Goal: Information Seeking & Learning: Check status

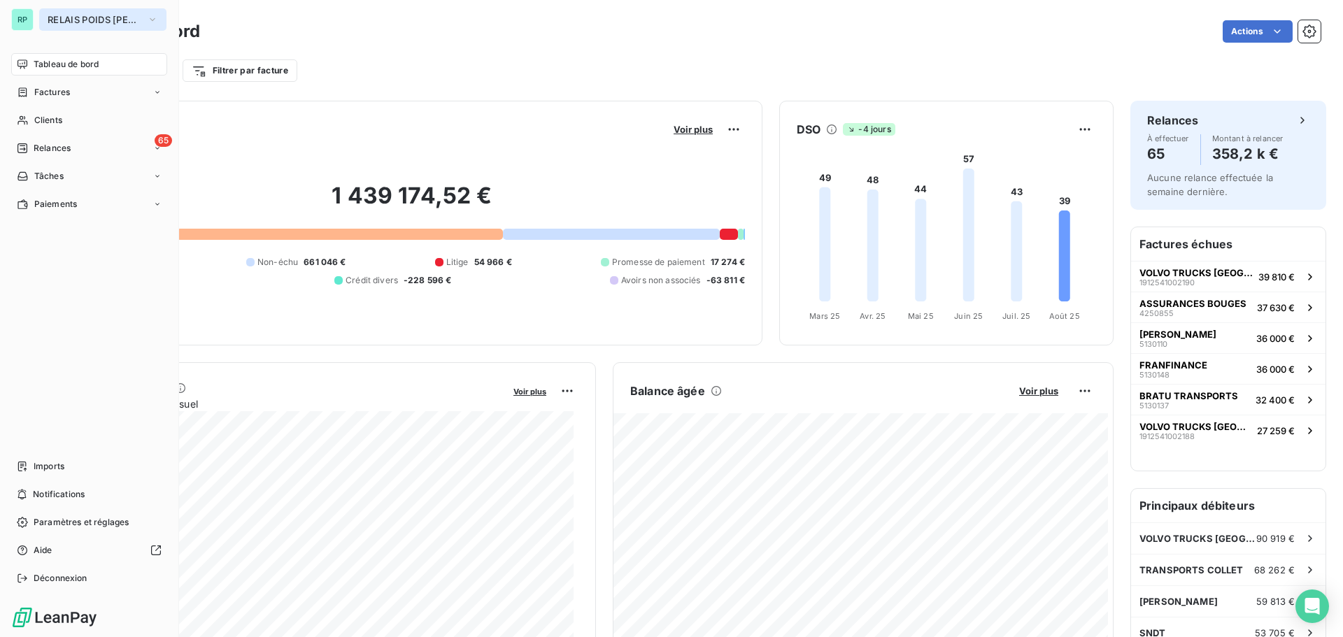
click at [80, 19] on span "RELAIS POIDS [PERSON_NAME]" at bounding box center [95, 19] width 94 height 11
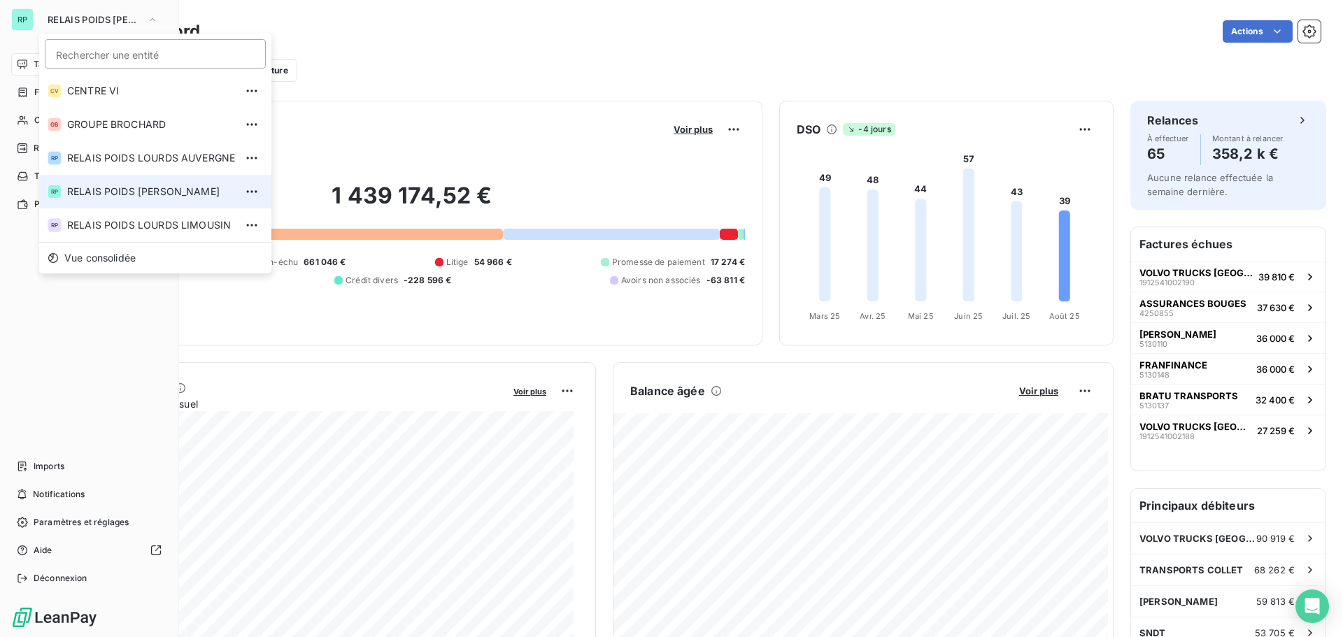
click at [183, 192] on span "RELAIS POIDS [PERSON_NAME]" at bounding box center [151, 192] width 168 height 14
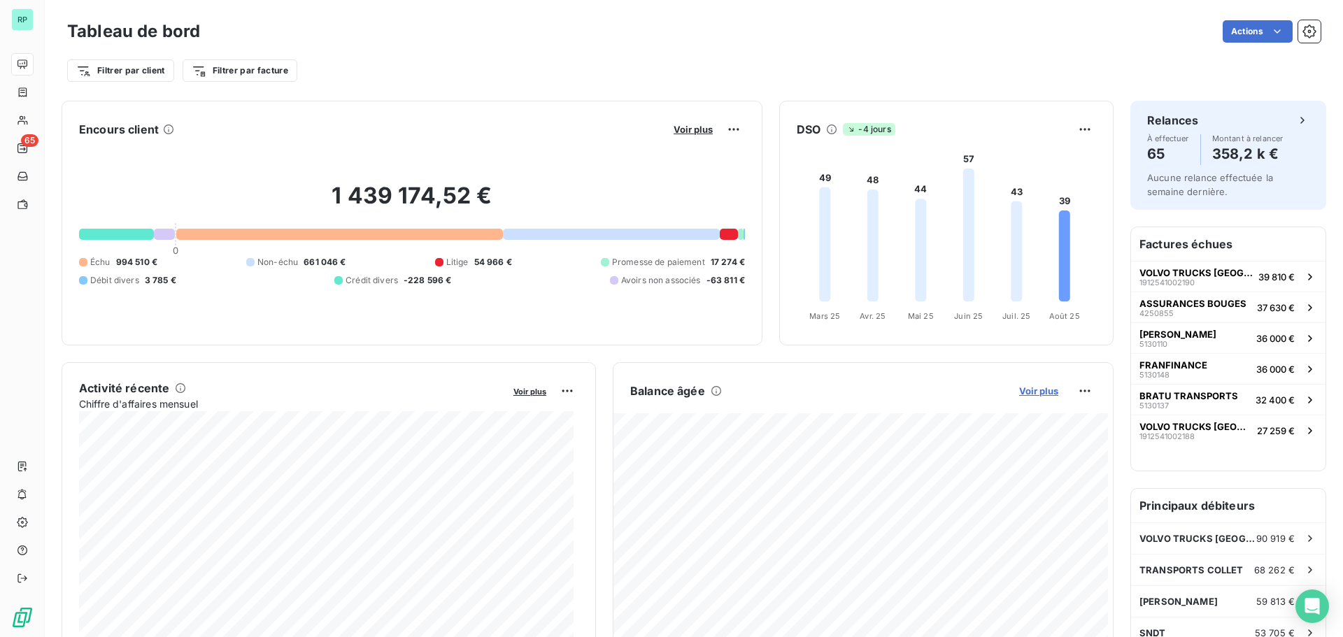
click at [1025, 387] on span "Voir plus" at bounding box center [1038, 390] width 39 height 11
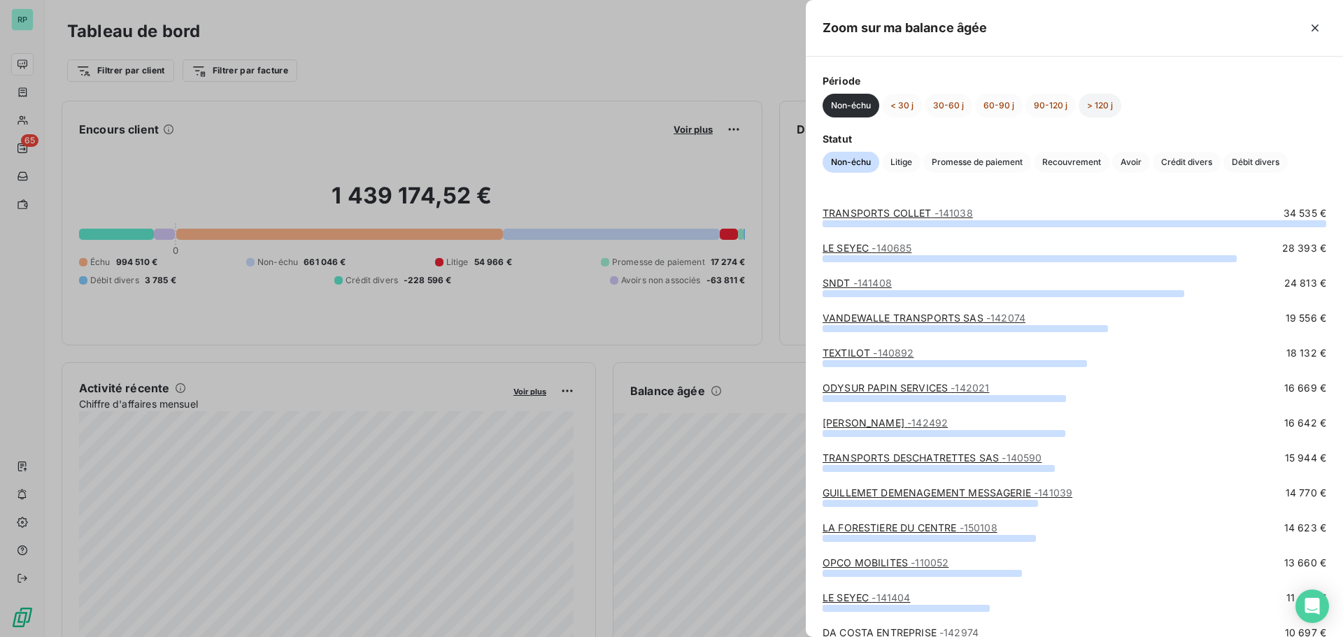
click at [1088, 103] on button "> 120 j" at bounding box center [1100, 106] width 43 height 24
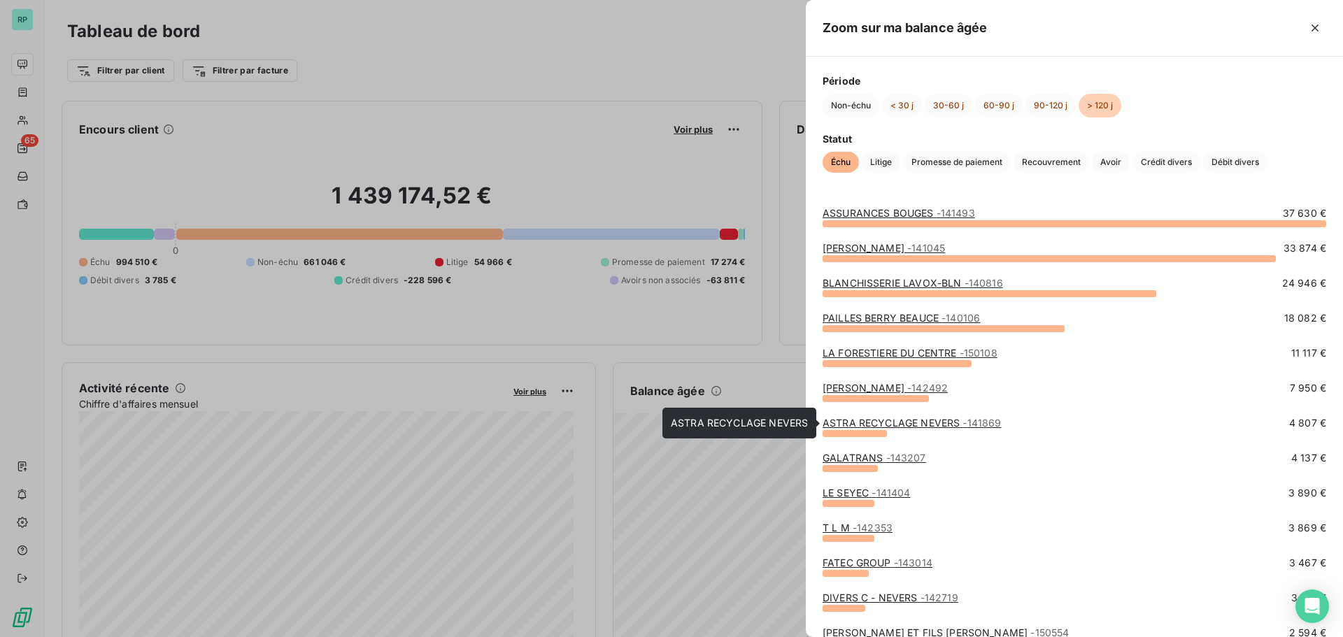
click at [955, 420] on link "ASTRA RECYCLAGE NEVERS - 141869" at bounding box center [912, 423] width 179 height 12
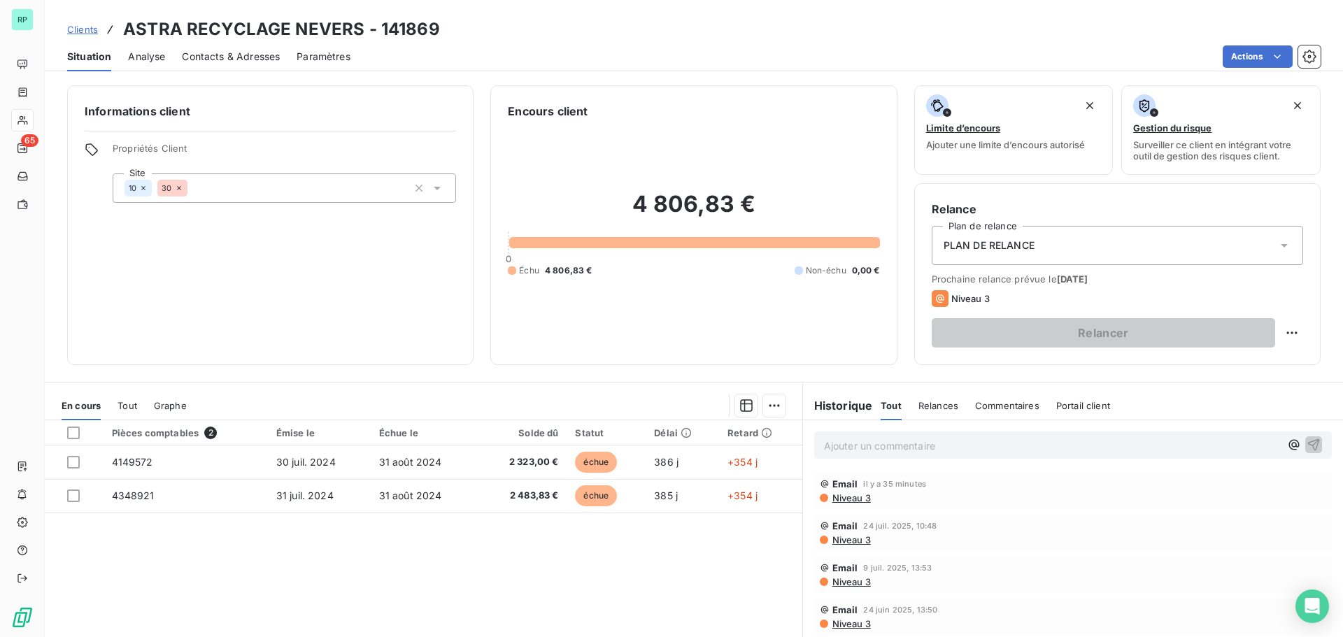
click at [224, 52] on span "Contacts & Adresses" at bounding box center [231, 57] width 98 height 14
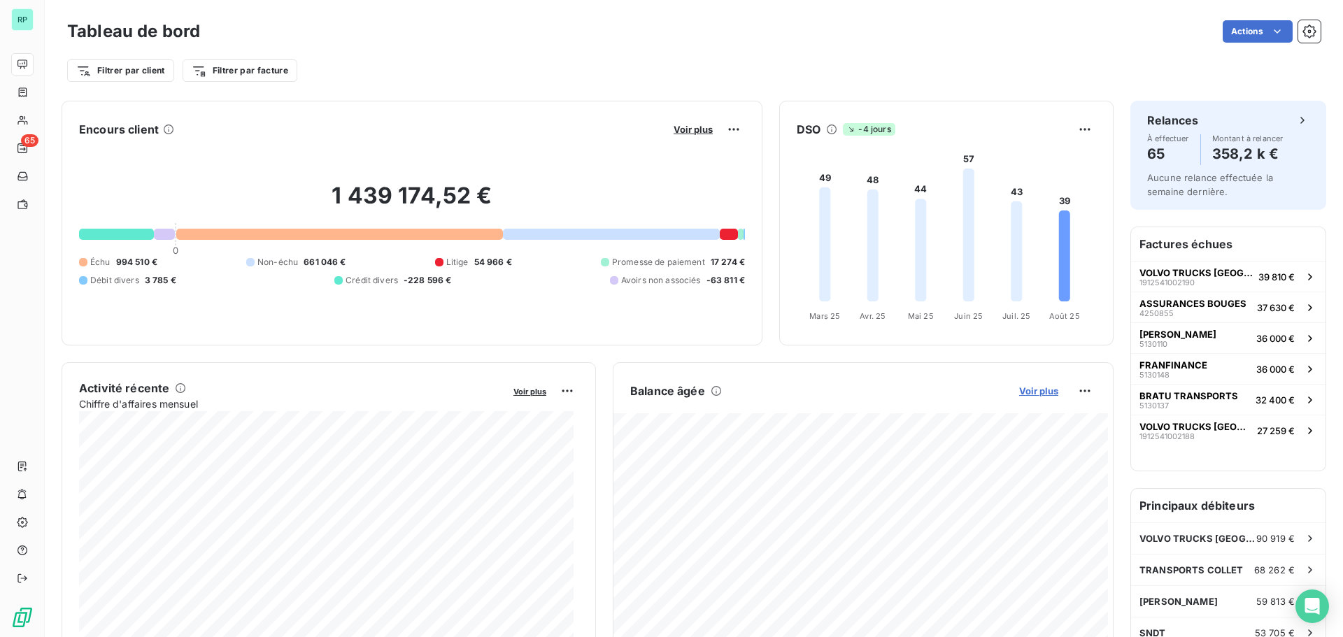
click at [1021, 391] on span "Voir plus" at bounding box center [1038, 390] width 39 height 11
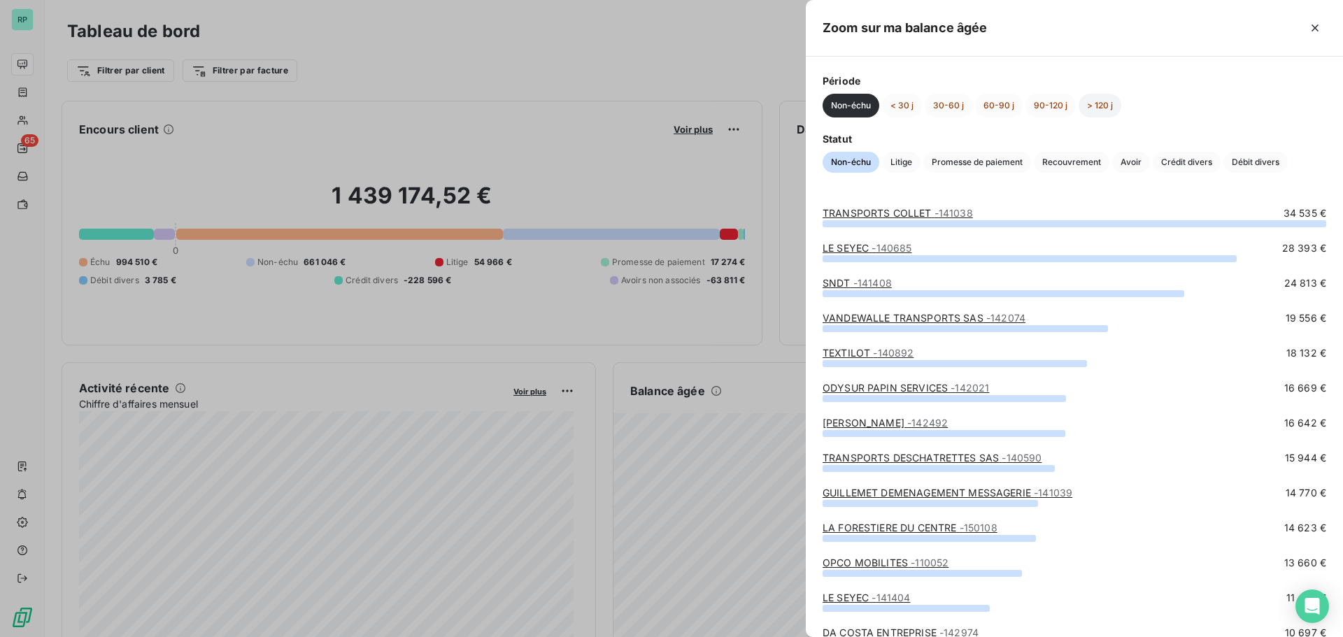
click at [1093, 101] on button "> 120 j" at bounding box center [1100, 106] width 43 height 24
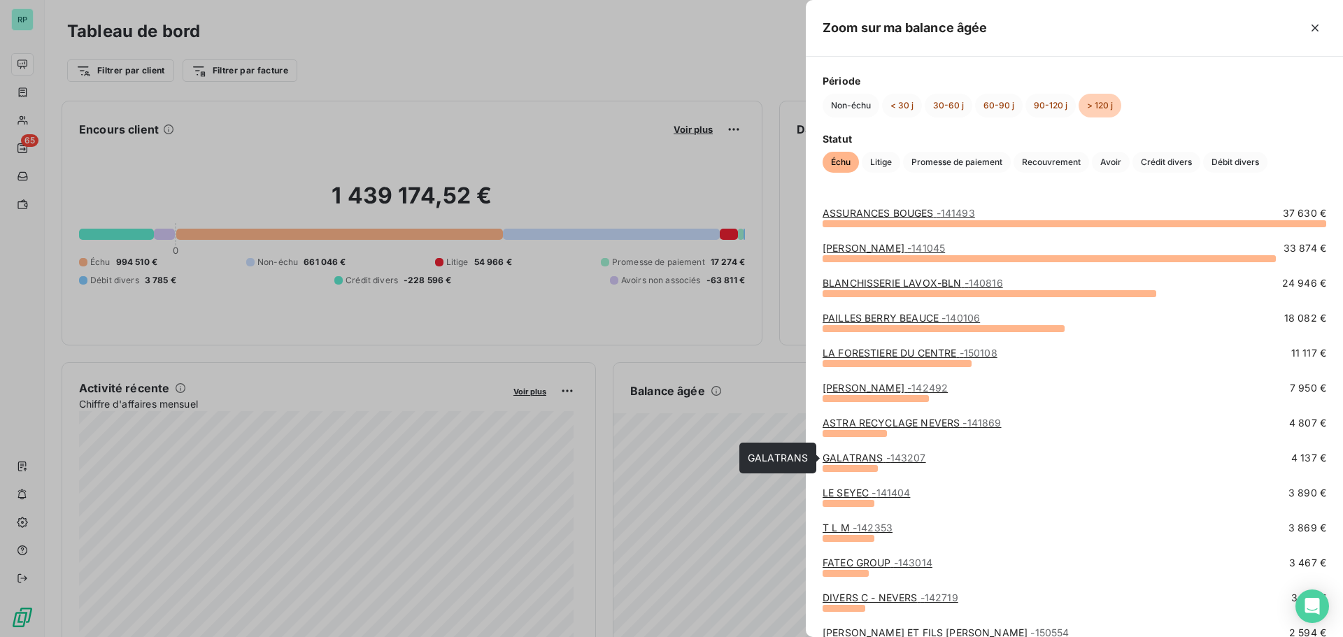
click at [867, 456] on link "GALATRANS - 143207" at bounding box center [875, 458] width 104 height 12
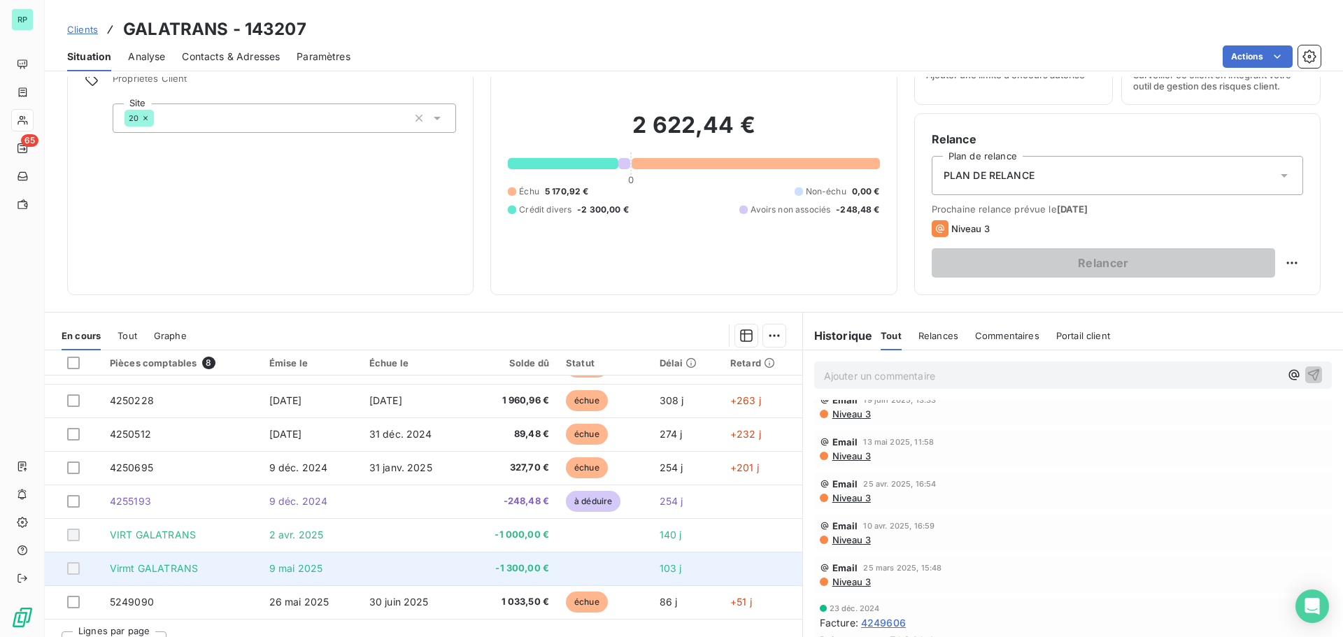
scroll to position [94, 0]
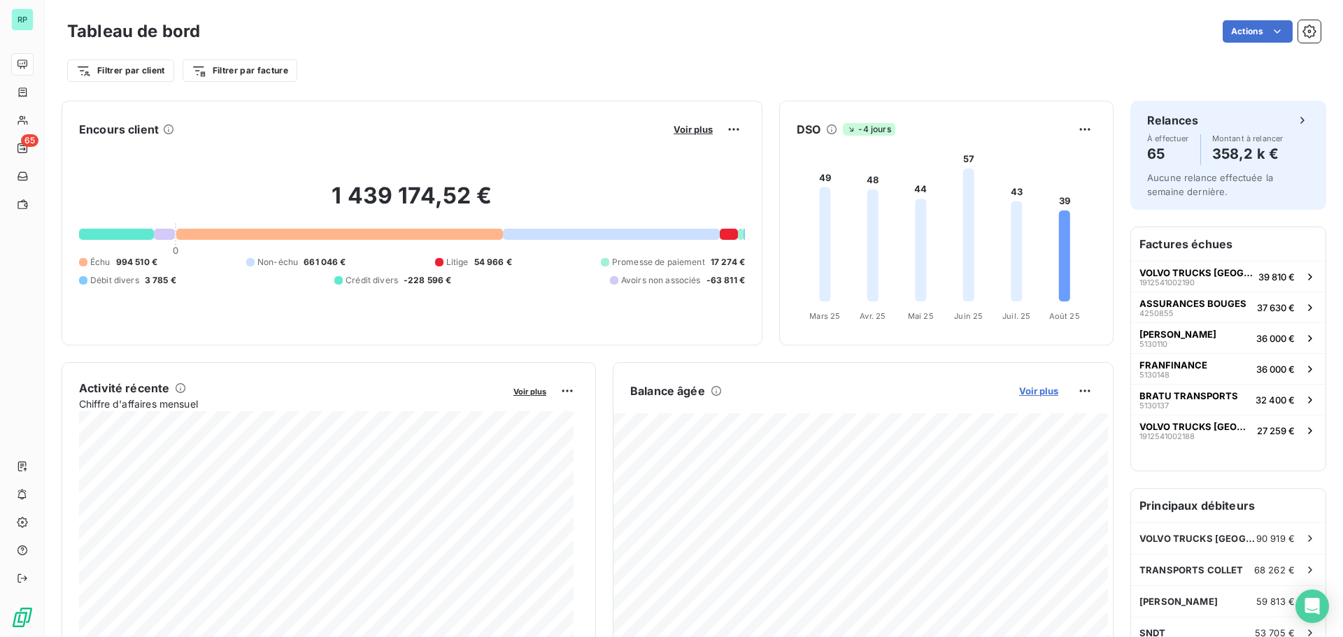
click at [1039, 394] on span "Voir plus" at bounding box center [1038, 390] width 39 height 11
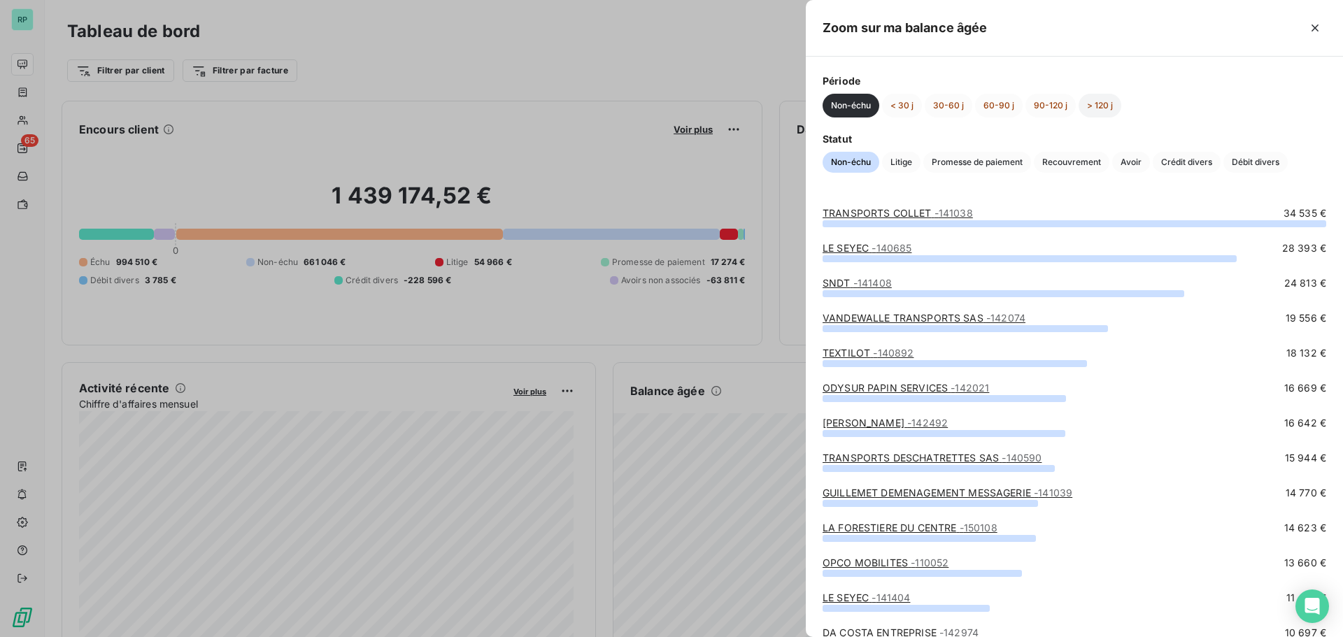
click at [1106, 108] on button "> 120 j" at bounding box center [1100, 106] width 43 height 24
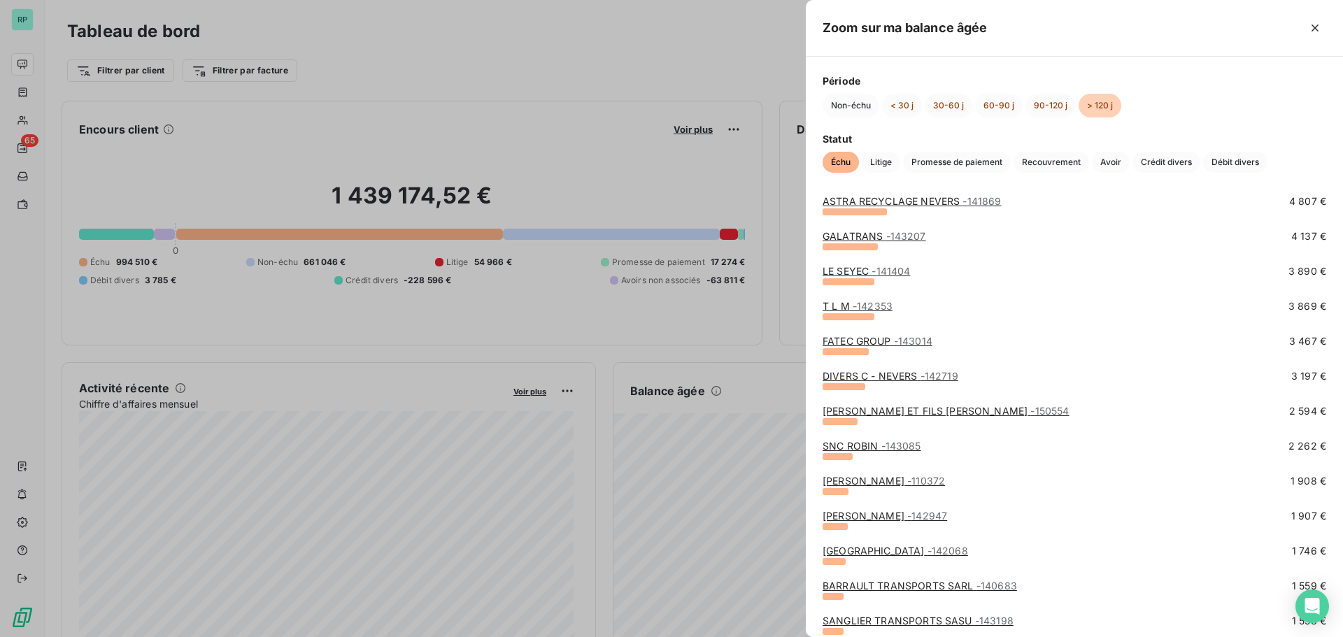
scroll to position [140, 0]
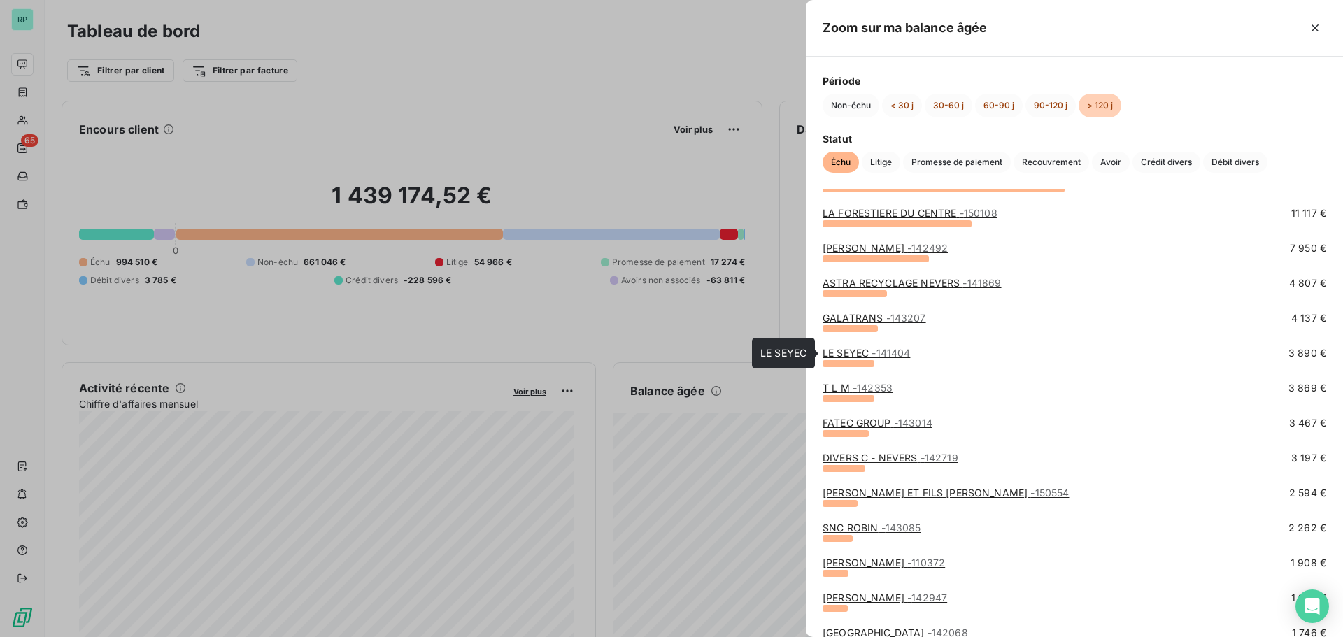
click at [875, 352] on span "- 141404" at bounding box center [890, 353] width 38 height 12
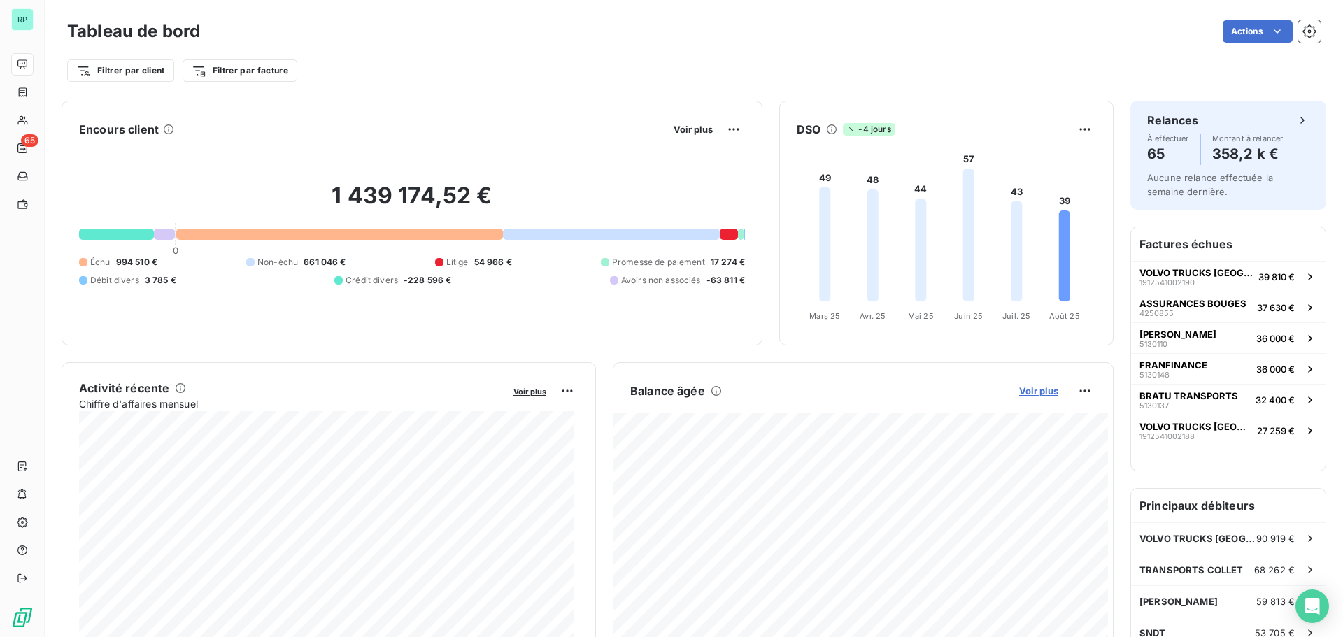
click at [1034, 390] on span "Voir plus" at bounding box center [1038, 390] width 39 height 11
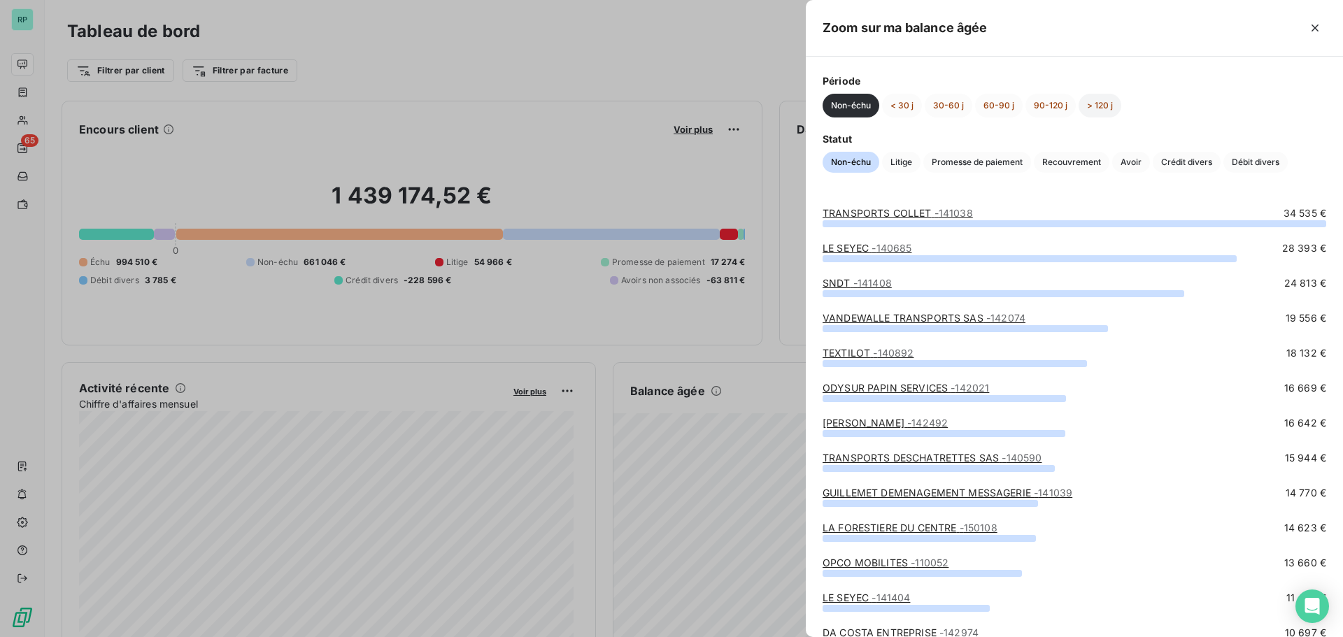
click at [1092, 94] on button "> 120 j" at bounding box center [1100, 106] width 43 height 24
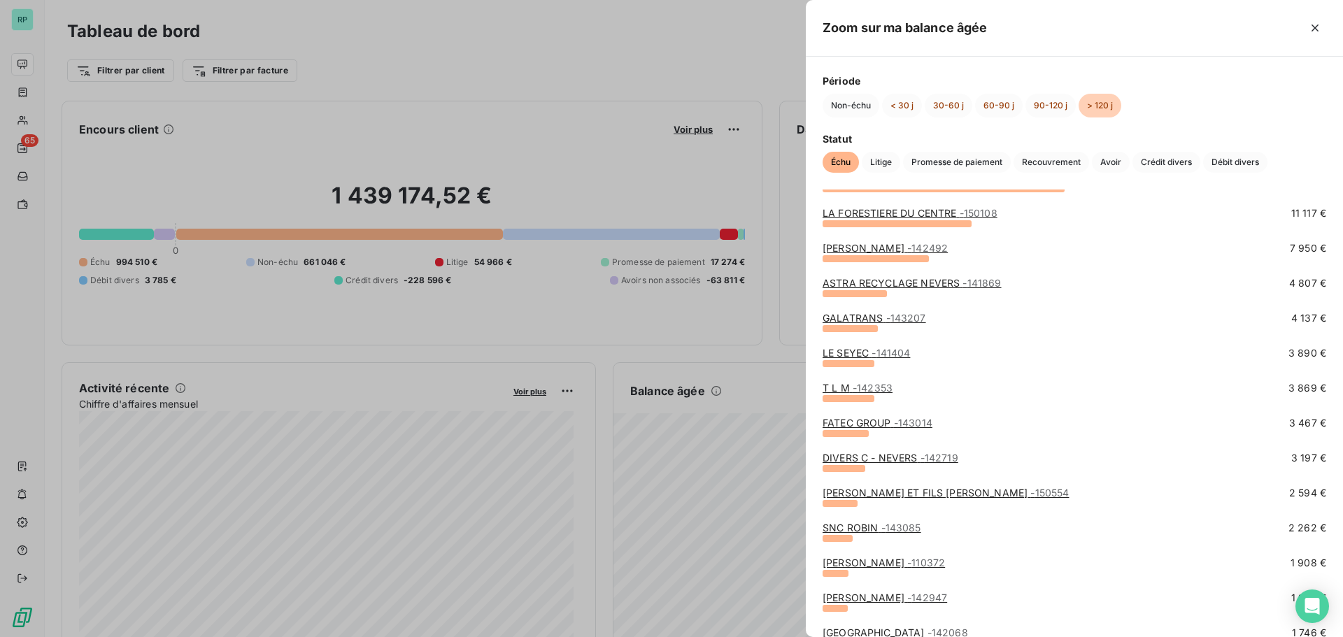
scroll to position [210, 0]
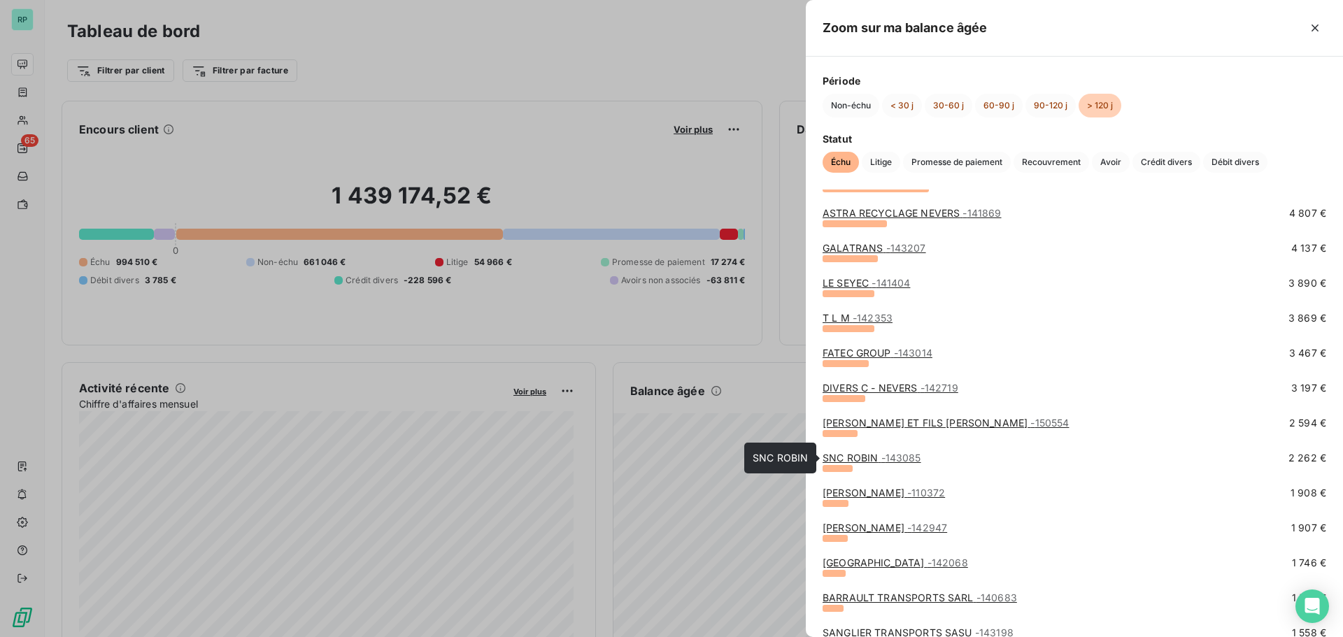
click at [888, 454] on span "- 143085" at bounding box center [901, 458] width 40 height 12
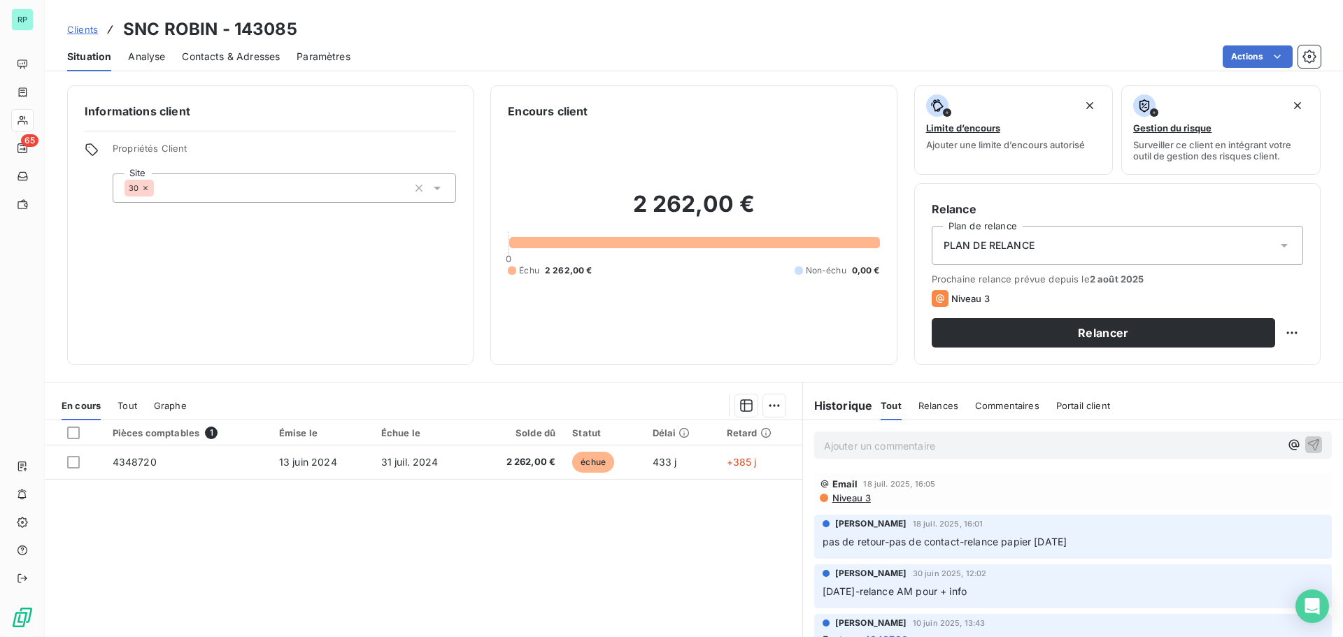
click at [215, 53] on span "Contacts & Adresses" at bounding box center [231, 57] width 98 height 14
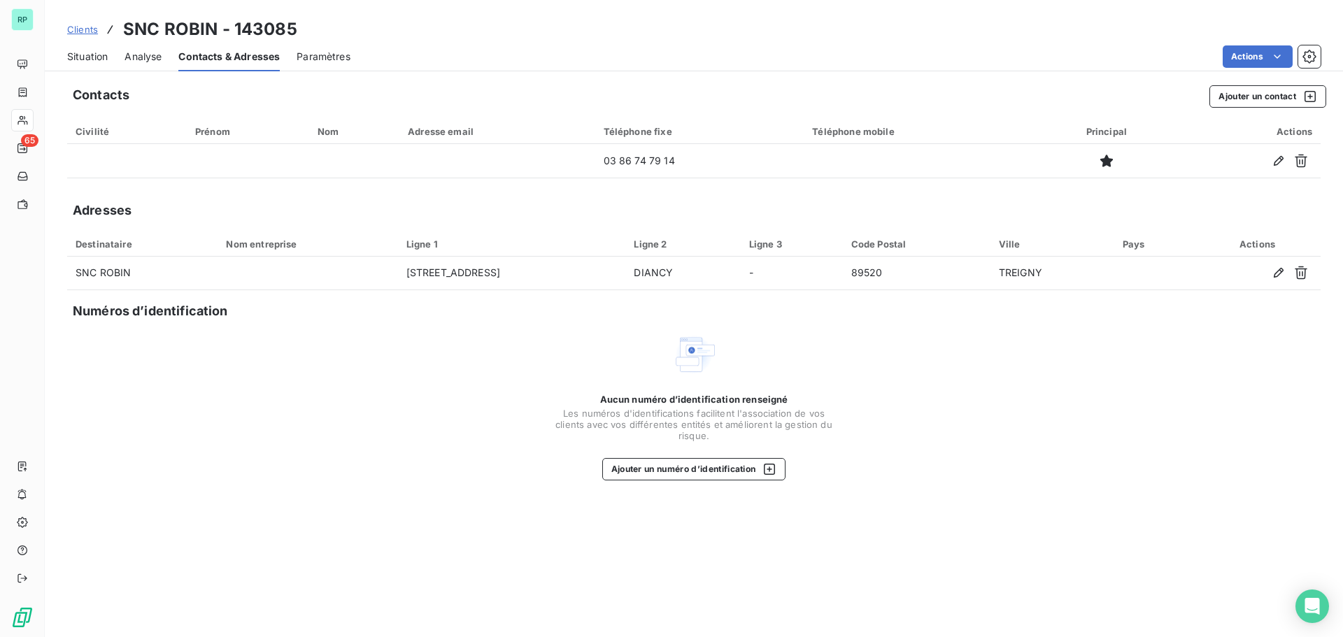
click at [97, 57] on span "Situation" at bounding box center [87, 57] width 41 height 14
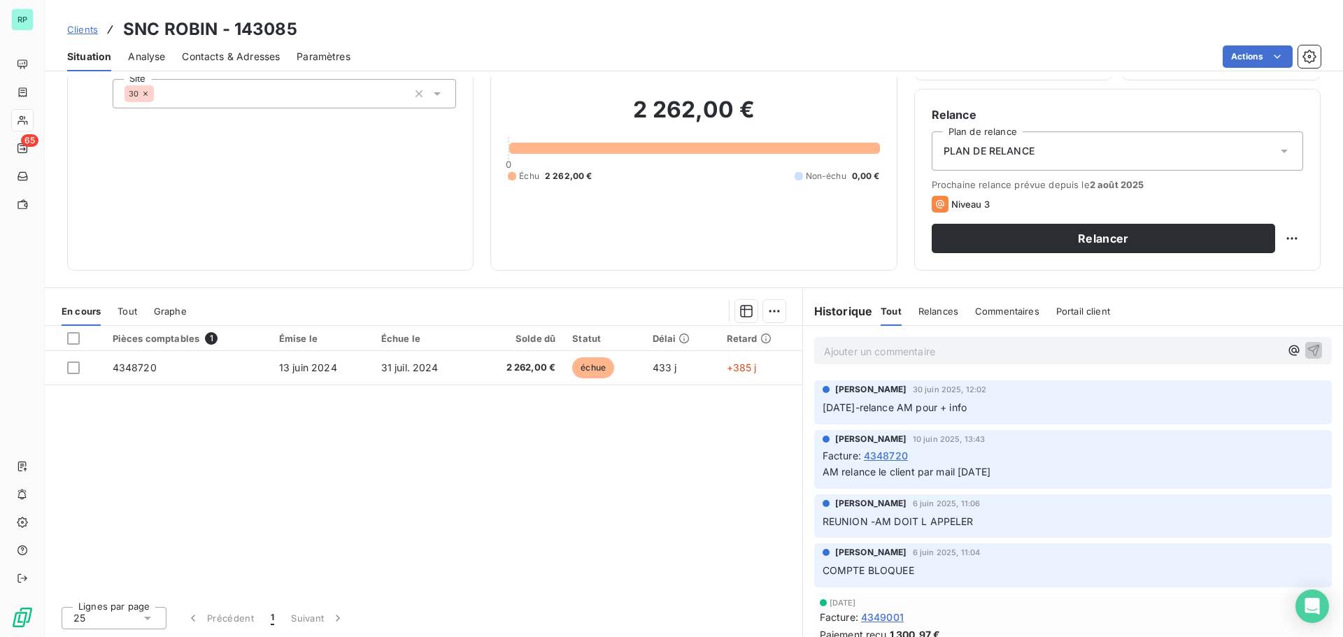
scroll to position [3, 0]
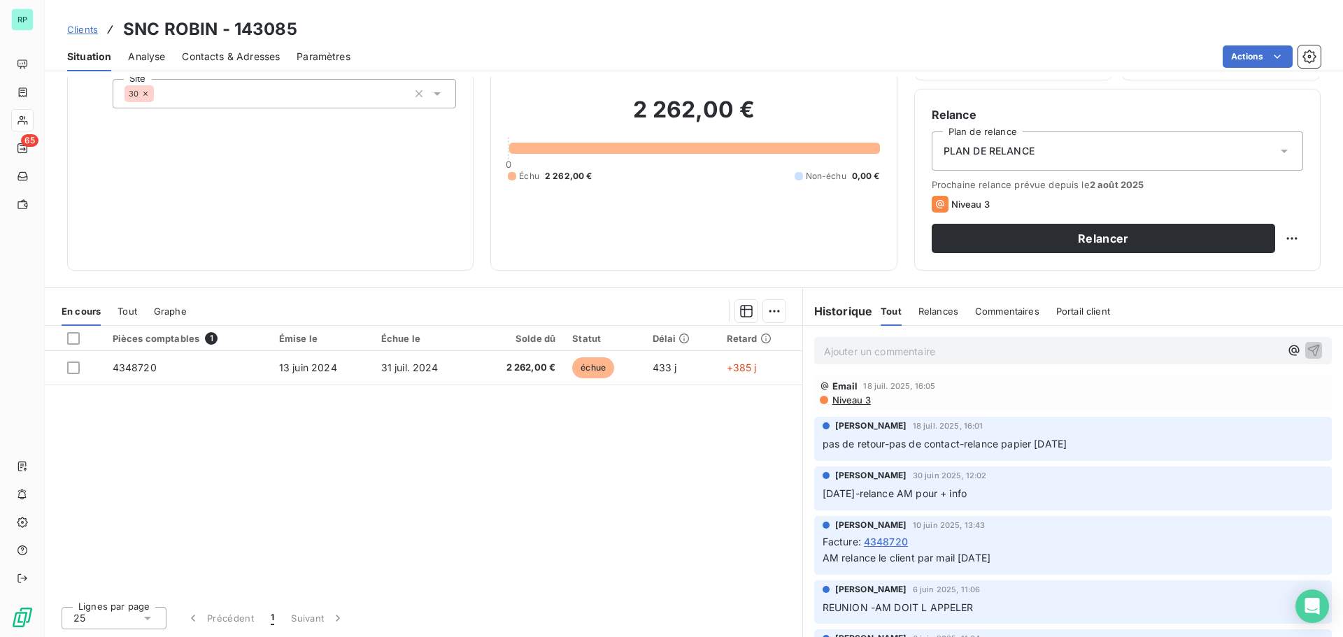
click at [220, 57] on span "Contacts & Adresses" at bounding box center [231, 57] width 98 height 14
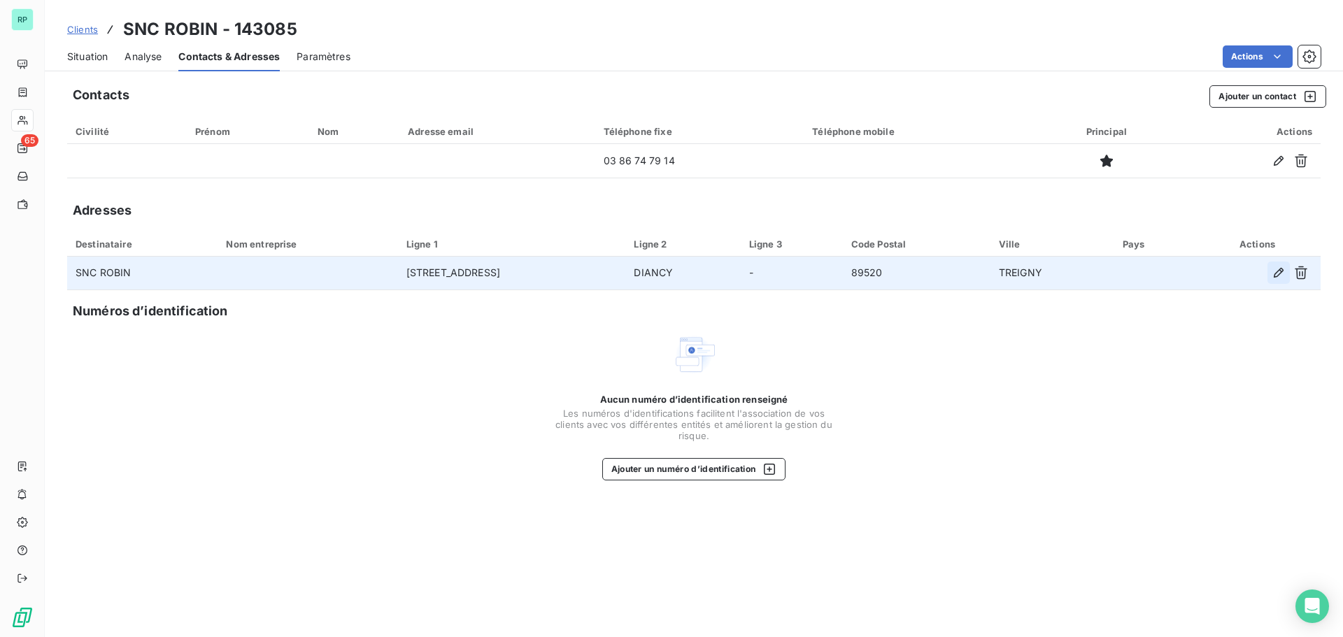
click at [1276, 272] on icon "button" at bounding box center [1279, 273] width 14 height 14
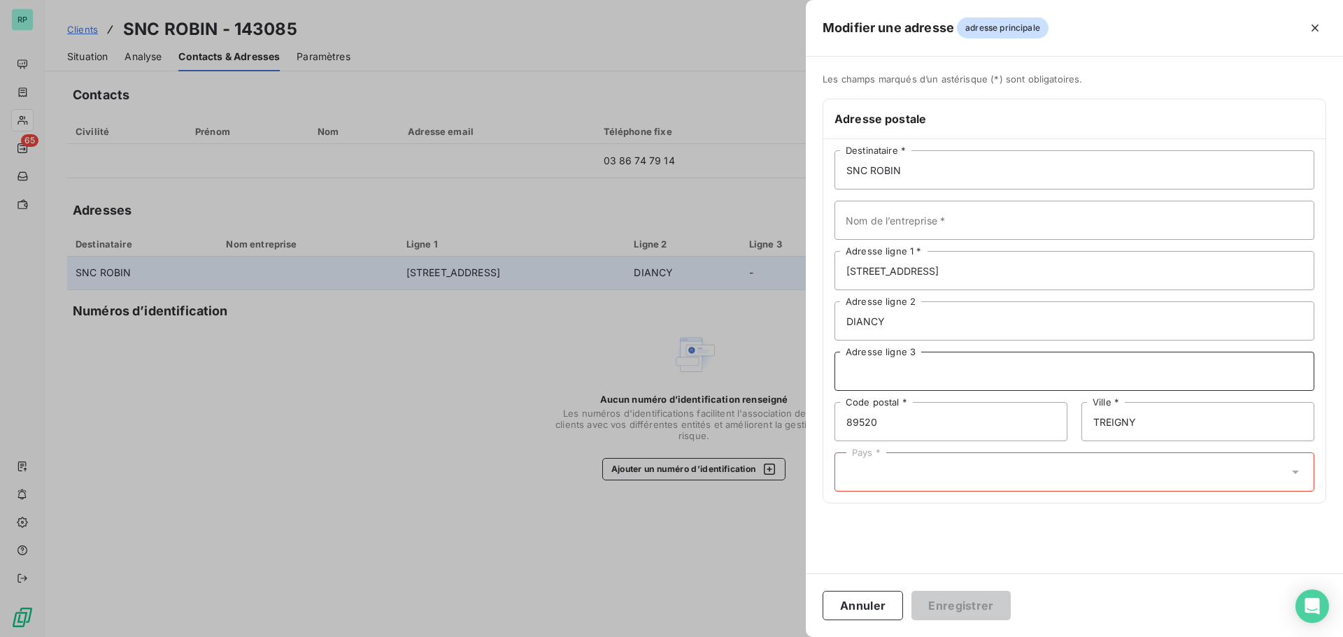
click at [934, 373] on input "Adresse ligne 3" at bounding box center [1074, 371] width 480 height 39
click at [882, 611] on button "Annuler" at bounding box center [863, 605] width 80 height 29
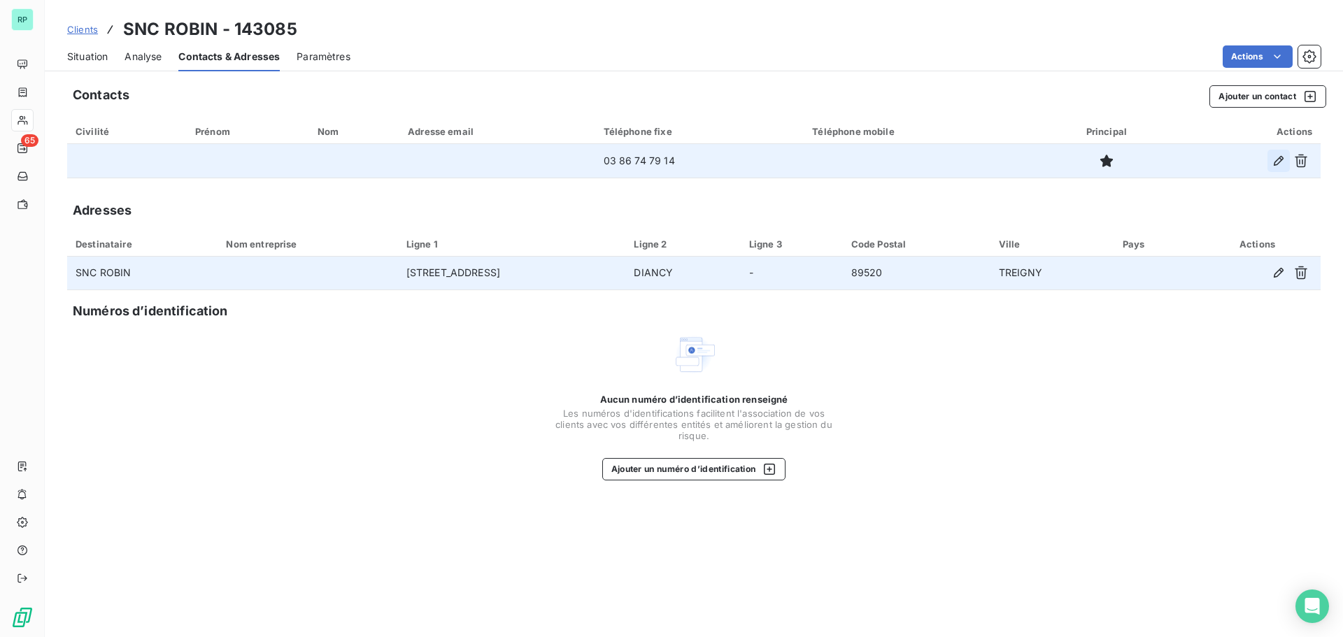
click at [1281, 161] on icon "button" at bounding box center [1279, 161] width 14 height 14
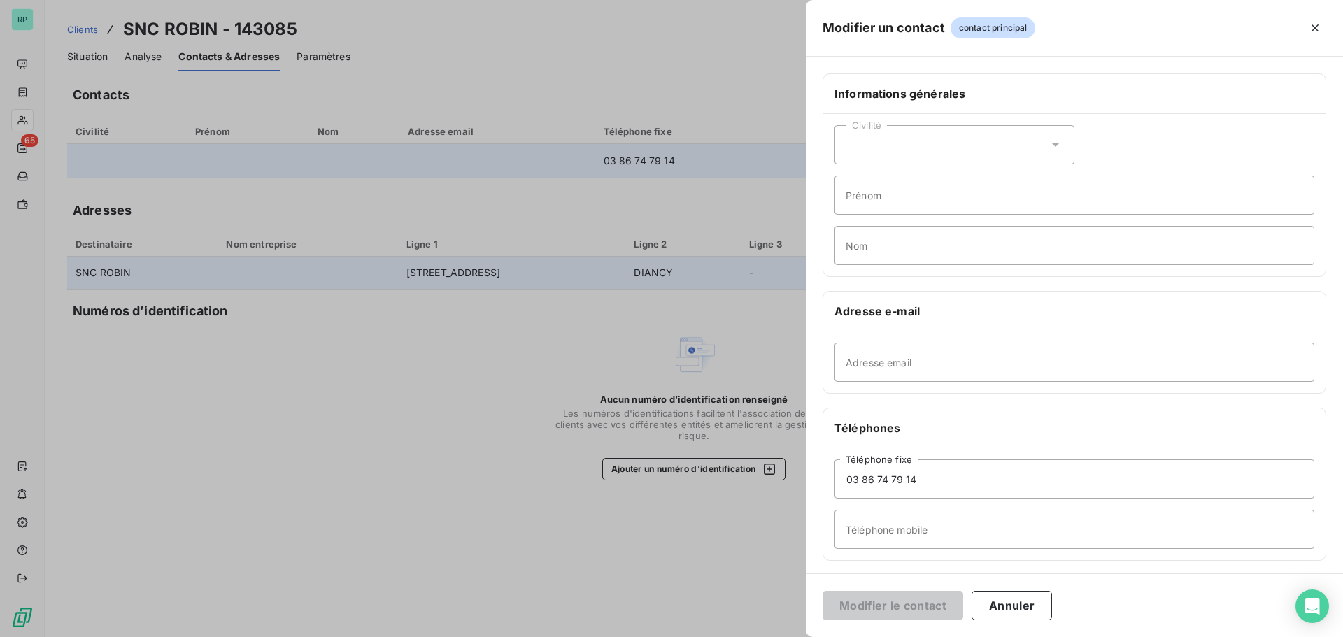
click at [1013, 590] on div "Modifier le contact Annuler" at bounding box center [1074, 606] width 537 height 64
click at [1023, 602] on button "Annuler" at bounding box center [1011, 605] width 80 height 29
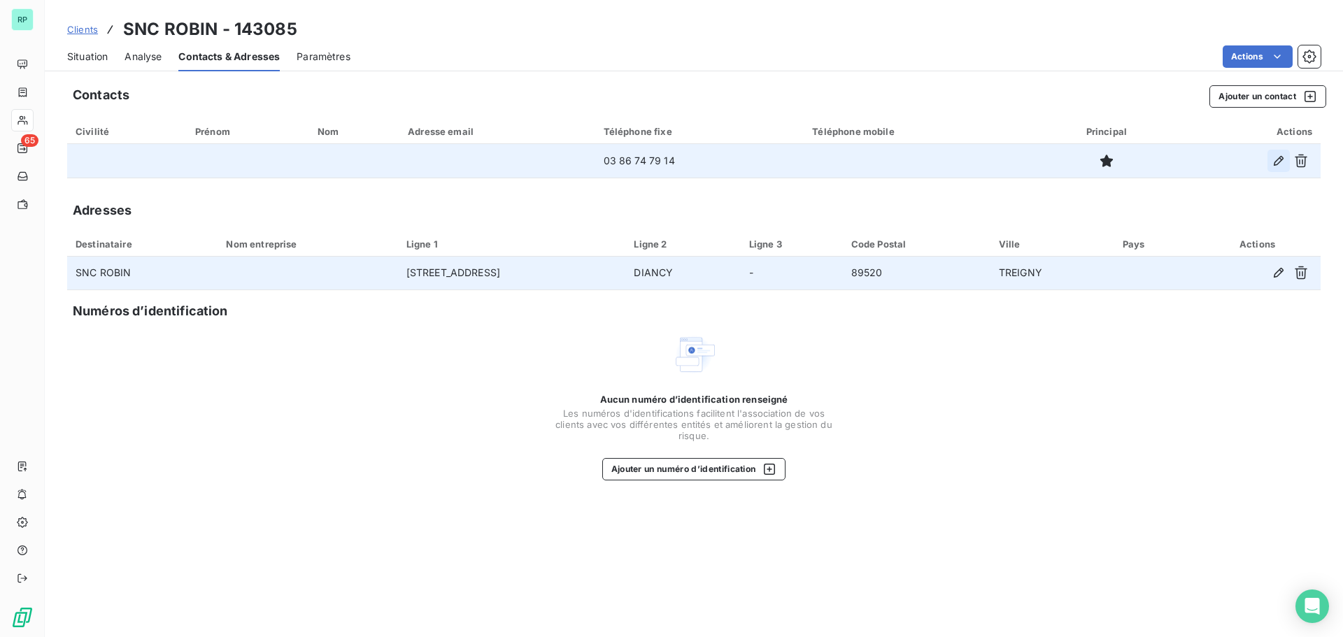
click at [1283, 158] on icon "button" at bounding box center [1279, 161] width 10 height 10
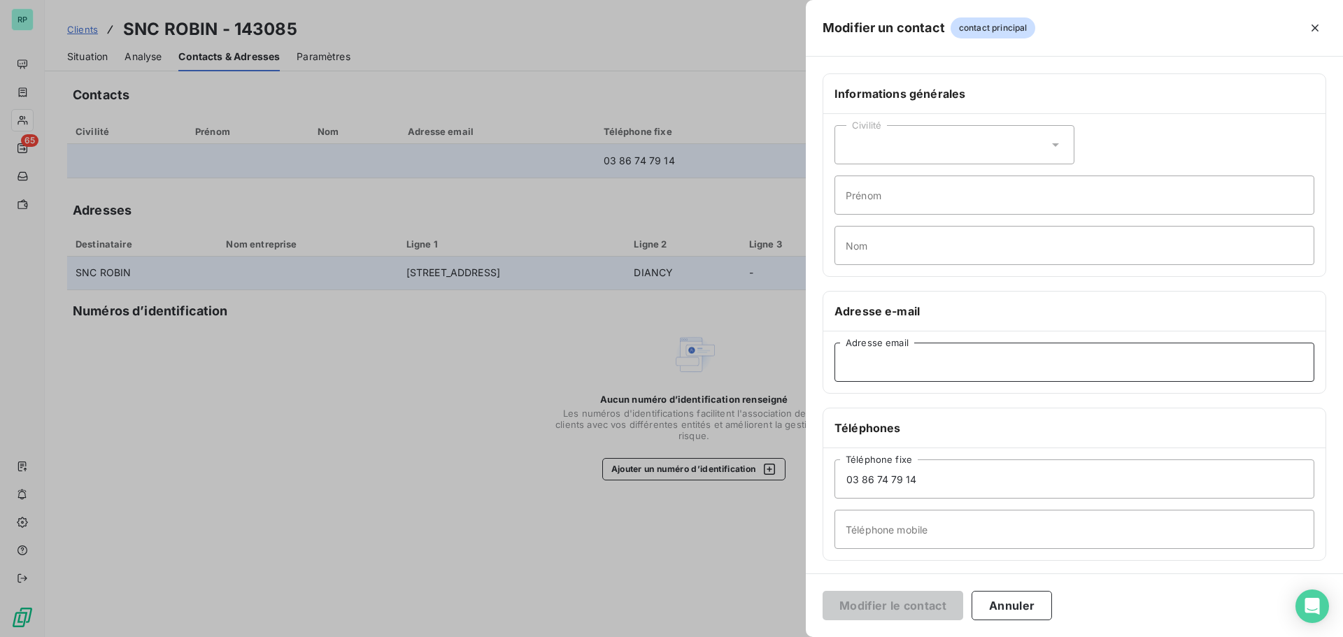
click at [909, 369] on input "Adresse email" at bounding box center [1074, 362] width 480 height 39
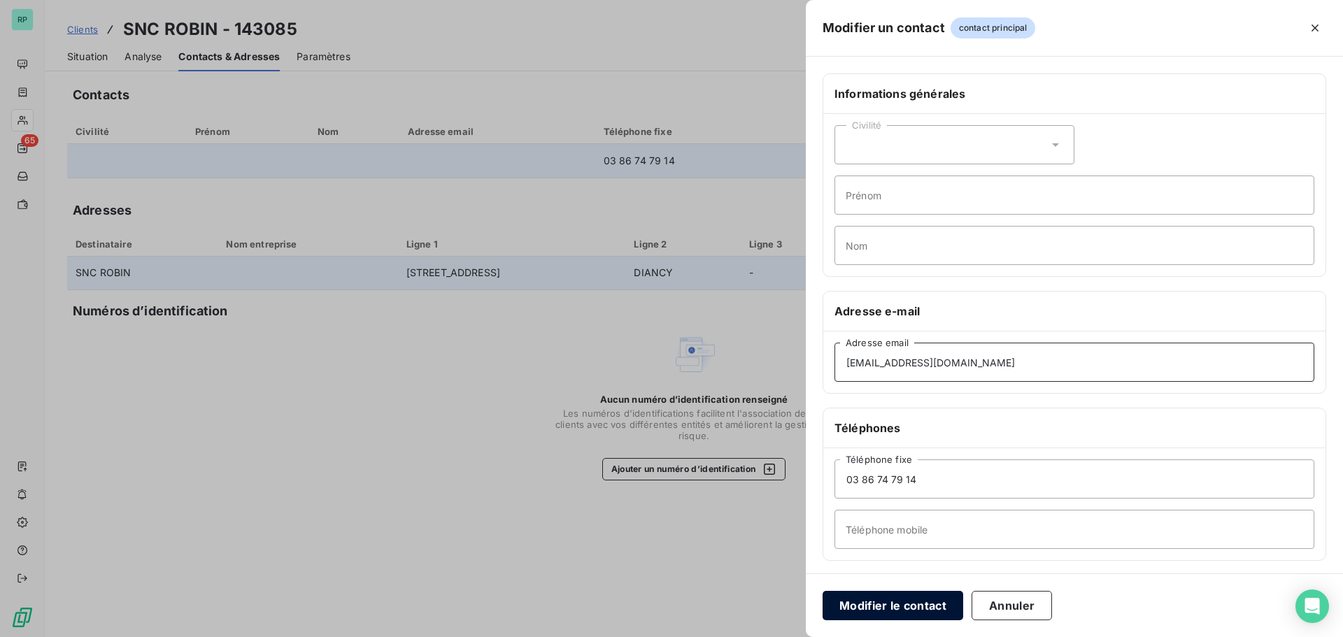
type input "robin.jeanfrancois@wanadoo.fr"
click at [910, 603] on button "Modifier le contact" at bounding box center [893, 605] width 141 height 29
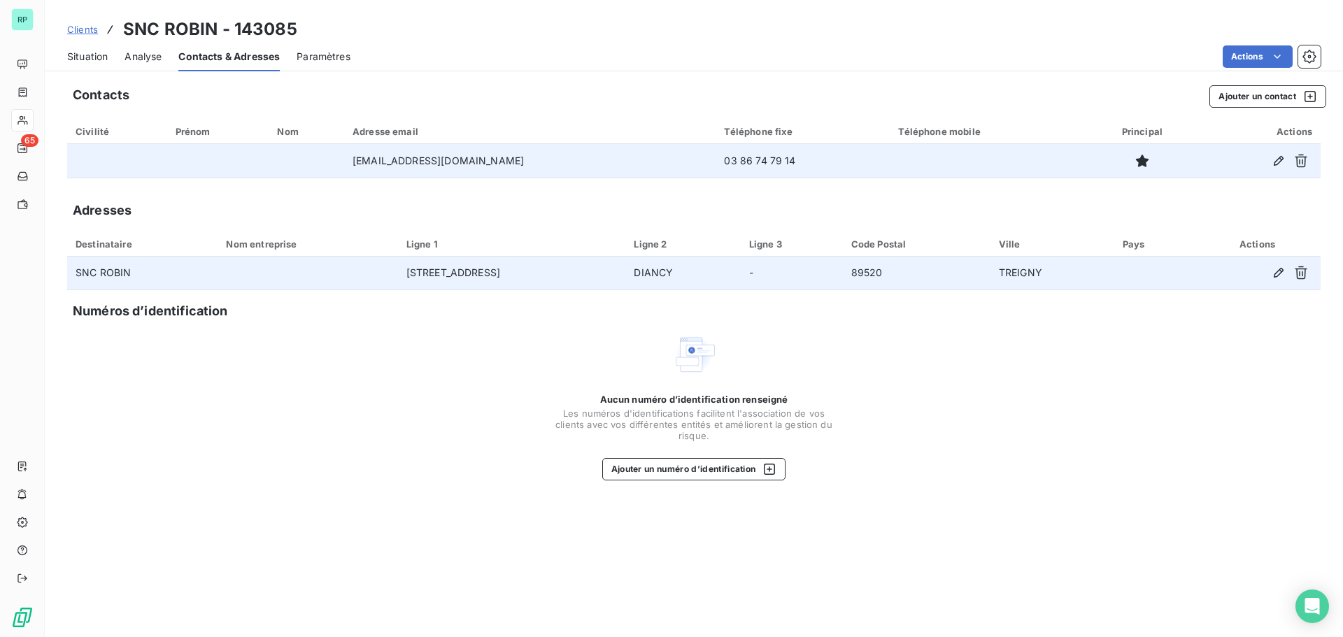
drag, startPoint x: 522, startPoint y: 159, endPoint x: 361, endPoint y: 170, distance: 161.2
click at [361, 170] on td "robin.jeanfrancois@wanadoo.fr" at bounding box center [530, 161] width 372 height 34
copy td "robin.jeanfrancois@wanadoo.fr"
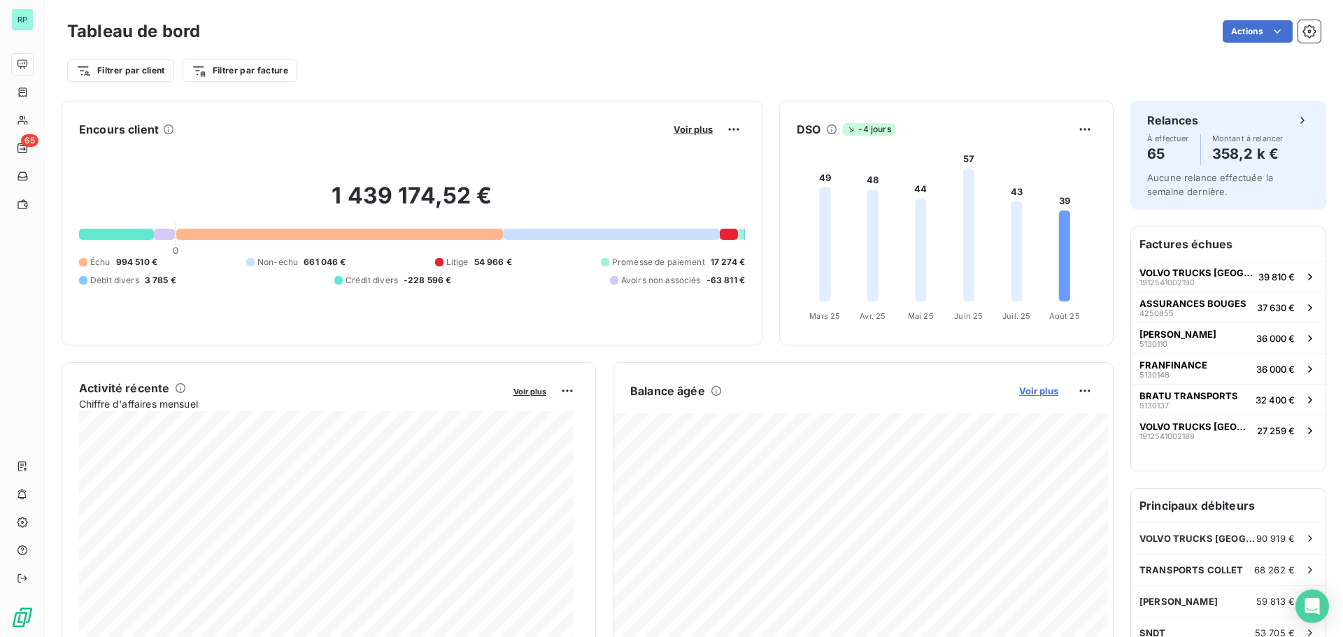
click at [1038, 396] on span "Voir plus" at bounding box center [1038, 390] width 39 height 11
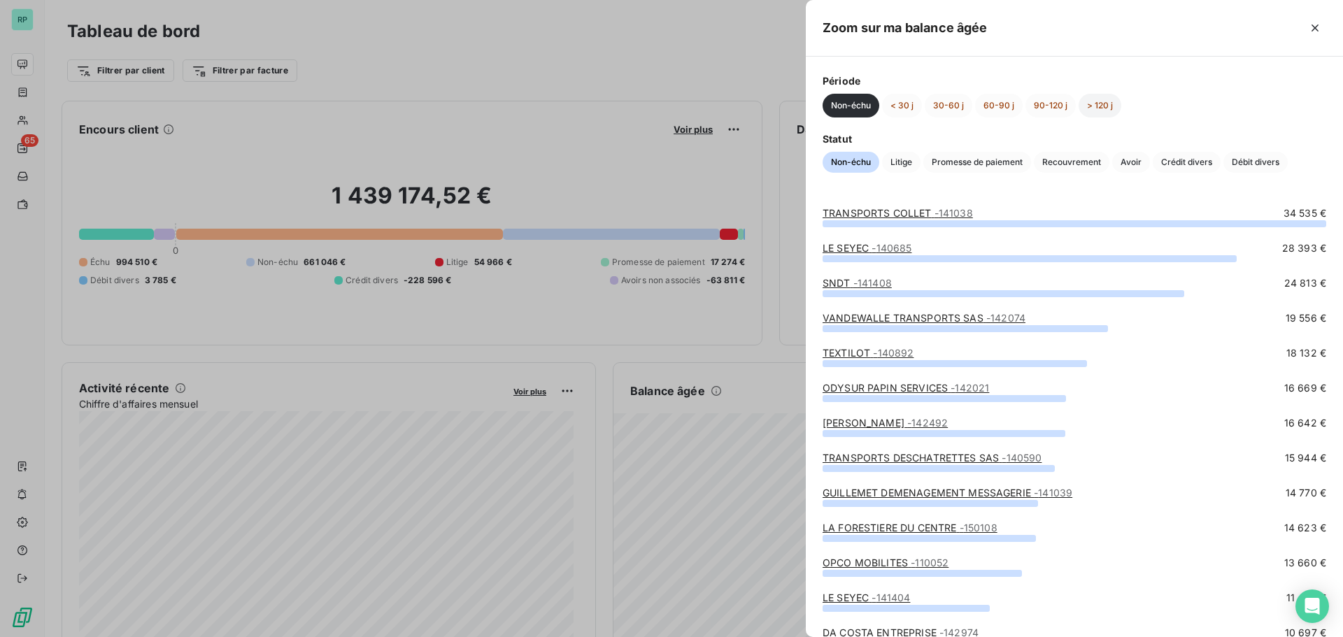
click at [1102, 104] on button "> 120 j" at bounding box center [1100, 106] width 43 height 24
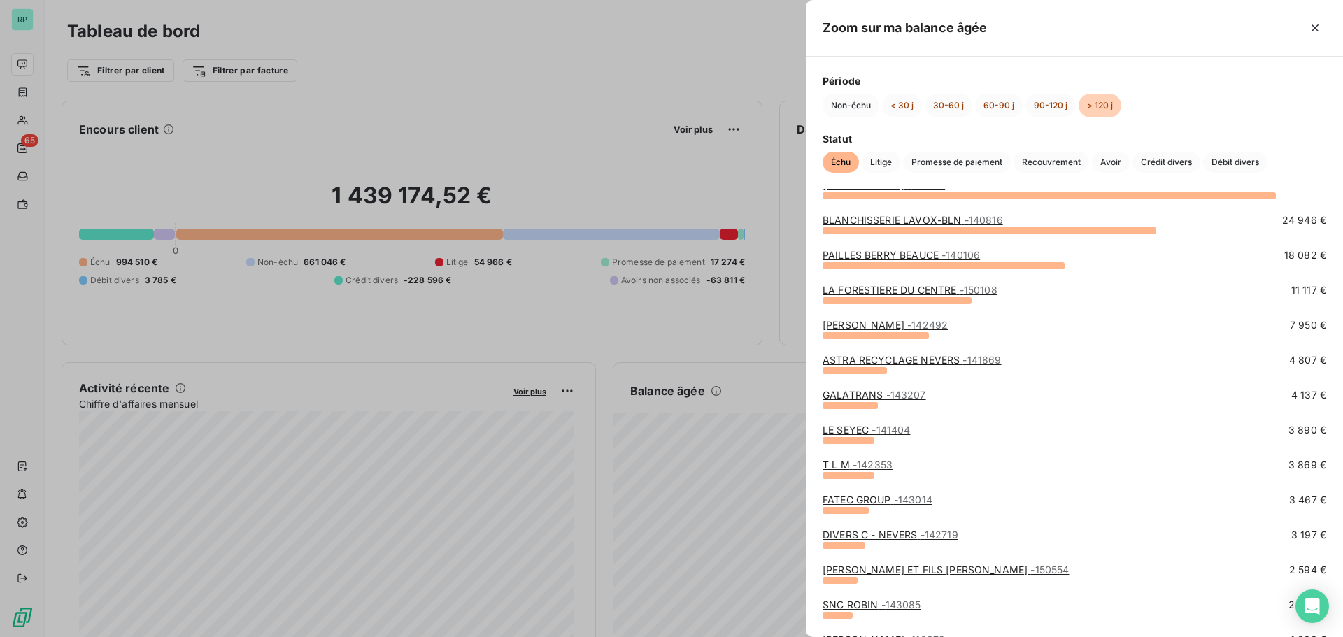
scroll to position [140, 0]
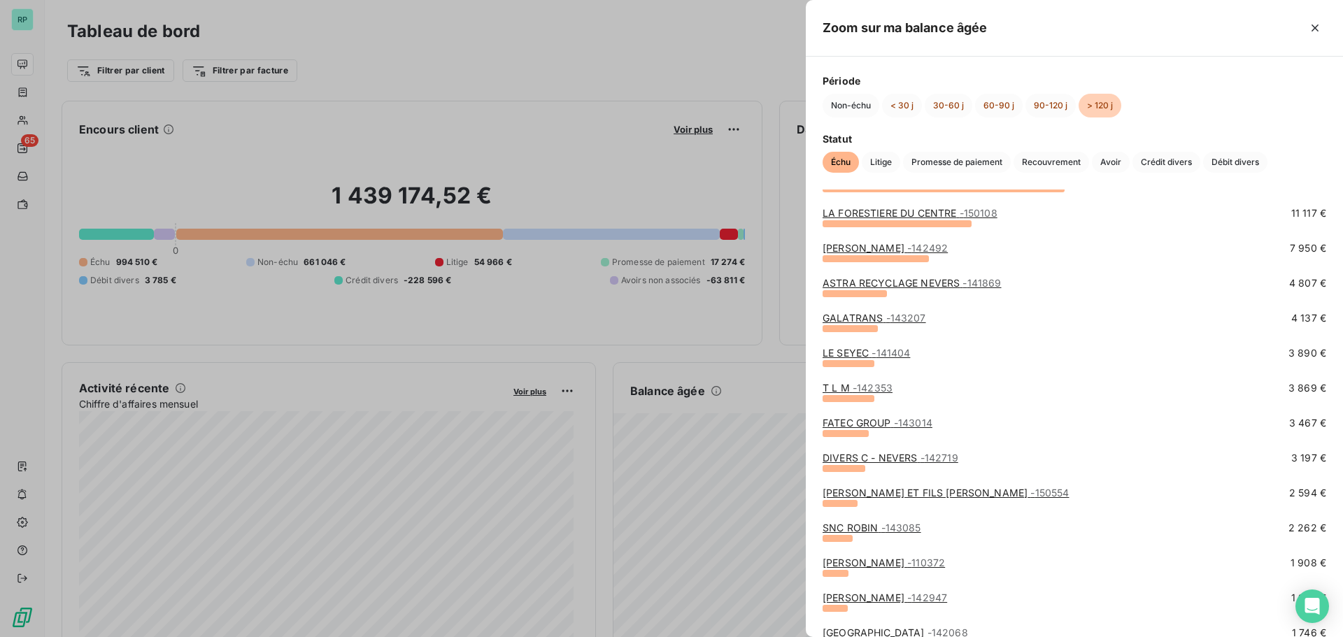
click at [899, 560] on link "MAZE THIBAULT - 110372" at bounding box center [884, 563] width 122 height 12
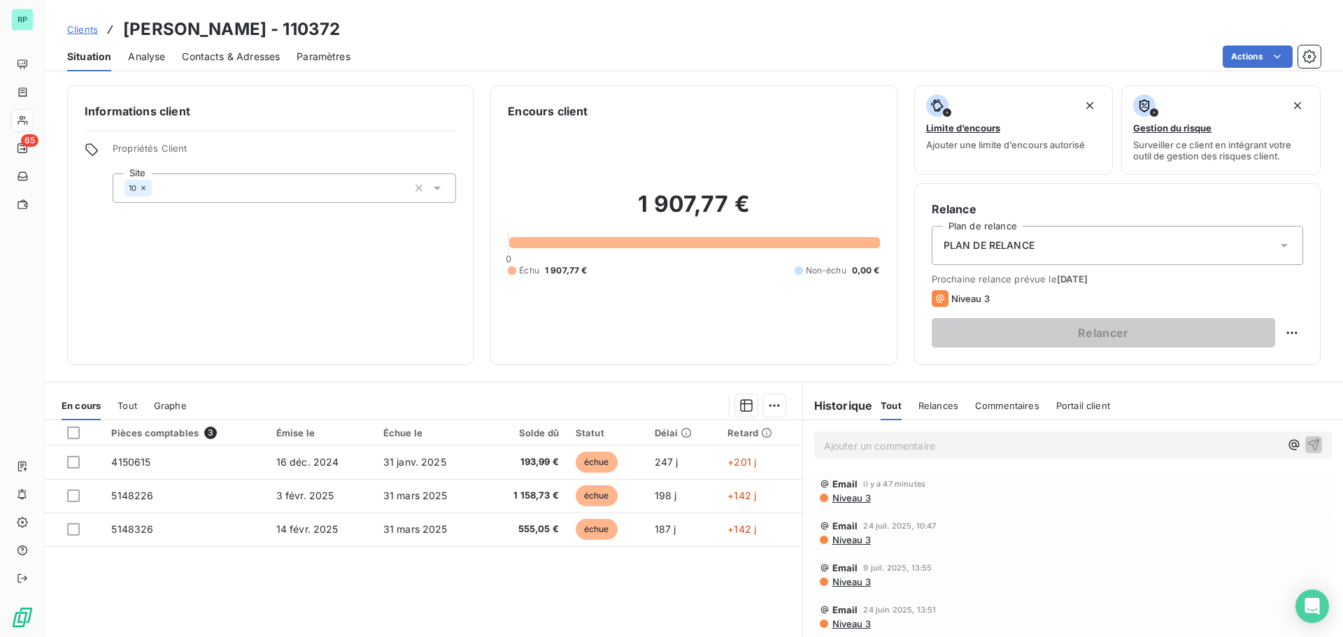
click at [240, 62] on span "Contacts & Adresses" at bounding box center [231, 57] width 98 height 14
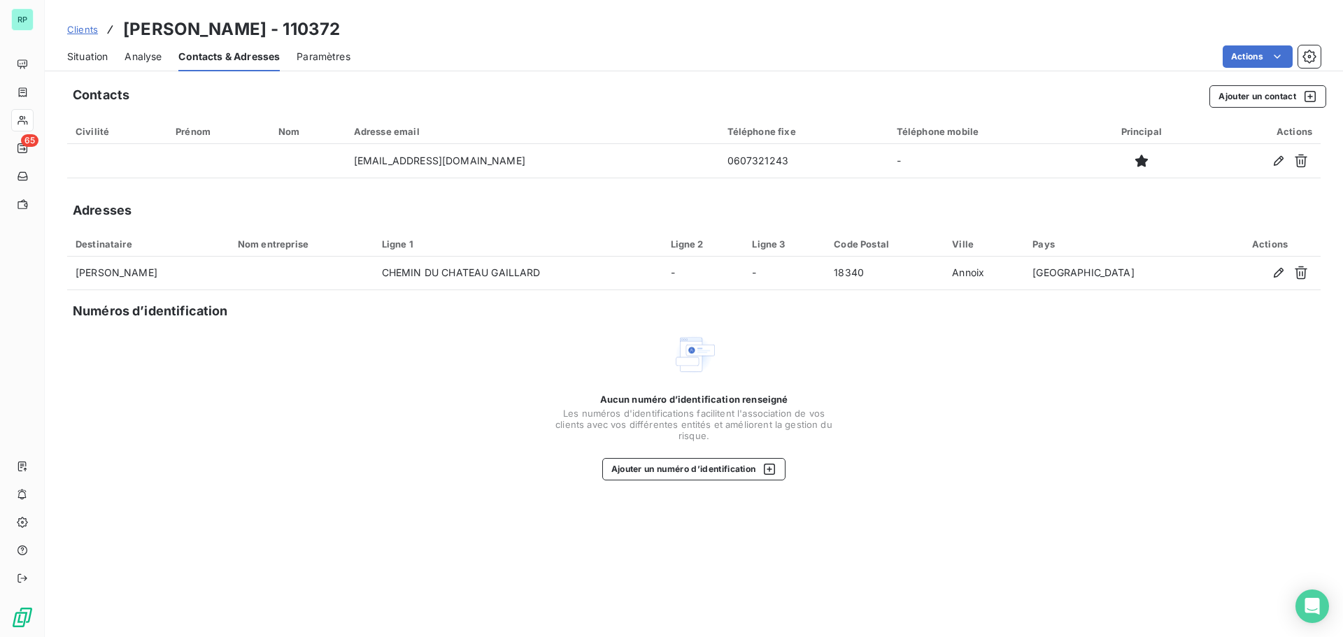
click at [100, 53] on span "Situation" at bounding box center [87, 57] width 41 height 14
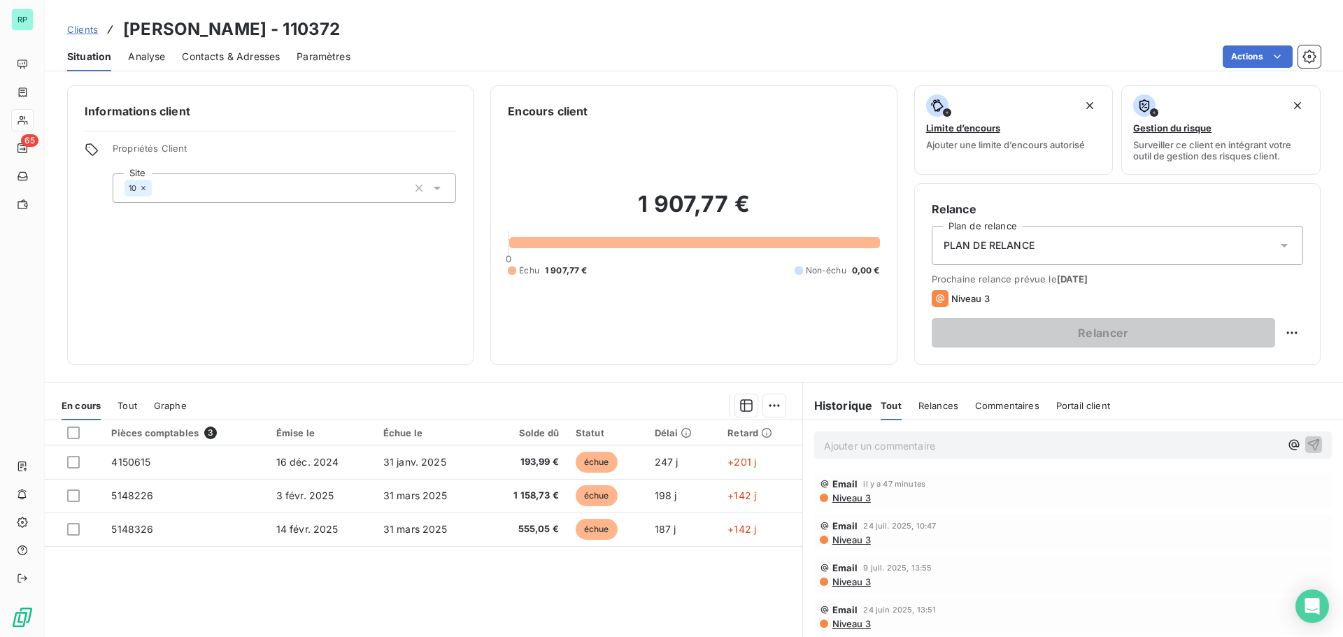
click at [239, 56] on span "Contacts & Adresses" at bounding box center [231, 57] width 98 height 14
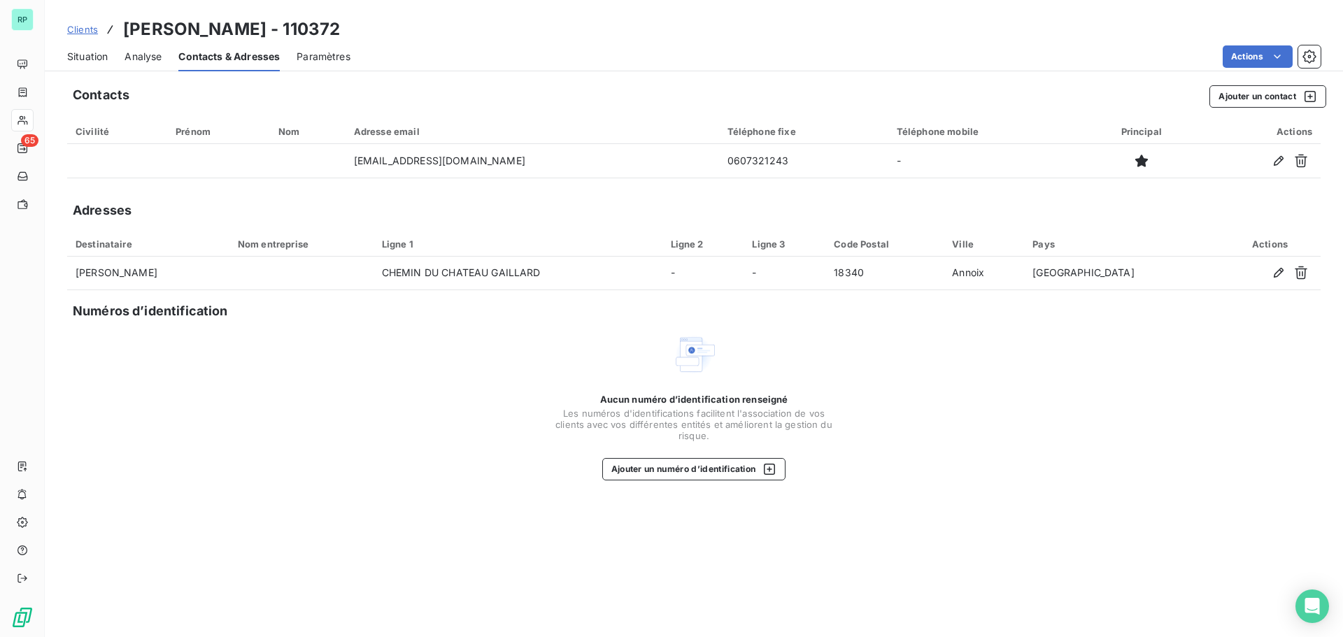
click at [99, 56] on span "Situation" at bounding box center [87, 57] width 41 height 14
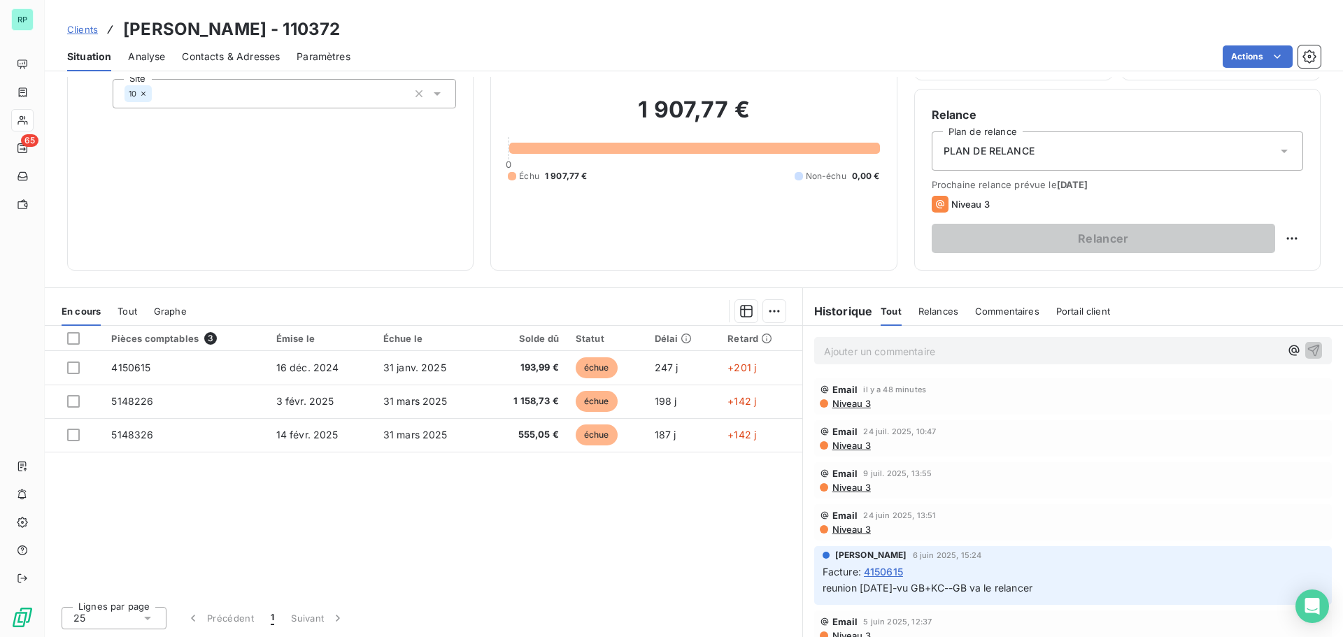
click at [222, 59] on span "Contacts & Adresses" at bounding box center [231, 57] width 98 height 14
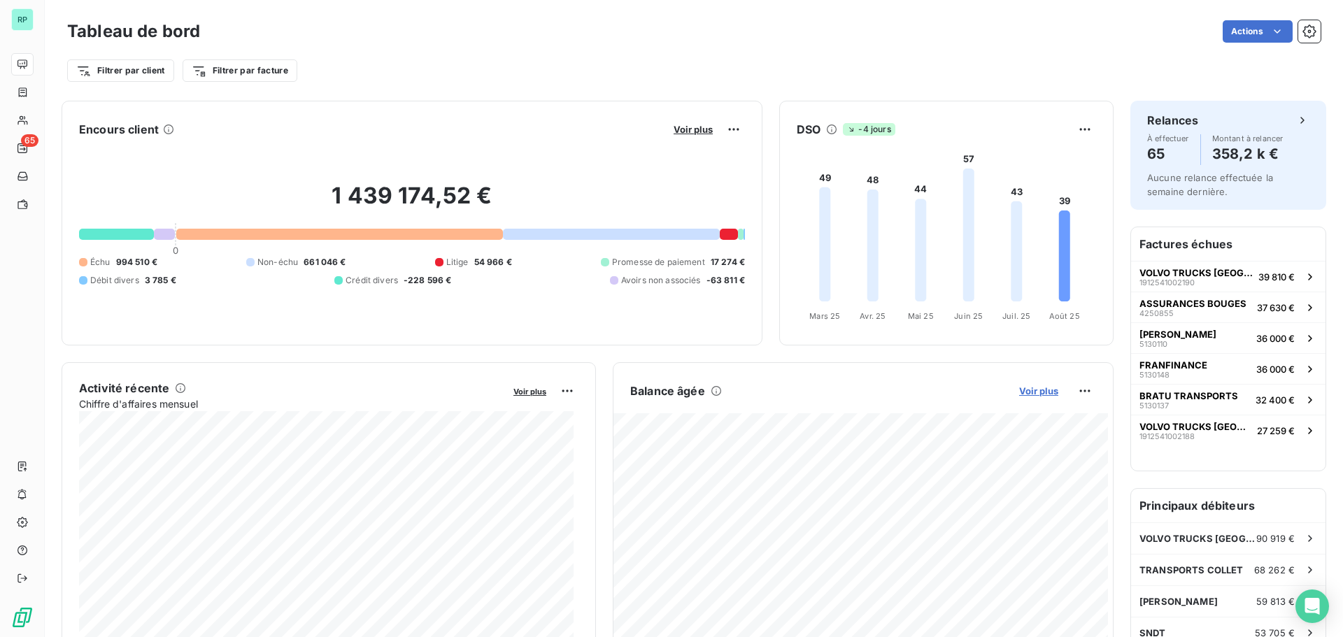
click at [1027, 389] on span "Voir plus" at bounding box center [1038, 390] width 39 height 11
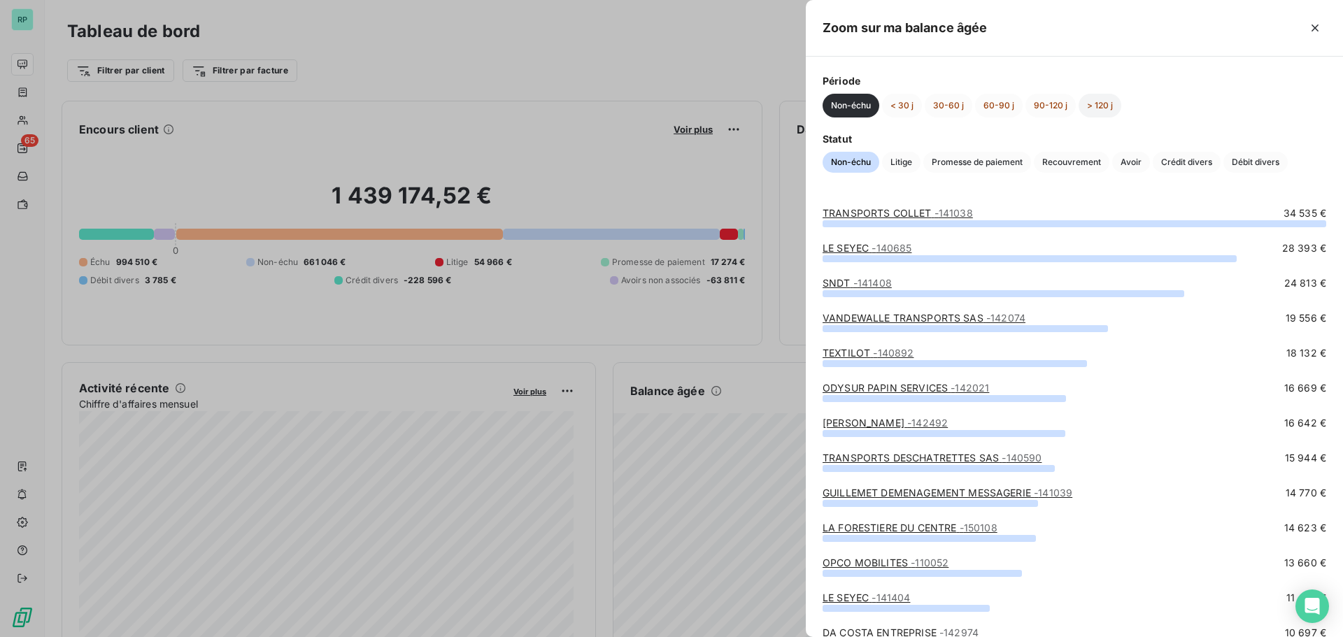
click at [1104, 104] on button "> 120 j" at bounding box center [1100, 106] width 43 height 24
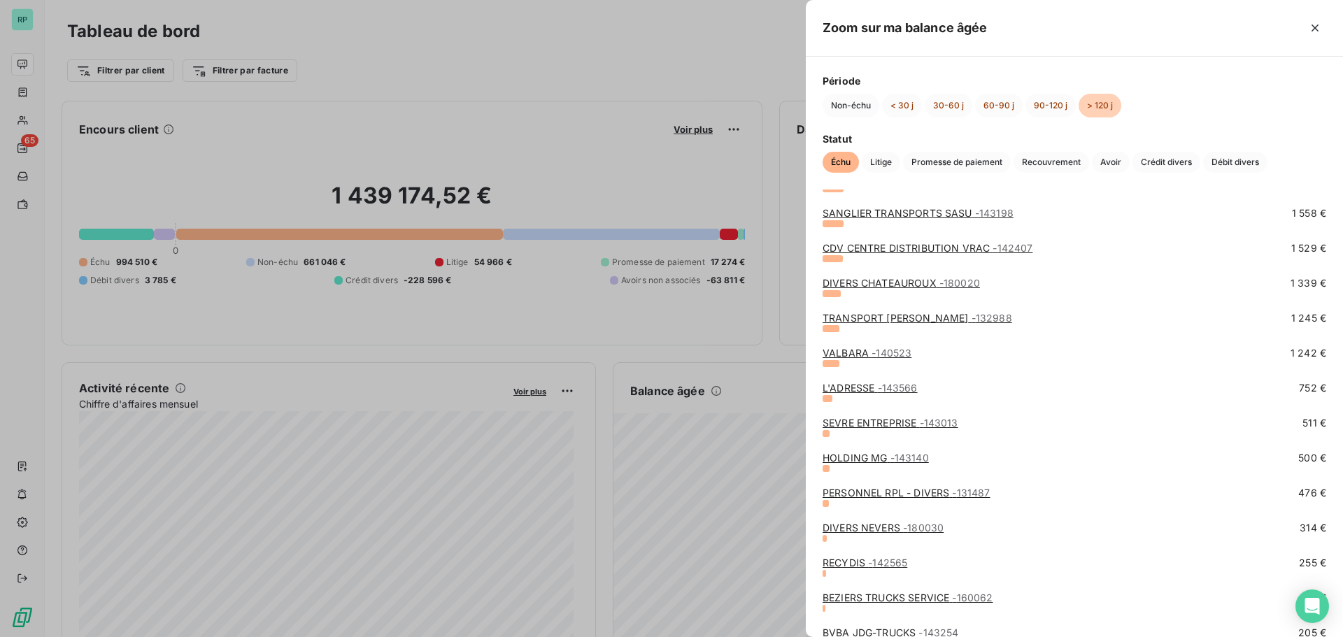
scroll to position [699, 0]
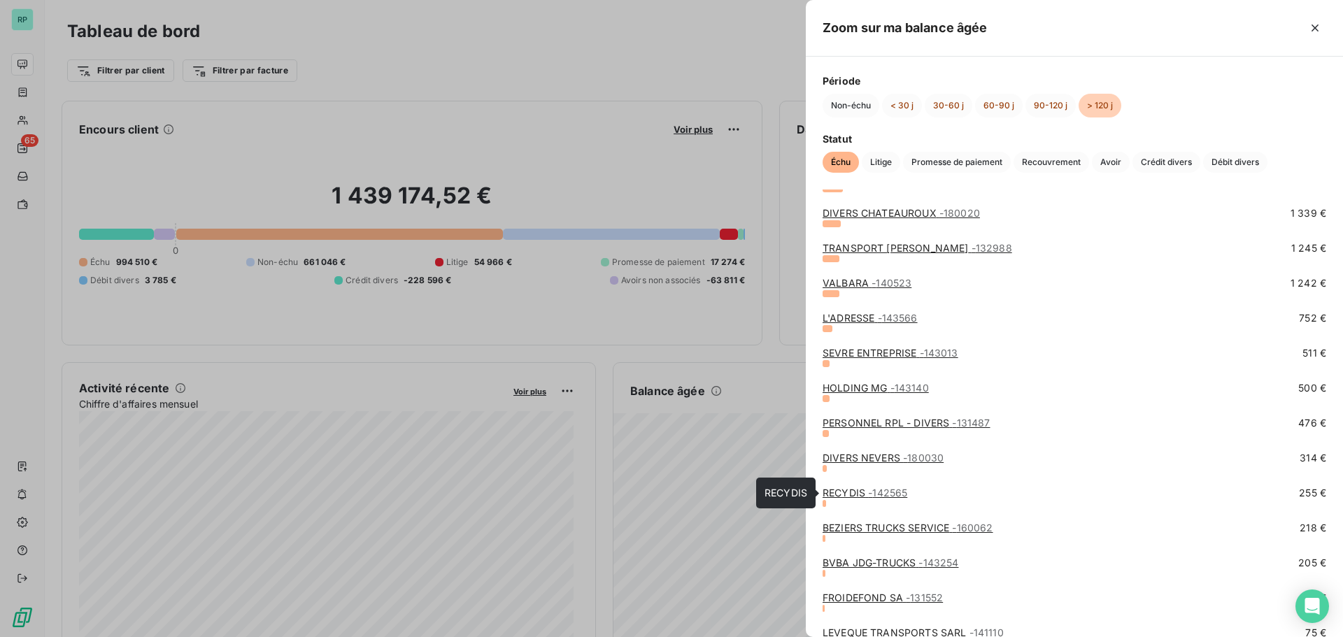
click at [894, 491] on span "- 142565" at bounding box center [887, 493] width 39 height 12
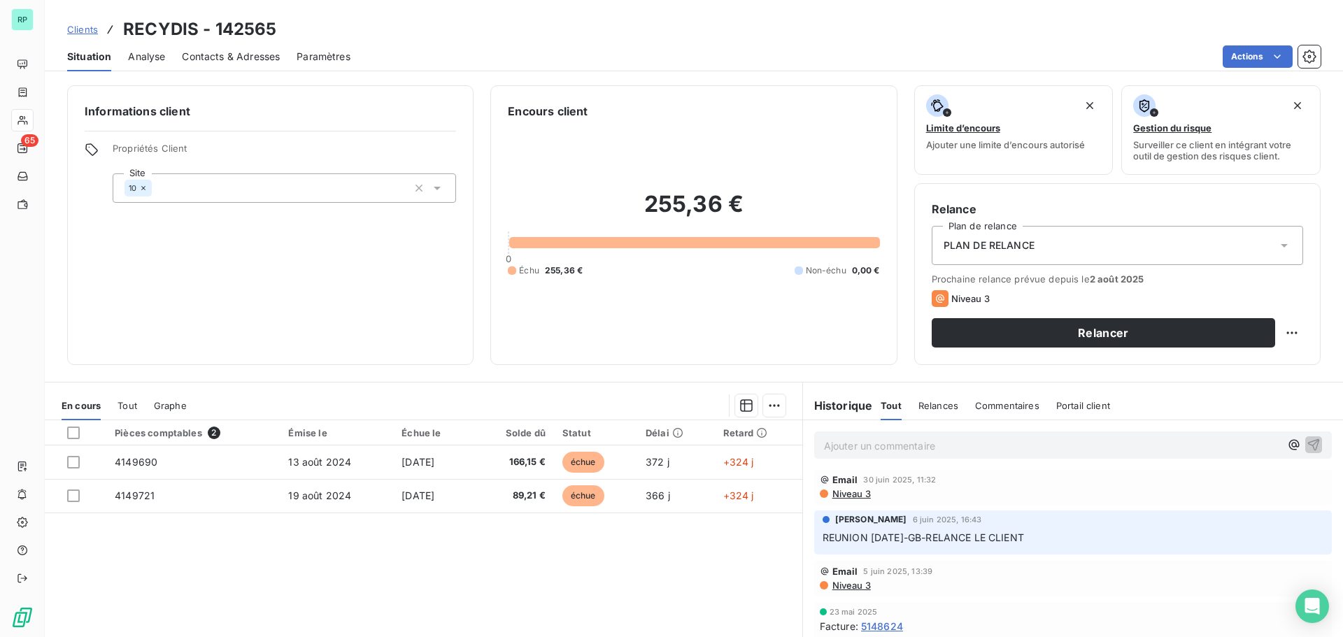
scroll to position [70, 0]
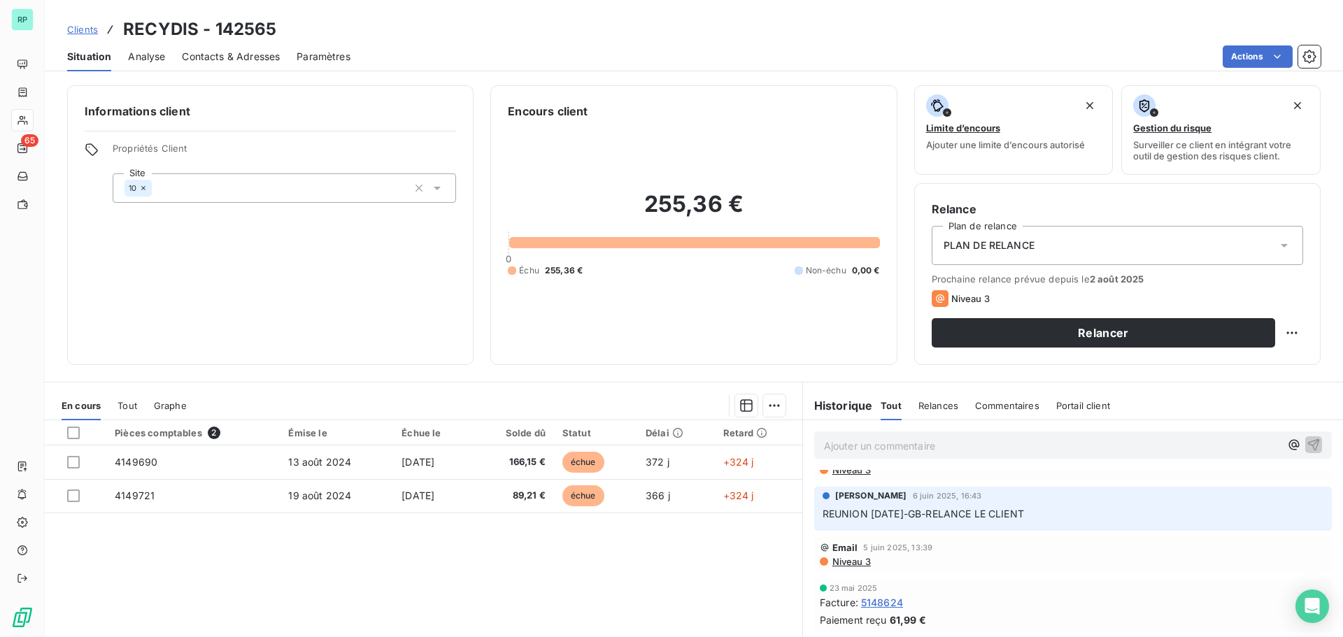
click at [160, 55] on span "Analyse" at bounding box center [146, 57] width 37 height 14
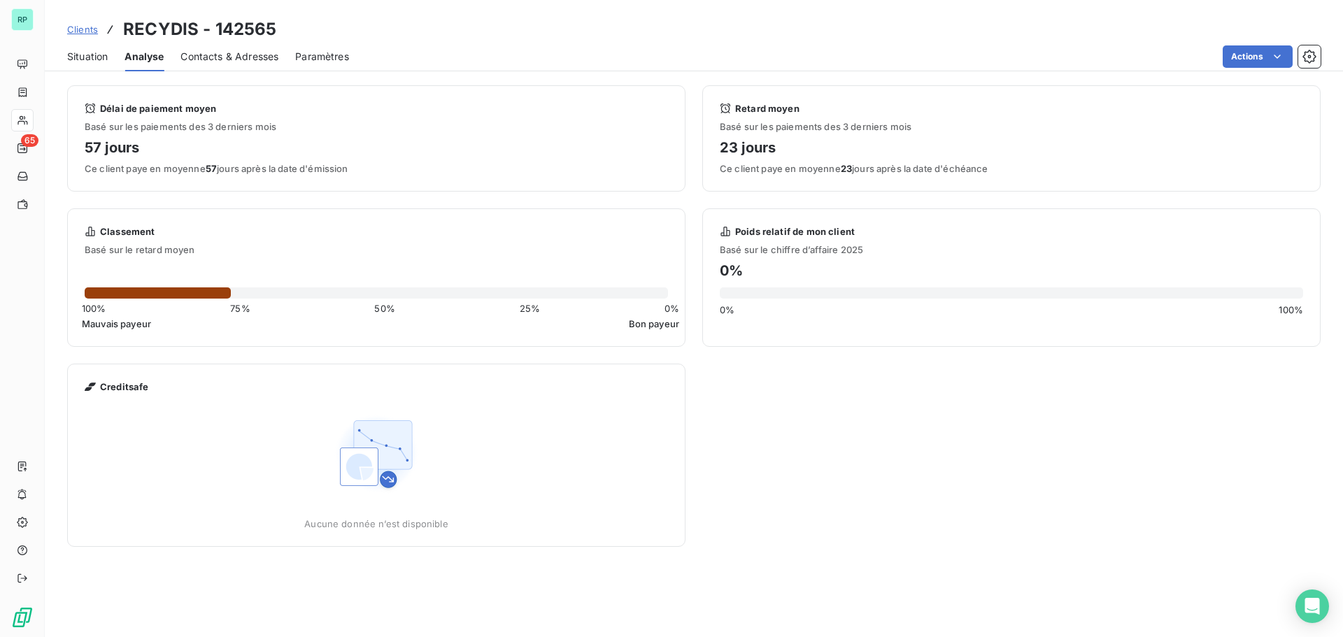
click at [235, 59] on span "Contacts & Adresses" at bounding box center [229, 57] width 98 height 14
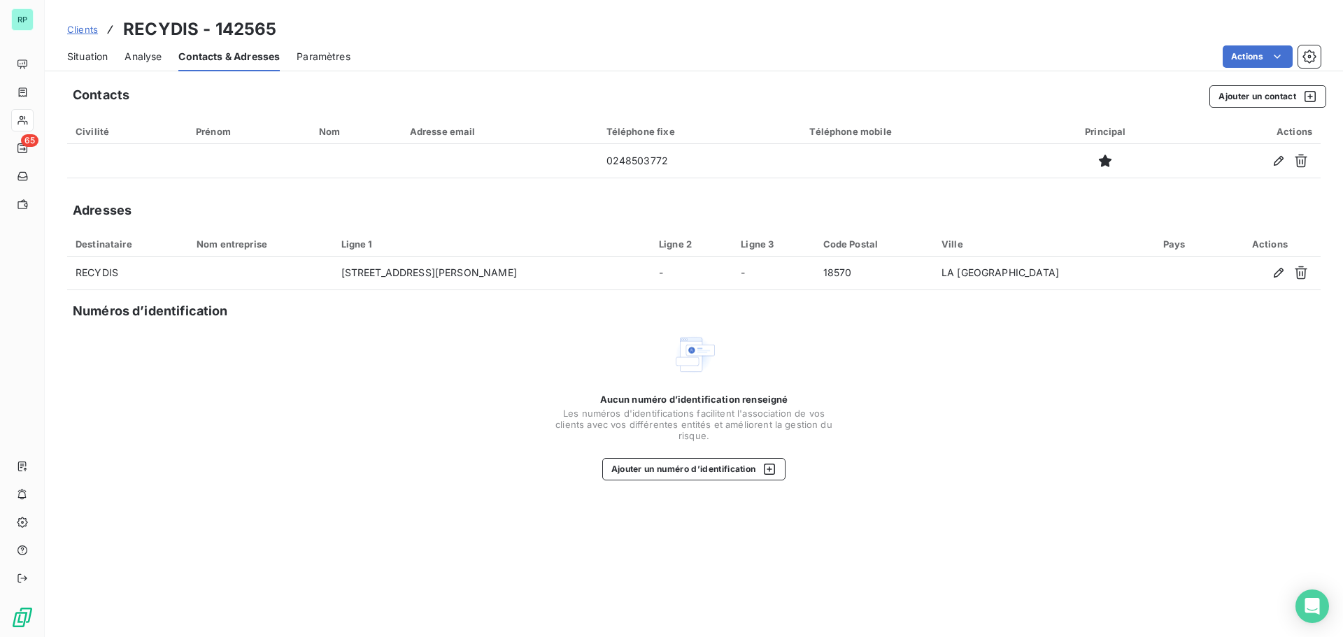
click at [150, 59] on span "Analyse" at bounding box center [142, 57] width 37 height 14
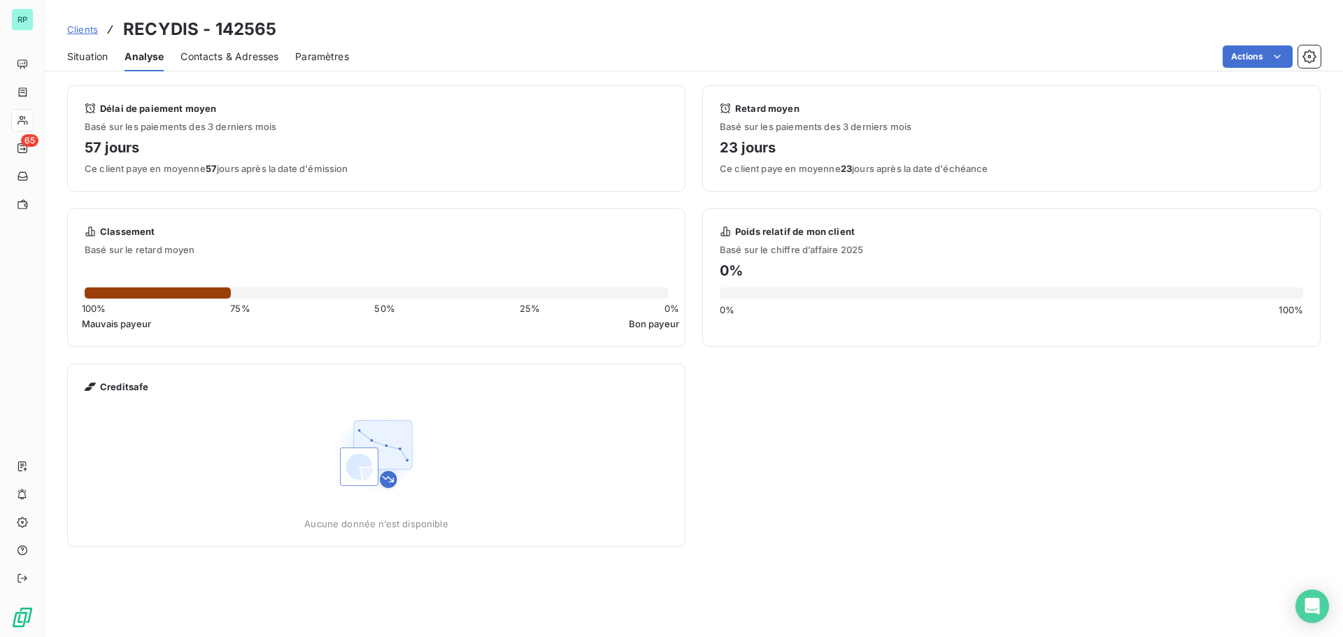
click at [88, 55] on span "Situation" at bounding box center [87, 57] width 41 height 14
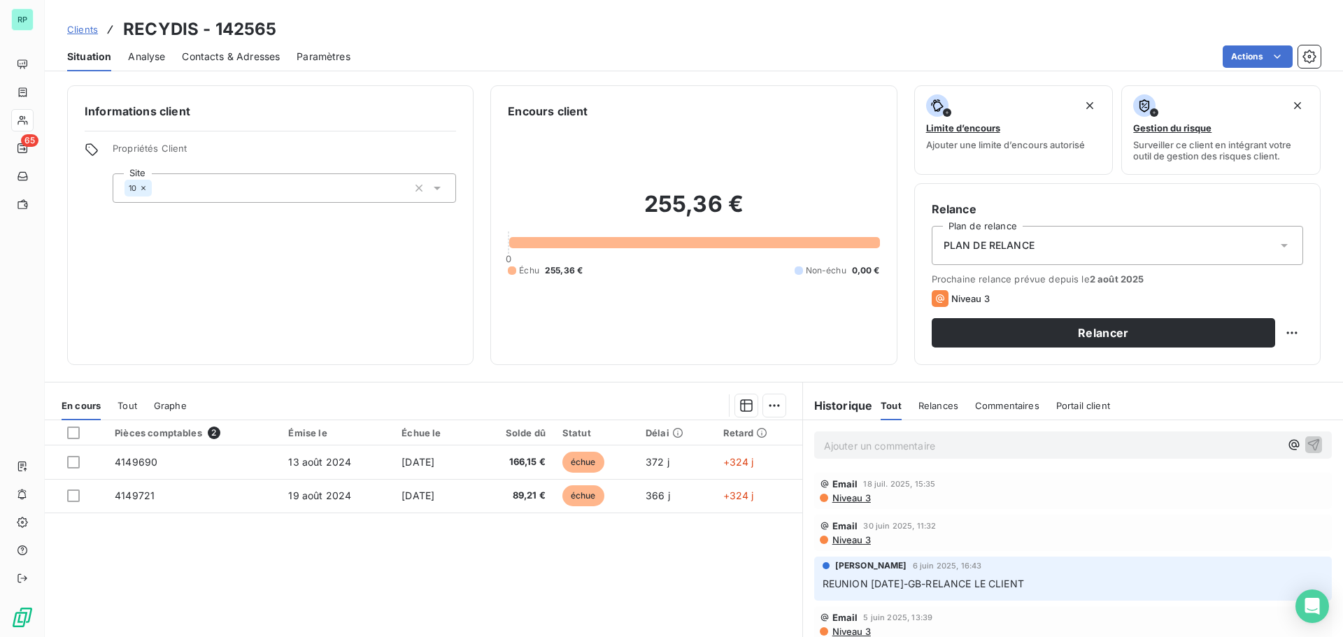
click at [240, 50] on span "Contacts & Adresses" at bounding box center [231, 57] width 98 height 14
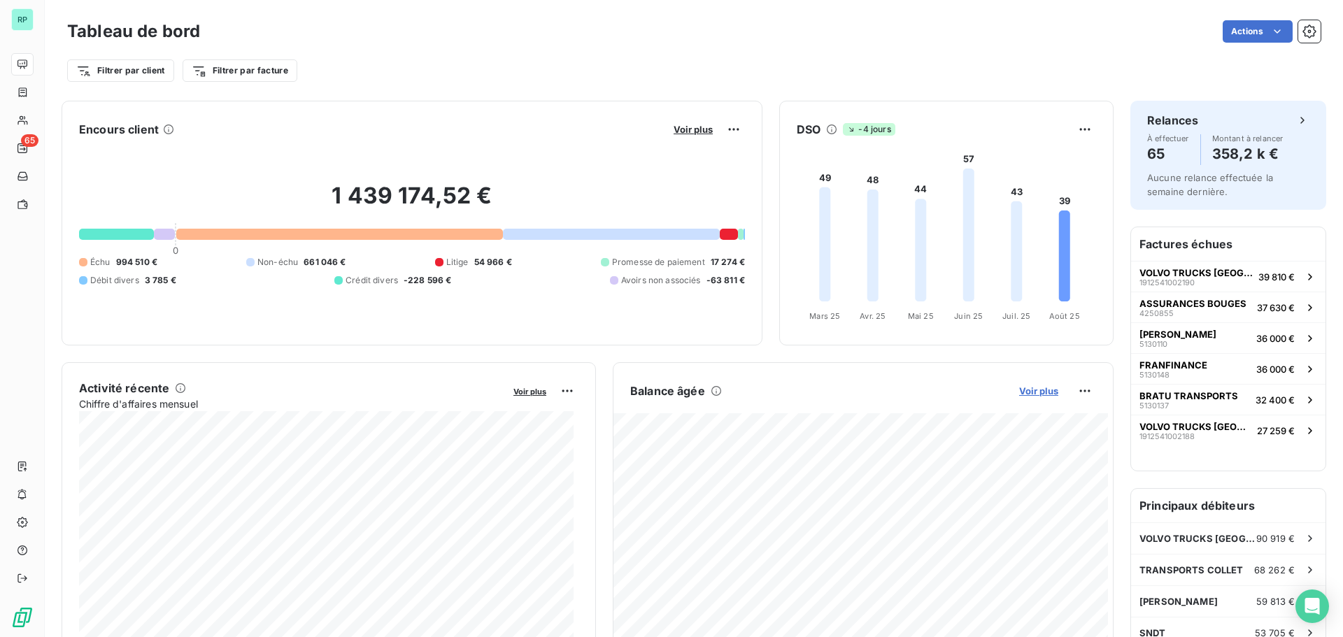
click at [1041, 387] on span "Voir plus" at bounding box center [1038, 390] width 39 height 11
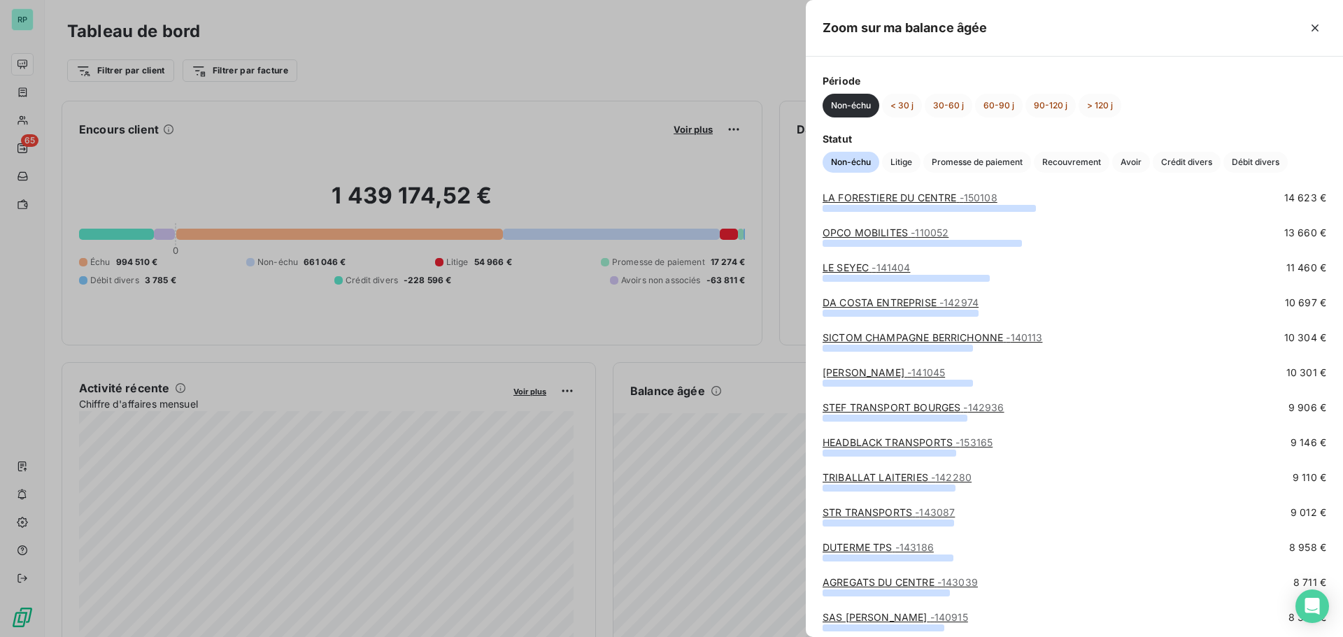
scroll to position [350, 0]
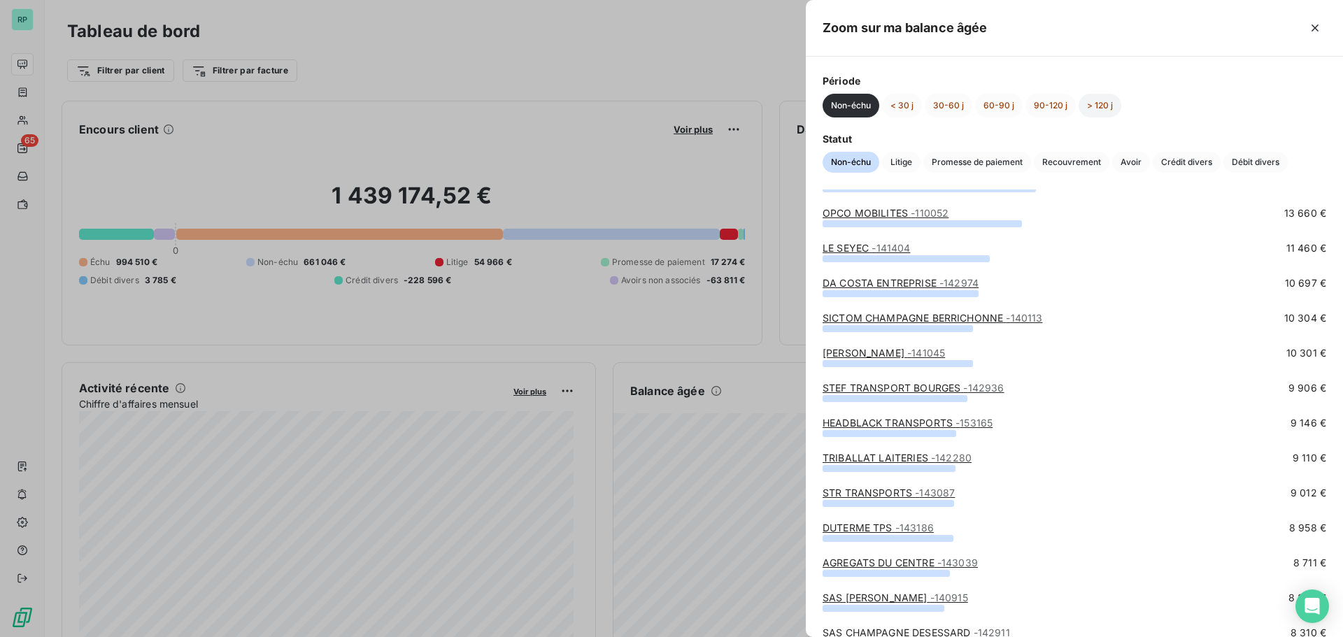
click at [1102, 104] on button "> 120 j" at bounding box center [1100, 106] width 43 height 24
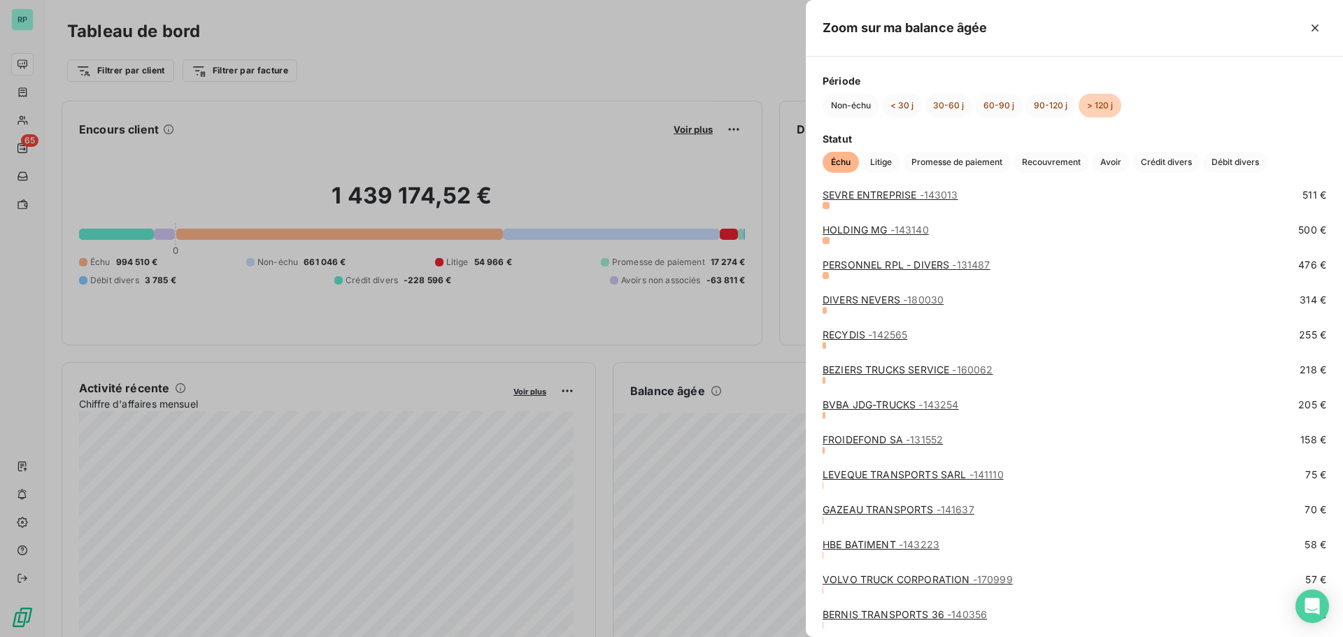
scroll to position [897, 0]
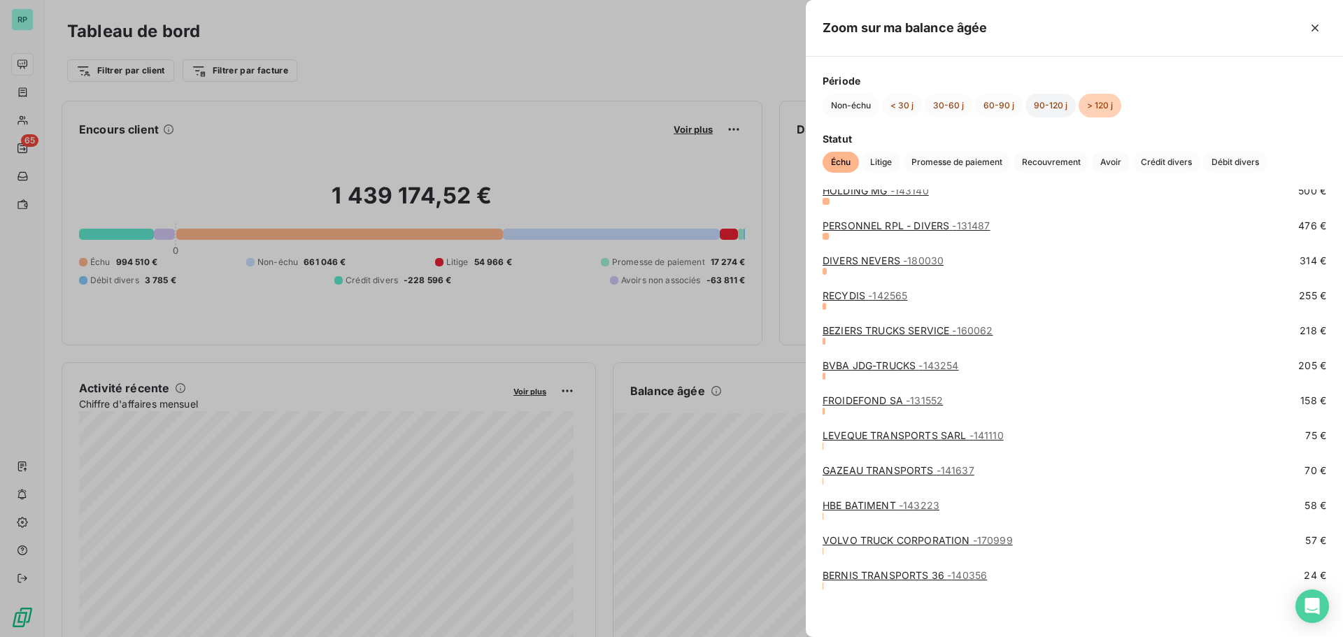
click at [1047, 106] on button "90-120 j" at bounding box center [1050, 106] width 50 height 24
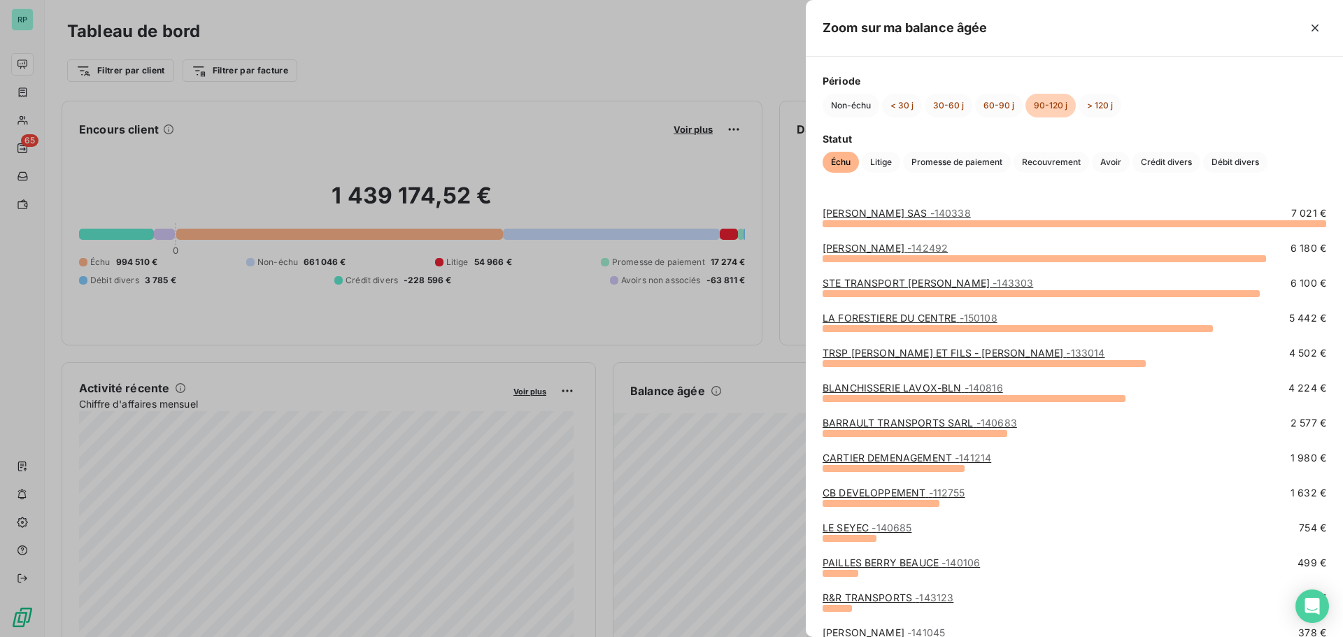
click at [987, 223] on div at bounding box center [1075, 223] width 504 height 7
click at [957, 213] on span "- 140338" at bounding box center [950, 213] width 41 height 12
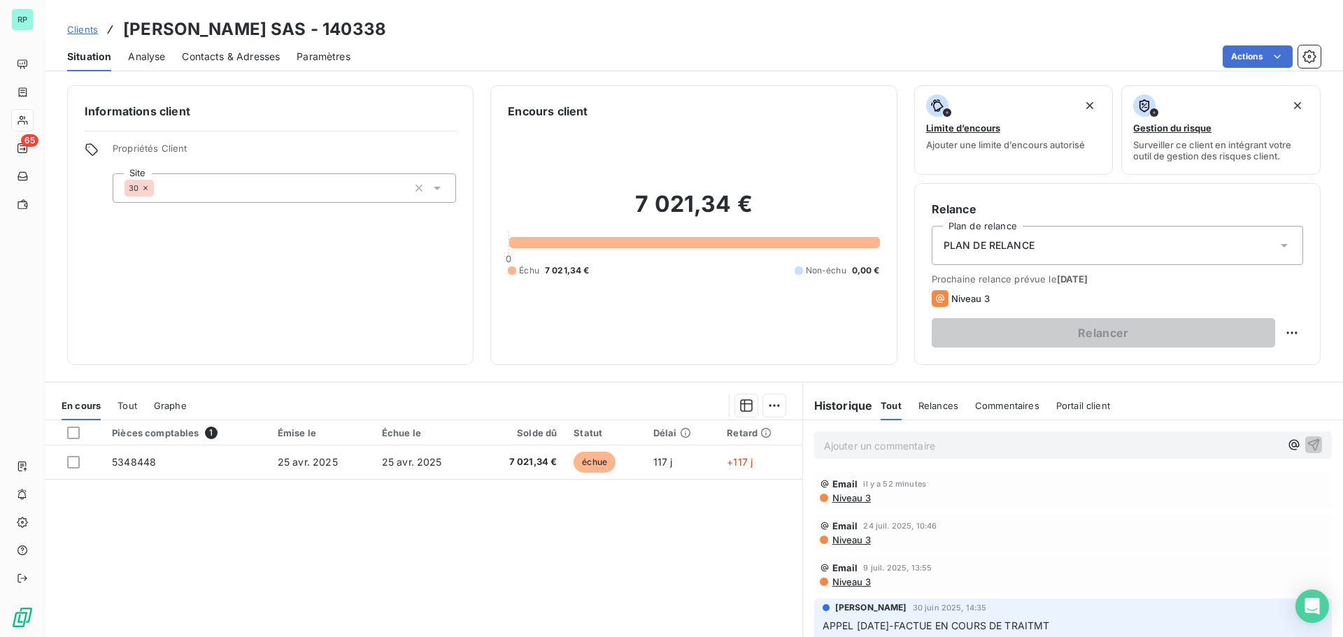
click at [250, 51] on span "Contacts & Adresses" at bounding box center [231, 57] width 98 height 14
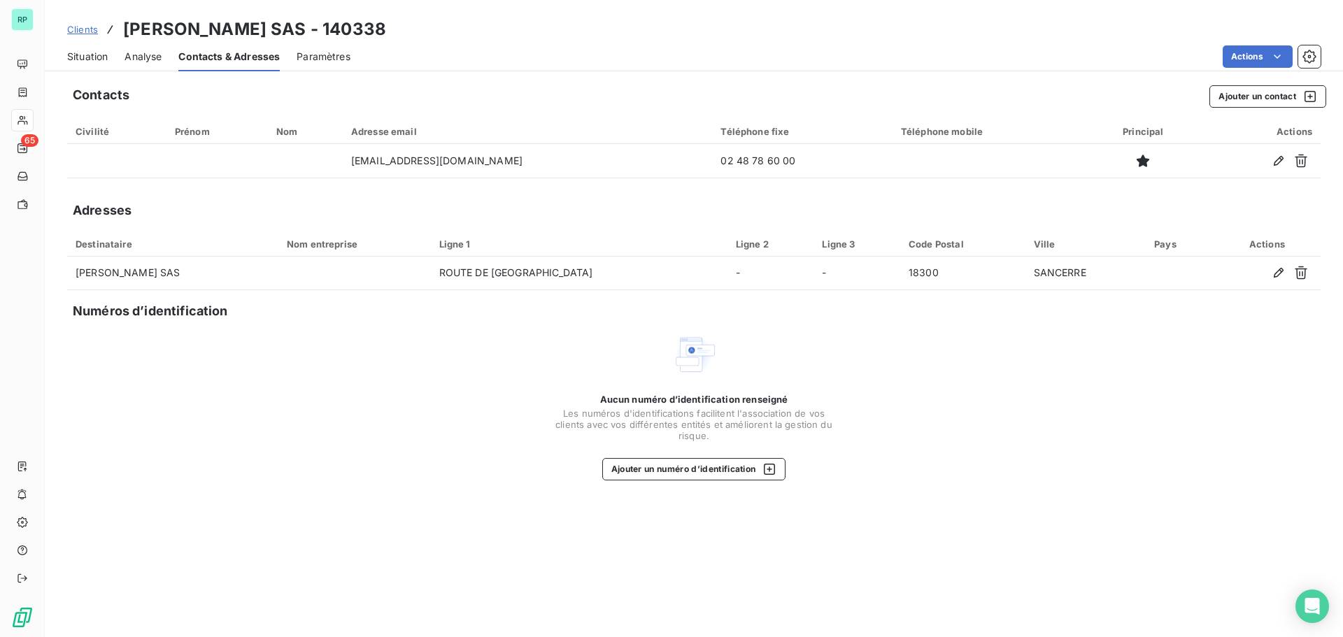
click at [93, 57] on span "Situation" at bounding box center [87, 57] width 41 height 14
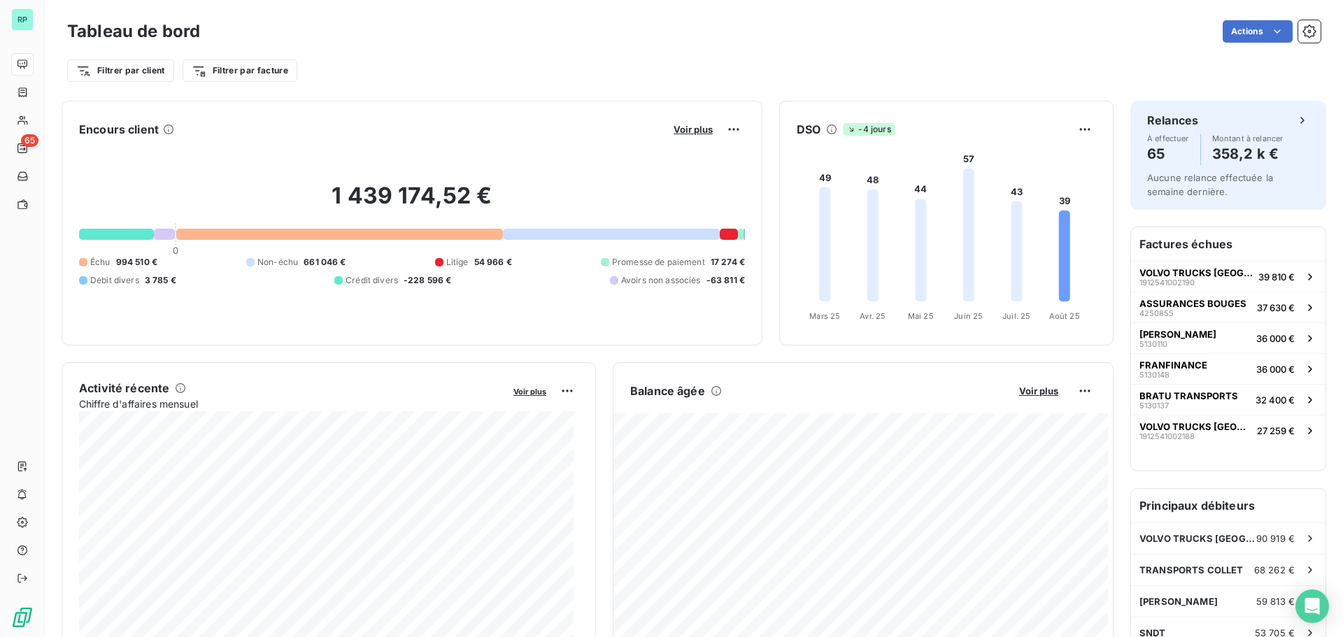
click at [1027, 384] on div "Balance âgée Voir plus" at bounding box center [862, 391] width 499 height 22
click at [1022, 399] on div "Balance âgée Voir plus" at bounding box center [862, 391] width 499 height 22
click at [1028, 391] on span "Voir plus" at bounding box center [1038, 390] width 39 height 11
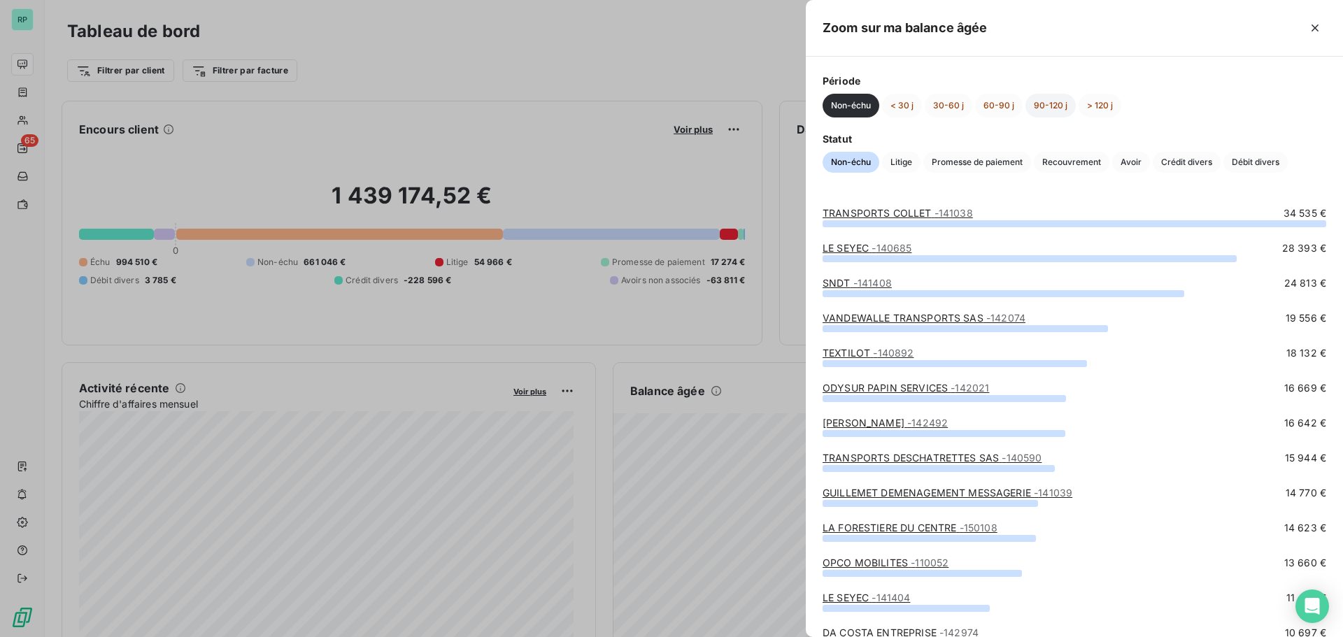
click at [1037, 106] on button "90-120 j" at bounding box center [1050, 106] width 50 height 24
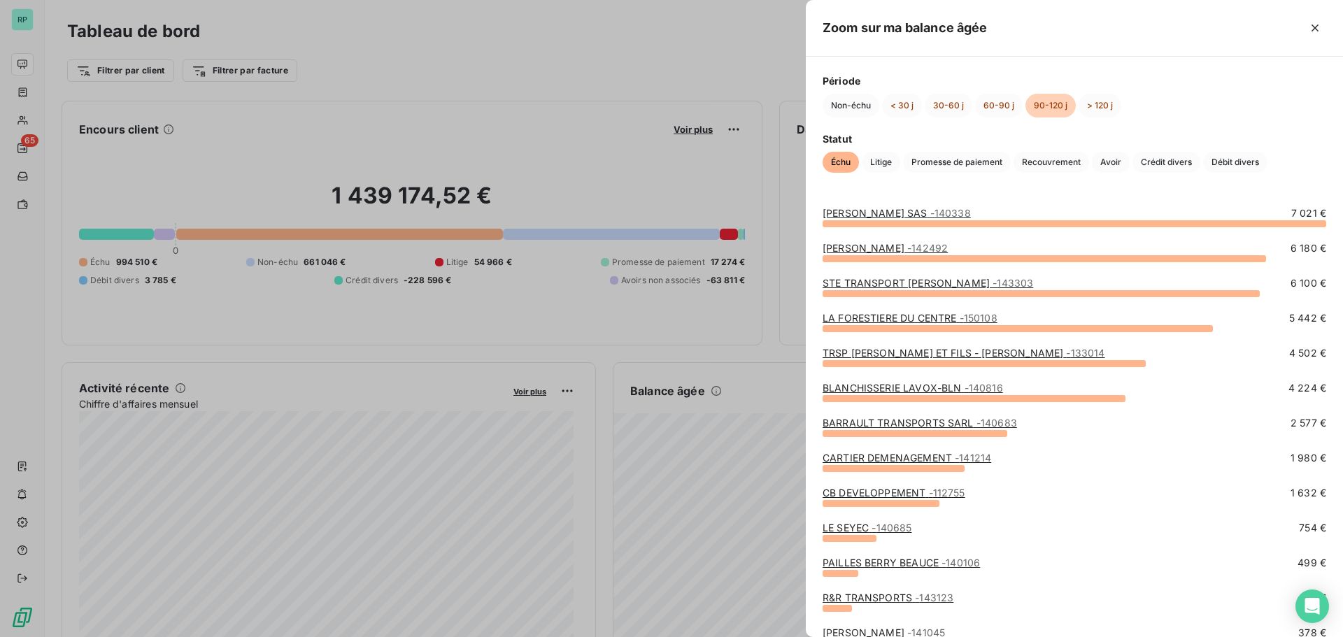
click at [946, 281] on link "STE TRANSPORT PEROTTI ANTOINE - 143303" at bounding box center [928, 283] width 211 height 12
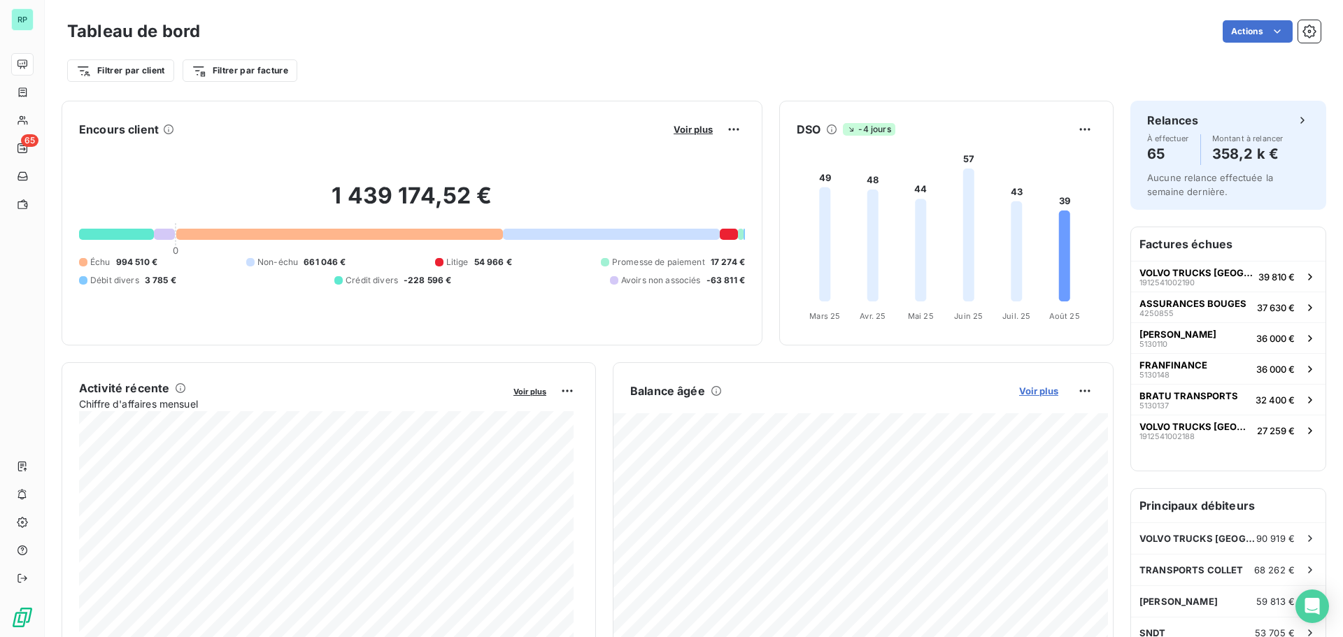
click at [1032, 390] on span "Voir plus" at bounding box center [1038, 390] width 39 height 11
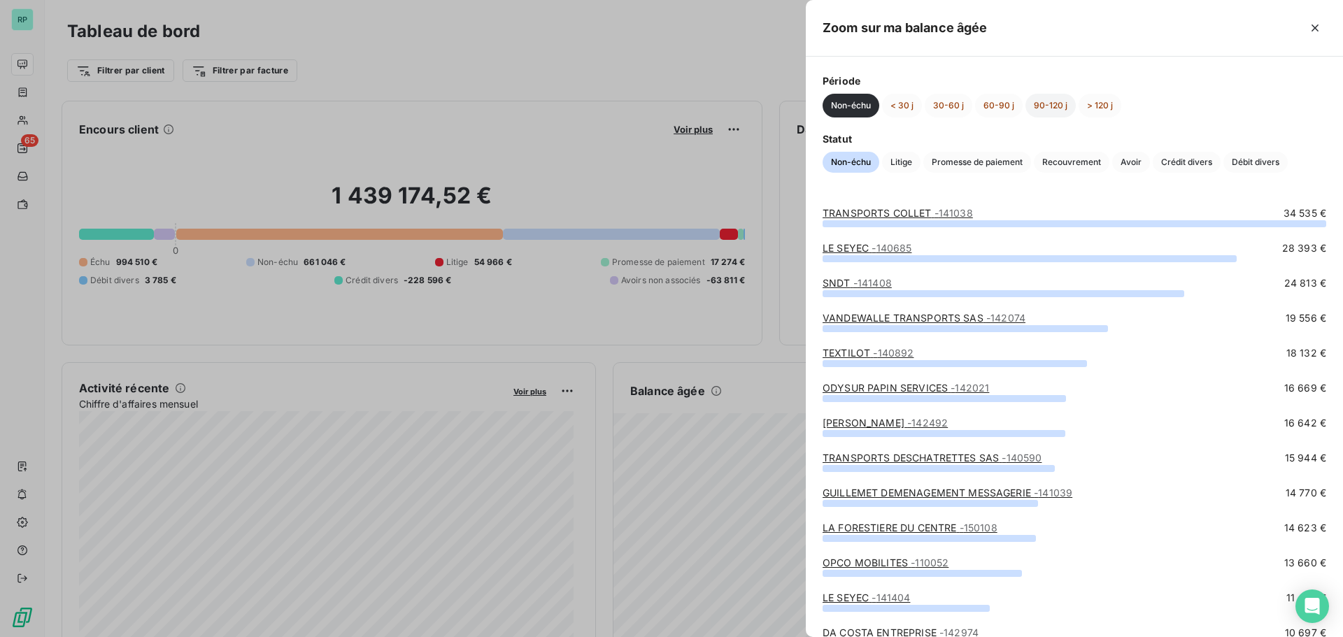
click at [1037, 101] on button "90-120 j" at bounding box center [1050, 106] width 50 height 24
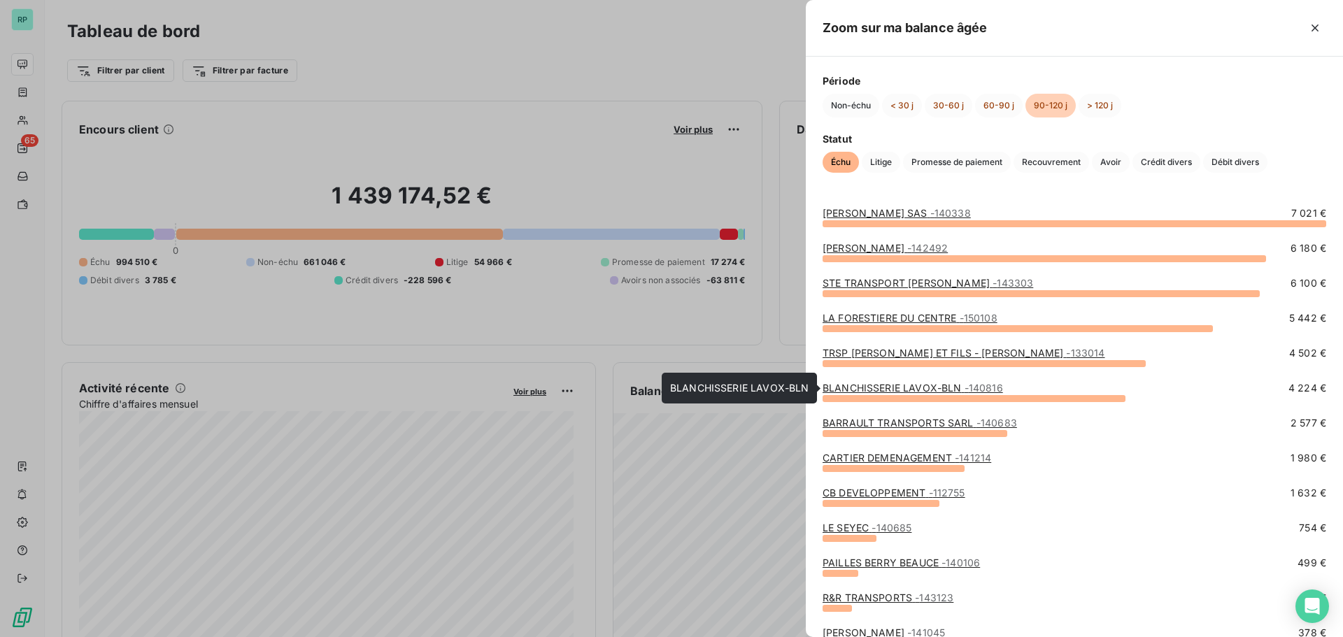
click at [948, 385] on link "BLANCHISSERIE LAVOX-BLN - 140816" at bounding box center [913, 388] width 180 height 12
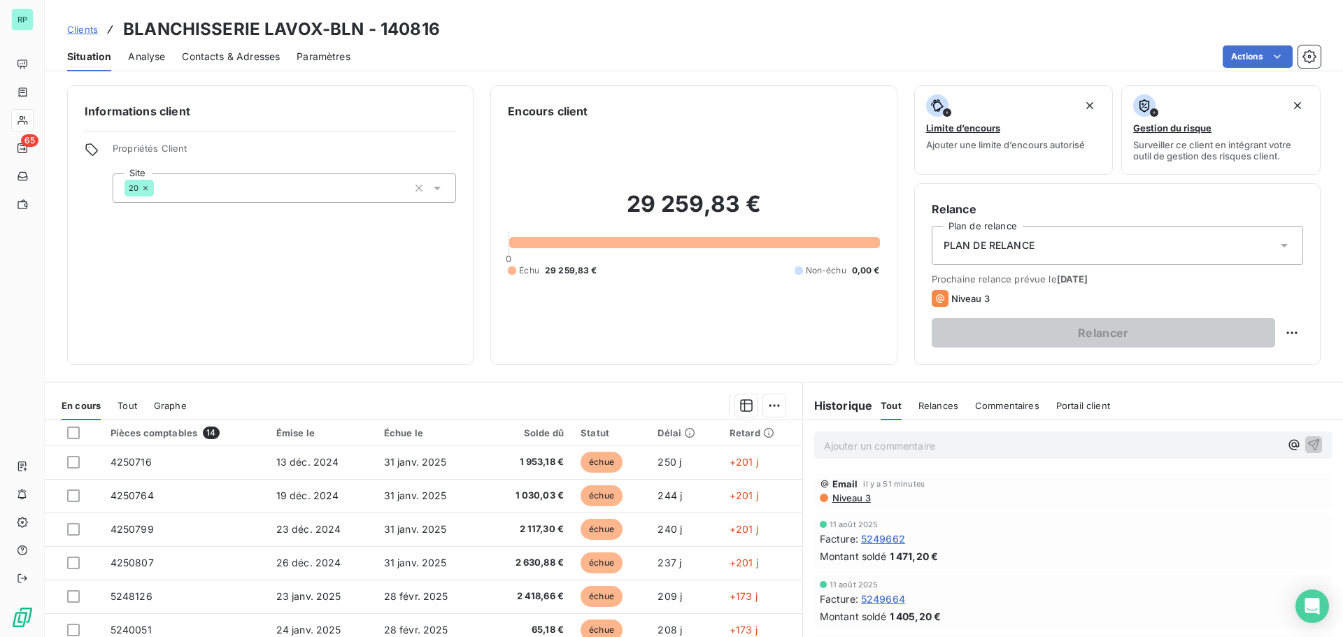
click at [225, 48] on div "Contacts & Adresses" at bounding box center [231, 56] width 98 height 29
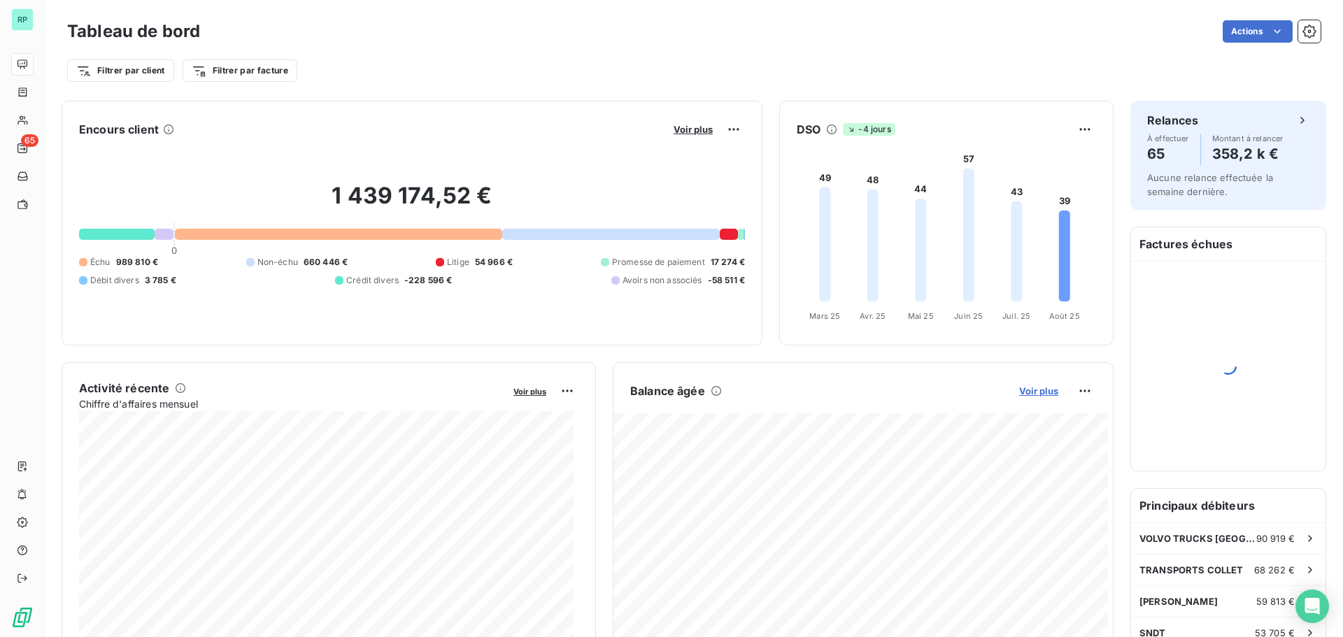
click at [1030, 390] on span "Voir plus" at bounding box center [1038, 390] width 39 height 11
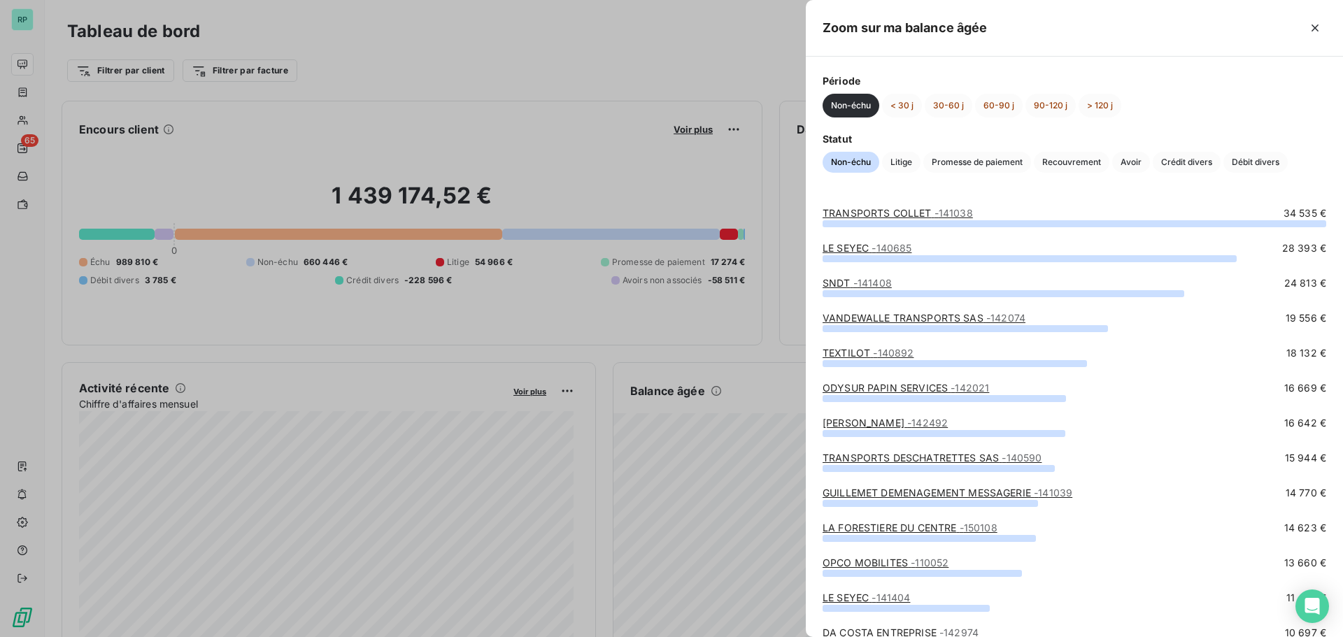
click at [1024, 92] on div "Période Non-échu < 30 j 30-60 j 60-90 j 90-120 j > 120 j" at bounding box center [1075, 95] width 504 height 44
click at [1039, 102] on button "90-120 j" at bounding box center [1050, 106] width 50 height 24
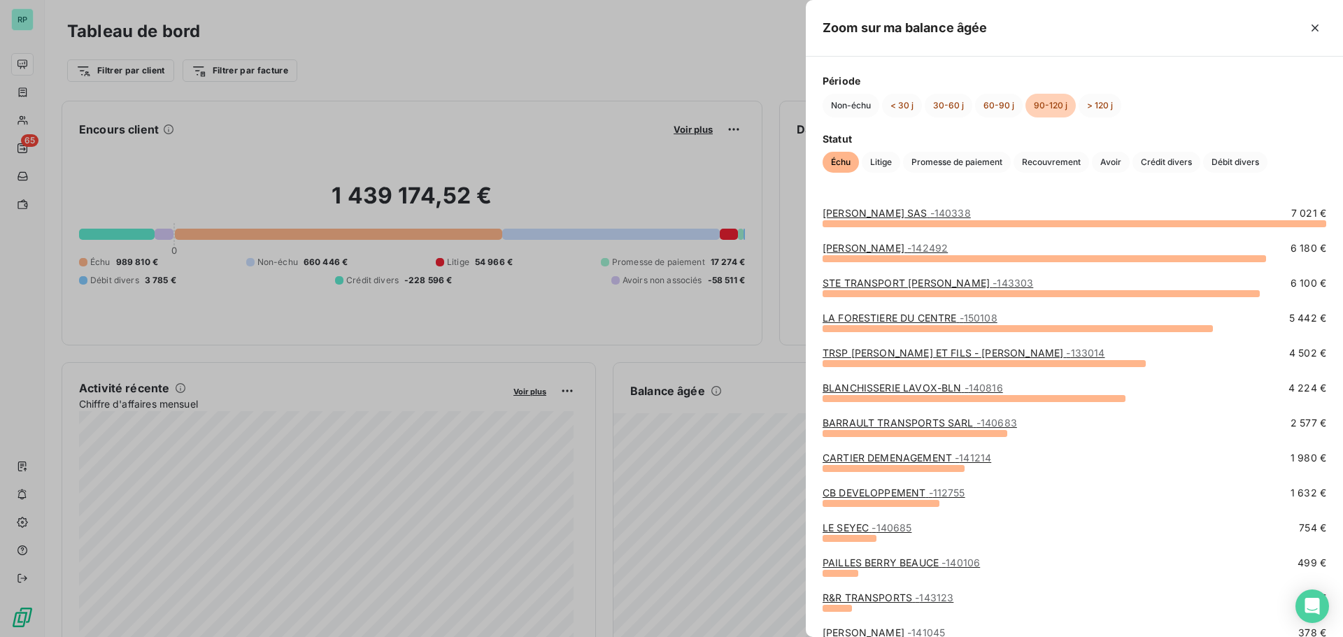
click at [908, 461] on link "CARTIER DEMENAGEMENT - 141214" at bounding box center [907, 458] width 169 height 12
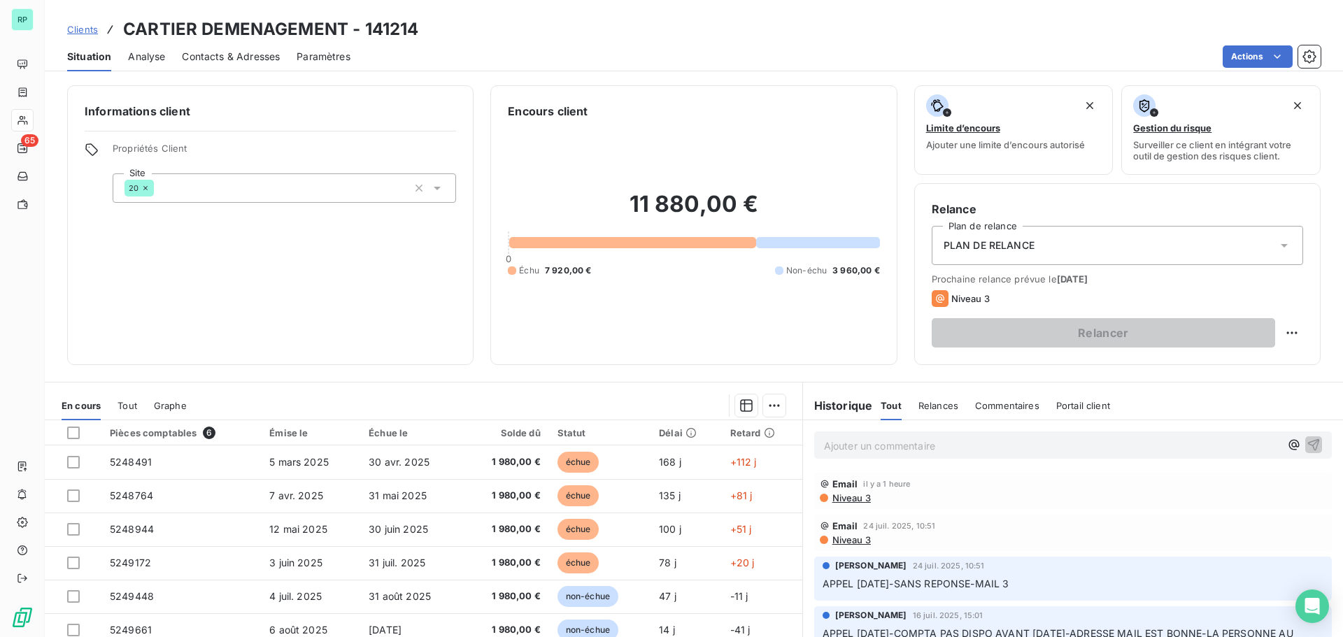
click at [927, 436] on div "Ajouter un commentaire ﻿" at bounding box center [1052, 445] width 456 height 19
click at [1001, 448] on p "Ajouter un commentaire ﻿" at bounding box center [1052, 445] width 456 height 17
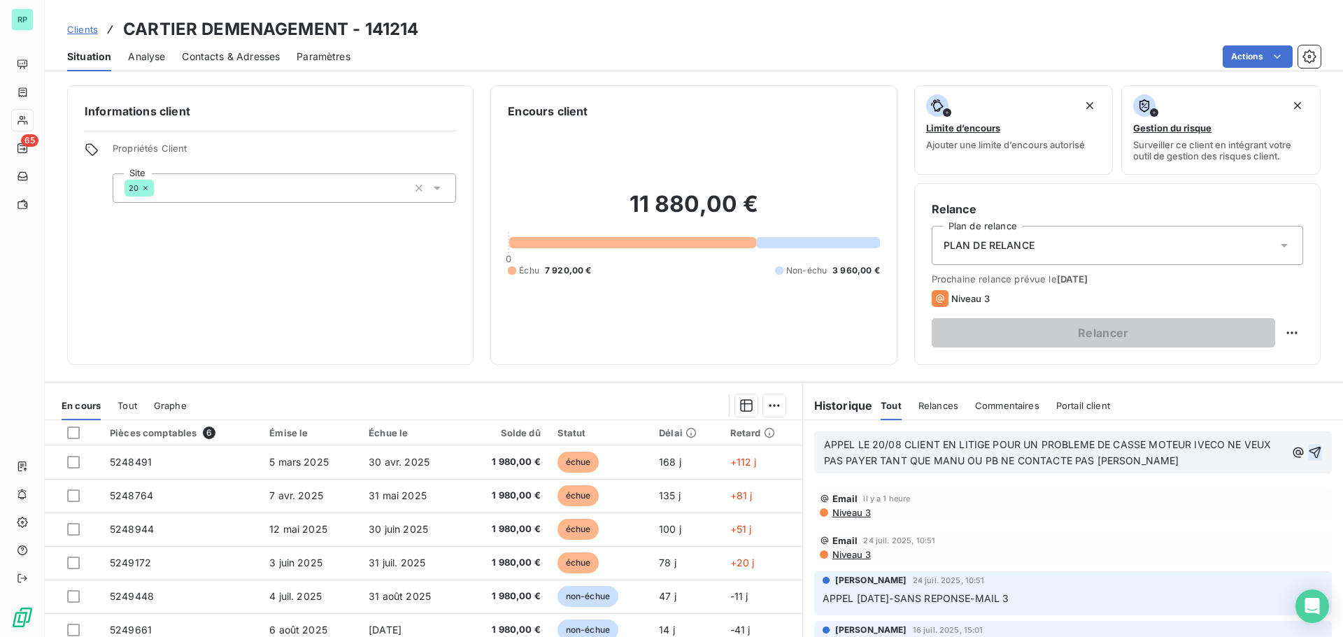
click at [1308, 446] on icon "button" at bounding box center [1315, 453] width 14 height 14
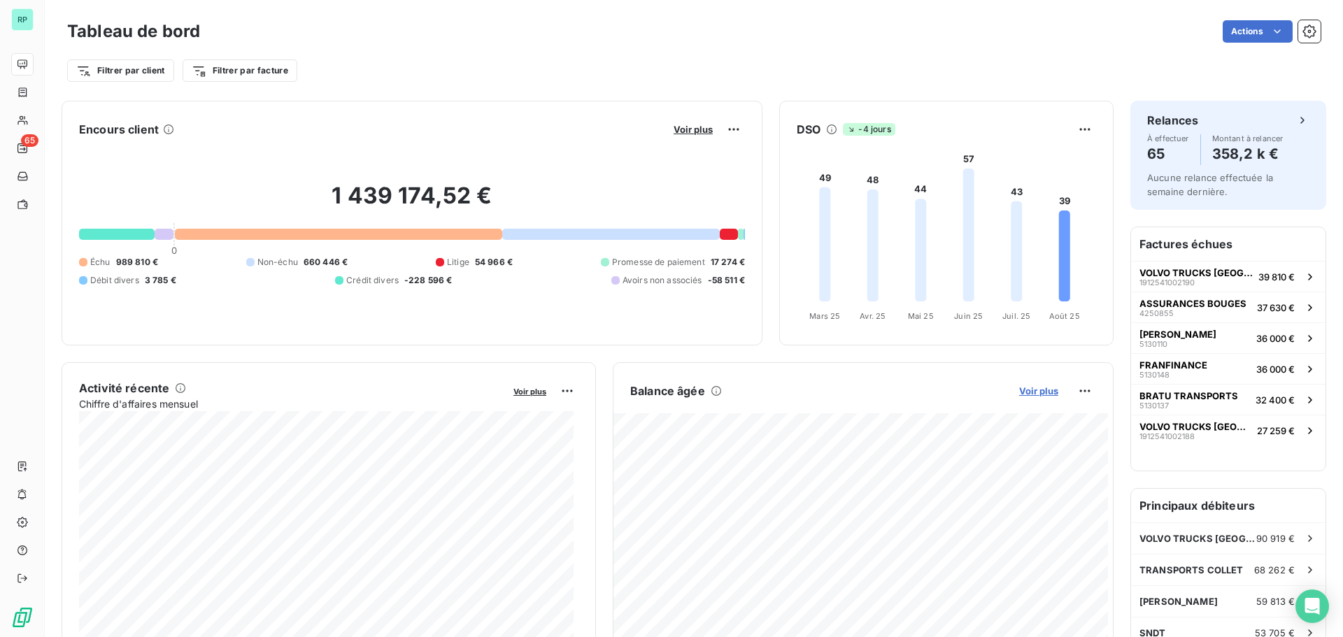
click at [1030, 387] on span "Voir plus" at bounding box center [1038, 390] width 39 height 11
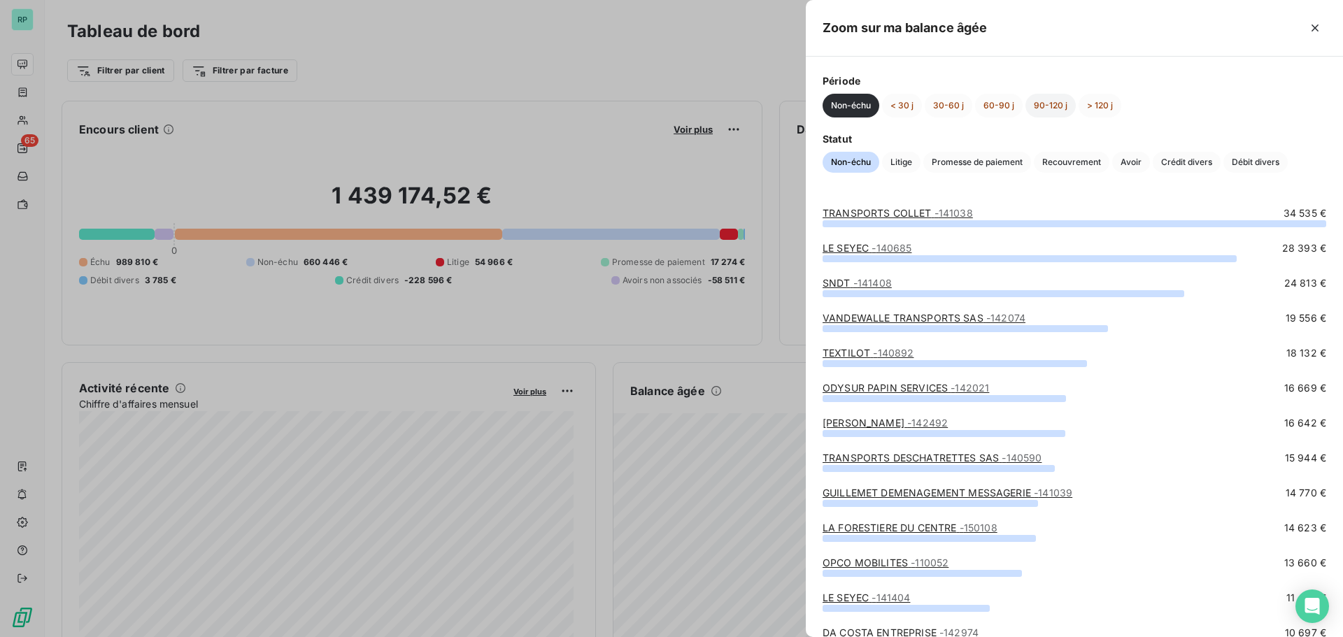
click at [1043, 101] on button "90-120 j" at bounding box center [1050, 106] width 50 height 24
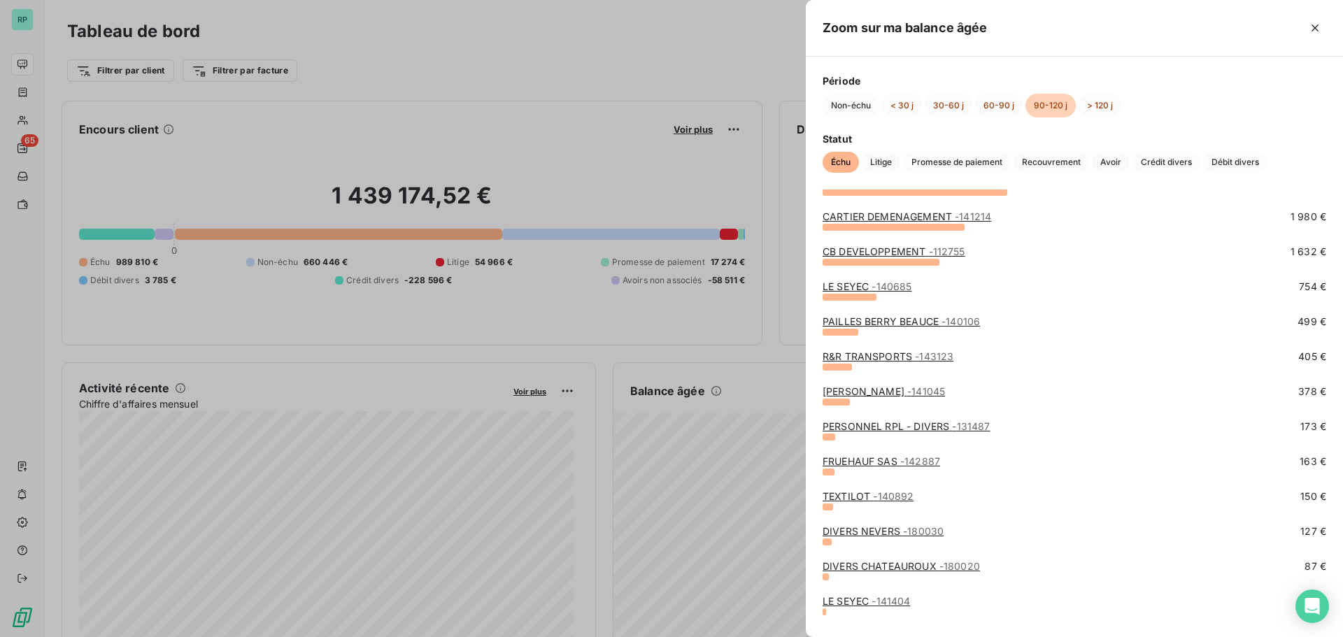
scroll to position [267, 0]
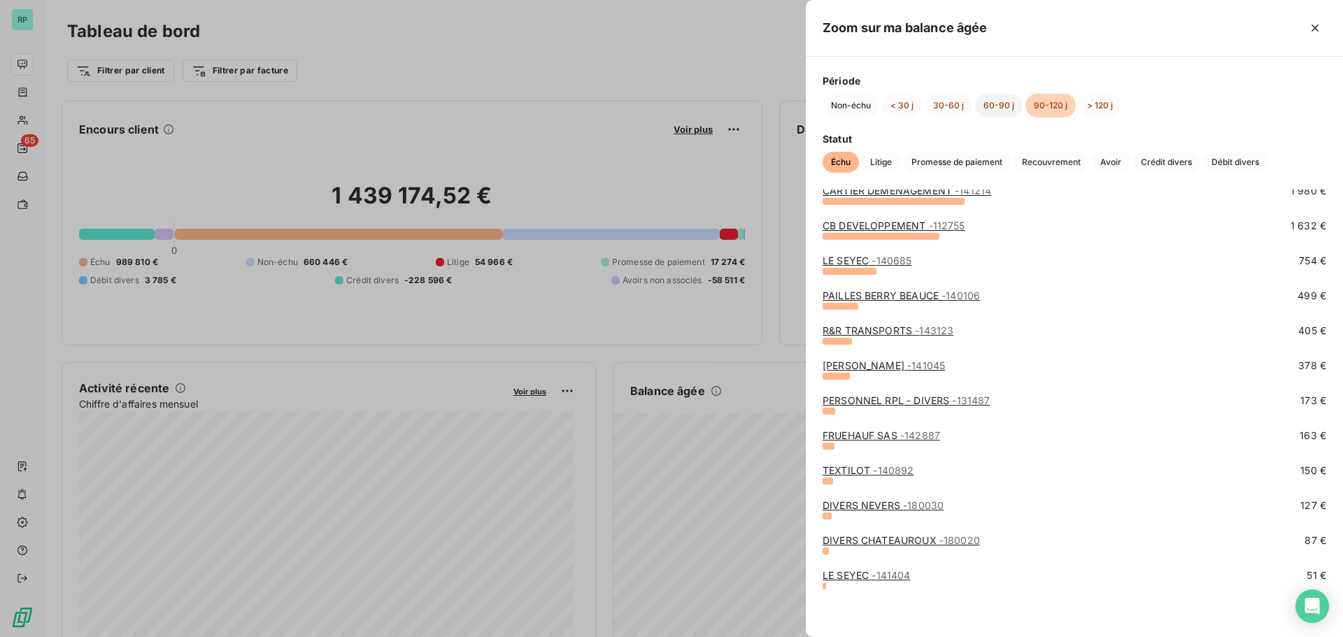
click at [1002, 101] on button "60-90 j" at bounding box center [999, 106] width 48 height 24
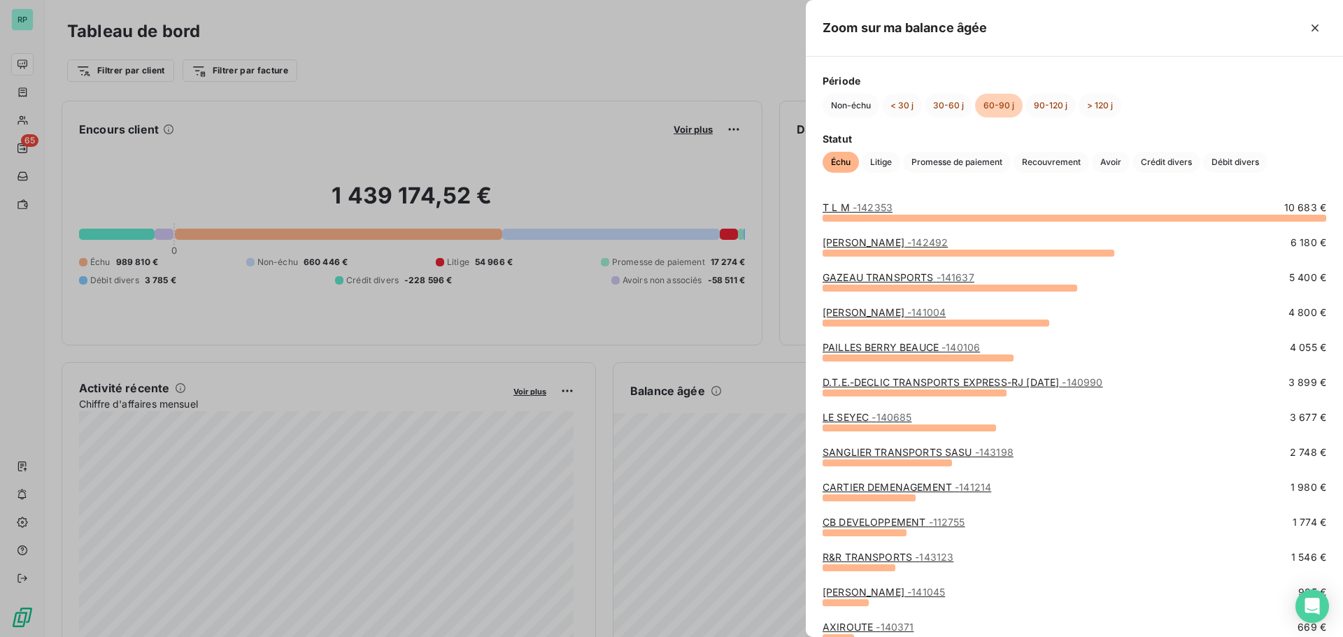
scroll to position [0, 0]
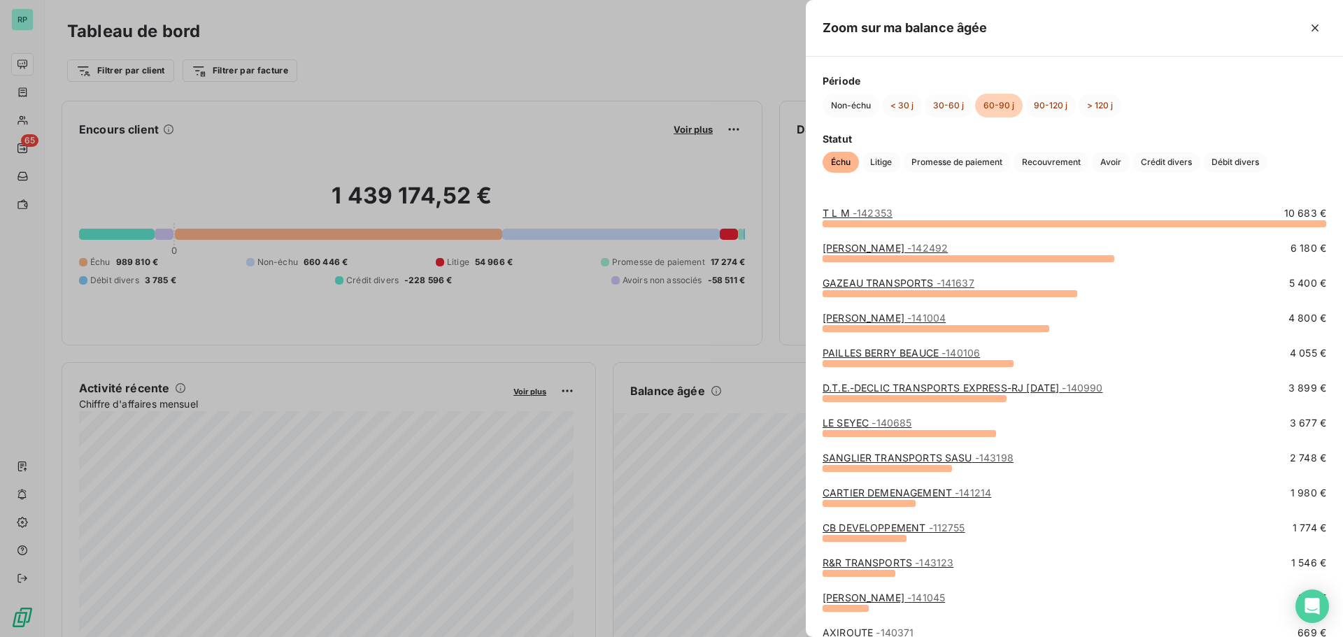
drag, startPoint x: 1322, startPoint y: 25, endPoint x: 1127, endPoint y: 45, distance: 196.1
click at [1321, 25] on button "button" at bounding box center [1315, 28] width 22 height 22
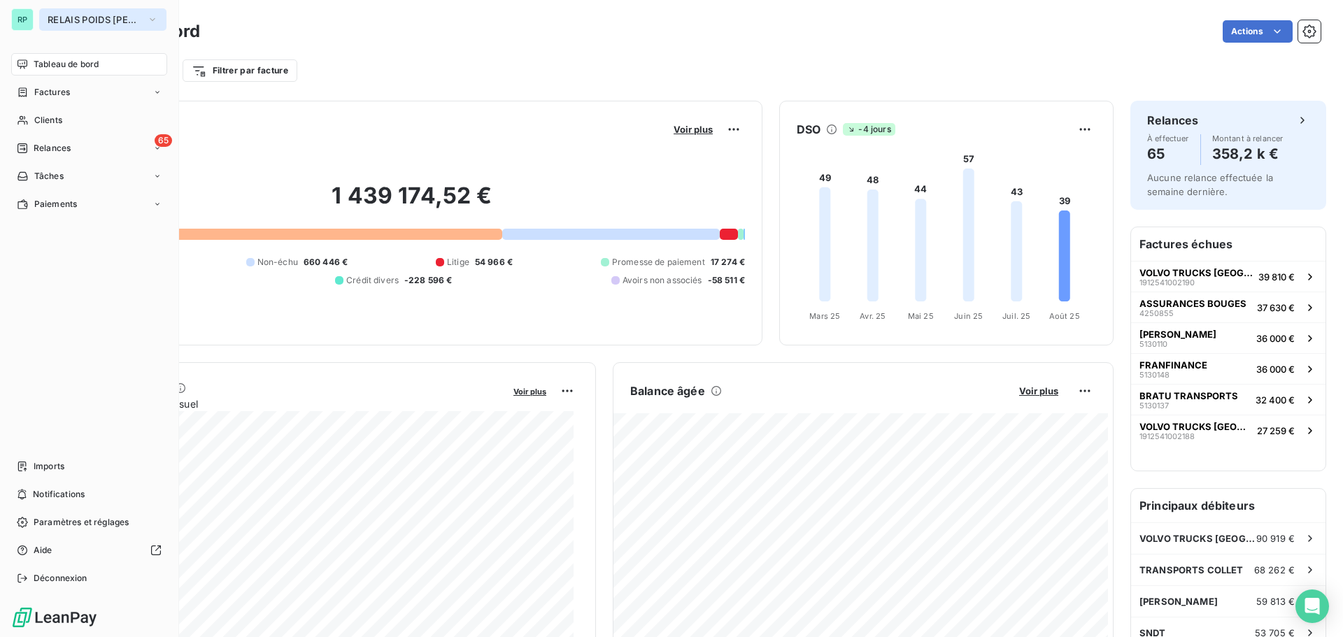
click at [65, 18] on span "RELAIS POIDS LOURDS BERRY" at bounding box center [95, 19] width 94 height 11
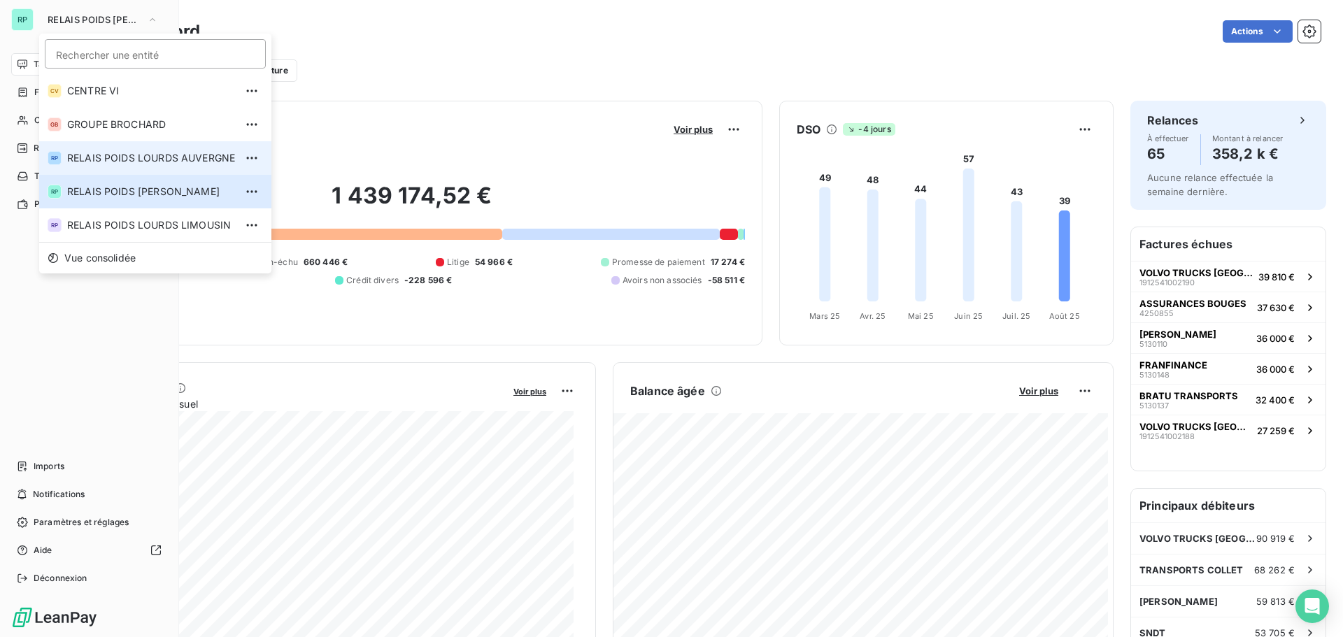
click at [164, 157] on span "RELAIS POIDS LOURDS AUVERGNE" at bounding box center [151, 158] width 168 height 14
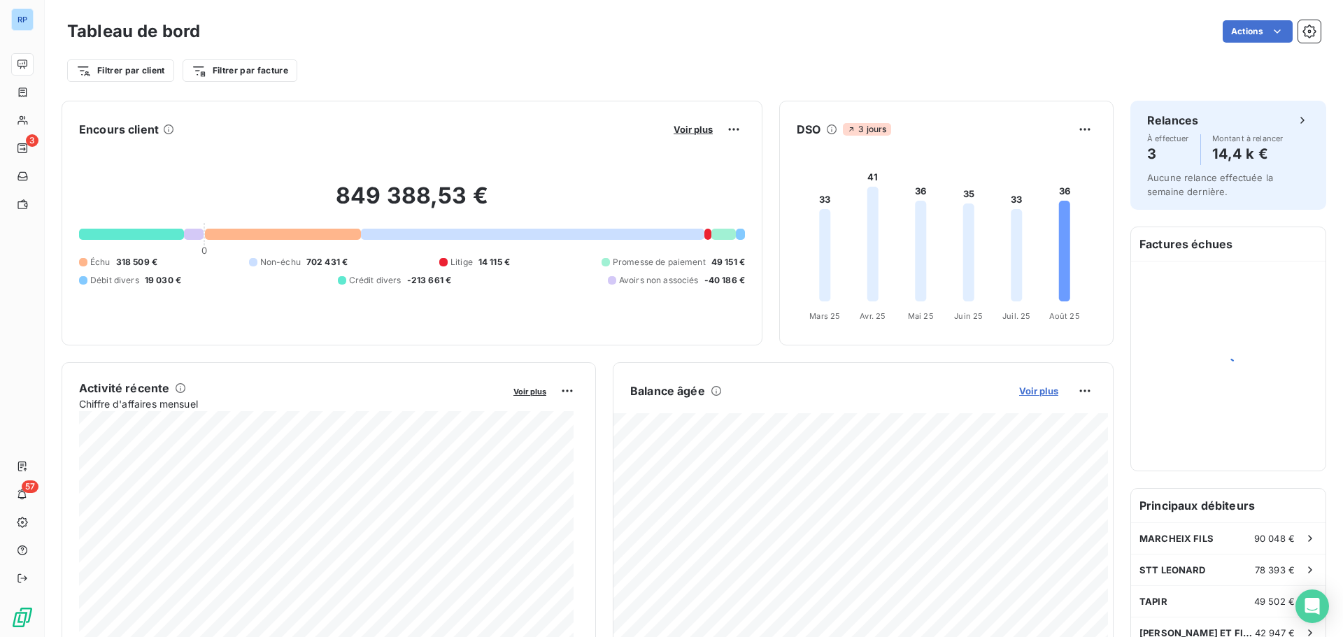
click at [1028, 388] on span "Voir plus" at bounding box center [1038, 390] width 39 height 11
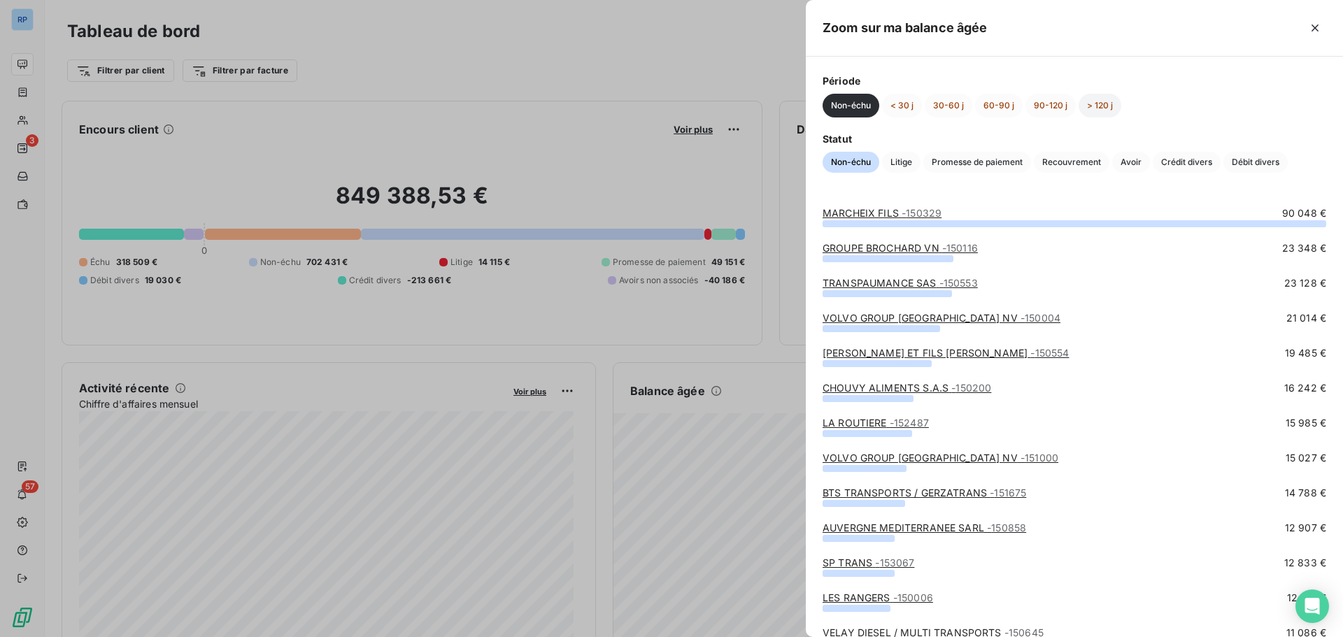
click at [1099, 103] on button "> 120 j" at bounding box center [1100, 106] width 43 height 24
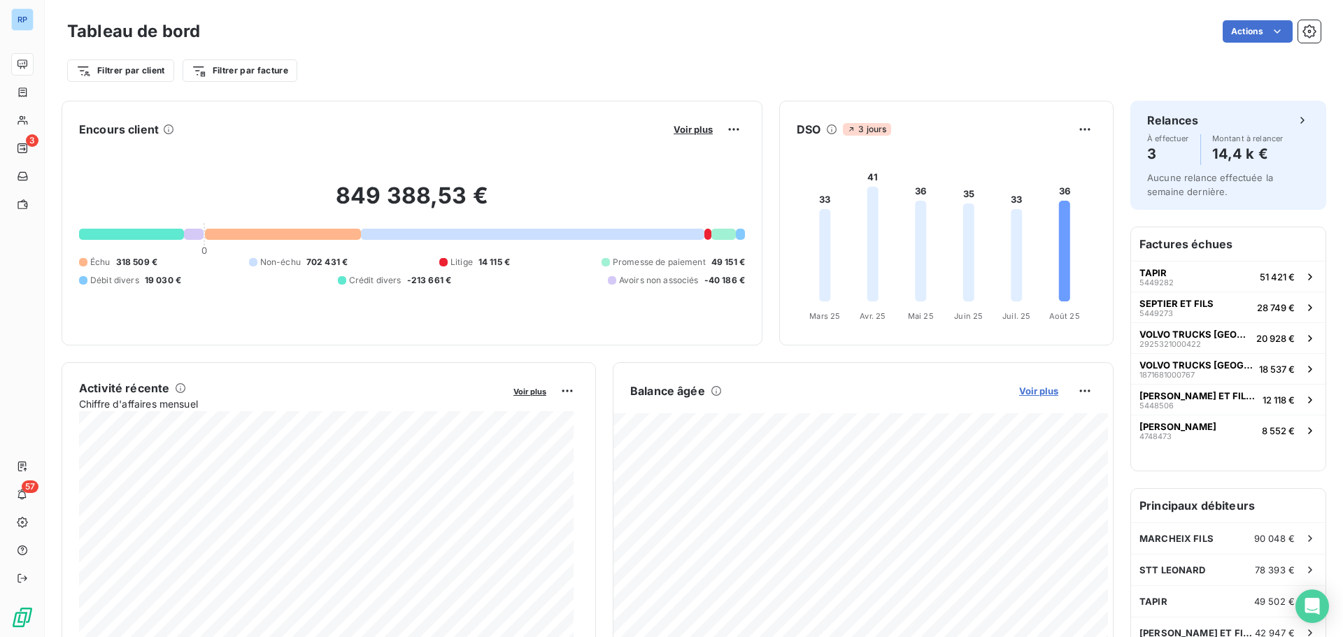
click at [1032, 392] on span "Voir plus" at bounding box center [1038, 390] width 39 height 11
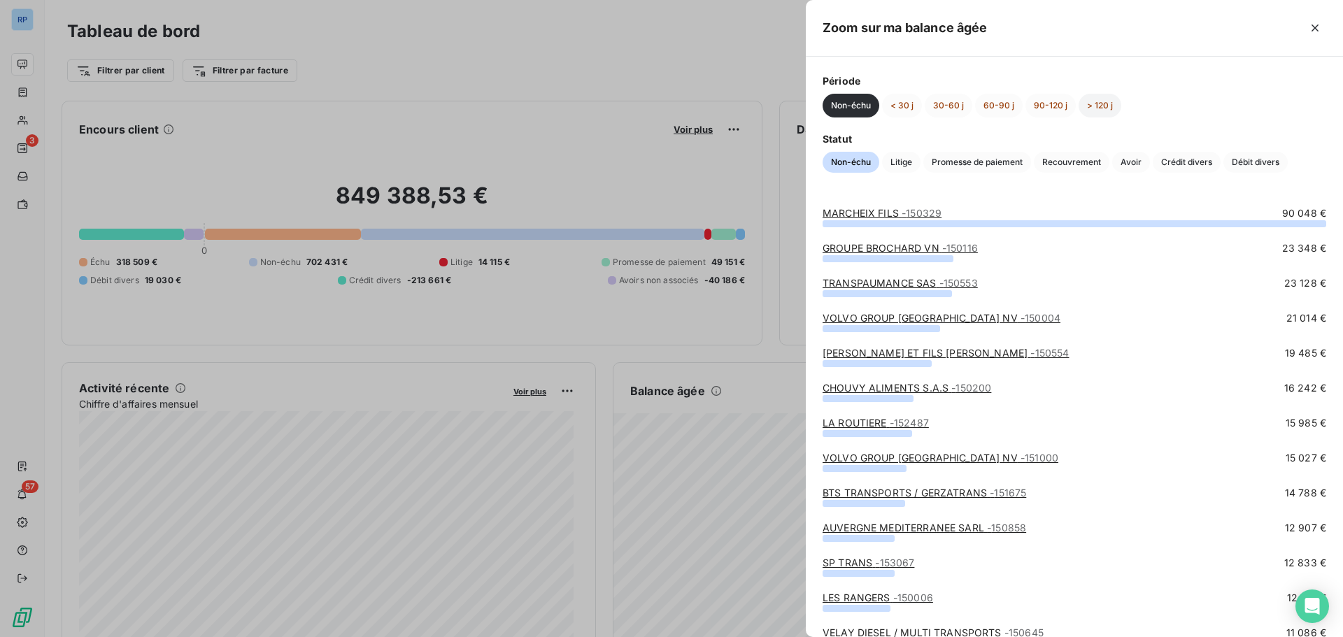
click at [1101, 106] on button "> 120 j" at bounding box center [1100, 106] width 43 height 24
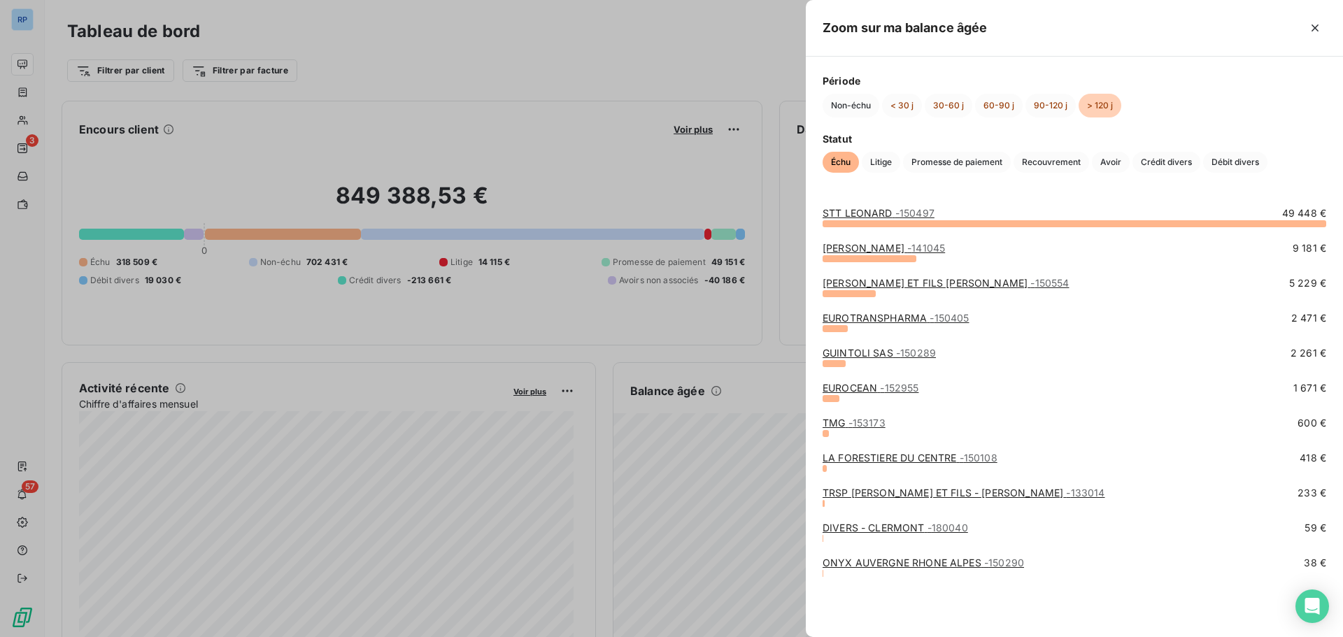
click at [876, 421] on span "- 153173" at bounding box center [866, 423] width 37 height 12
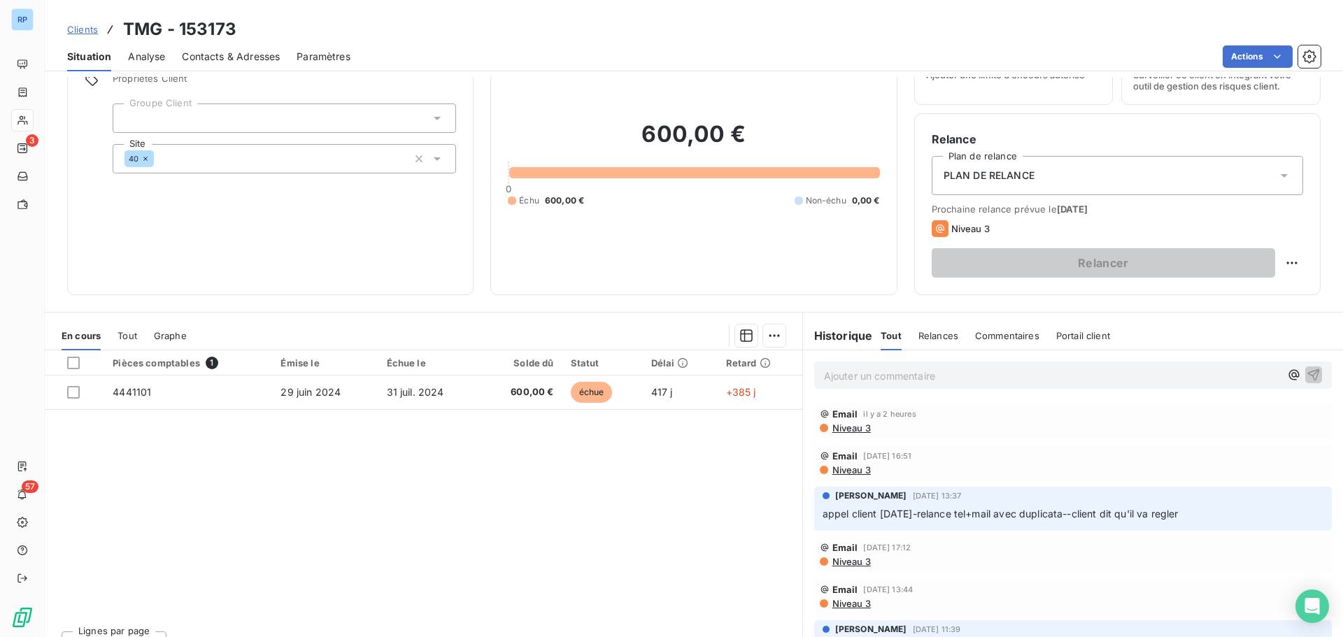
click at [237, 59] on span "Contacts & Adresses" at bounding box center [231, 57] width 98 height 14
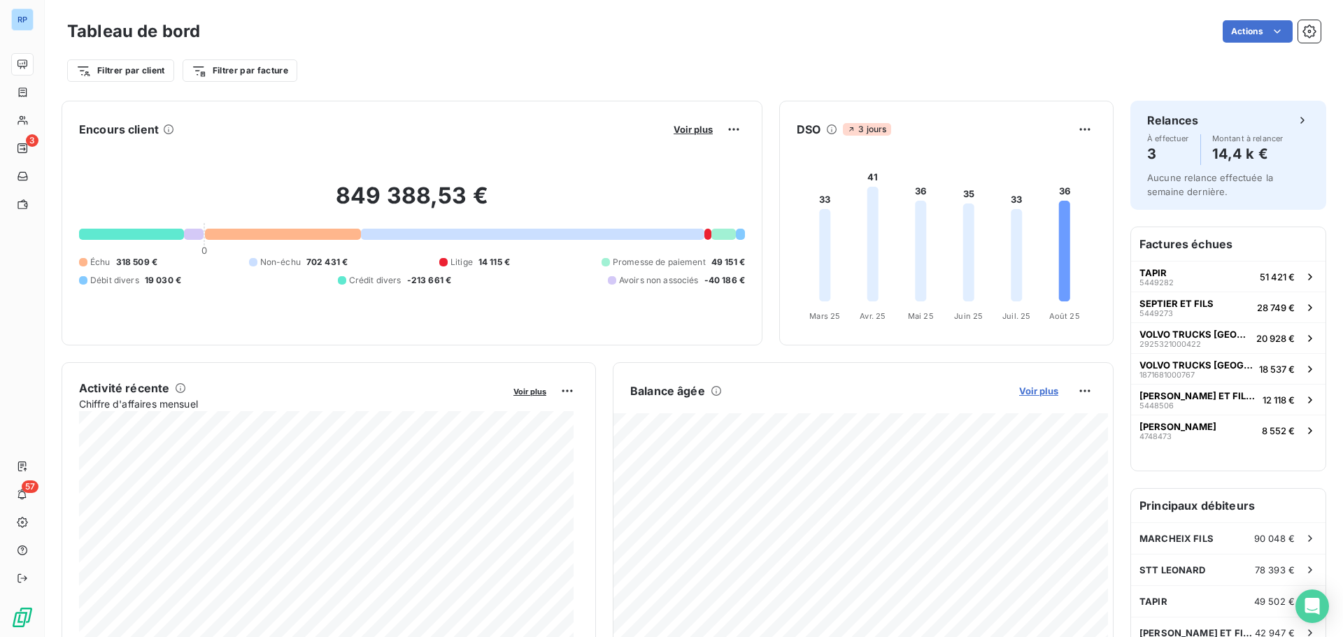
click at [1037, 388] on span "Voir plus" at bounding box center [1038, 390] width 39 height 11
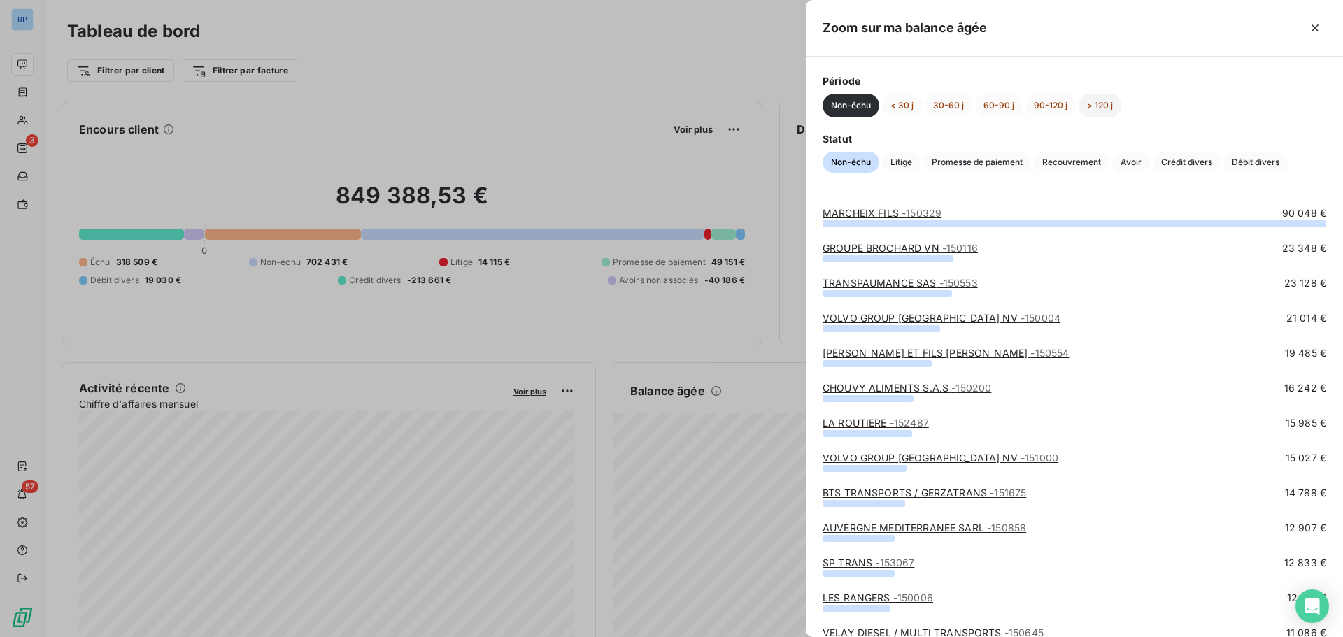
click at [1095, 105] on button "> 120 j" at bounding box center [1100, 106] width 43 height 24
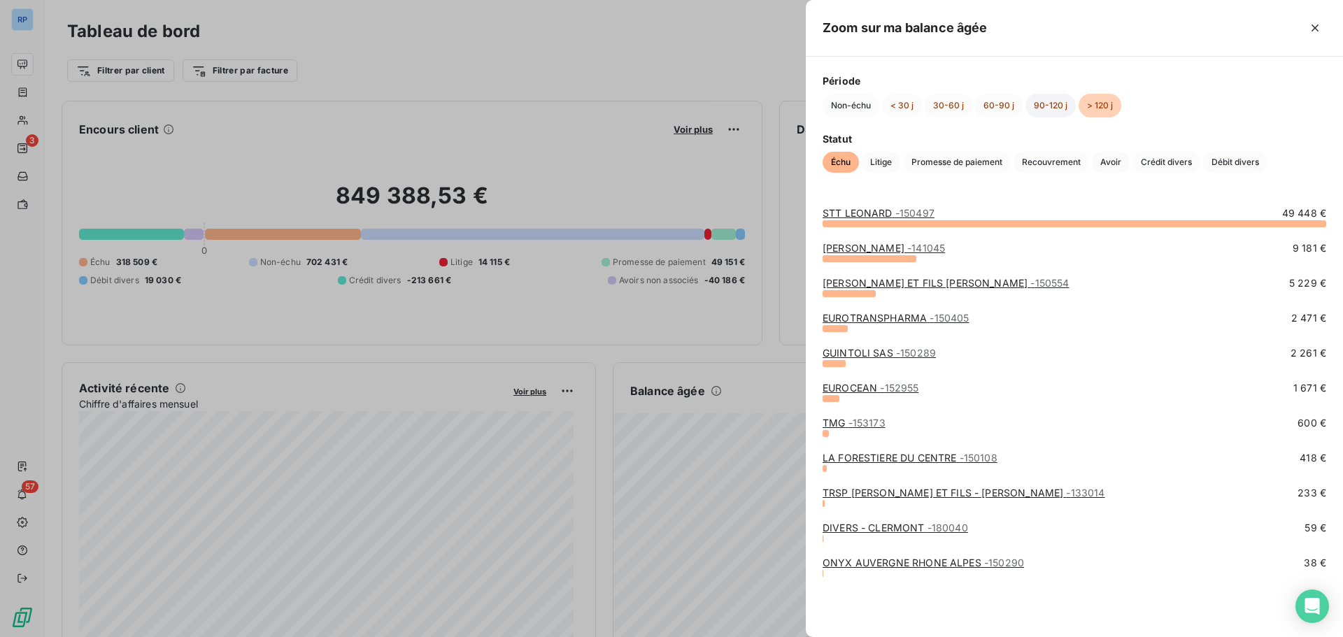
click at [1053, 106] on button "90-120 j" at bounding box center [1050, 106] width 50 height 24
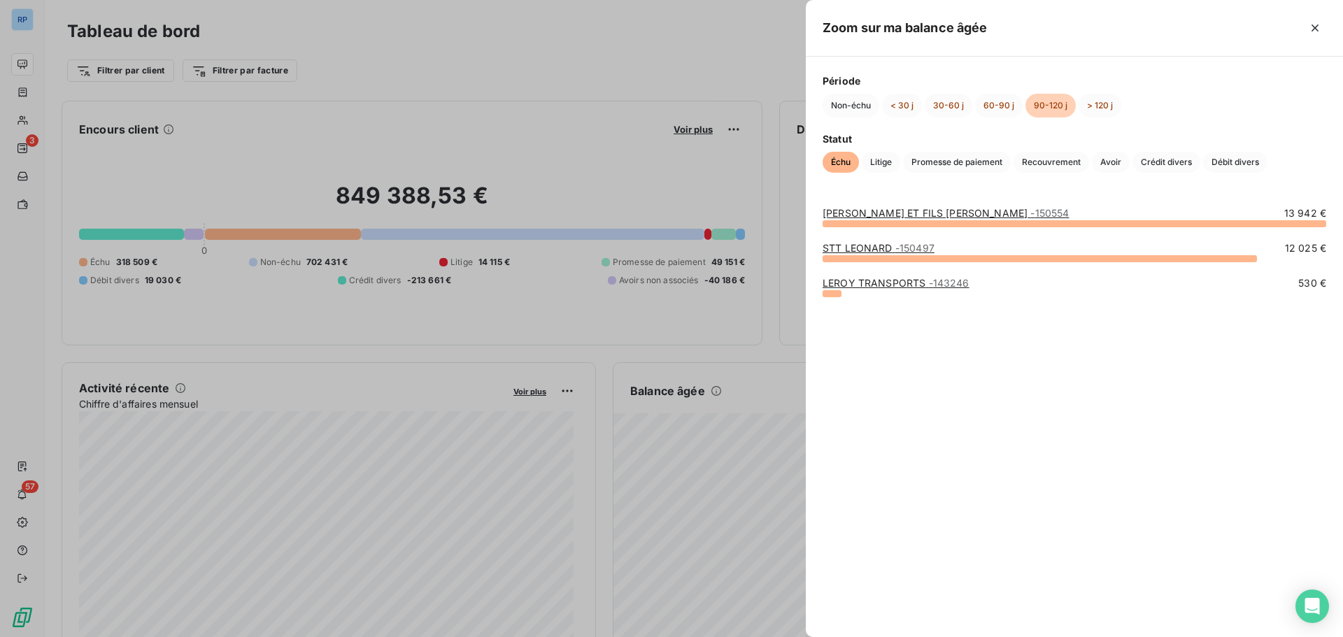
click at [929, 283] on span "- 143246" at bounding box center [949, 283] width 41 height 12
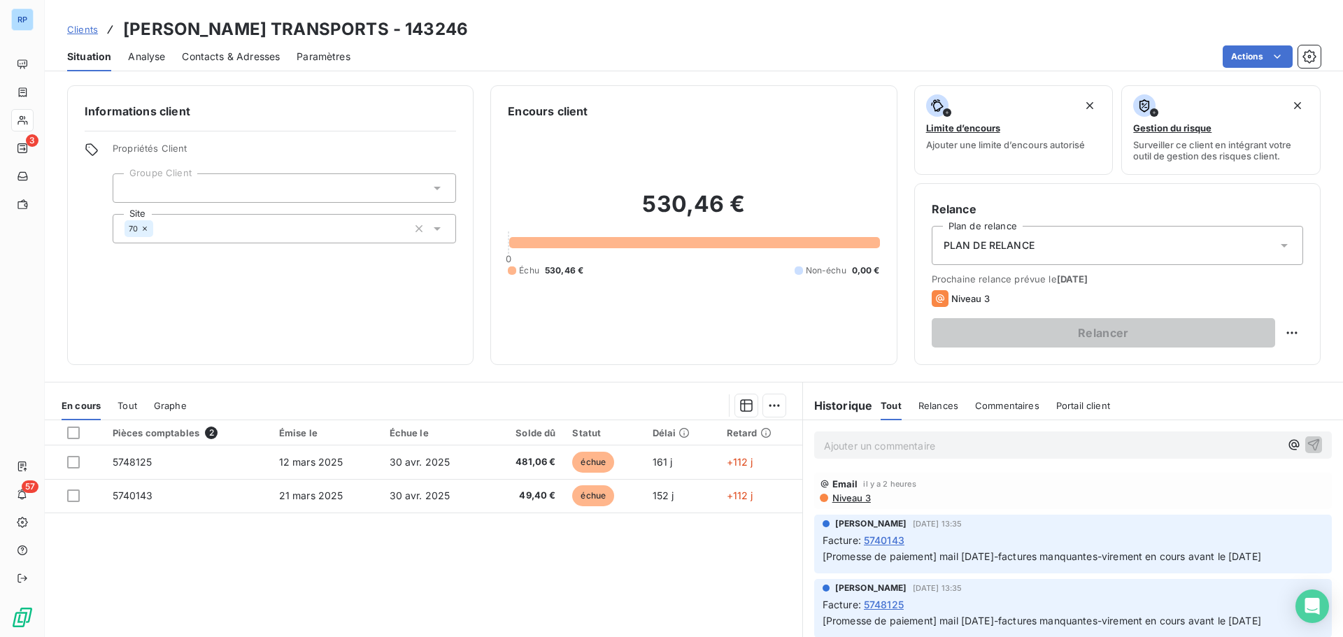
click at [1184, 385] on div "Historique Tout Relances Commentaires Portail client Tout Relances Commentaires…" at bounding box center [1073, 402] width 540 height 38
click at [219, 52] on span "Contacts & Adresses" at bounding box center [231, 57] width 98 height 14
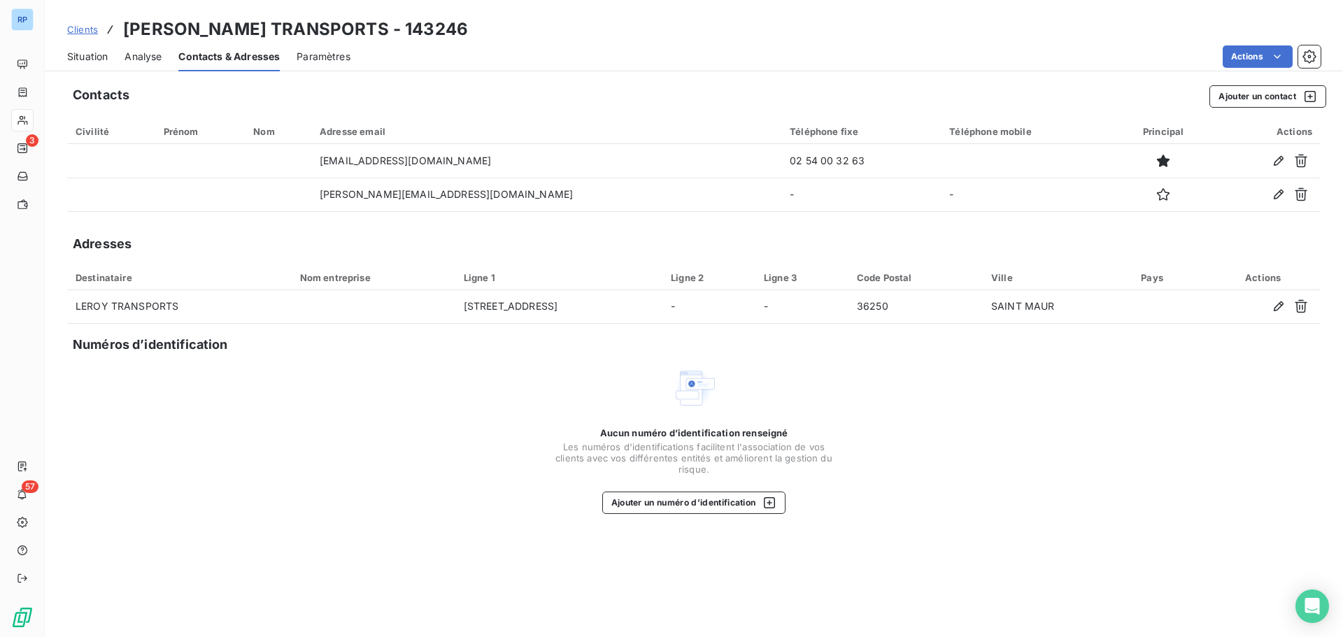
click at [88, 62] on span "Situation" at bounding box center [87, 57] width 41 height 14
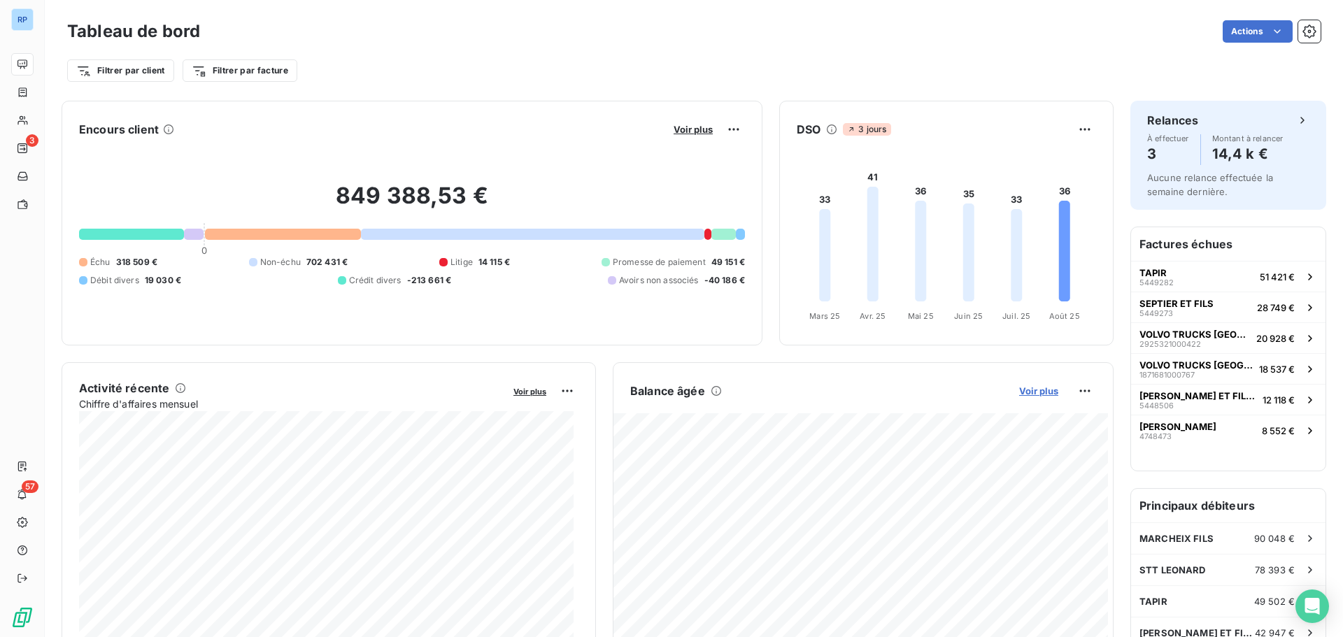
click at [1036, 391] on span "Voir plus" at bounding box center [1038, 390] width 39 height 11
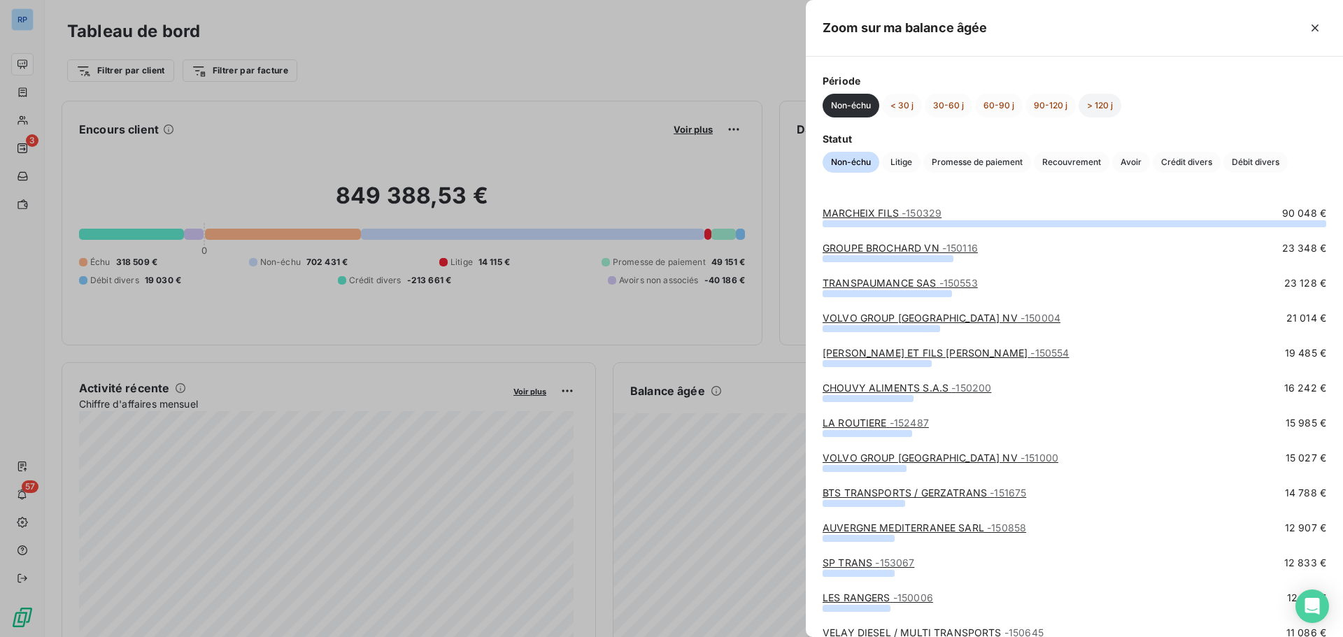
click at [1091, 105] on button "> 120 j" at bounding box center [1100, 106] width 43 height 24
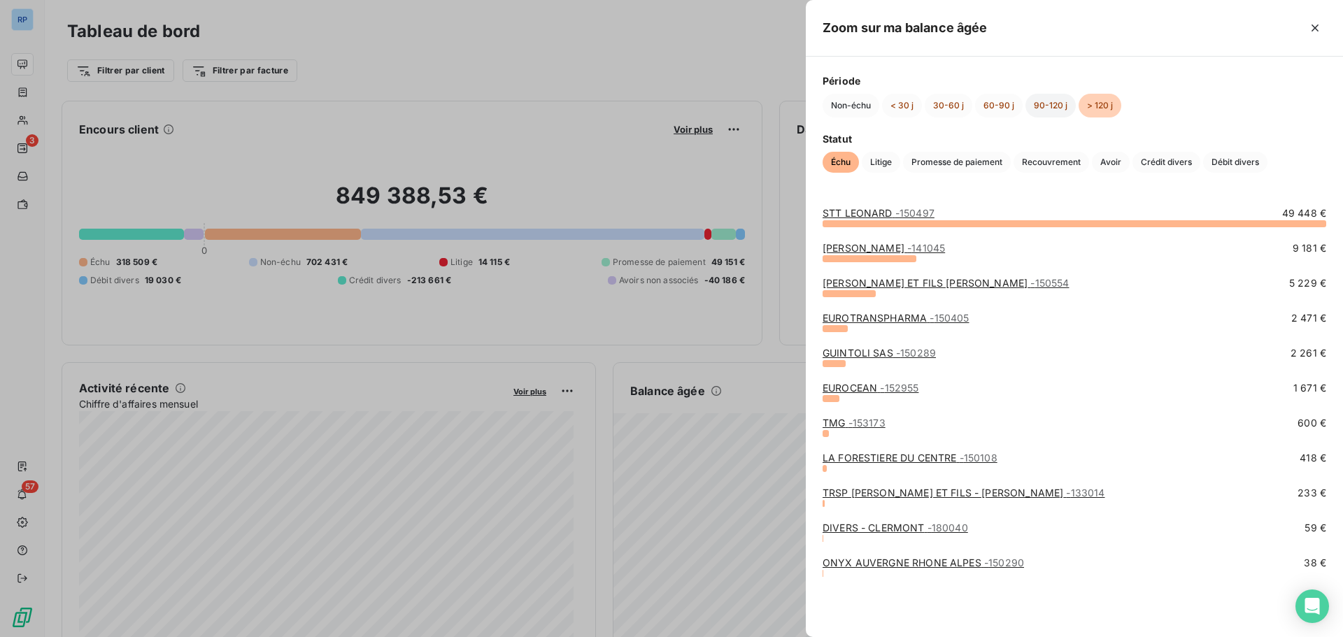
click at [1048, 106] on button "90-120 j" at bounding box center [1050, 106] width 50 height 24
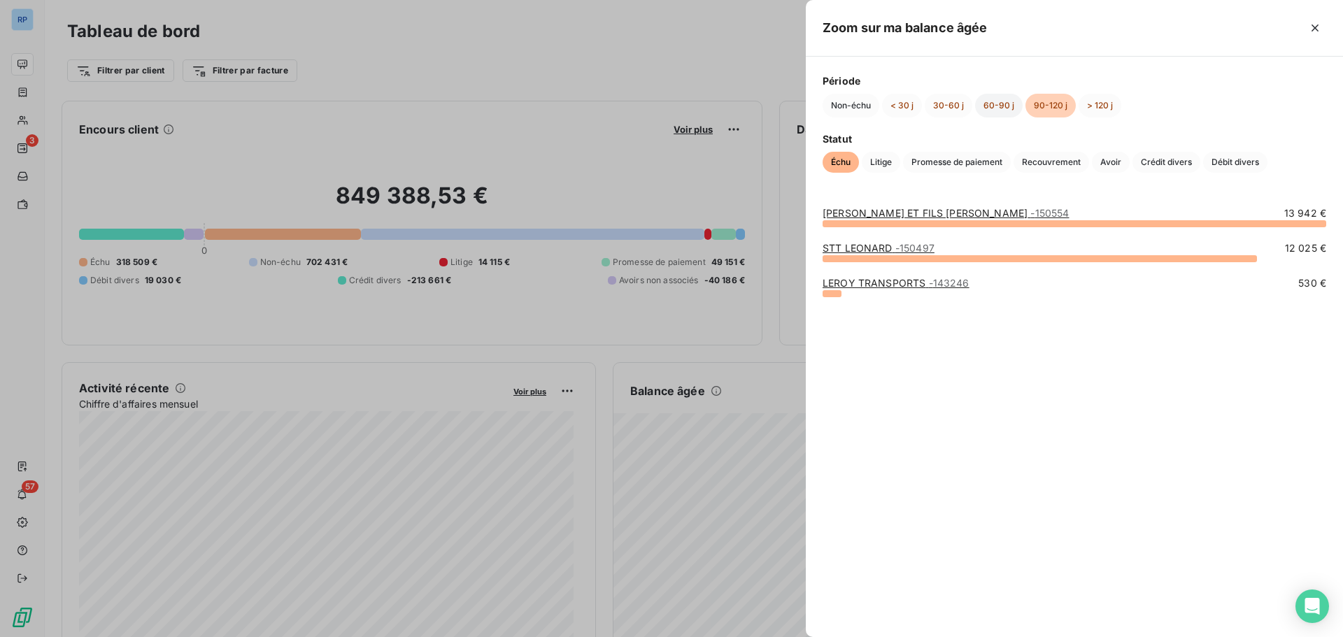
click at [997, 99] on button "60-90 j" at bounding box center [999, 106] width 48 height 24
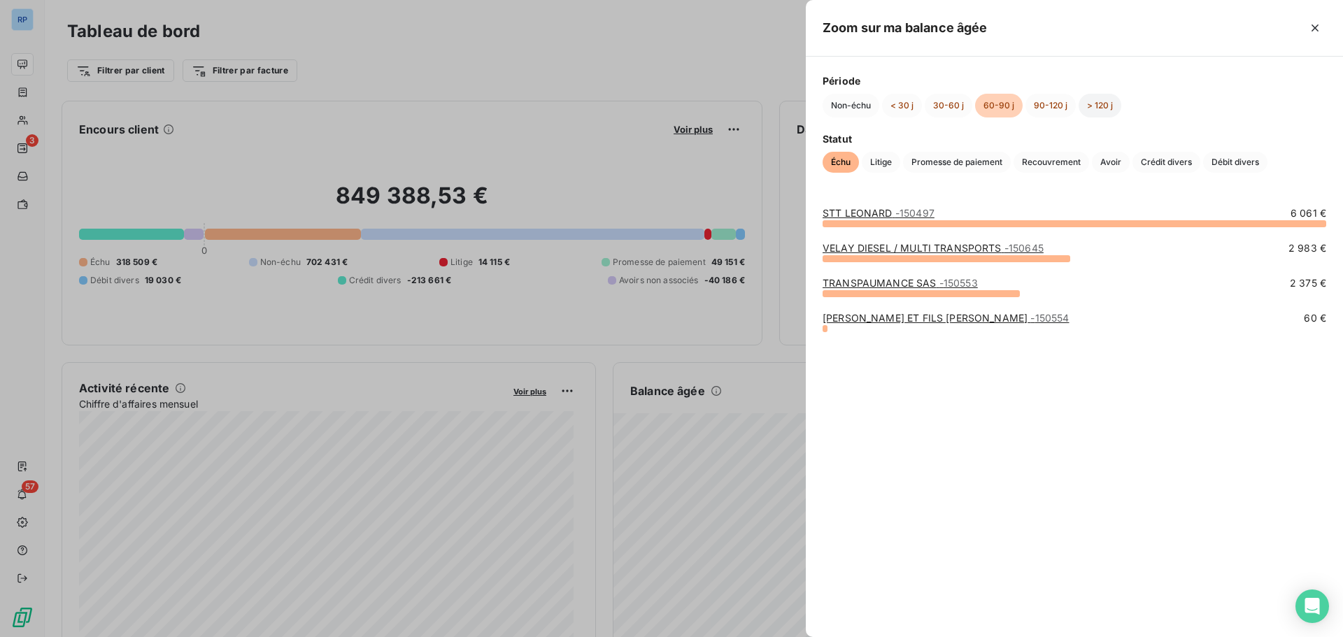
click at [1093, 106] on button "> 120 j" at bounding box center [1100, 106] width 43 height 24
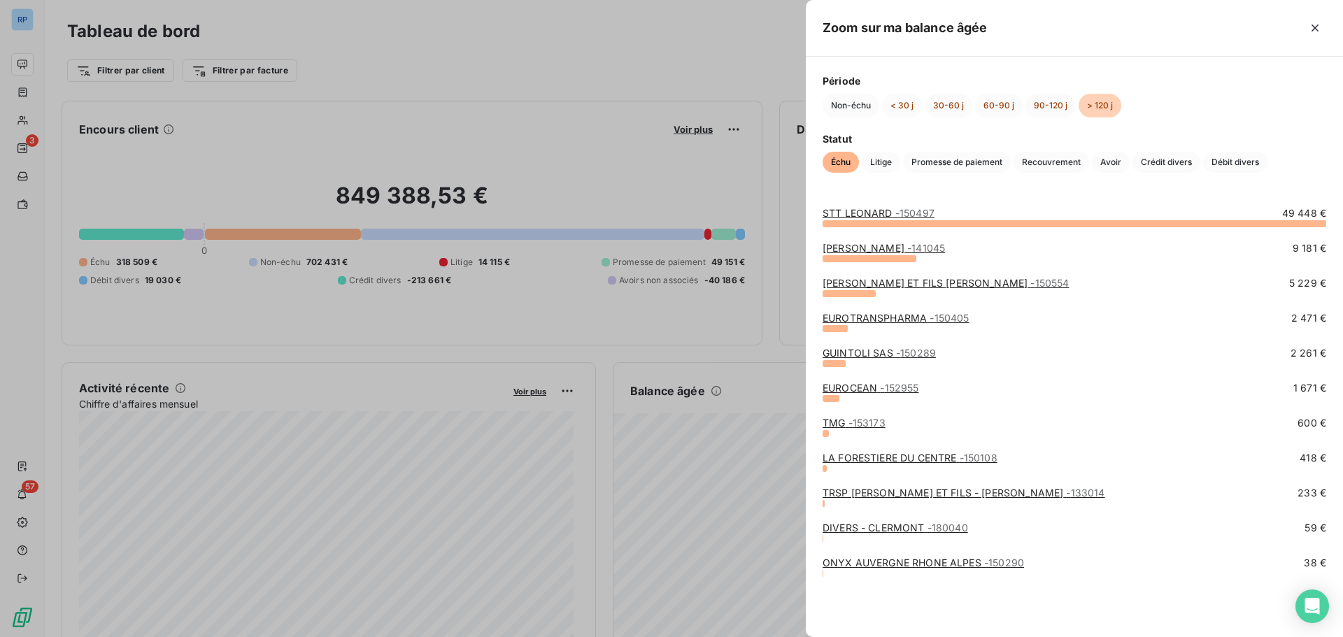
click at [582, 64] on div at bounding box center [671, 318] width 1343 height 637
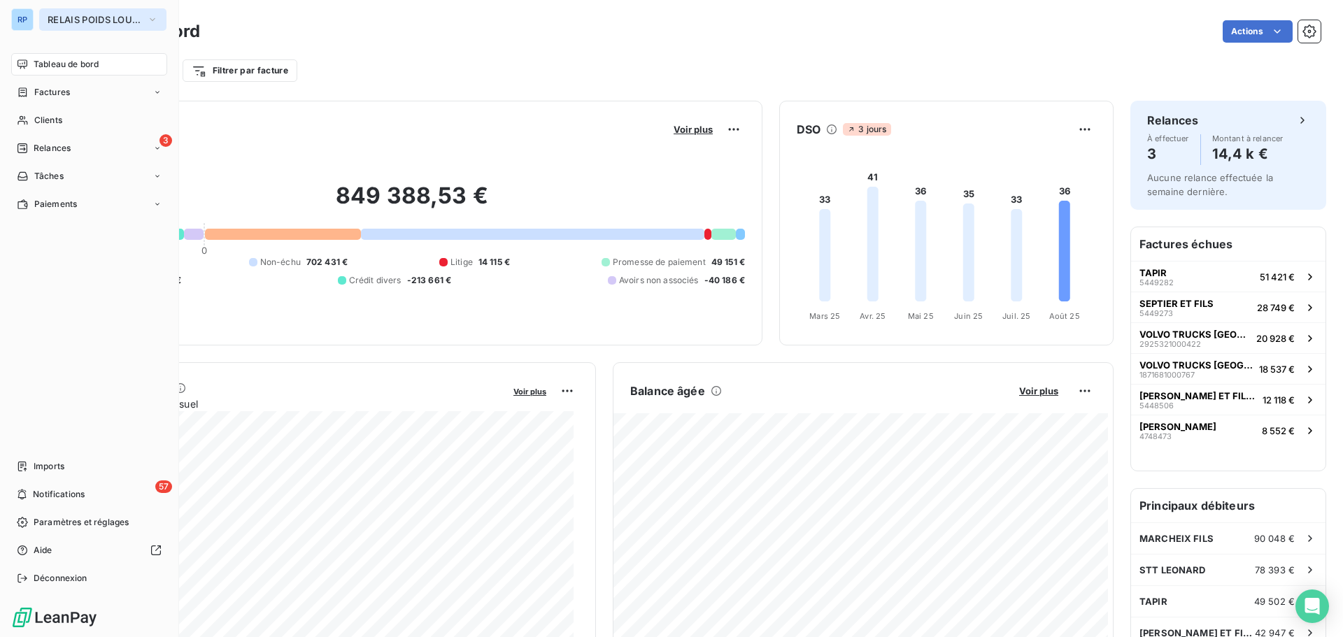
click at [90, 22] on span "RELAIS POIDS LOURDS AUVERGNE" at bounding box center [95, 19] width 94 height 11
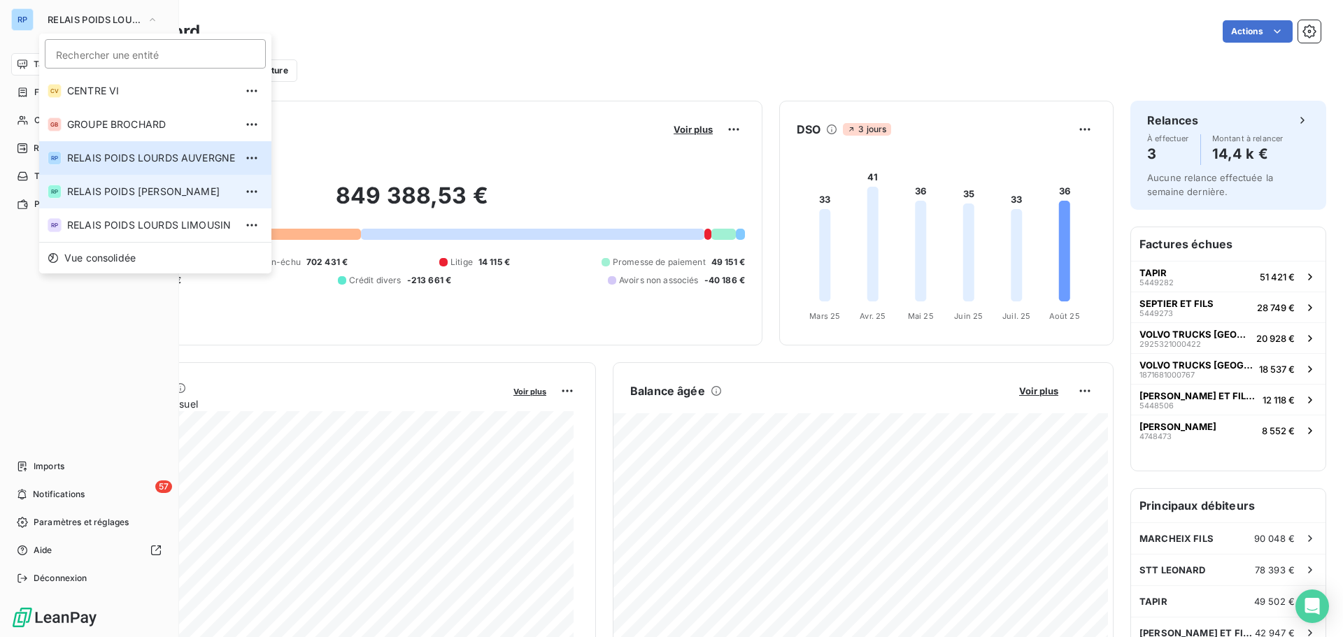
click at [180, 187] on span "RELAIS POIDS LOURDS BERRY" at bounding box center [151, 192] width 168 height 14
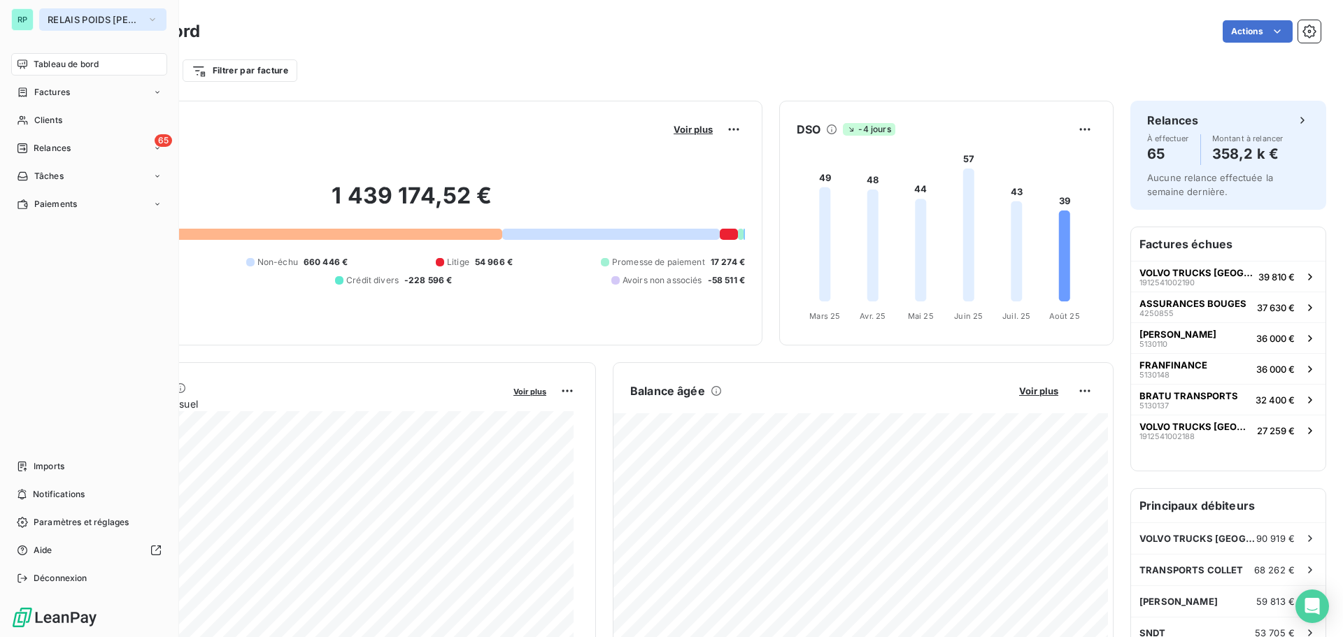
click at [97, 18] on span "RELAIS POIDS [PERSON_NAME]" at bounding box center [95, 19] width 94 height 11
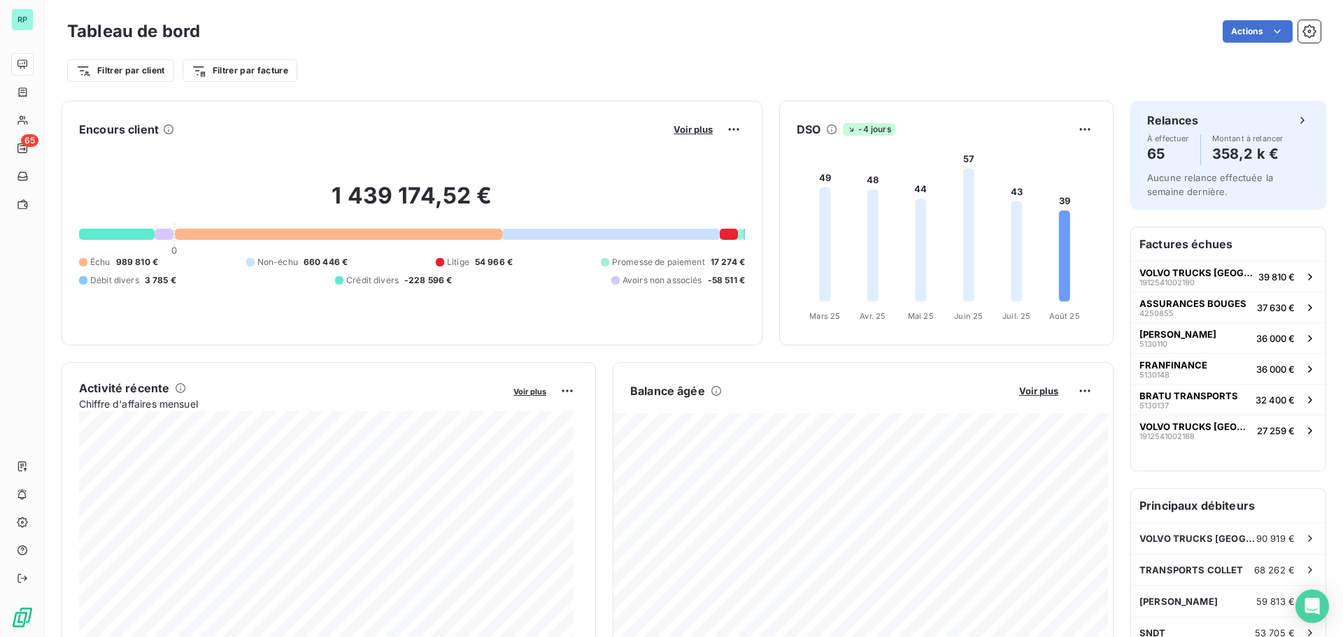
scroll to position [2, 0]
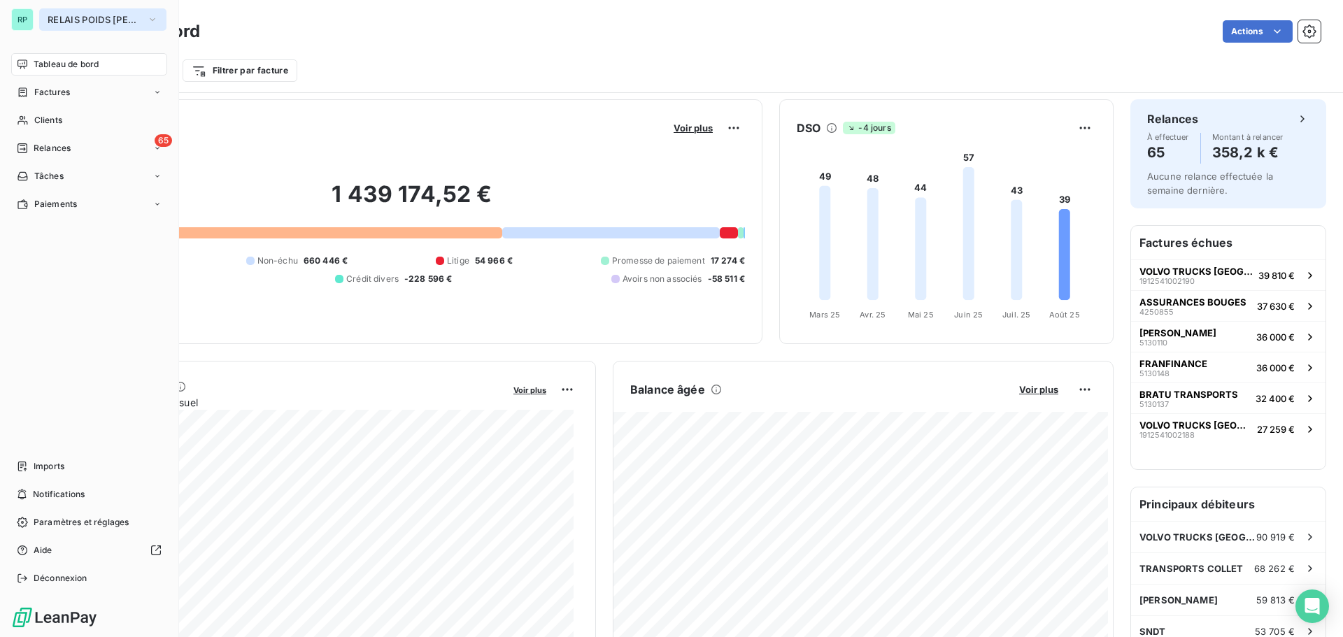
click at [107, 17] on span "RELAIS POIDS [PERSON_NAME]" at bounding box center [95, 19] width 94 height 11
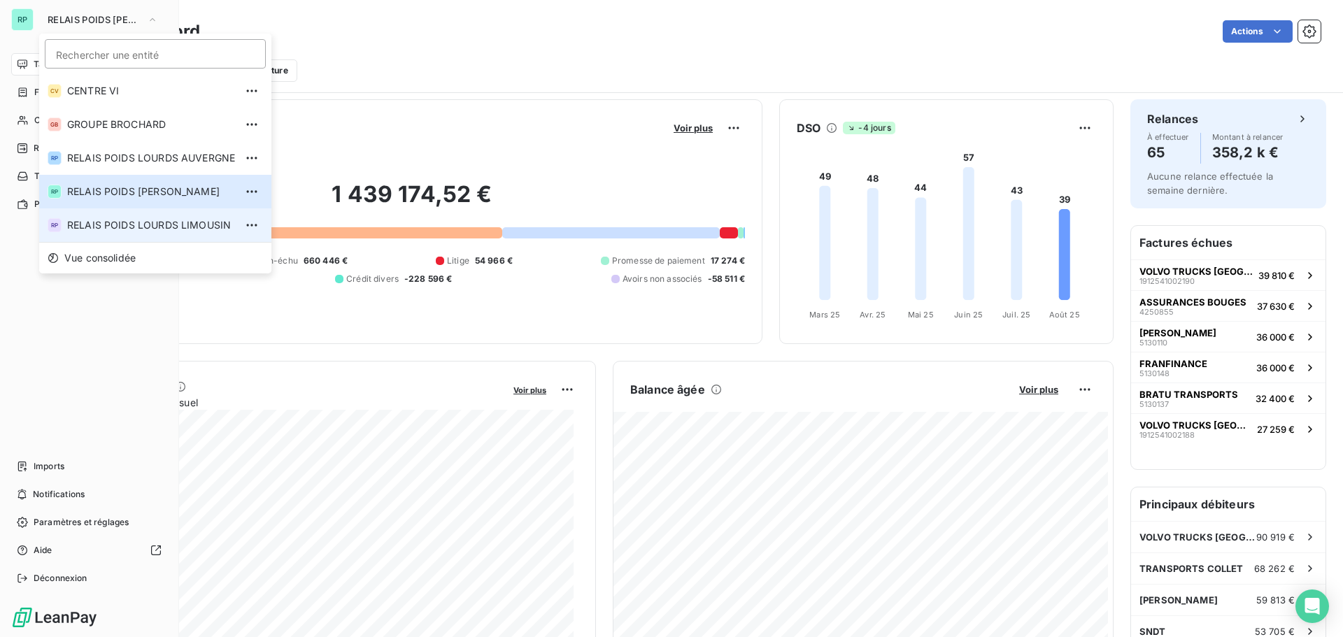
click at [178, 223] on span "RELAIS POIDS LOURDS LIMOUSIN" at bounding box center [151, 225] width 168 height 14
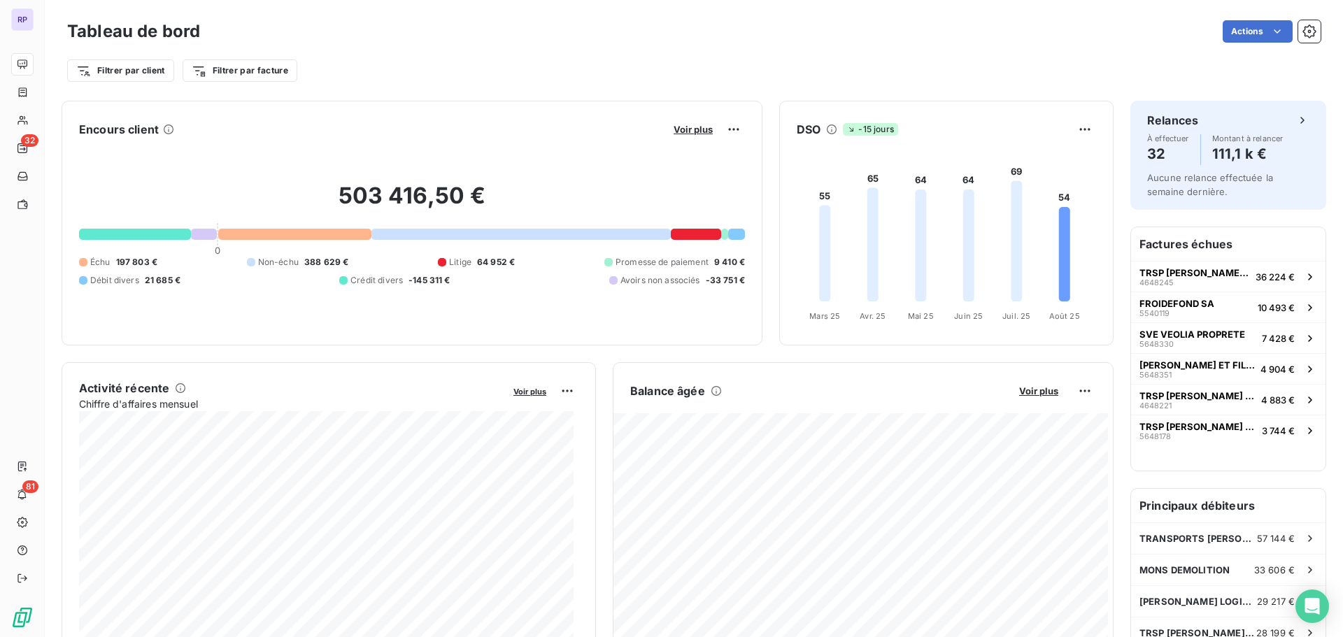
click at [1036, 391] on span "Voir plus" at bounding box center [1038, 390] width 39 height 11
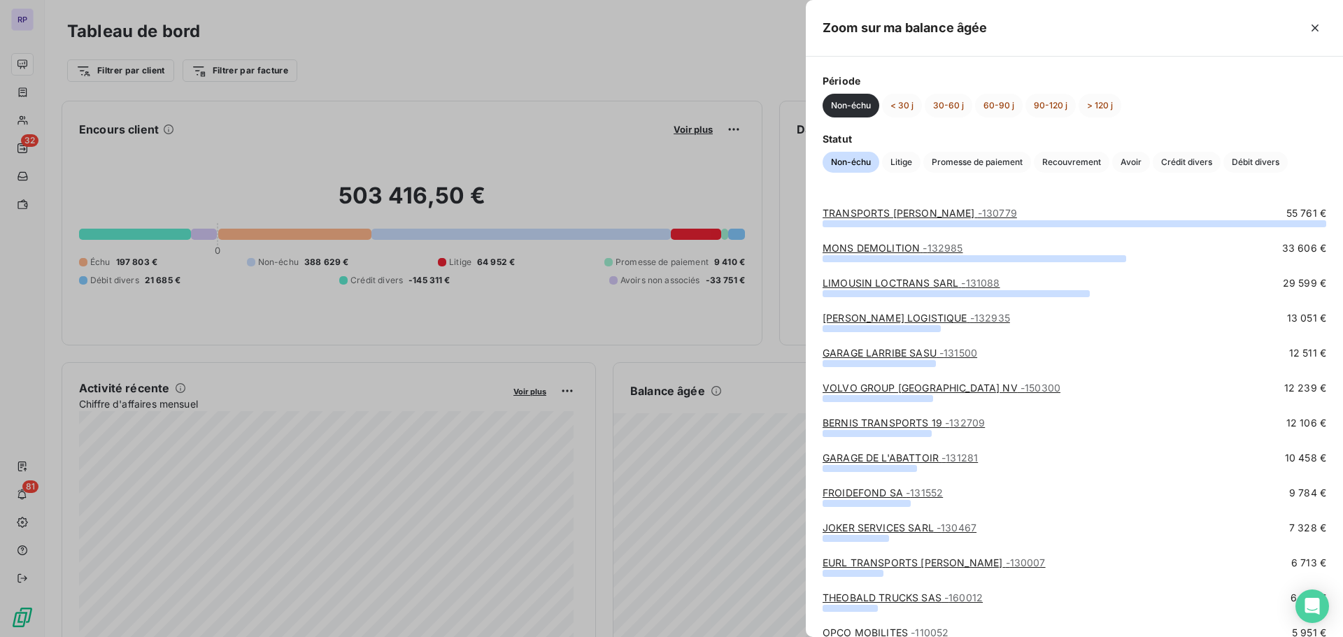
click at [695, 15] on div at bounding box center [671, 318] width 1343 height 637
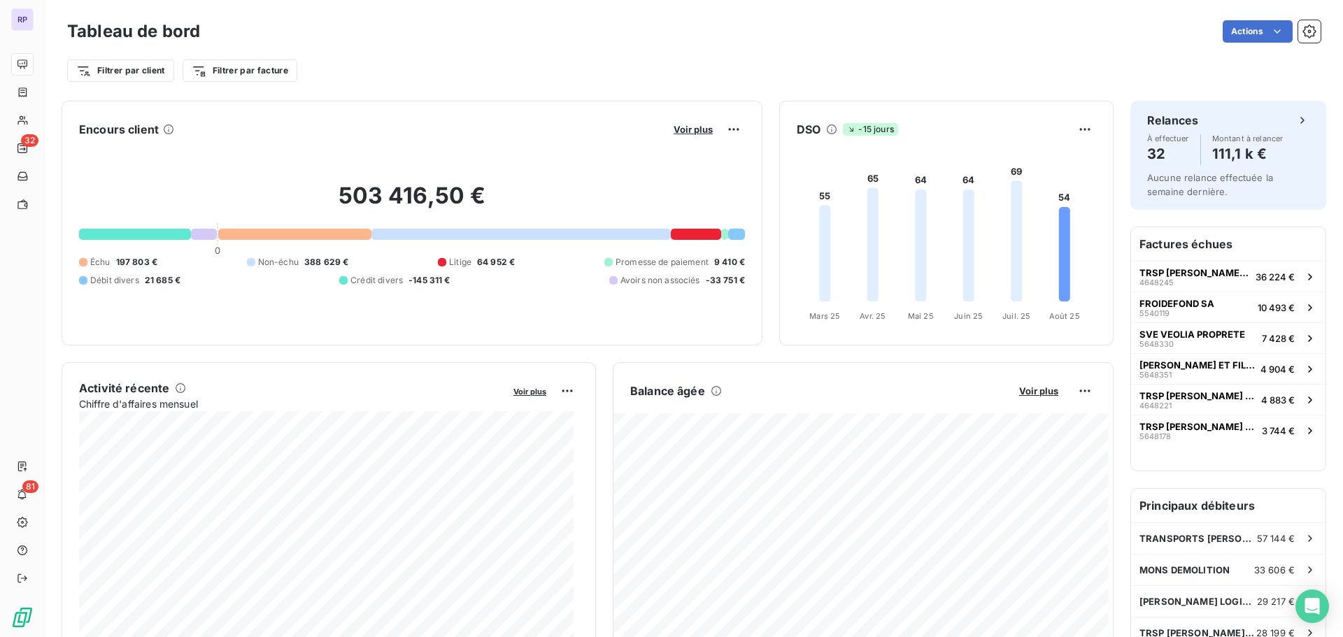
click at [921, 58] on div "Filtrer par client Filtrer par facture" at bounding box center [693, 70] width 1253 height 27
click at [1025, 394] on span "Voir plus" at bounding box center [1038, 390] width 39 height 11
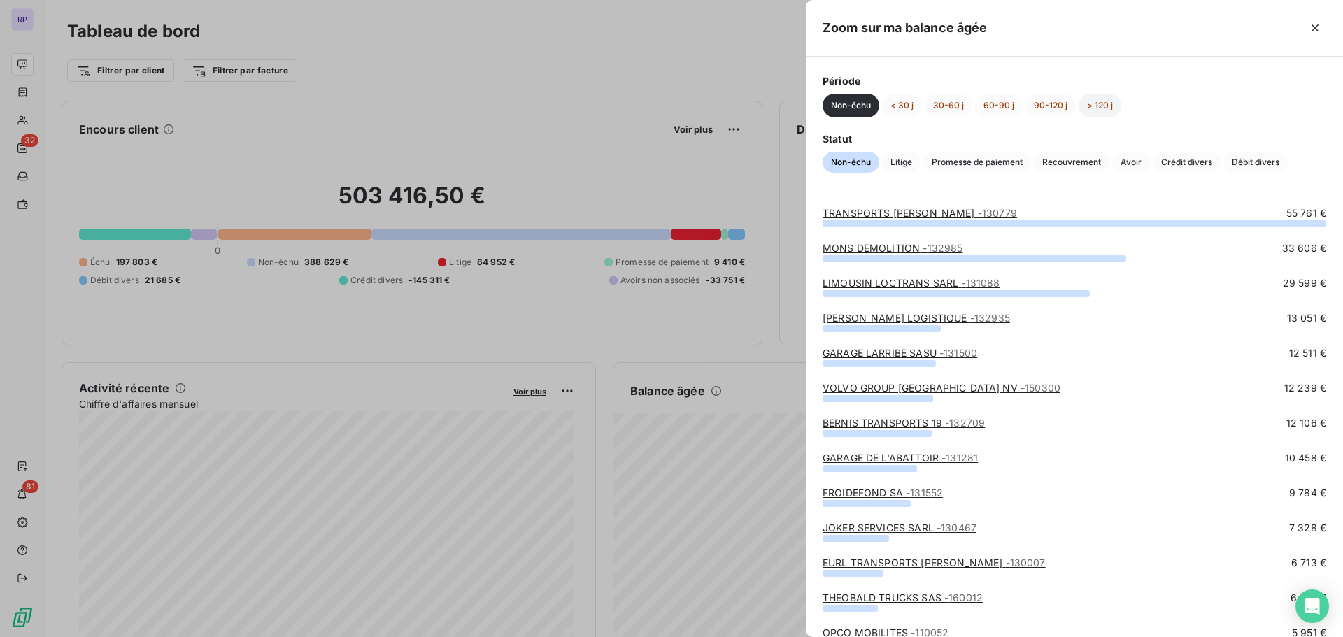
click at [1097, 99] on button "> 120 j" at bounding box center [1100, 106] width 43 height 24
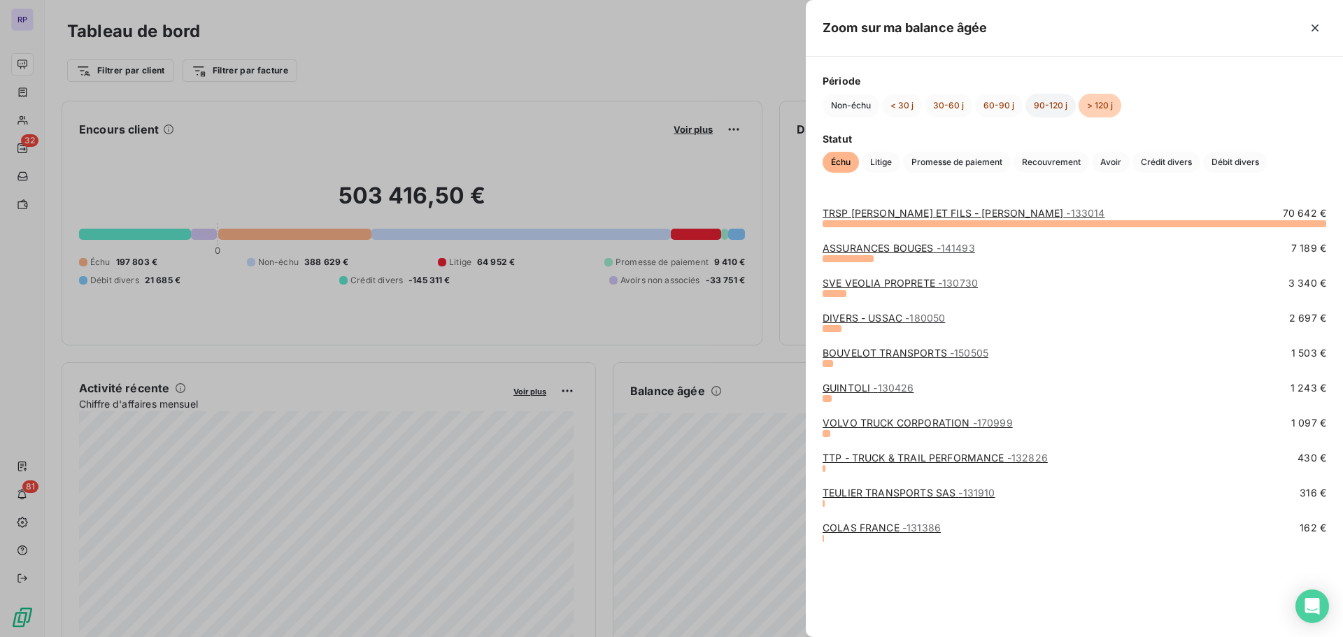
click at [1053, 105] on button "90-120 j" at bounding box center [1050, 106] width 50 height 24
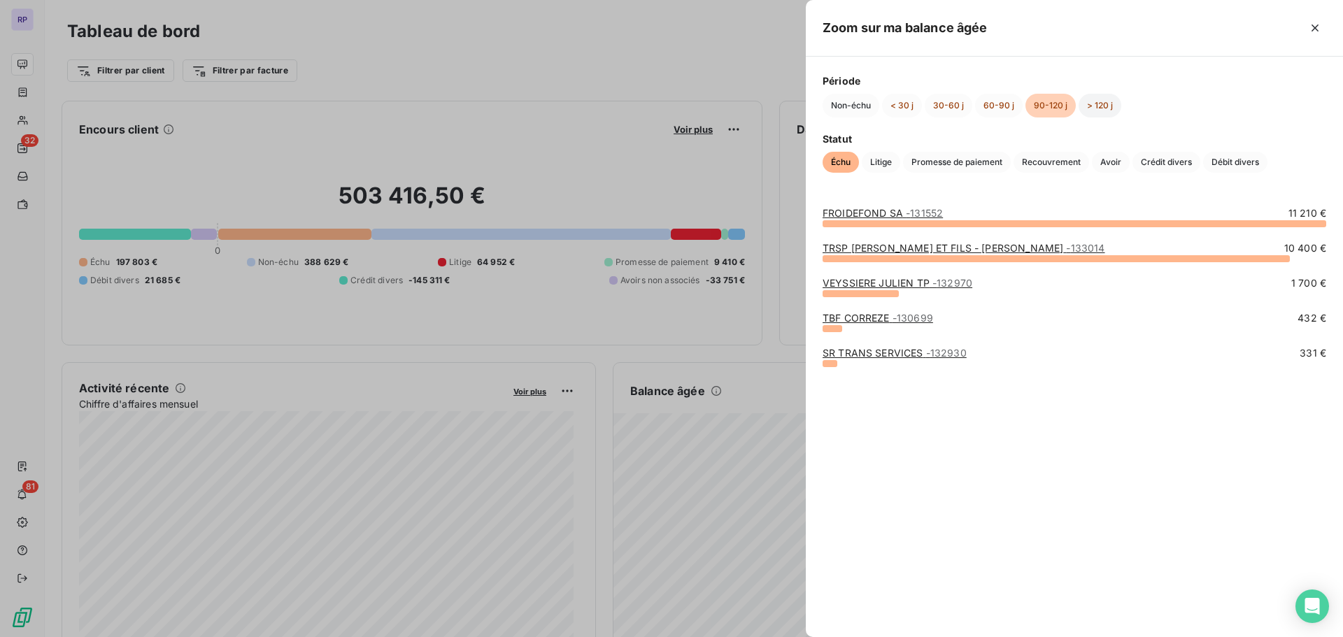
click at [1092, 102] on button "> 120 j" at bounding box center [1100, 106] width 43 height 24
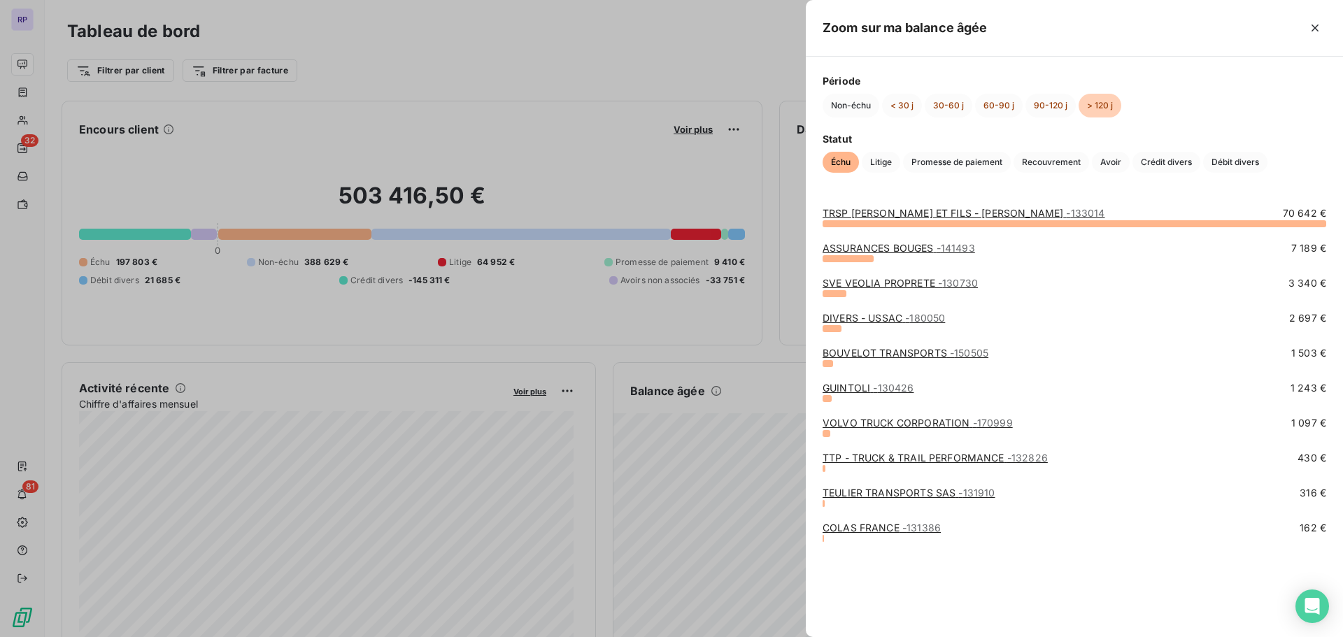
click at [931, 284] on link "SVE VEOLIA PROPRETE - 130730" at bounding box center [900, 283] width 155 height 12
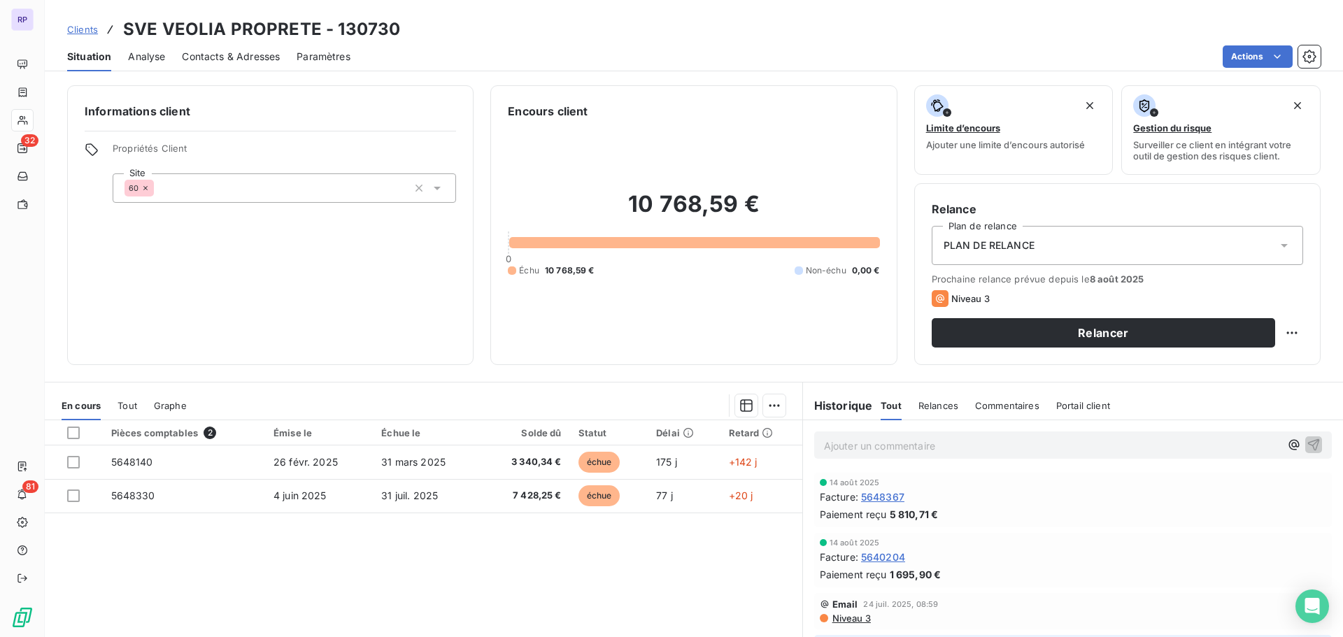
click at [245, 55] on span "Contacts & Adresses" at bounding box center [231, 57] width 98 height 14
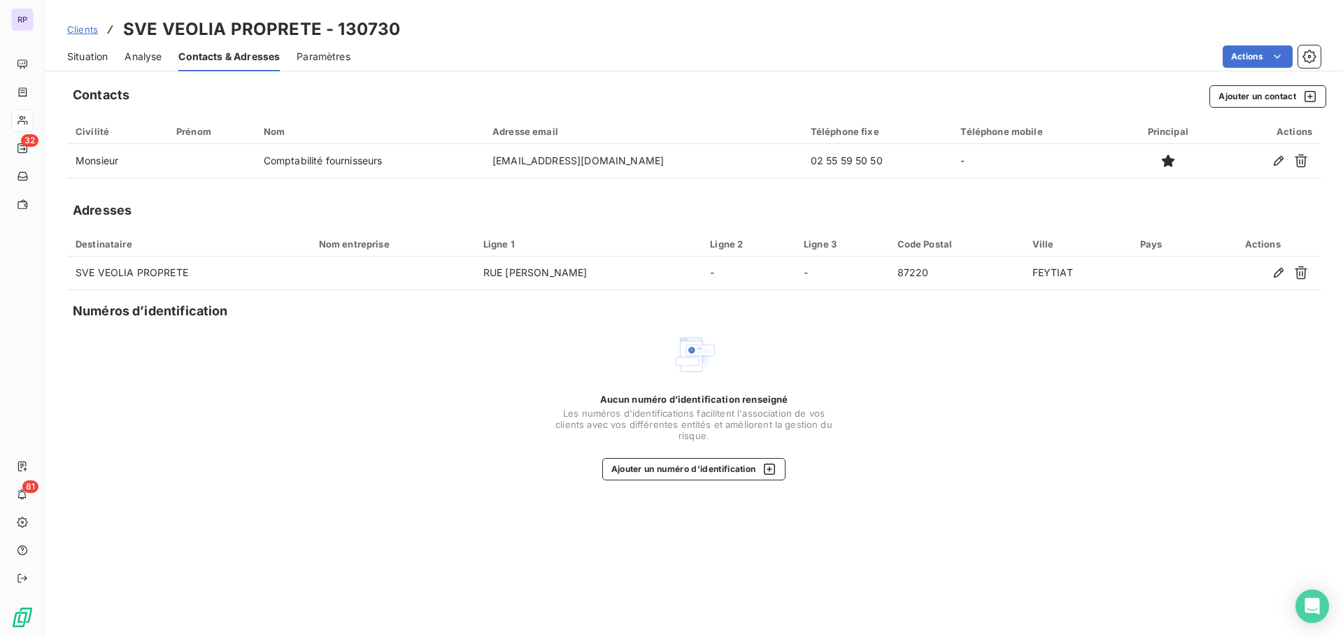
click at [97, 55] on span "Situation" at bounding box center [87, 57] width 41 height 14
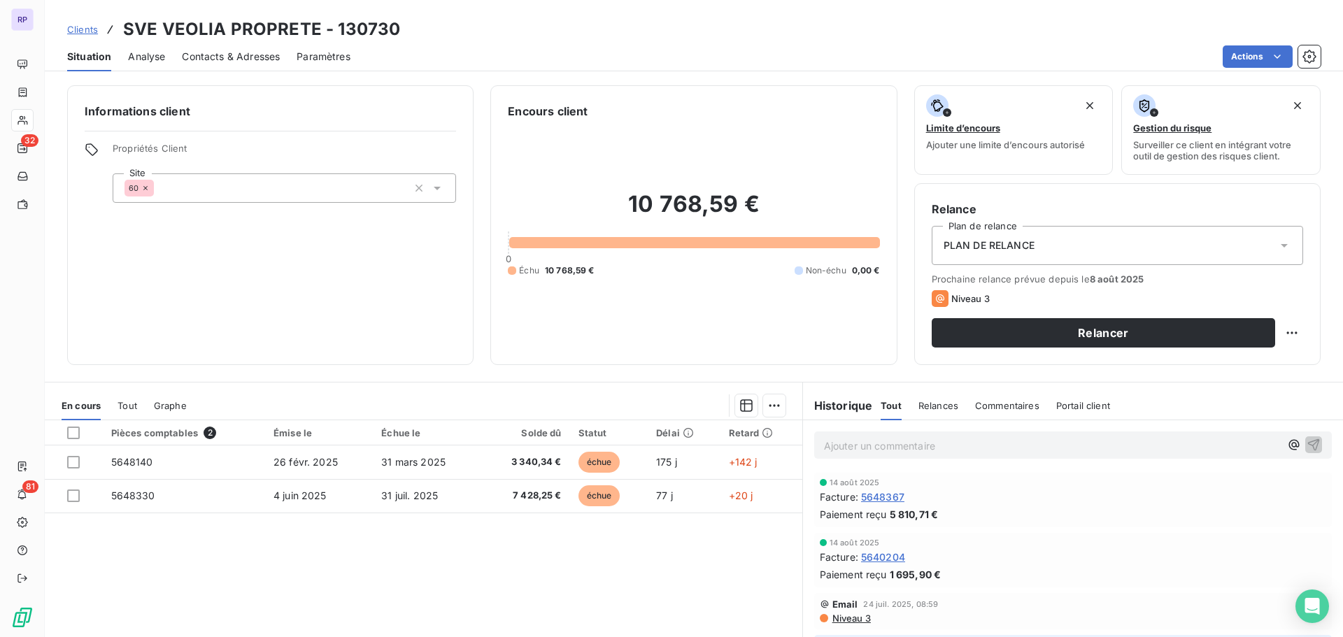
click at [253, 61] on span "Contacts & Adresses" at bounding box center [231, 57] width 98 height 14
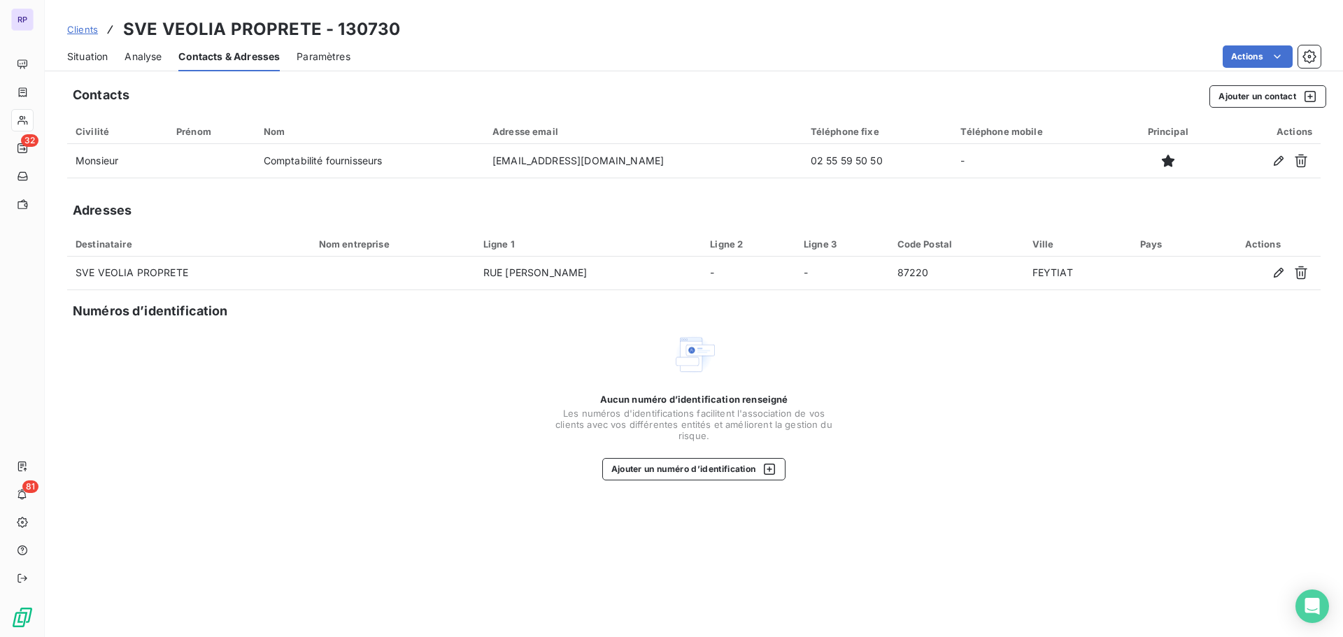
click at [86, 54] on span "Situation" at bounding box center [87, 57] width 41 height 14
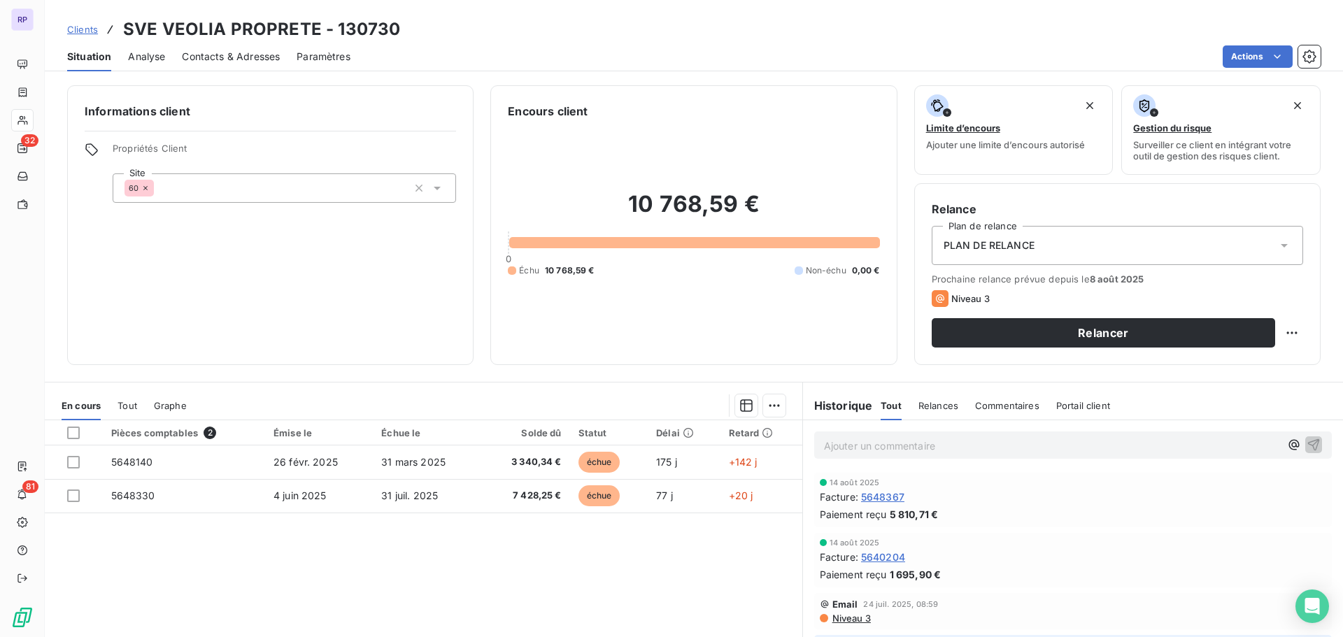
click at [241, 55] on span "Contacts & Adresses" at bounding box center [231, 57] width 98 height 14
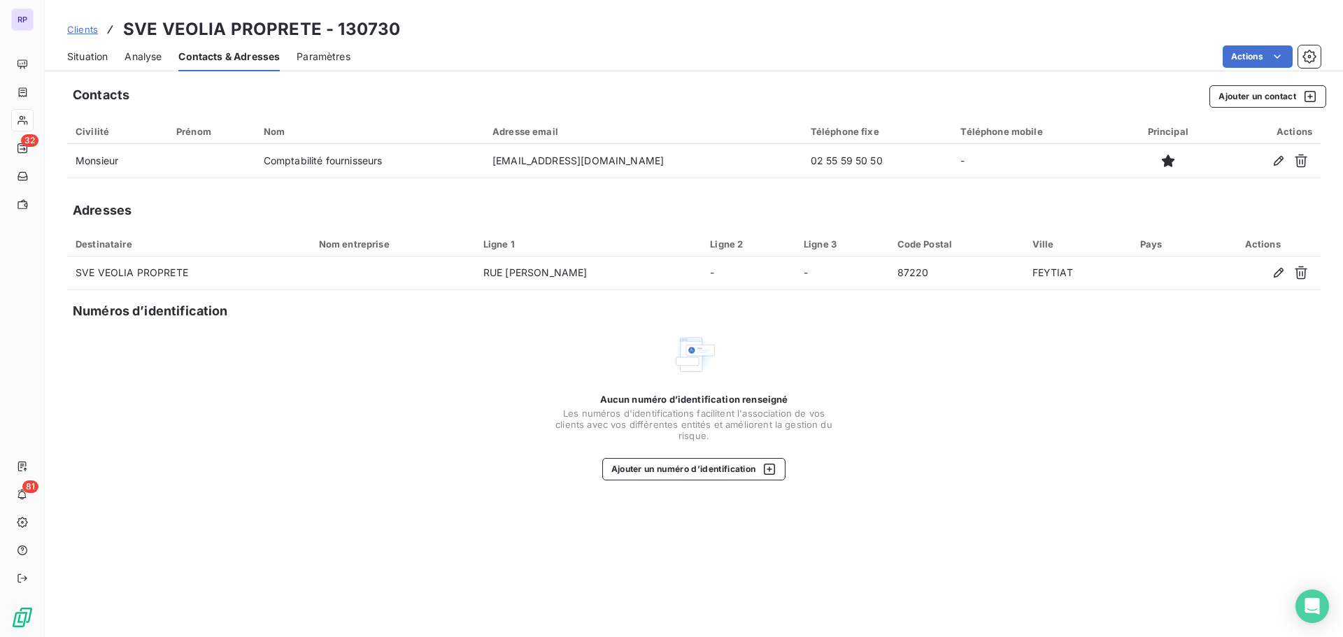
click at [864, 354] on div "Aucun numéro d’identification renseigné Les numéros d'identifications faciliten…" at bounding box center [693, 406] width 1253 height 148
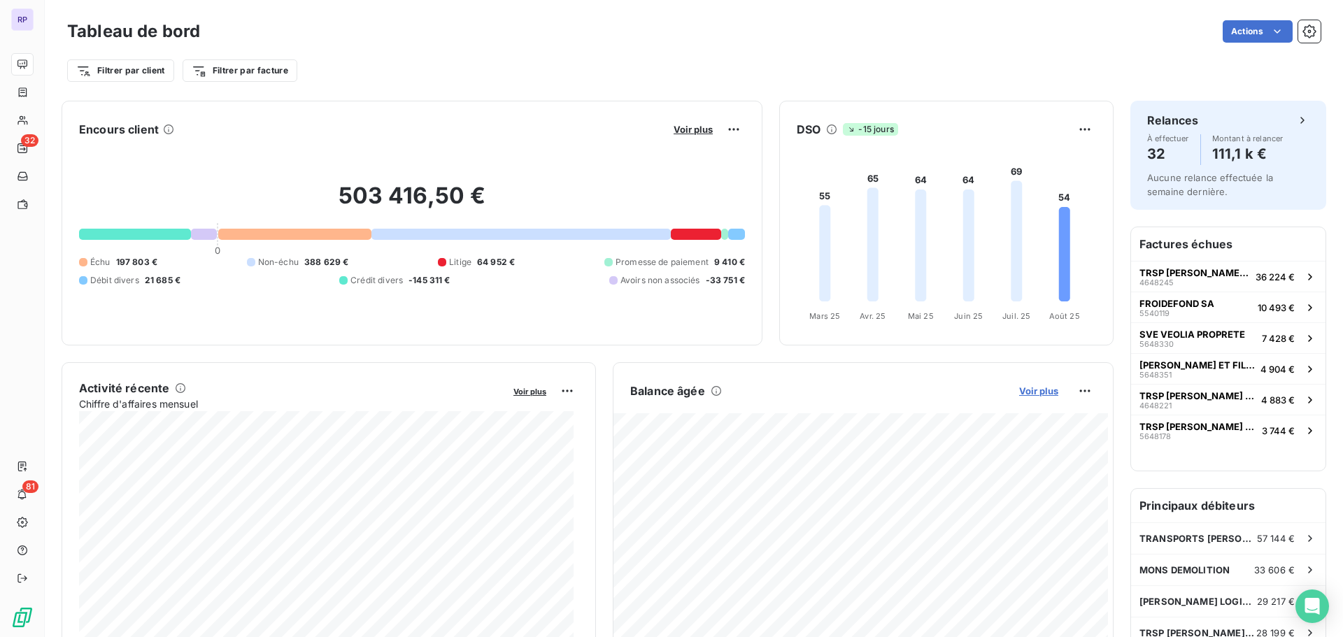
click at [1036, 388] on span "Voir plus" at bounding box center [1038, 390] width 39 height 11
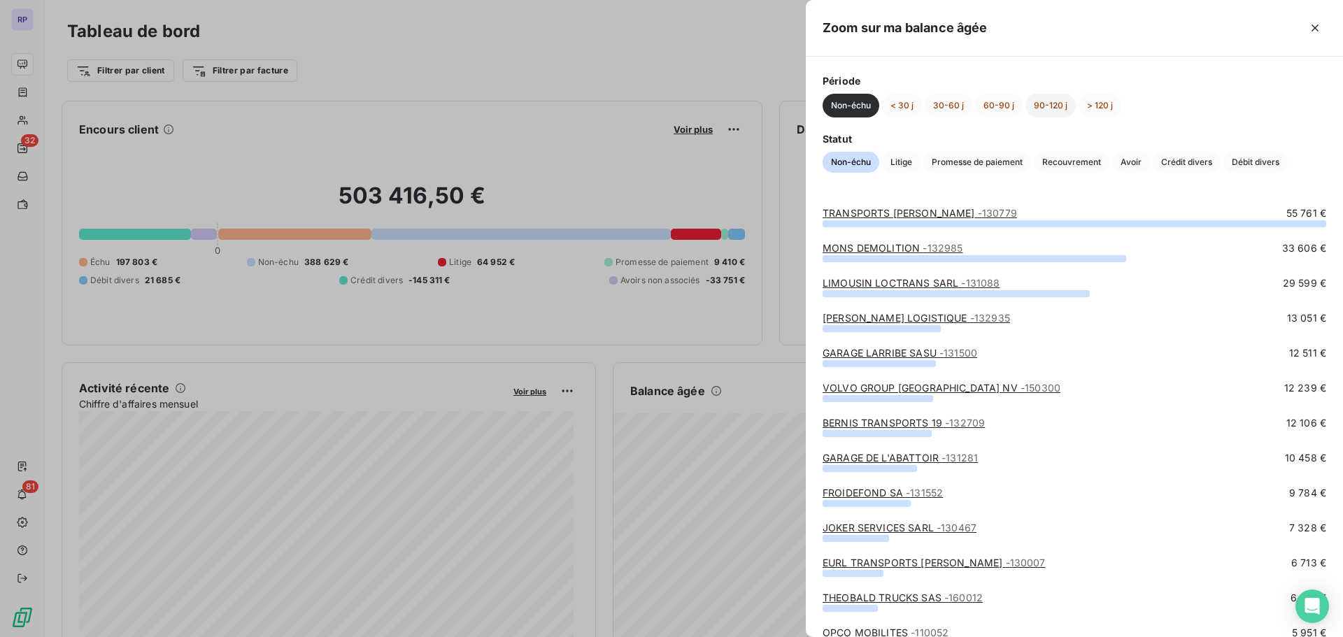
click at [1053, 104] on button "90-120 j" at bounding box center [1050, 106] width 50 height 24
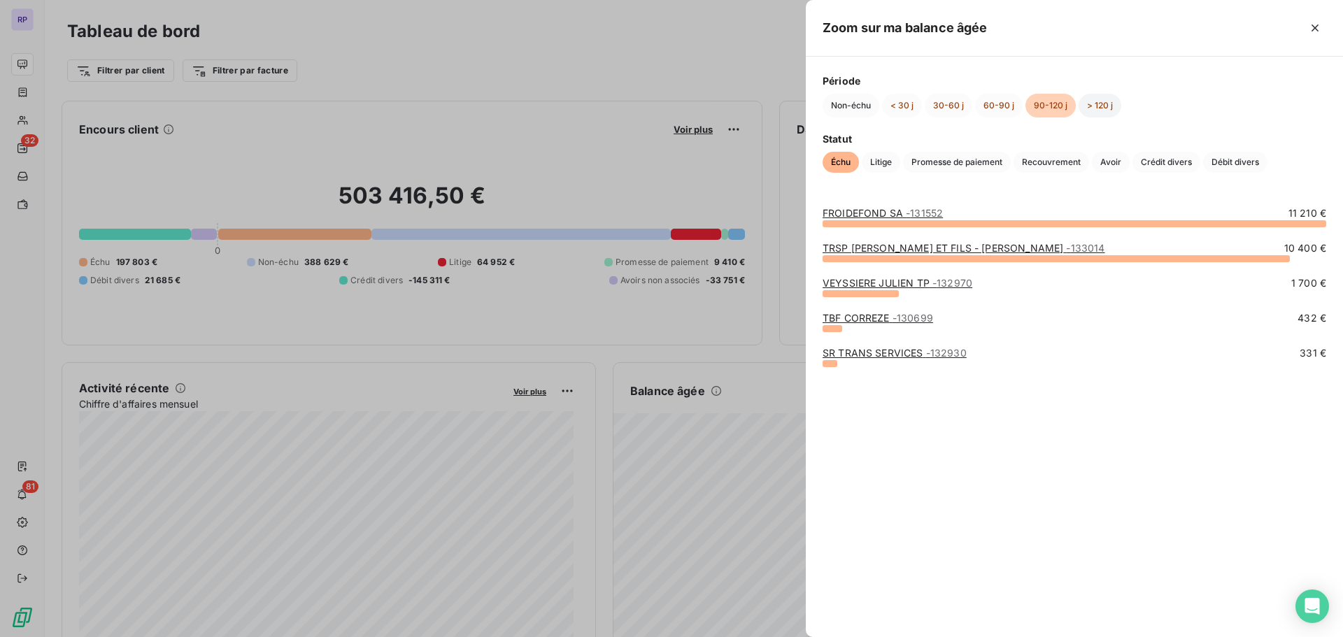
click at [1106, 105] on button "> 120 j" at bounding box center [1100, 106] width 43 height 24
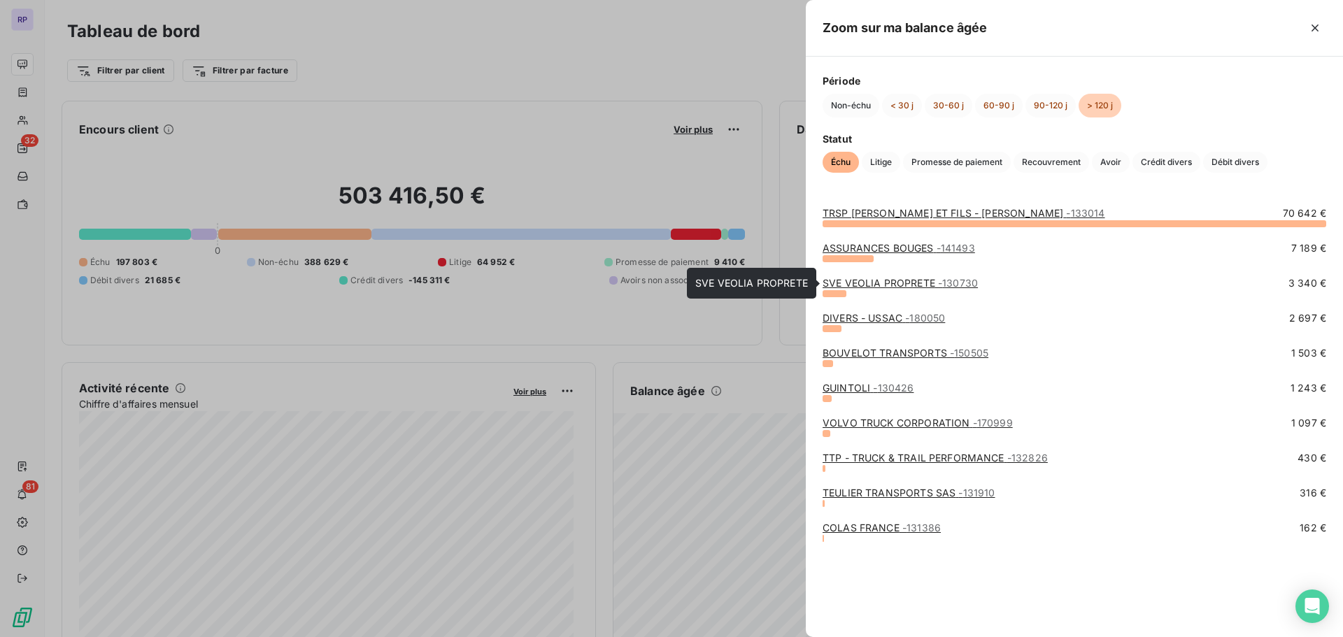
click at [894, 285] on link "SVE VEOLIA PROPRETE - 130730" at bounding box center [900, 283] width 155 height 12
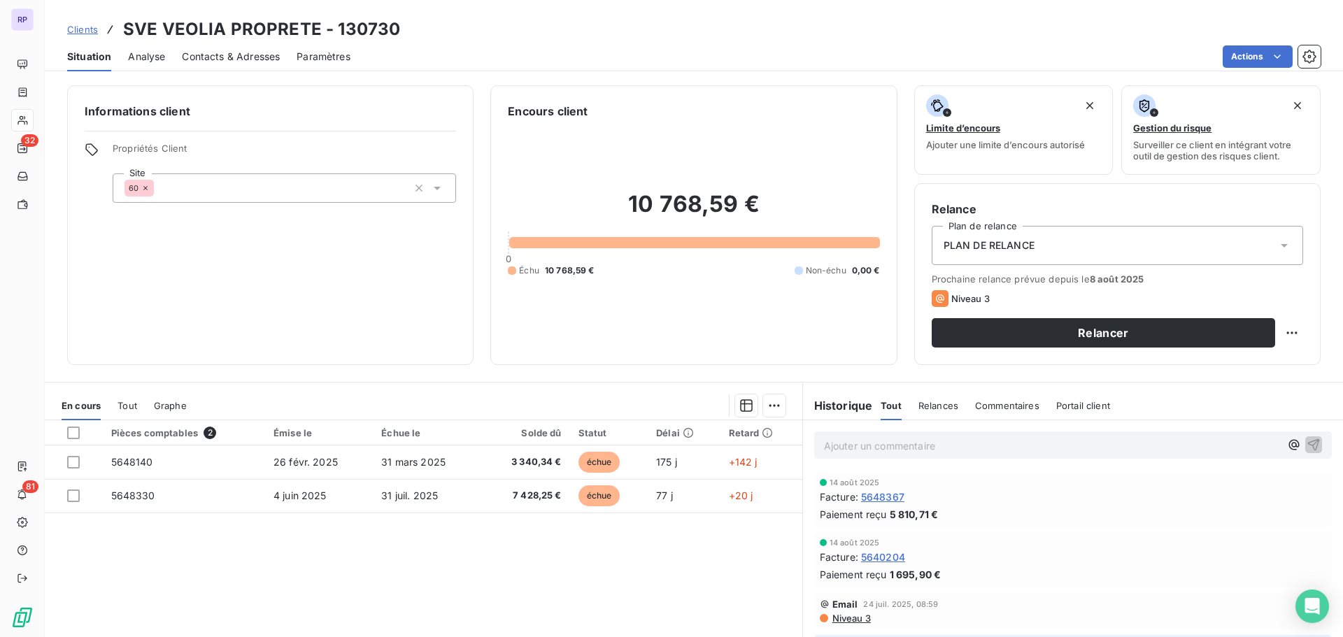
click at [229, 56] on span "Contacts & Adresses" at bounding box center [231, 57] width 98 height 14
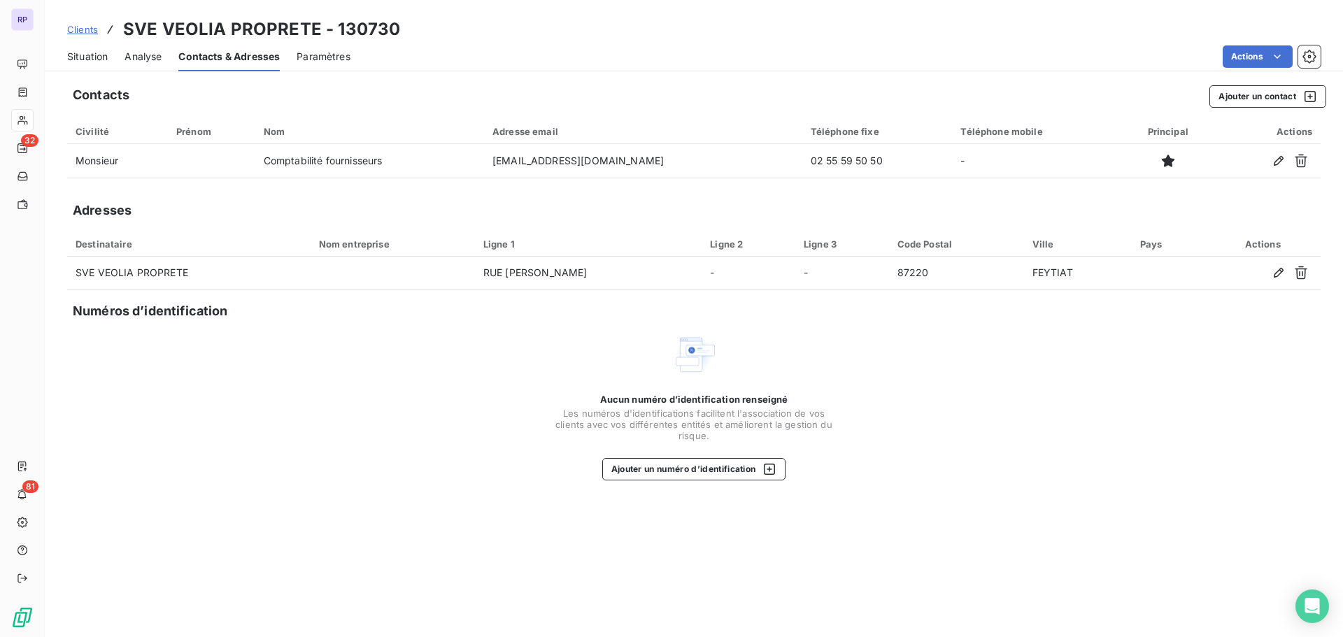
click at [97, 57] on span "Situation" at bounding box center [87, 57] width 41 height 14
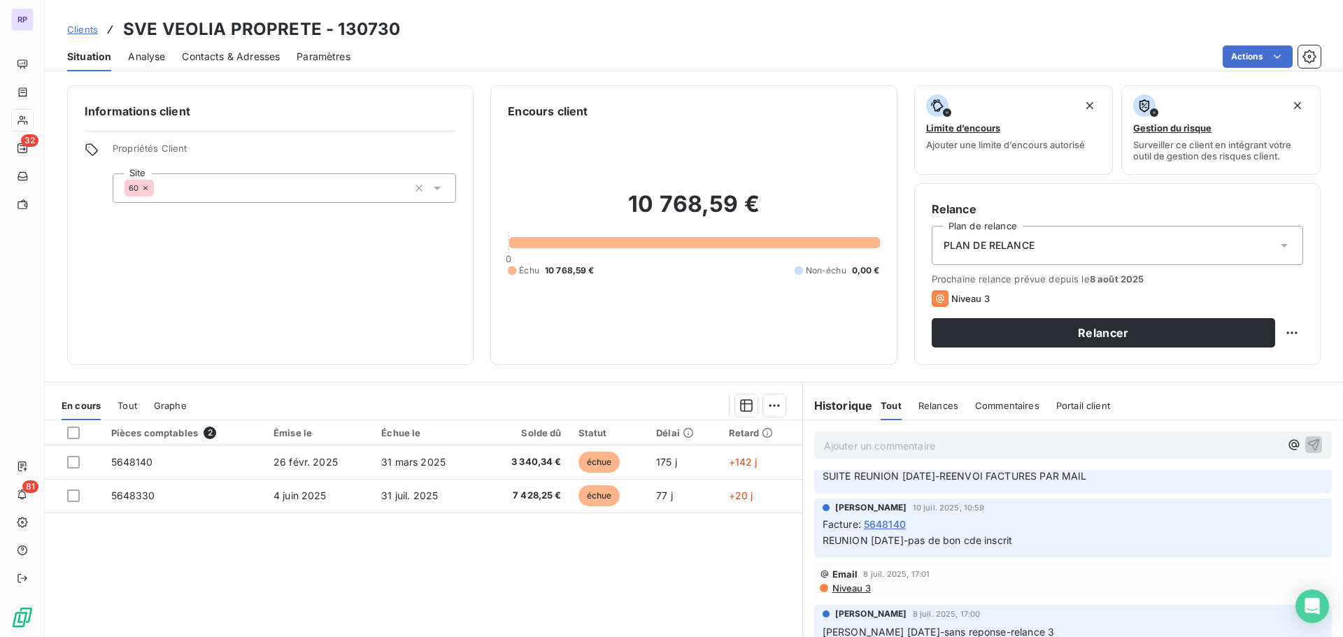
scroll to position [210, 0]
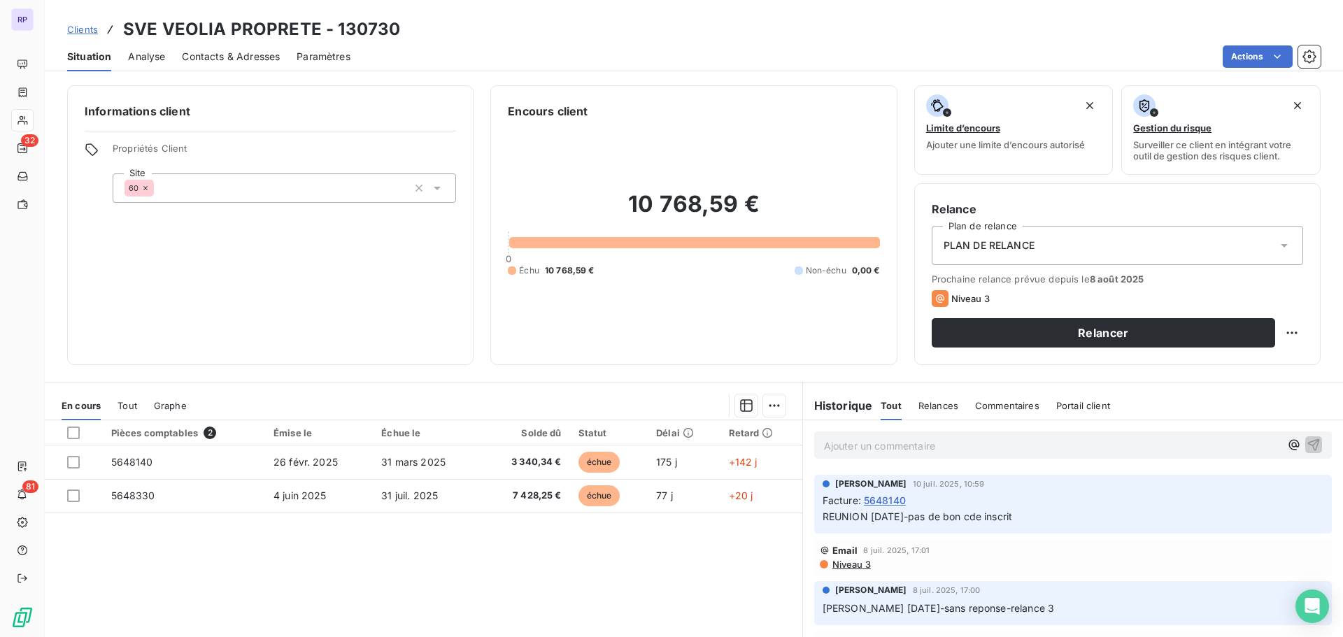
click at [858, 563] on span "Niveau 3" at bounding box center [851, 564] width 40 height 11
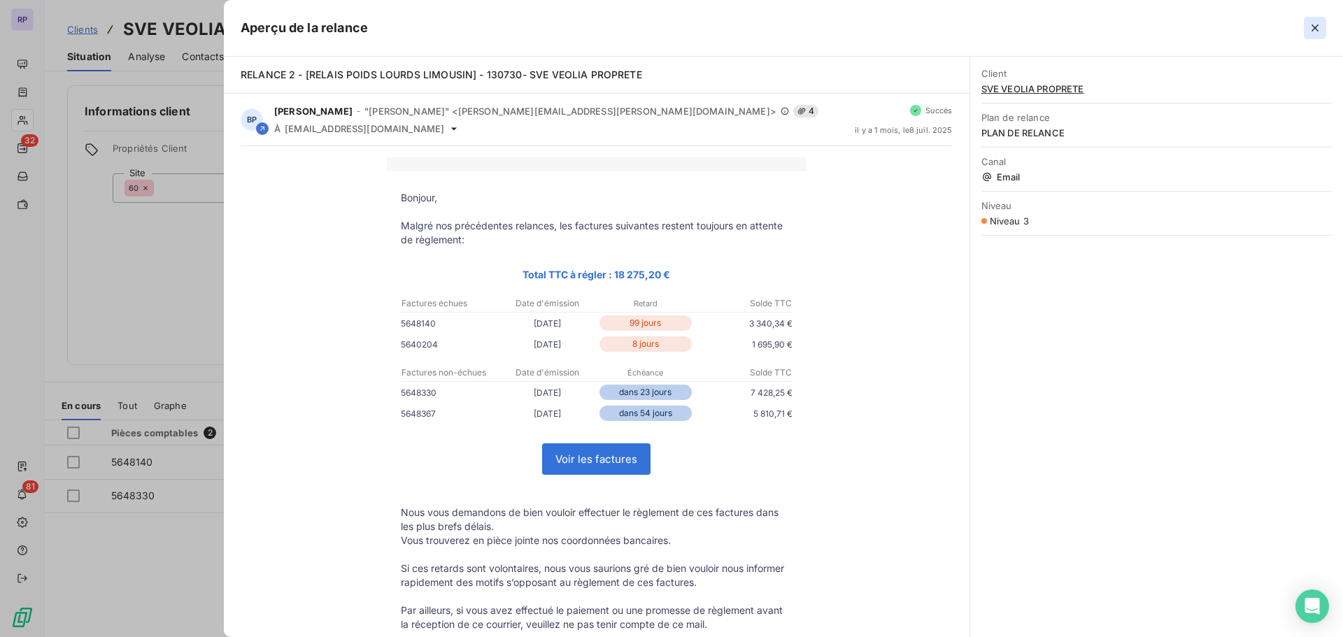
click at [1310, 31] on icon "button" at bounding box center [1315, 28] width 14 height 14
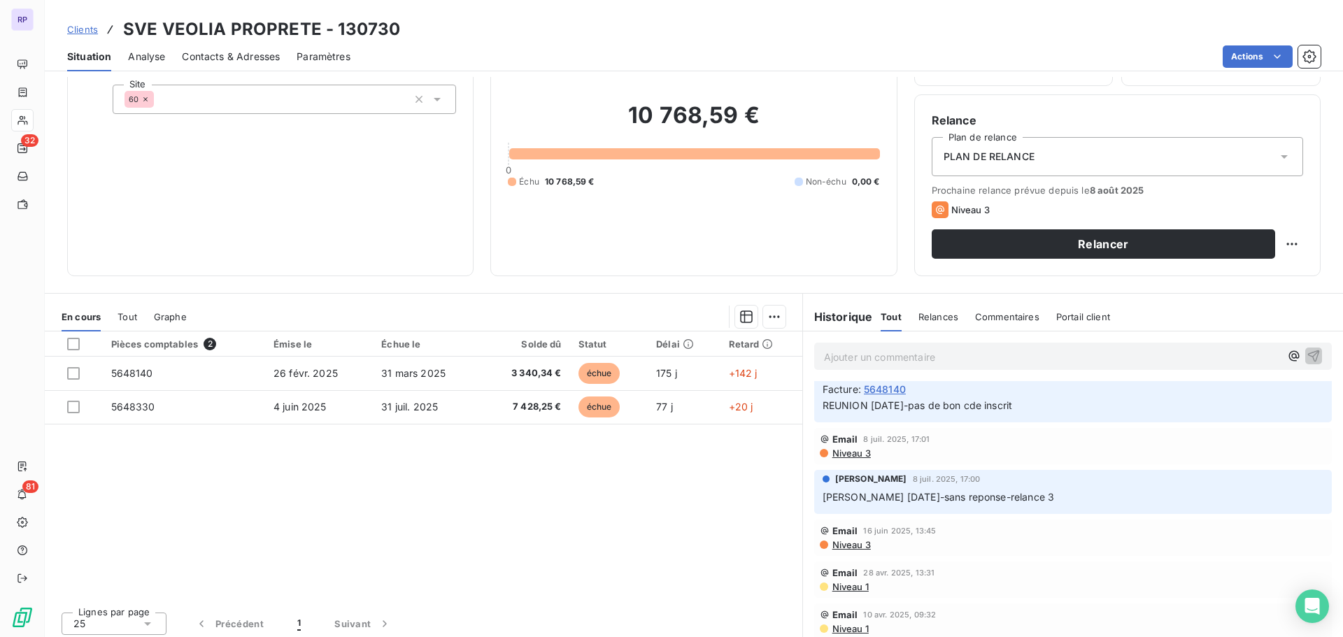
scroll to position [94, 0]
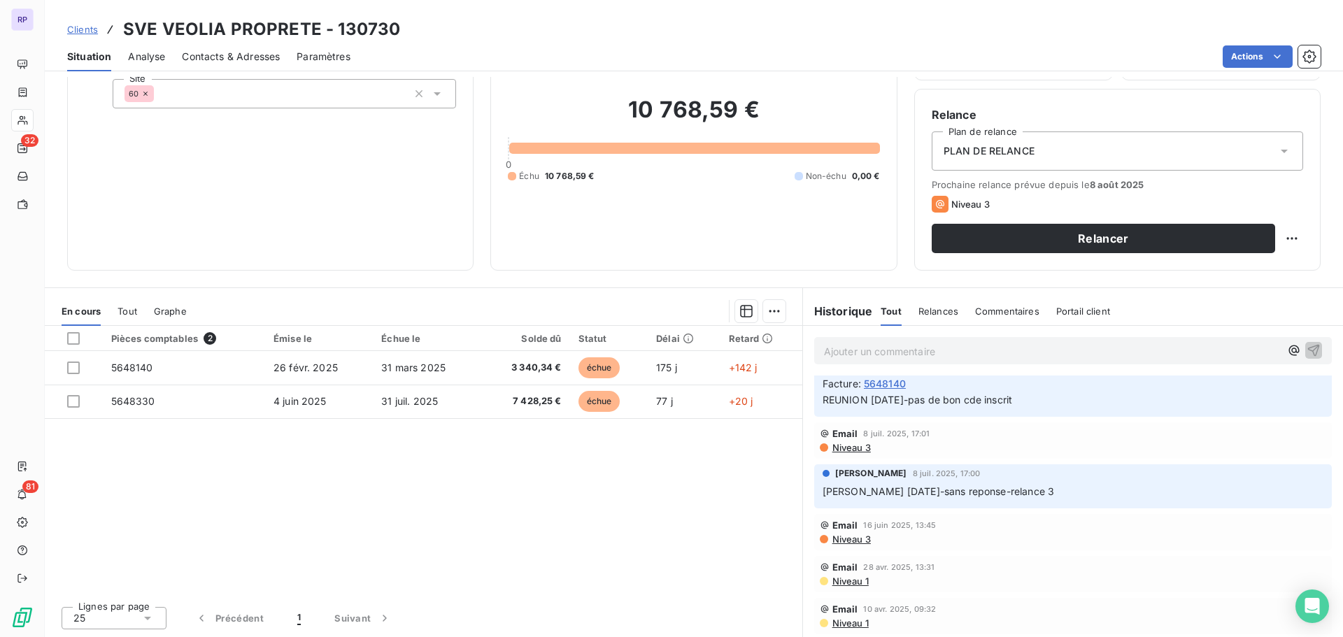
click at [841, 624] on span "Niveau 1" at bounding box center [850, 623] width 38 height 11
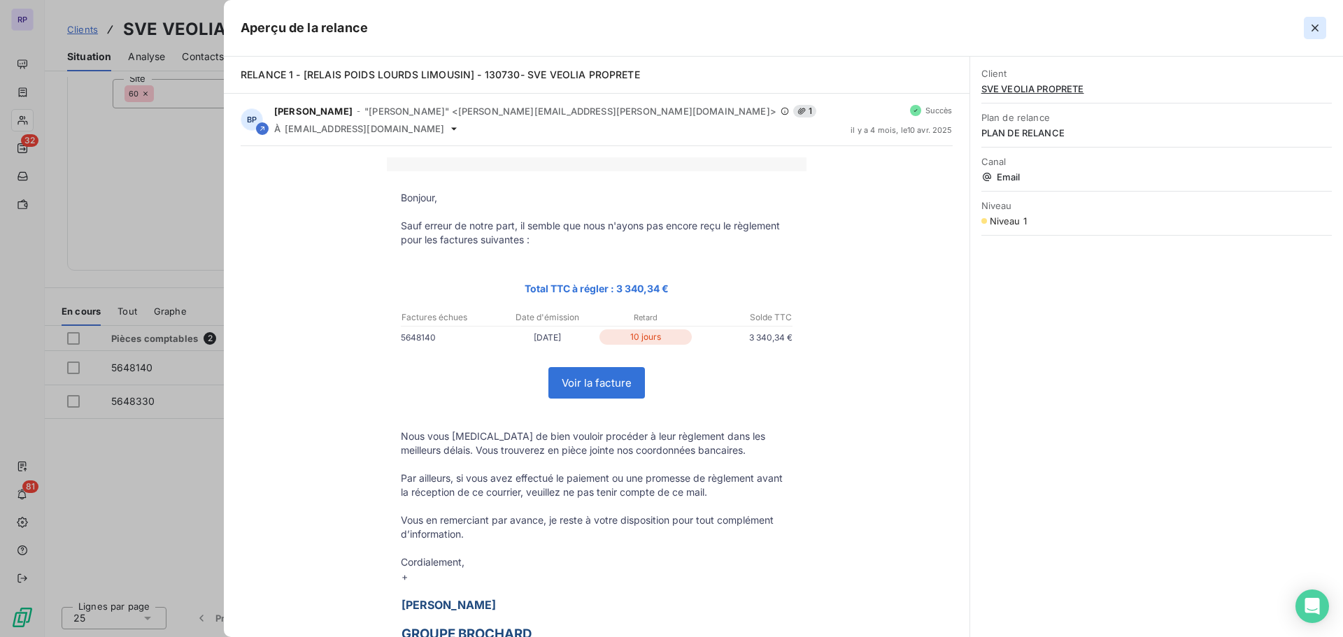
click at [1321, 29] on icon "button" at bounding box center [1315, 28] width 14 height 14
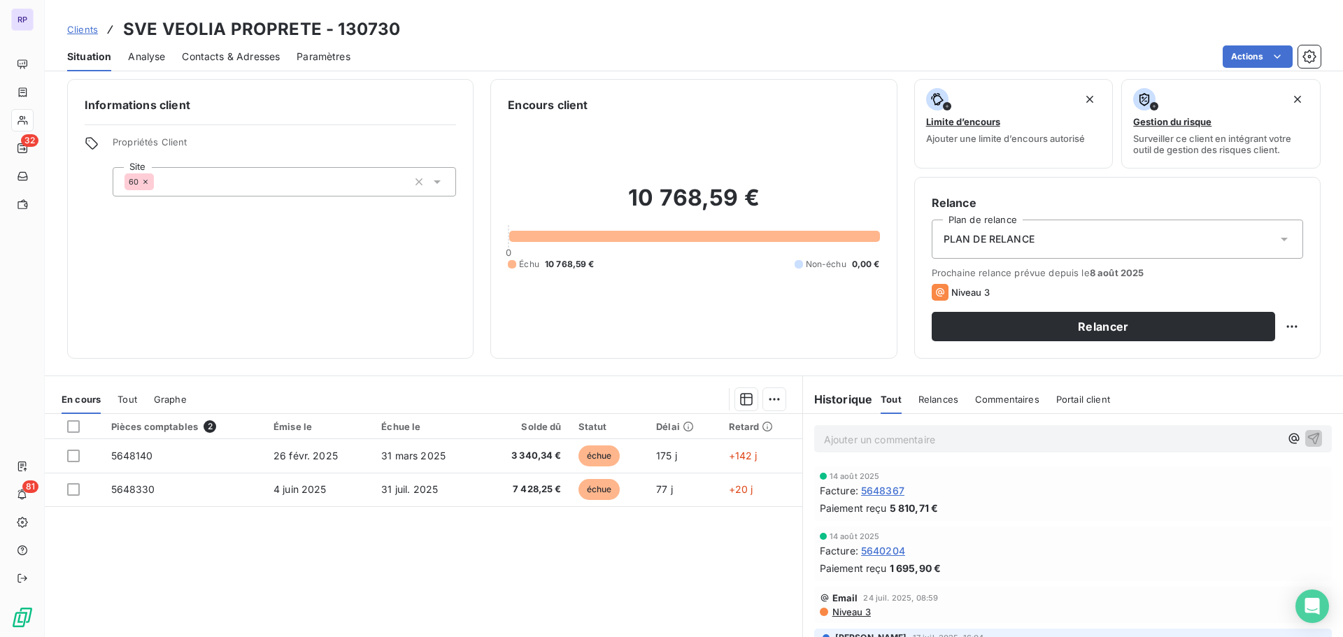
scroll to position [0, 0]
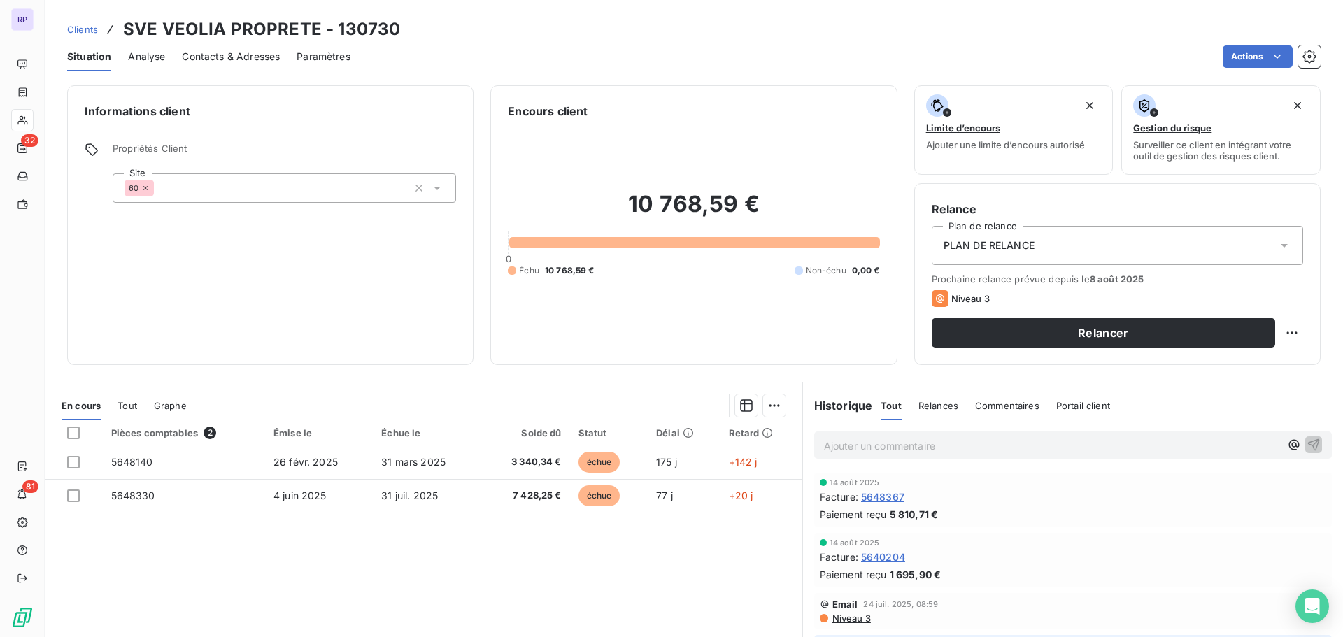
click at [237, 52] on span "Contacts & Adresses" at bounding box center [231, 57] width 98 height 14
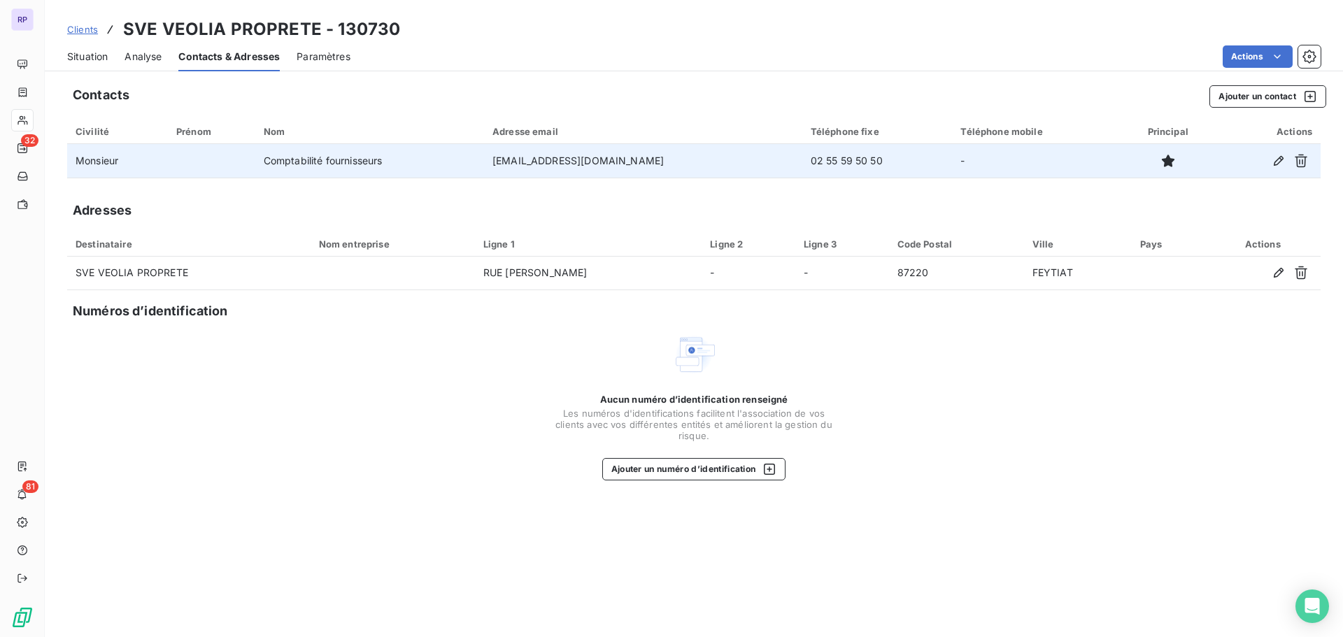
click at [584, 160] on td "contact.fournisseurs.rvd.scmnantes@veolia.com" at bounding box center [643, 161] width 318 height 34
click at [583, 162] on td "contact.fournisseurs.rvd.scmnantes@veolia.com" at bounding box center [643, 161] width 318 height 34
click at [1279, 157] on icon "button" at bounding box center [1279, 161] width 10 height 10
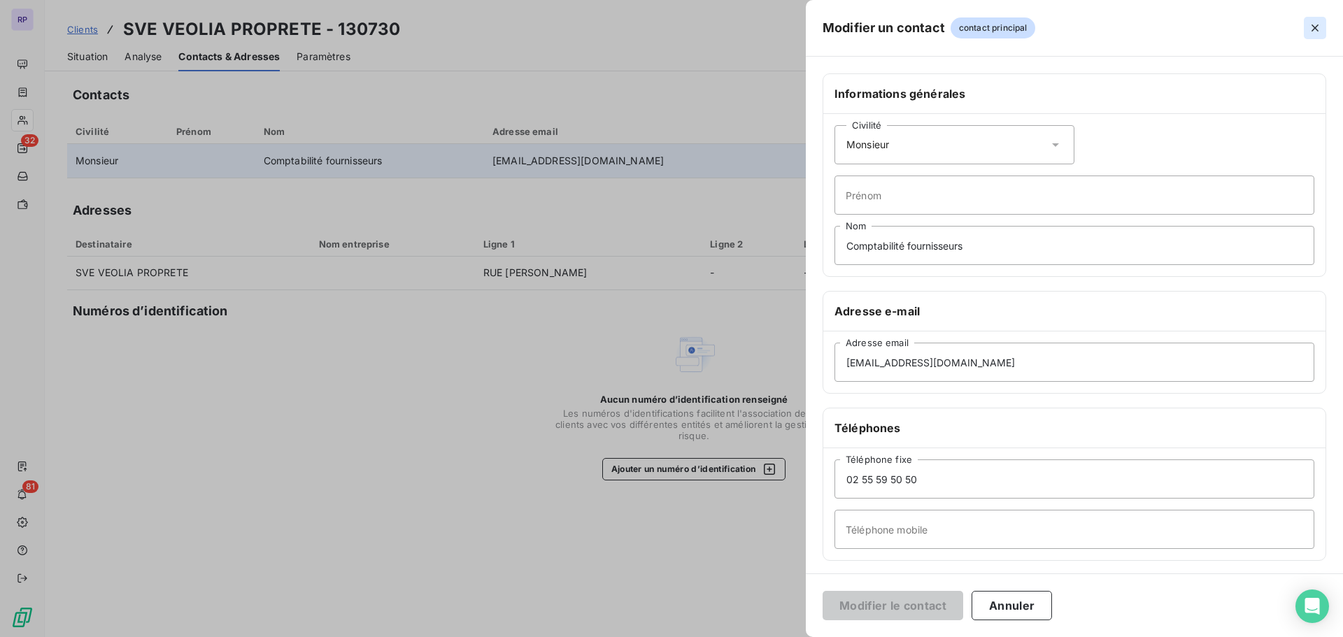
click at [1312, 26] on icon "button" at bounding box center [1314, 27] width 7 height 7
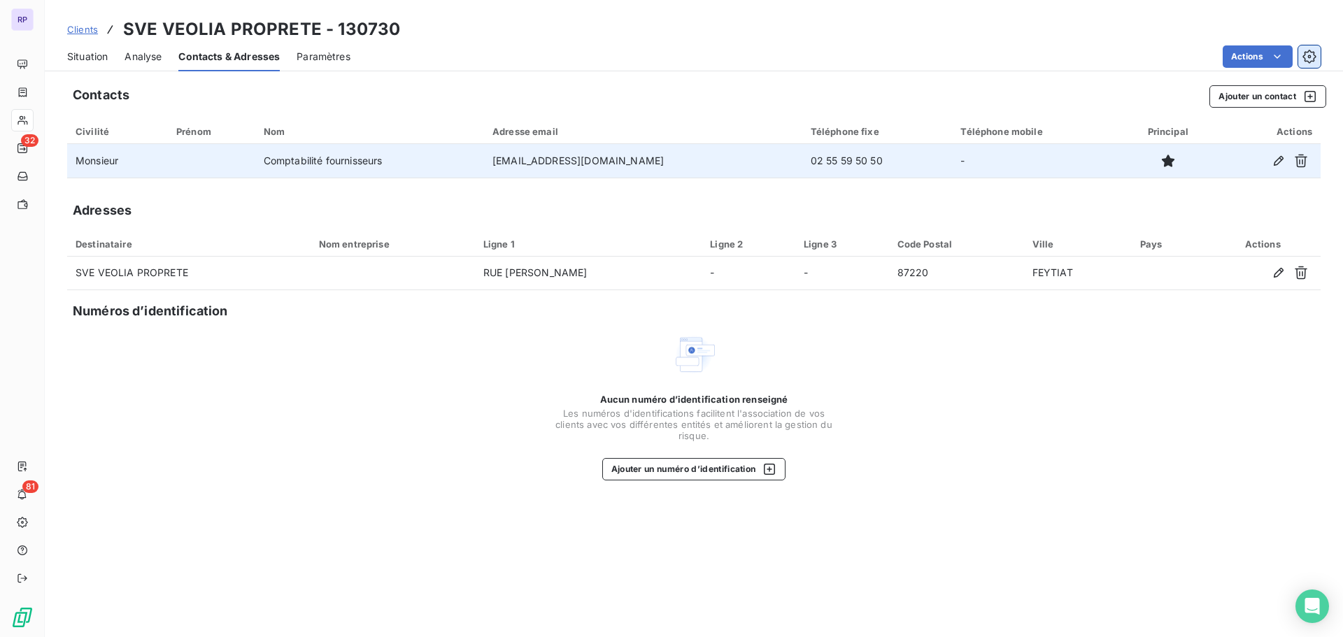
click at [1312, 55] on icon "button" at bounding box center [1309, 57] width 14 height 14
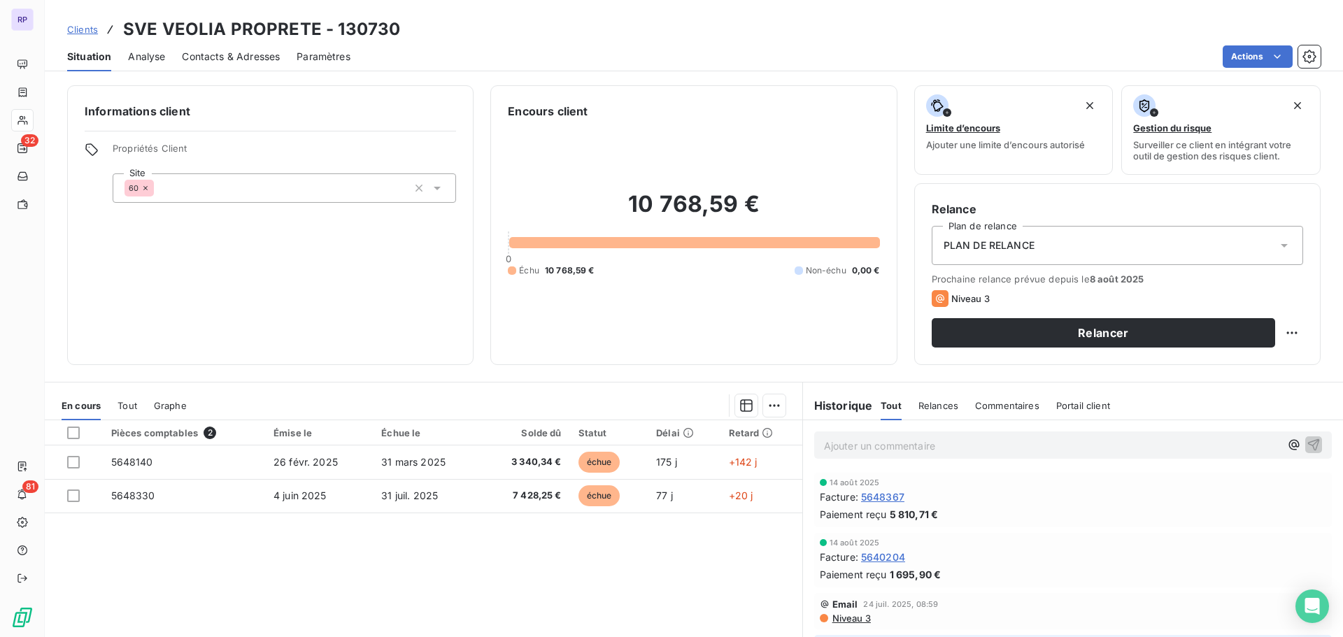
click at [222, 54] on span "Contacts & Adresses" at bounding box center [231, 57] width 98 height 14
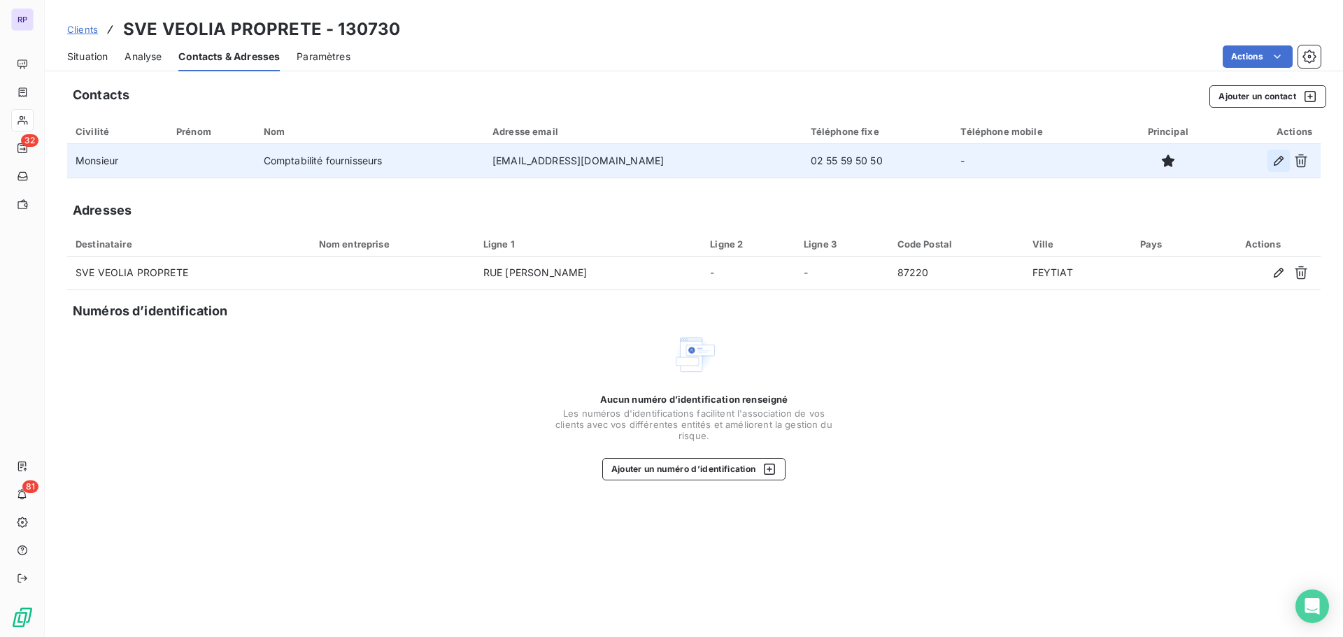
click at [1275, 163] on icon "button" at bounding box center [1279, 161] width 10 height 10
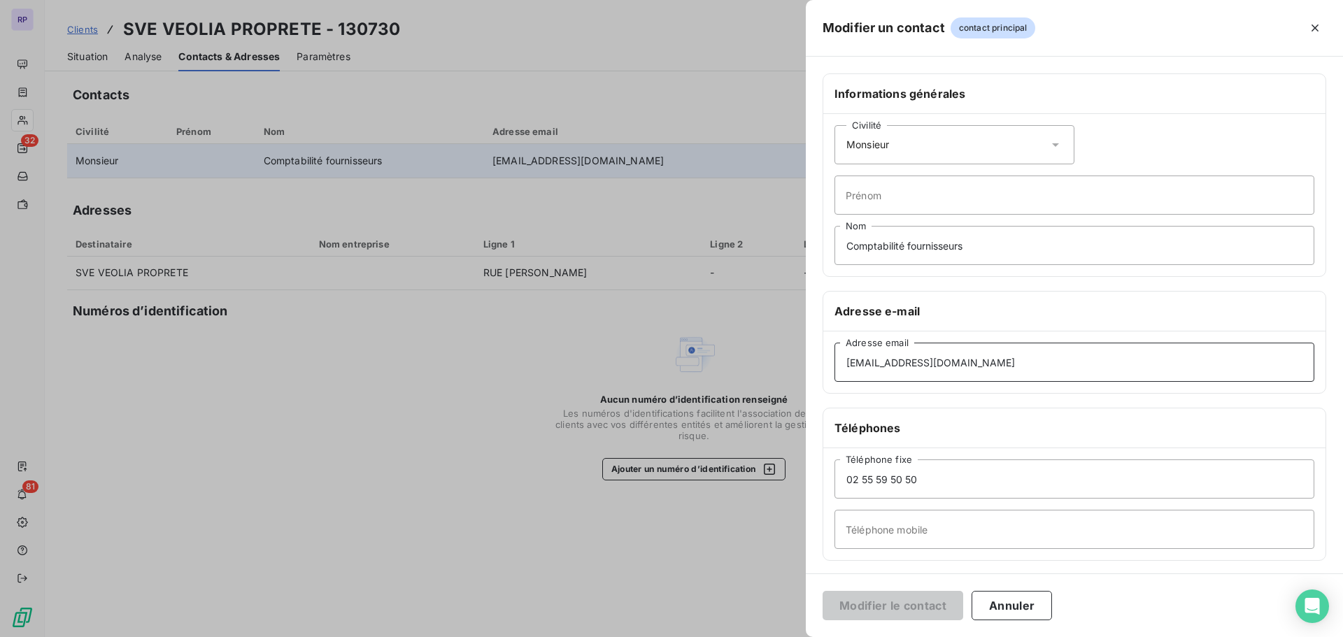
drag, startPoint x: 1080, startPoint y: 363, endPoint x: 860, endPoint y: 368, distance: 220.4
click at [840, 360] on input "contact.fournisseurs.rvd.scmnantes@veolia.com" at bounding box center [1074, 362] width 480 height 39
click at [999, 596] on button "Annuler" at bounding box center [1011, 605] width 80 height 29
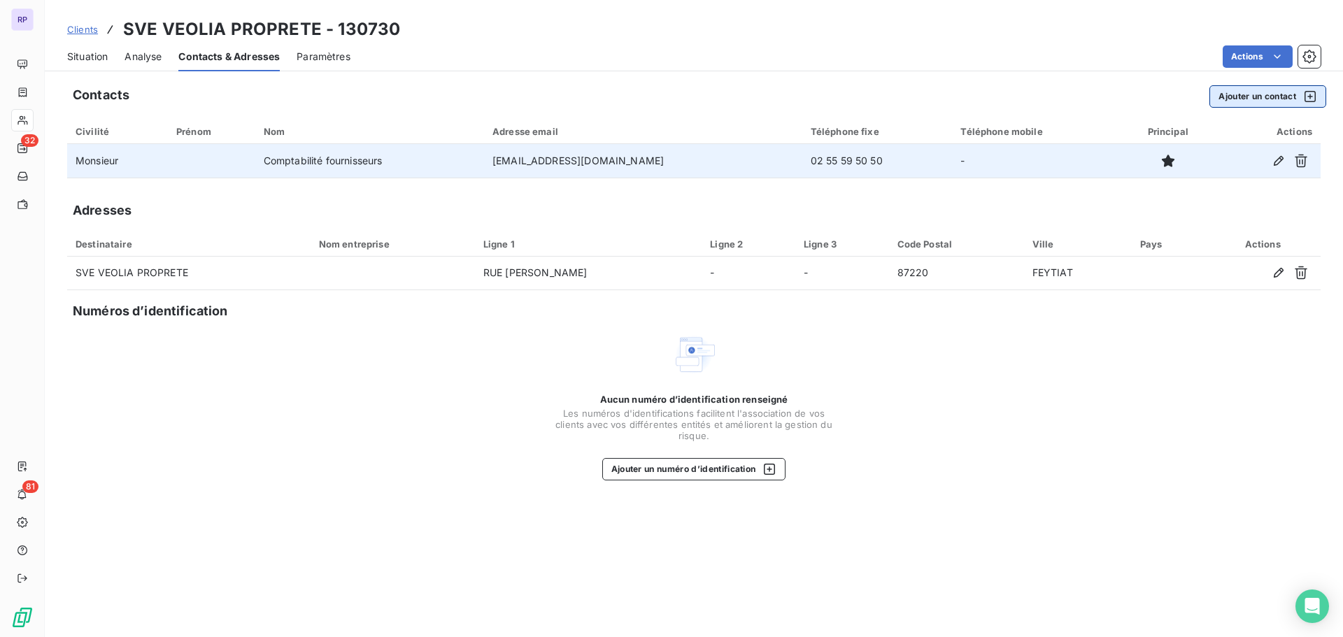
click at [1278, 103] on button "Ajouter un contact" at bounding box center [1267, 96] width 117 height 22
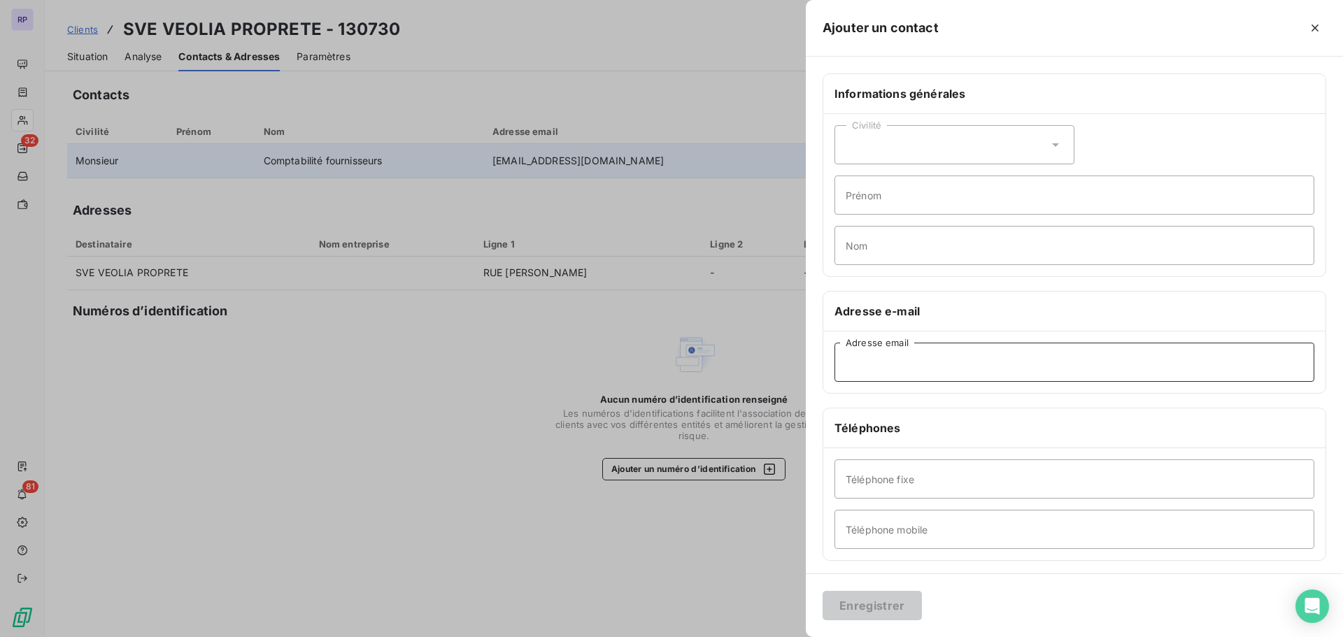
click at [860, 364] on input "Adresse email" at bounding box center [1074, 362] width 480 height 39
paste input "contact.fournisseurs.rvd.scmnantes@veolia.com"
click at [1016, 367] on input "contact.fournisseurs.rvd.scmnantes@veolia.com" at bounding box center [1074, 362] width 480 height 39
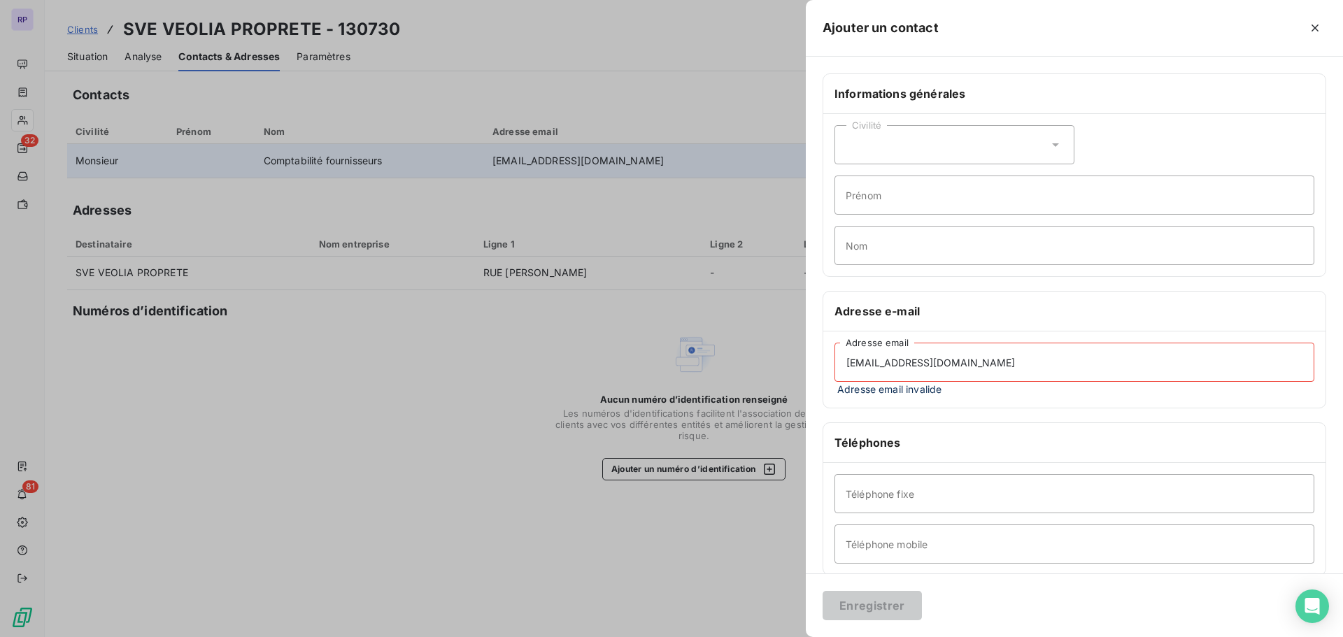
click at [1036, 366] on input "contact.fournisseurs.rvd@veolia.com" at bounding box center [1074, 362] width 480 height 39
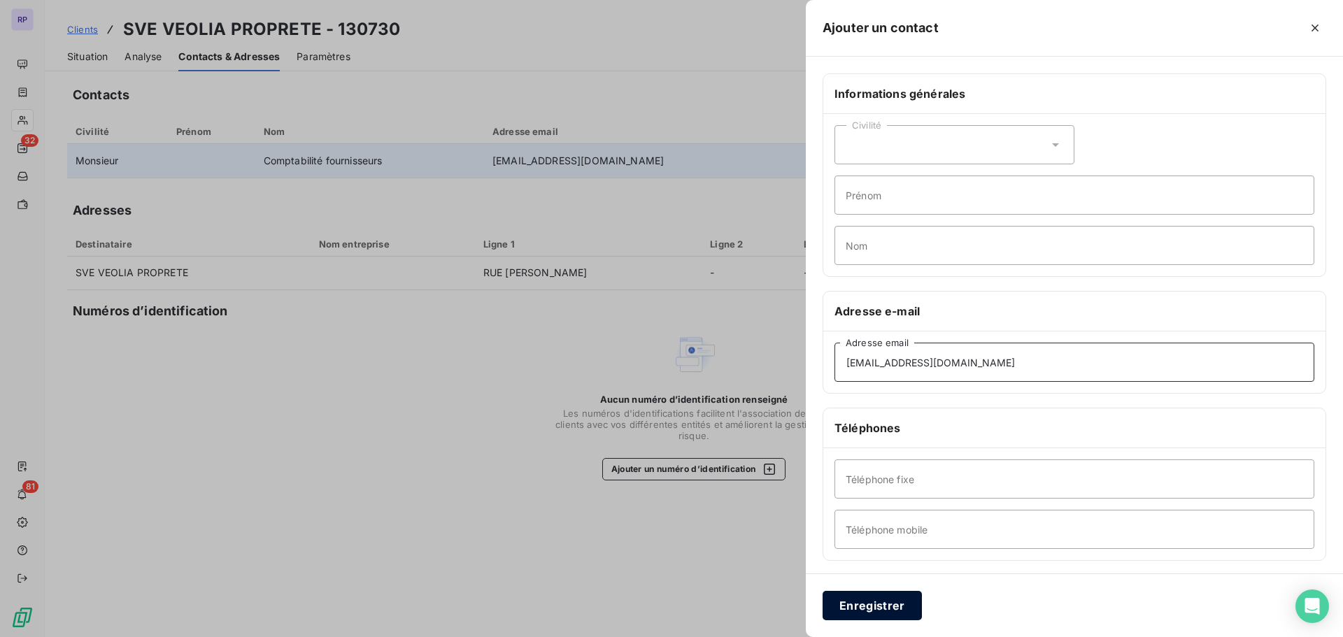
type input "contact.fournisseurs.rvd@veolia.com"
click at [881, 598] on button "Enregistrer" at bounding box center [872, 605] width 99 height 29
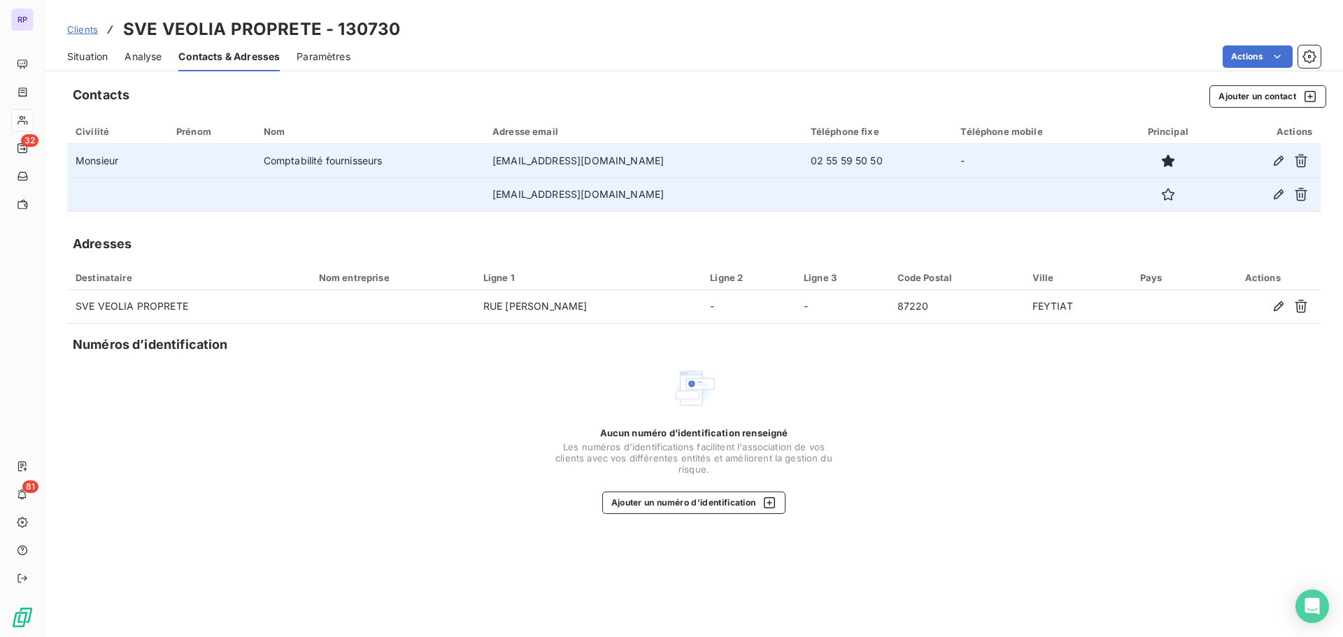
click at [663, 194] on td "contact.fournisseurs.rvd@veolia.com" at bounding box center [643, 195] width 318 height 34
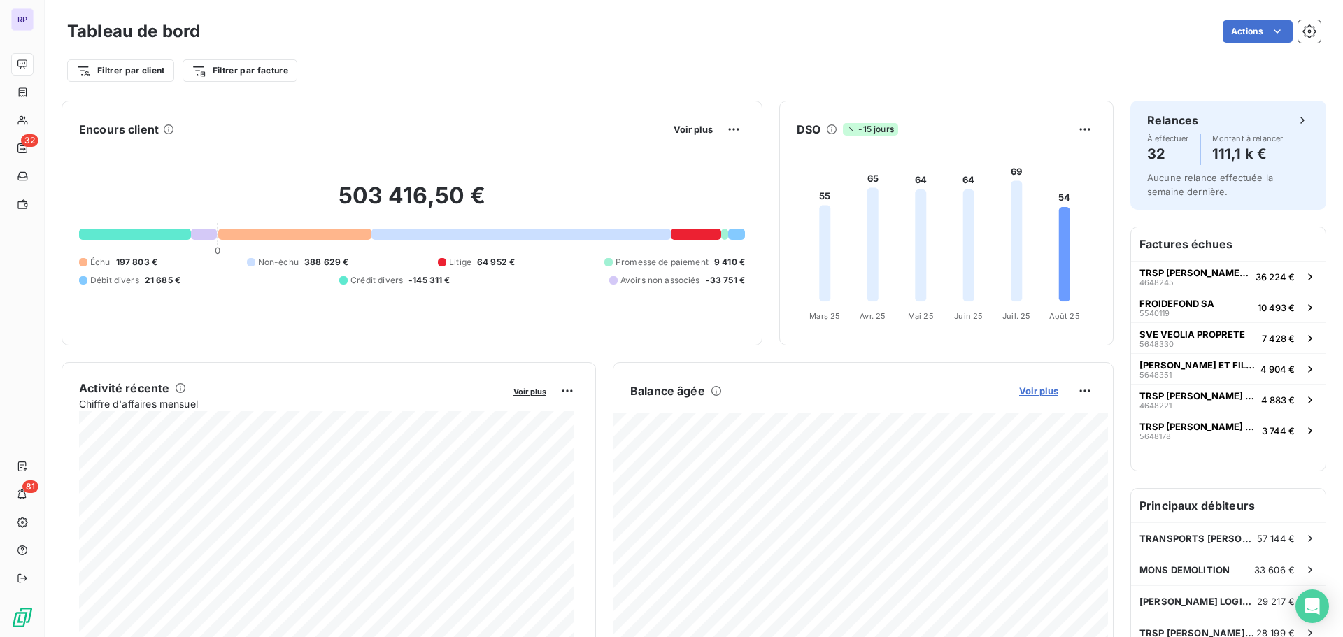
click at [1025, 390] on span "Voir plus" at bounding box center [1038, 390] width 39 height 11
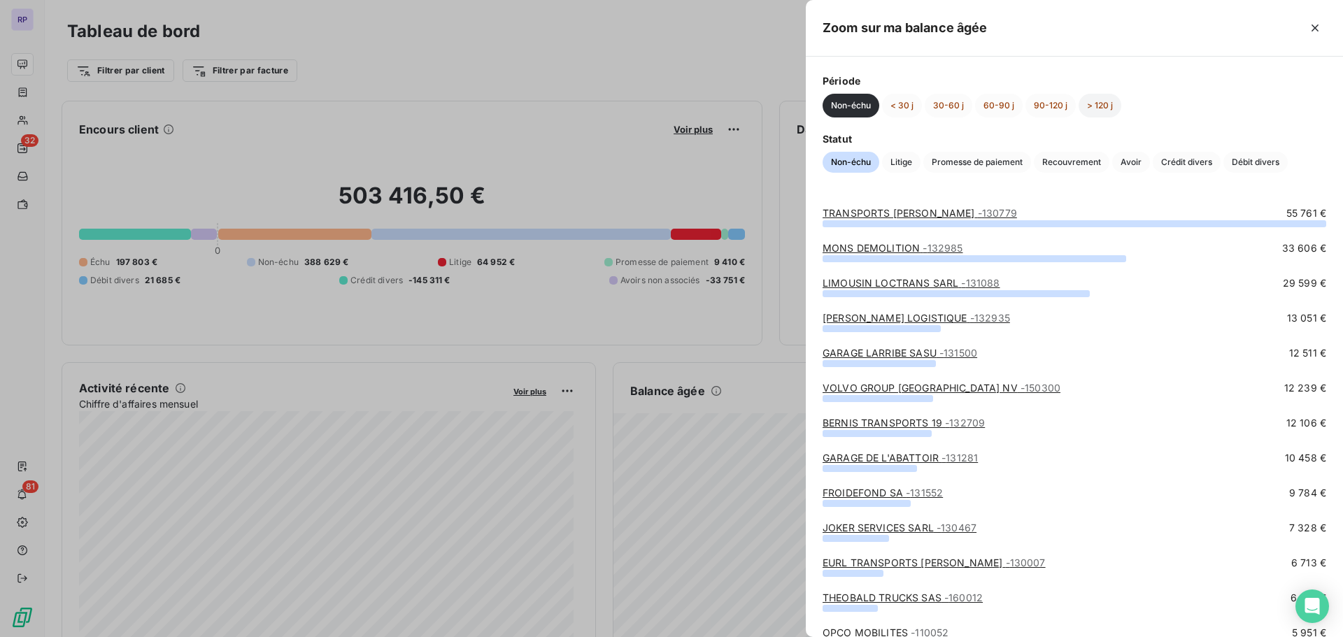
click at [1102, 104] on button "> 120 j" at bounding box center [1100, 106] width 43 height 24
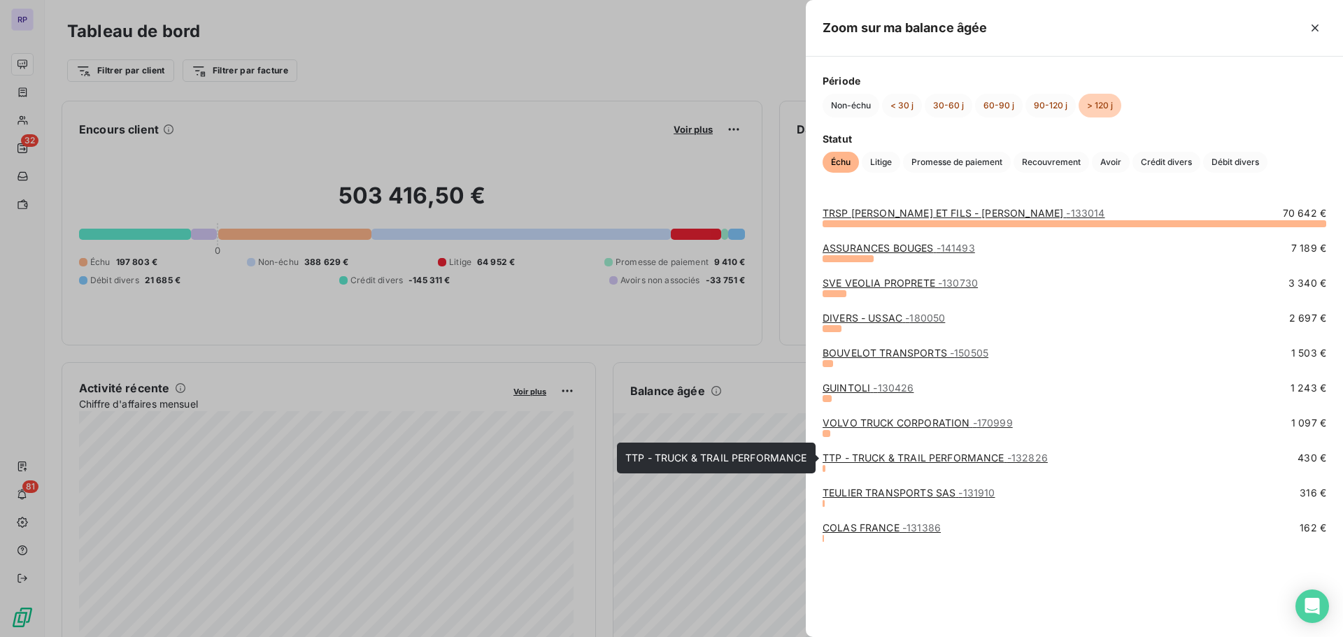
click at [933, 453] on link "TTP - TRUCK & TRAIL PERFORMANCE - 132826" at bounding box center [935, 458] width 225 height 12
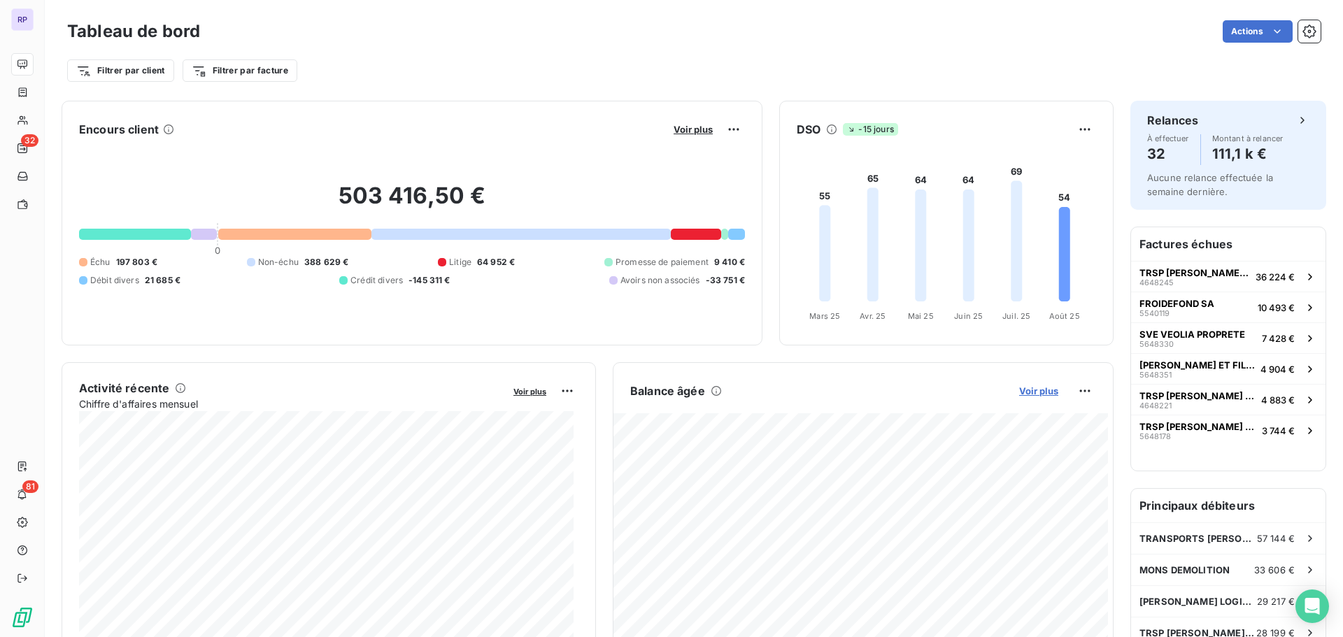
click at [1032, 390] on span "Voir plus" at bounding box center [1038, 390] width 39 height 11
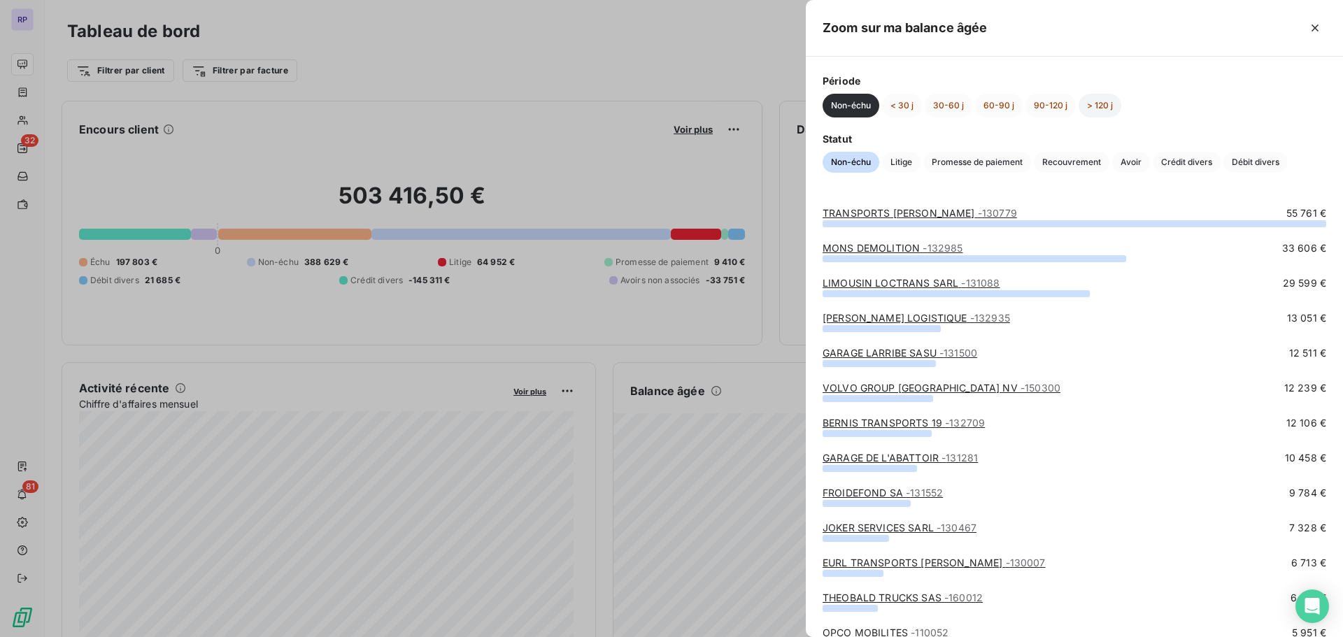
click at [1095, 105] on button "> 120 j" at bounding box center [1100, 106] width 43 height 24
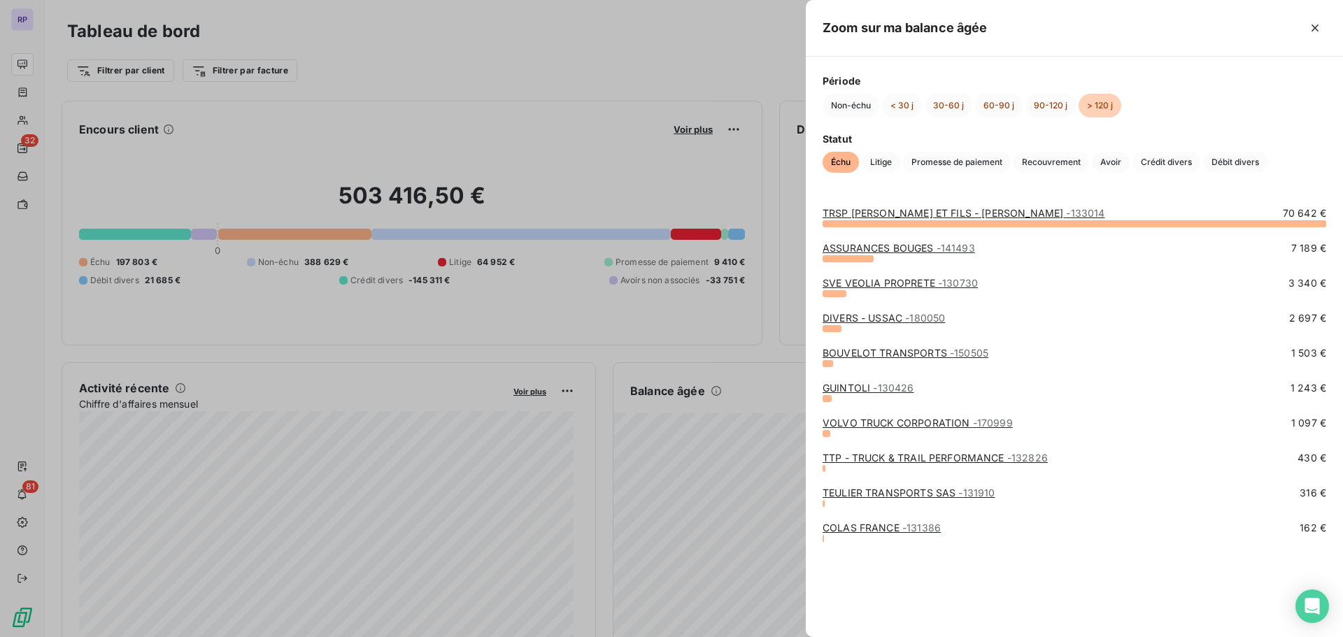
click at [895, 531] on link "COLAS FRANCE - 131386" at bounding box center [882, 528] width 118 height 12
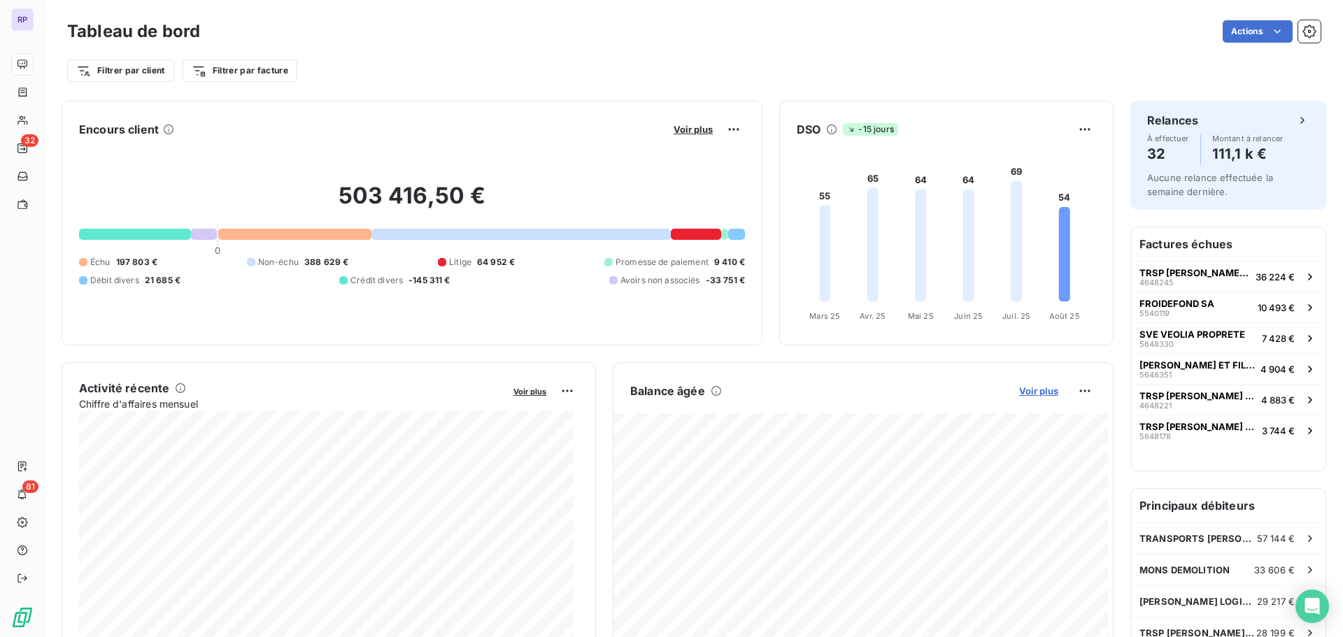
click at [1033, 390] on span "Voir plus" at bounding box center [1038, 390] width 39 height 11
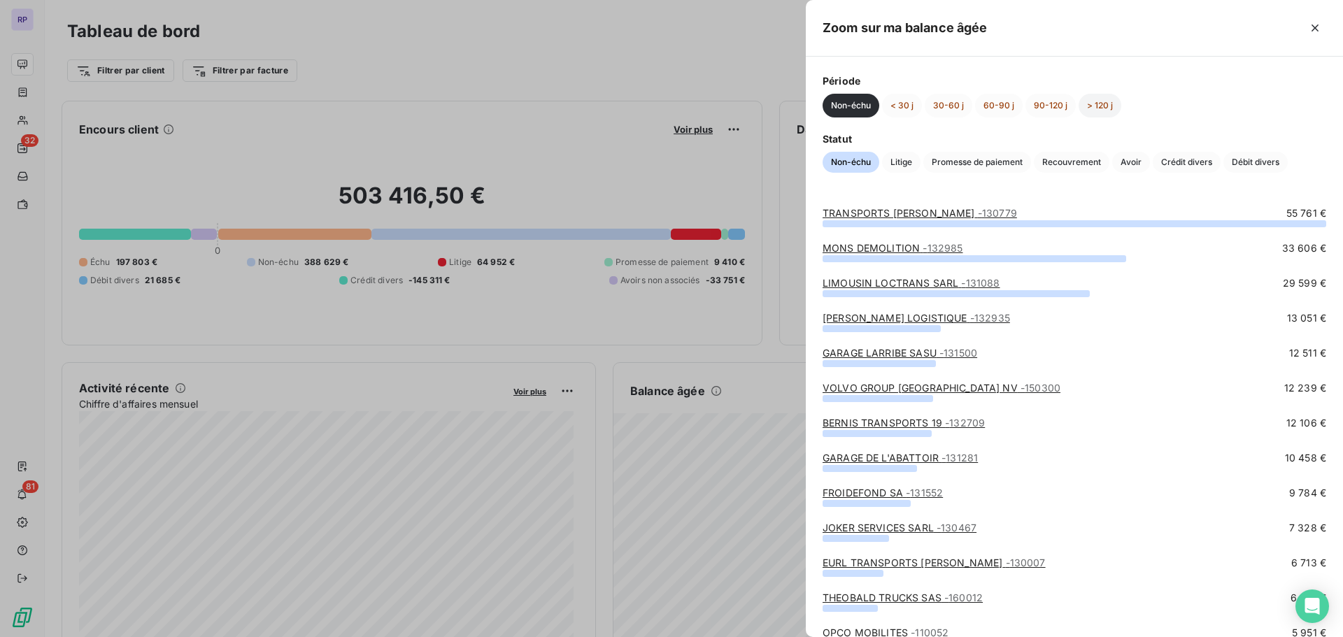
click at [1100, 101] on button "> 120 j" at bounding box center [1100, 106] width 43 height 24
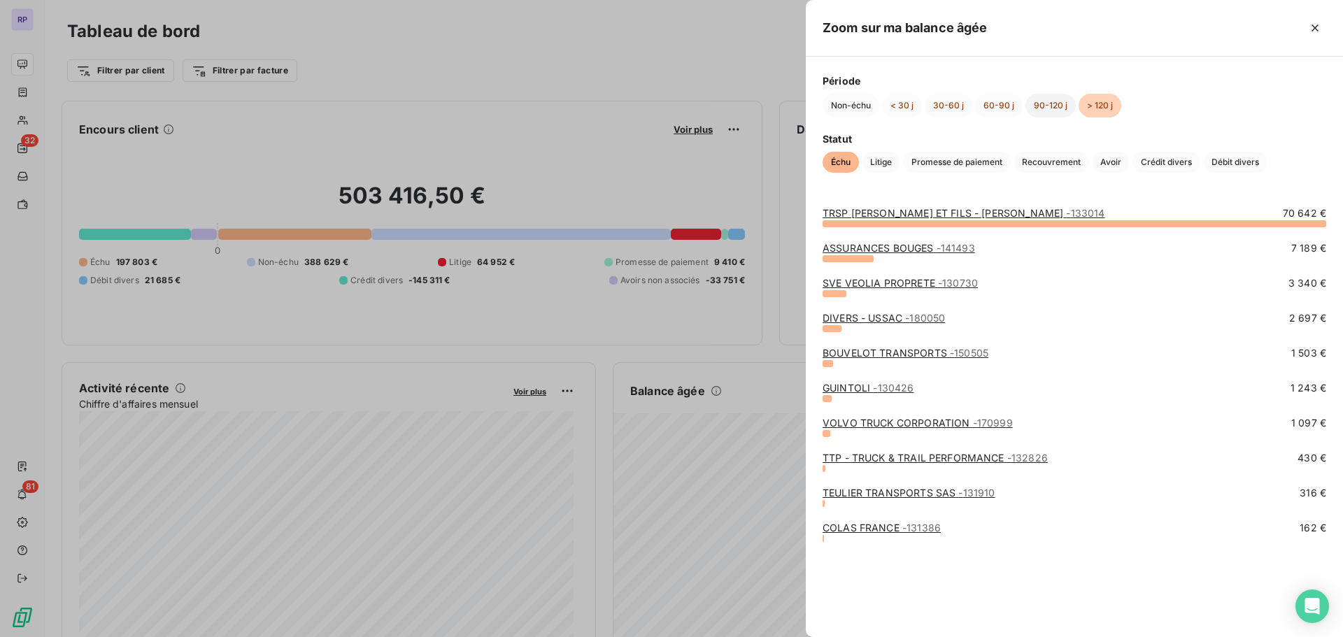
click at [1042, 104] on button "90-120 j" at bounding box center [1050, 106] width 50 height 24
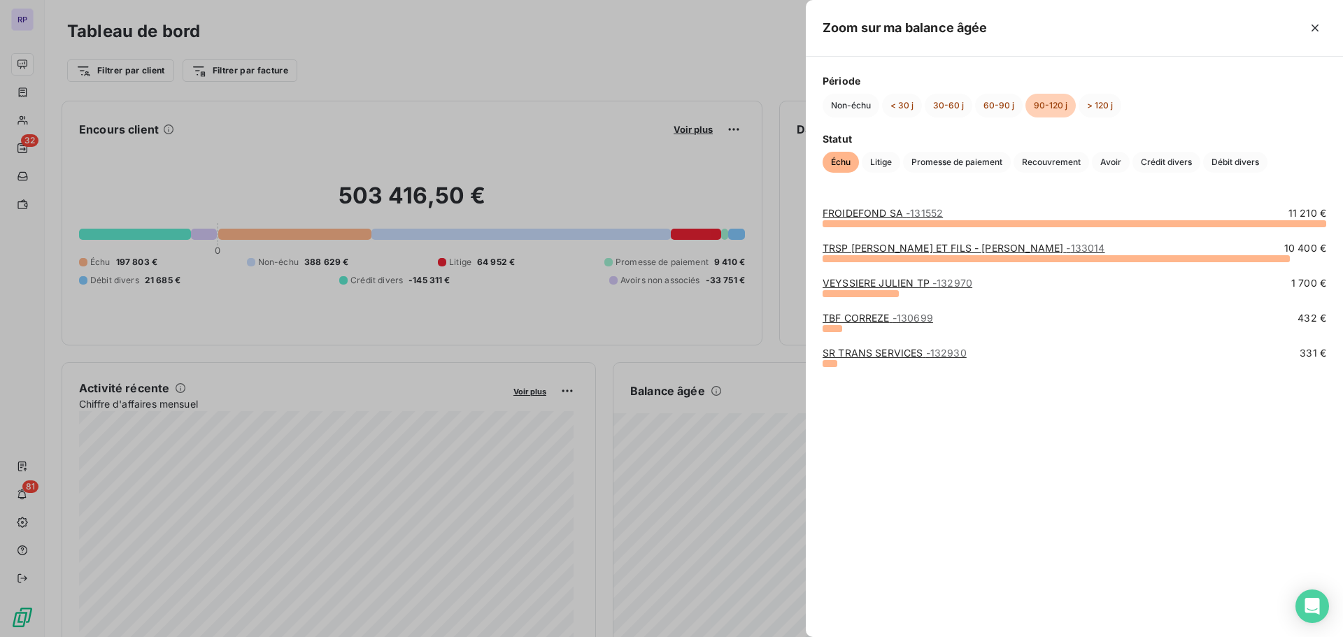
click at [935, 280] on span "- 132970" at bounding box center [952, 283] width 40 height 12
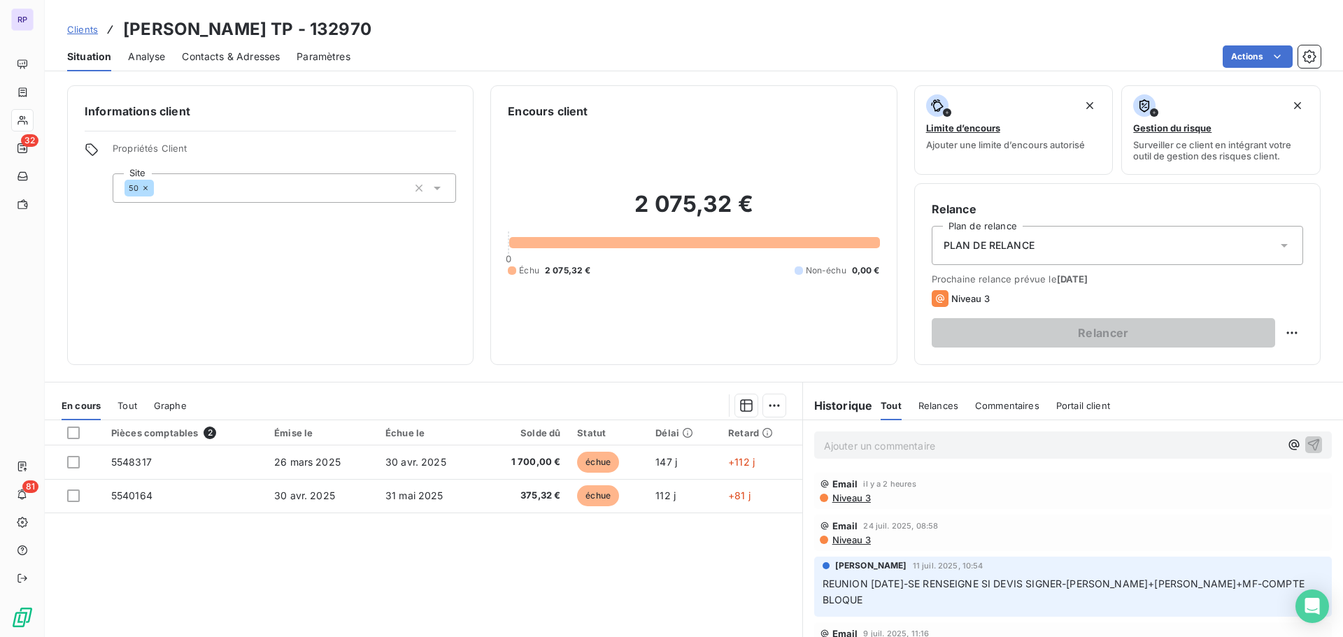
click at [224, 57] on span "Contacts & Adresses" at bounding box center [231, 57] width 98 height 14
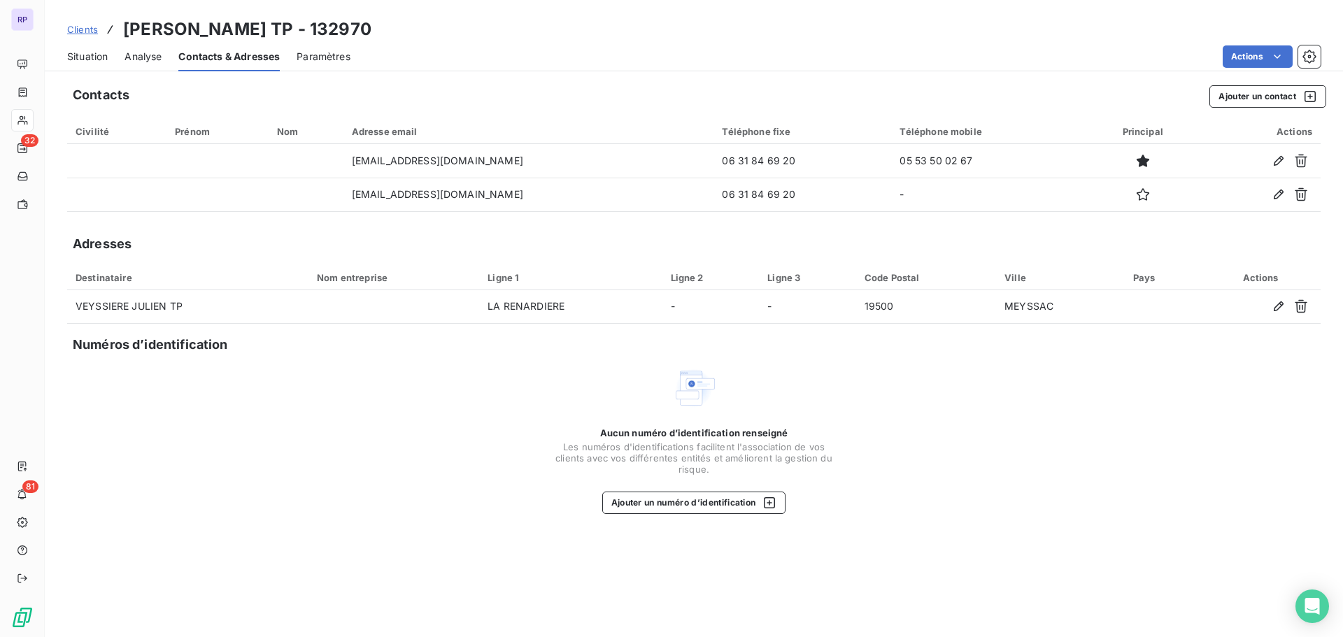
click at [81, 50] on span "Situation" at bounding box center [87, 57] width 41 height 14
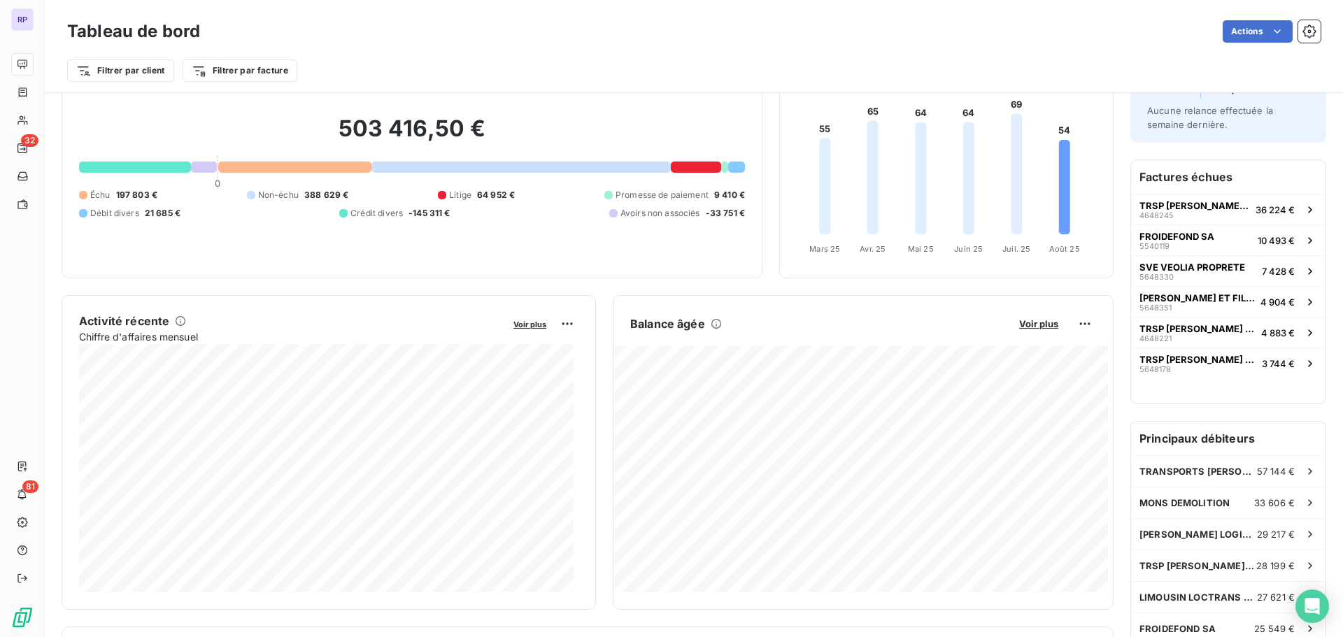
scroll to position [1, 0]
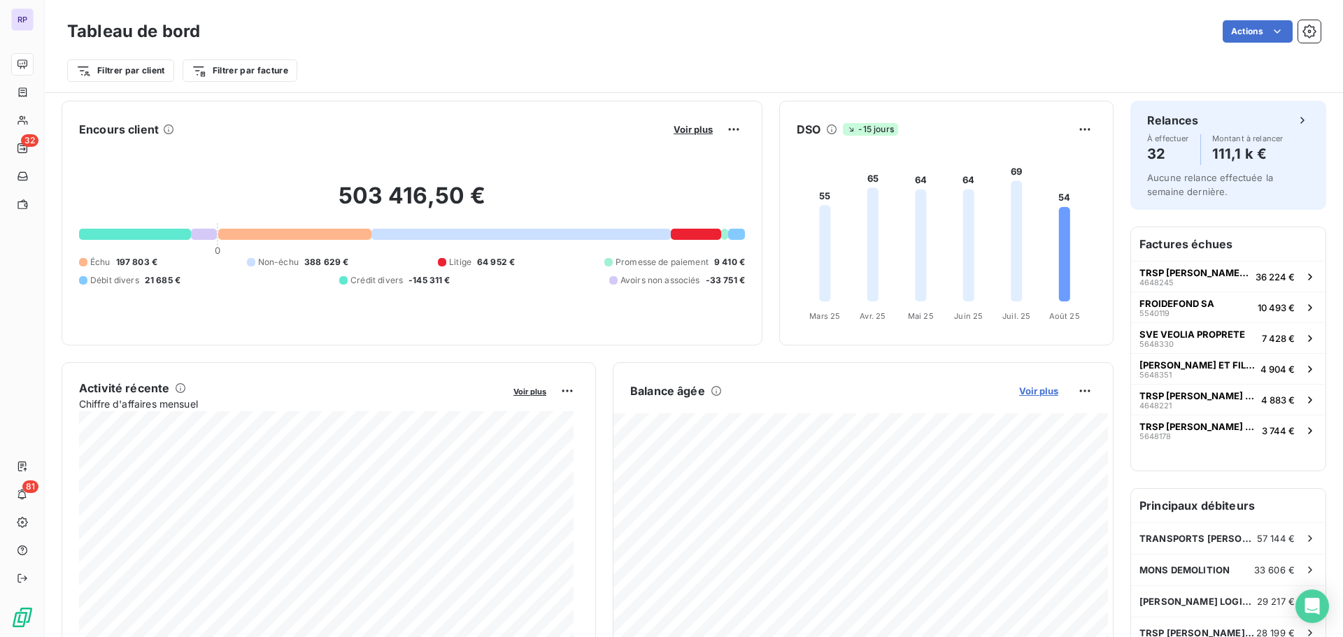
click at [1034, 387] on span "Voir plus" at bounding box center [1038, 390] width 39 height 11
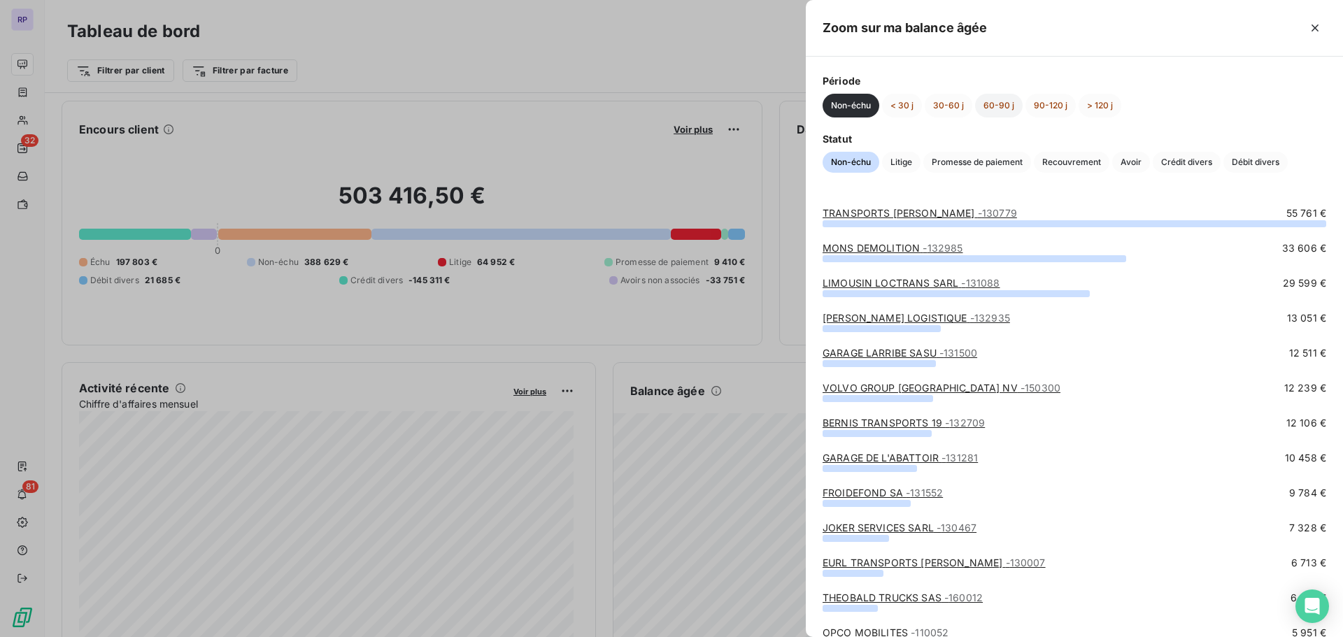
click at [993, 108] on button "60-90 j" at bounding box center [999, 106] width 48 height 24
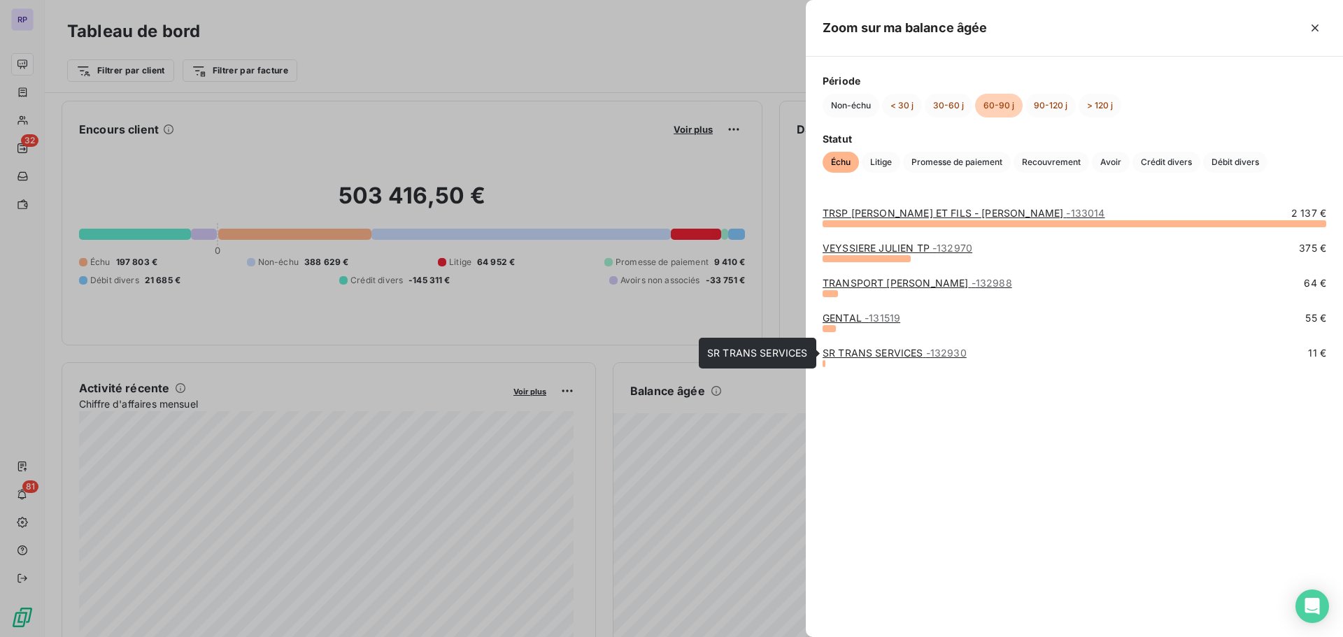
click at [891, 352] on link "SR TRANS SERVICES - 132930" at bounding box center [895, 353] width 144 height 12
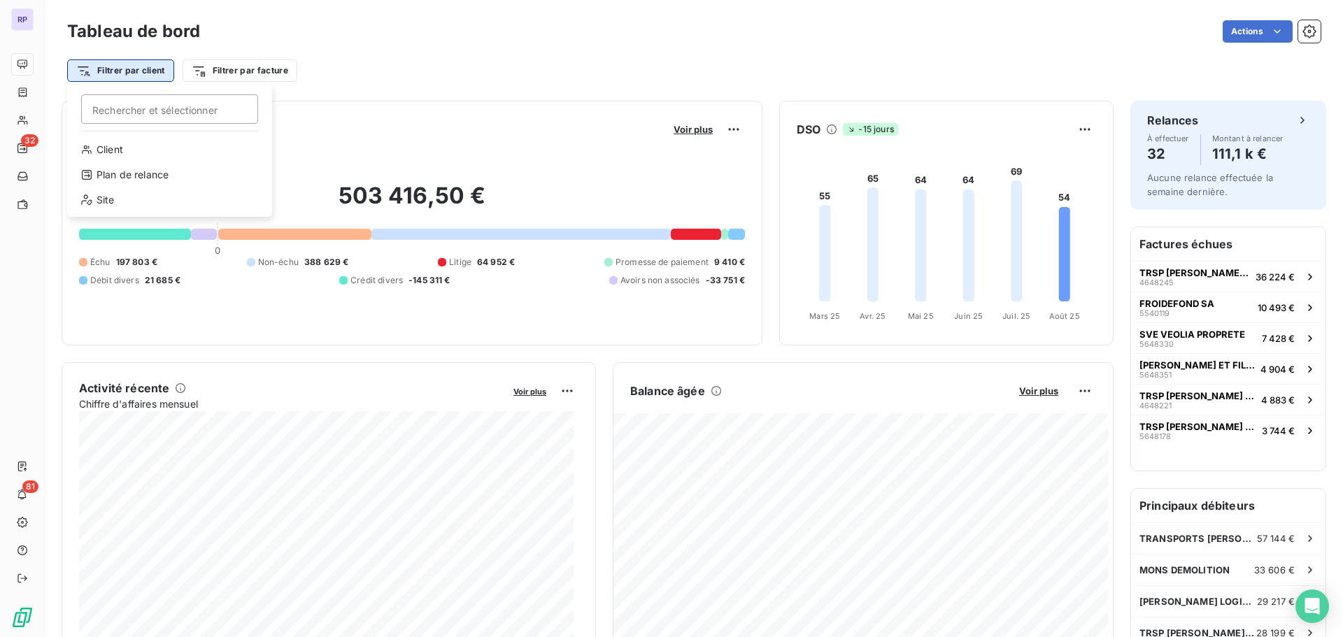
click at [125, 66] on html "RP 32 81 Tableau de bord Actions Filtrer par client Rechercher et sélectionner …" at bounding box center [671, 318] width 1343 height 637
click at [110, 201] on div "Site" at bounding box center [170, 200] width 194 height 22
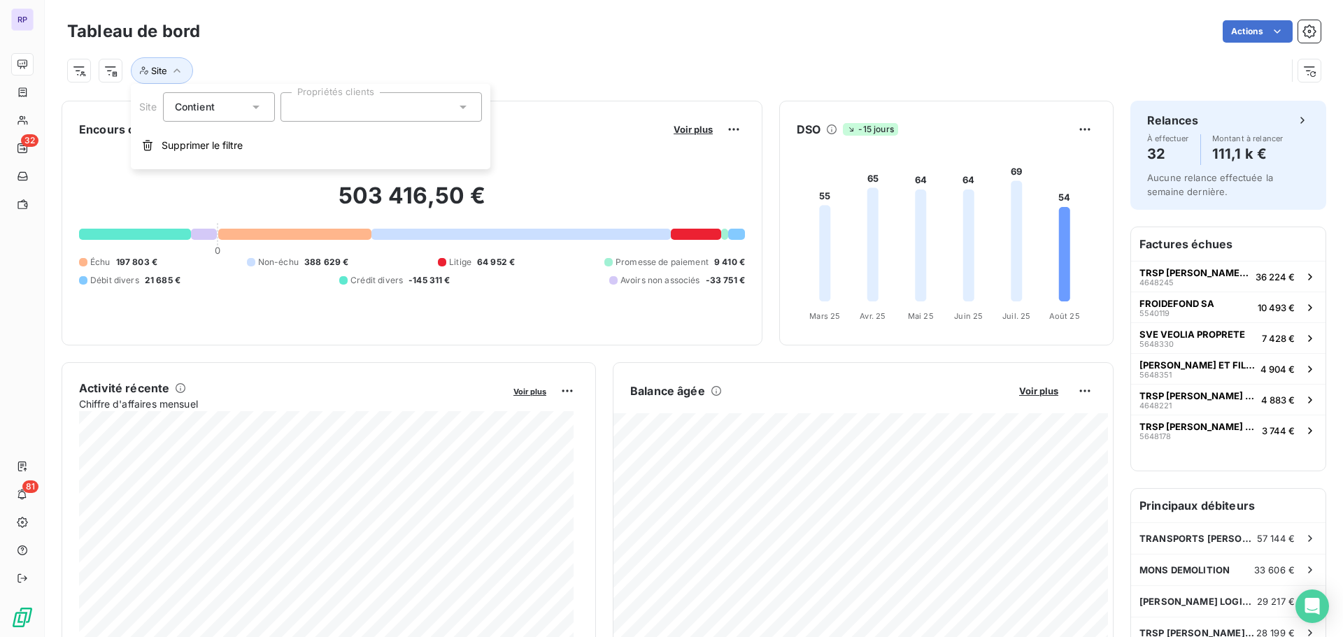
click at [387, 101] on div at bounding box center [380, 106] width 201 height 29
click at [298, 142] on div at bounding box center [298, 141] width 13 height 13
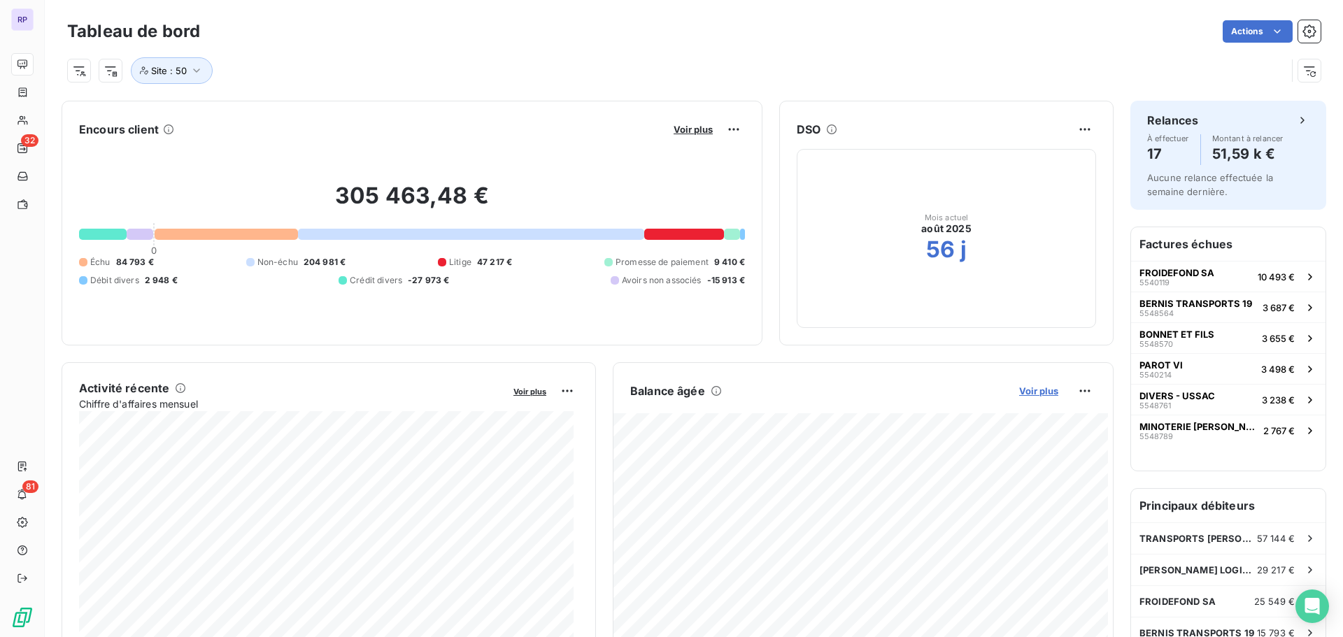
click at [1037, 390] on span "Voir plus" at bounding box center [1038, 390] width 39 height 11
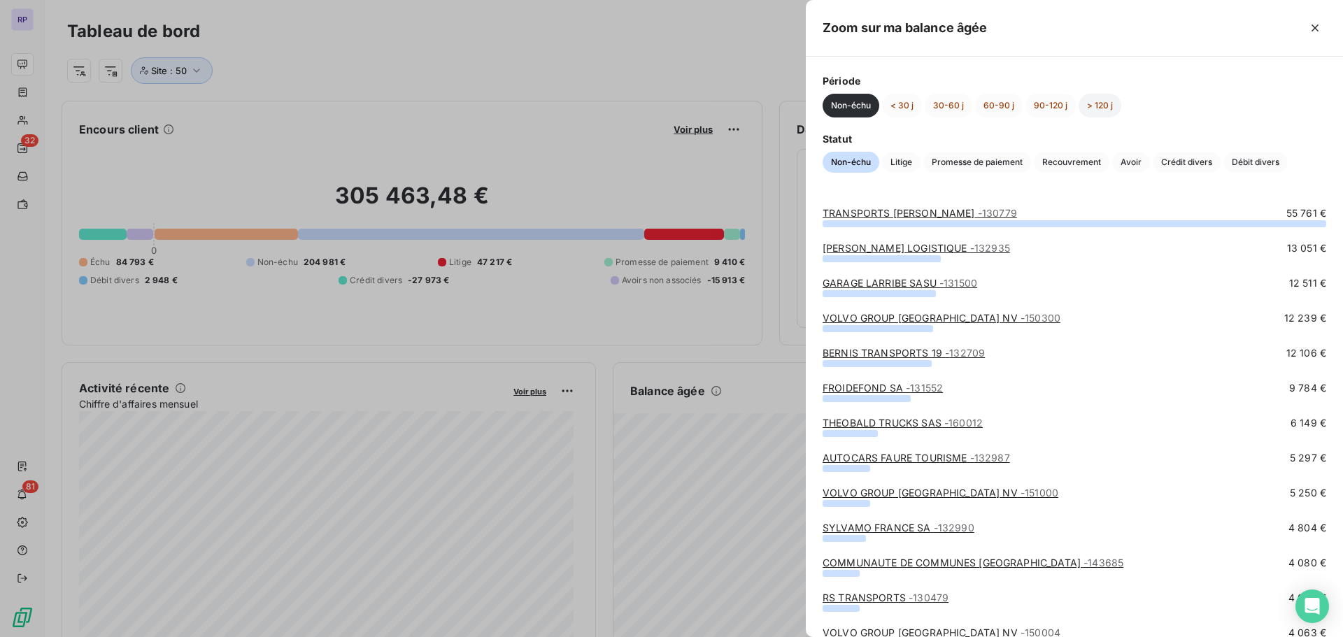
click at [1097, 106] on button "> 120 j" at bounding box center [1100, 106] width 43 height 24
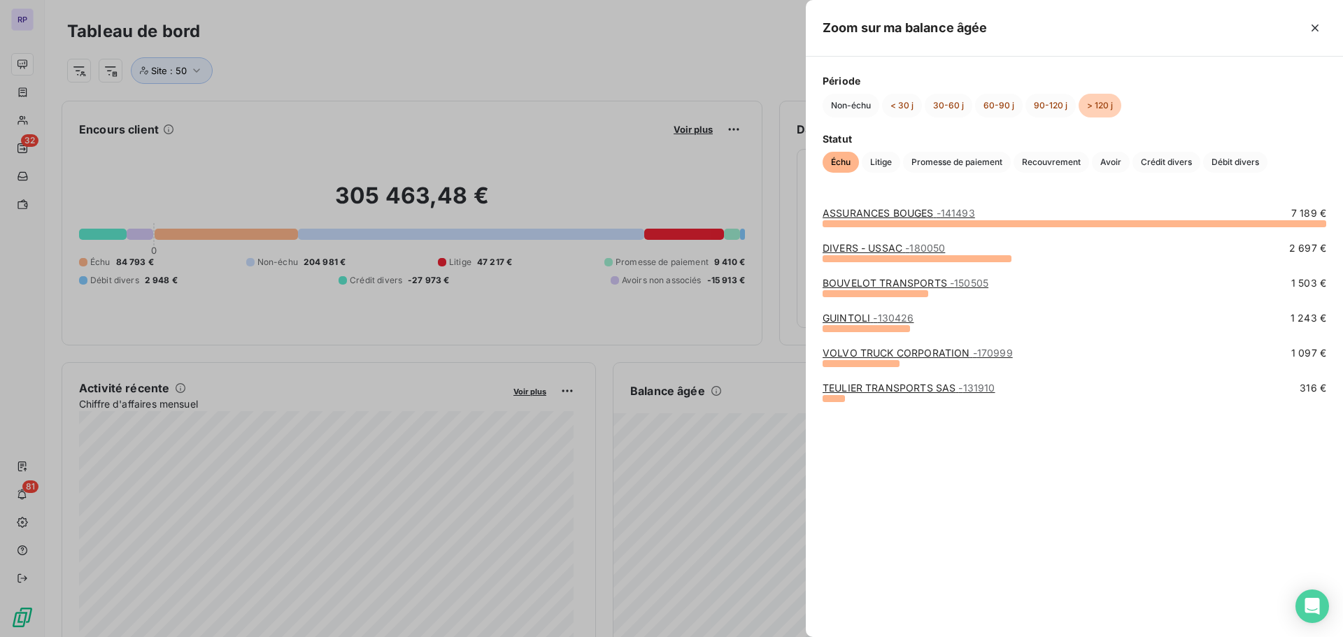
click at [512, 43] on div at bounding box center [671, 318] width 1343 height 637
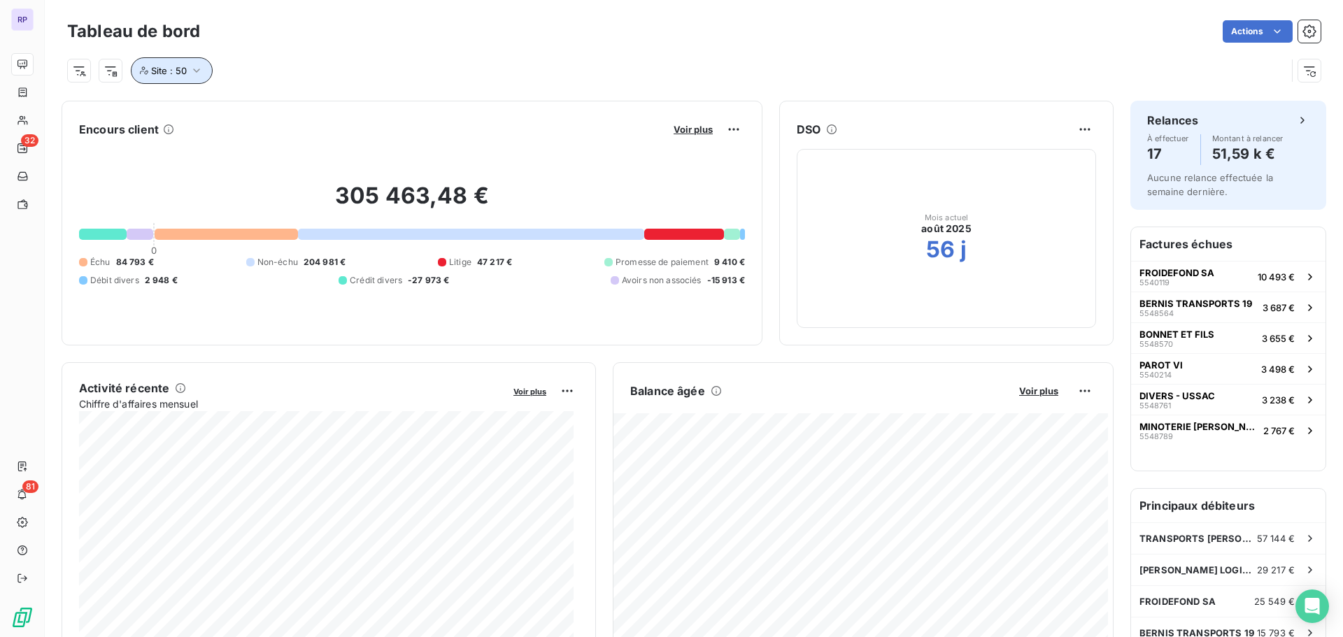
click at [199, 72] on icon "button" at bounding box center [197, 71] width 14 height 14
click at [432, 55] on div "Site : 50" at bounding box center [693, 65] width 1253 height 38
click at [197, 67] on icon "button" at bounding box center [197, 71] width 14 height 14
click at [311, 106] on icon at bounding box center [313, 107] width 8 height 8
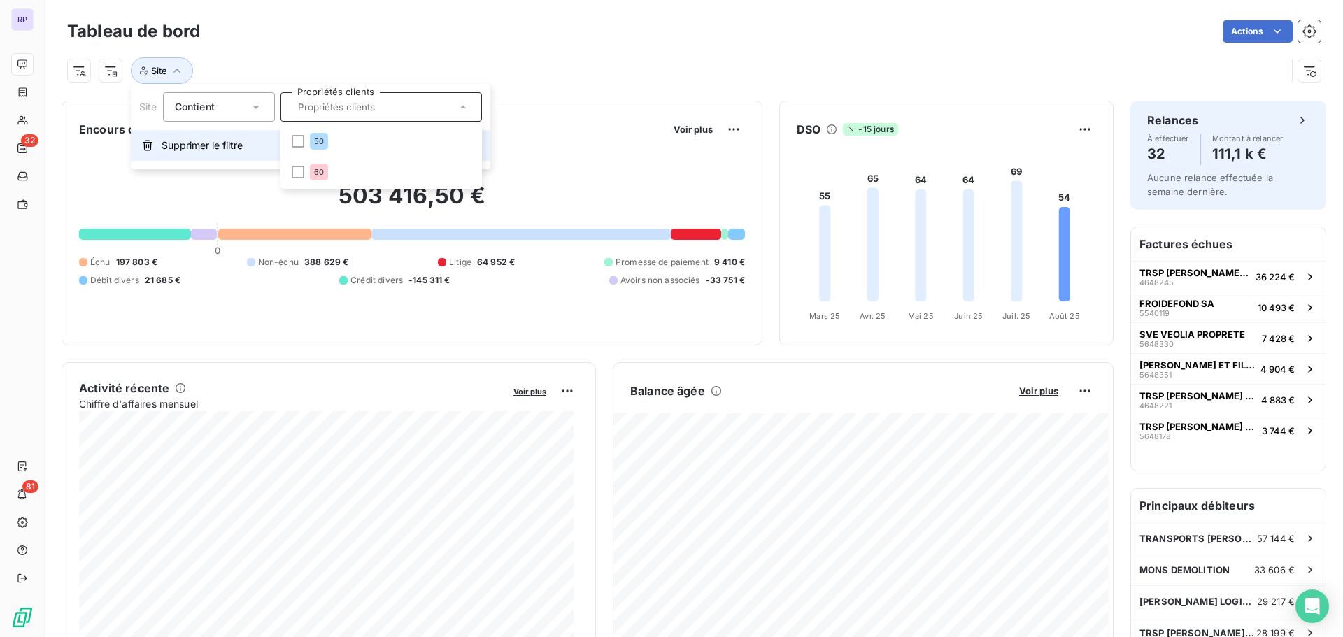
click at [204, 143] on span "Supprimer le filtre" at bounding box center [202, 145] width 81 height 14
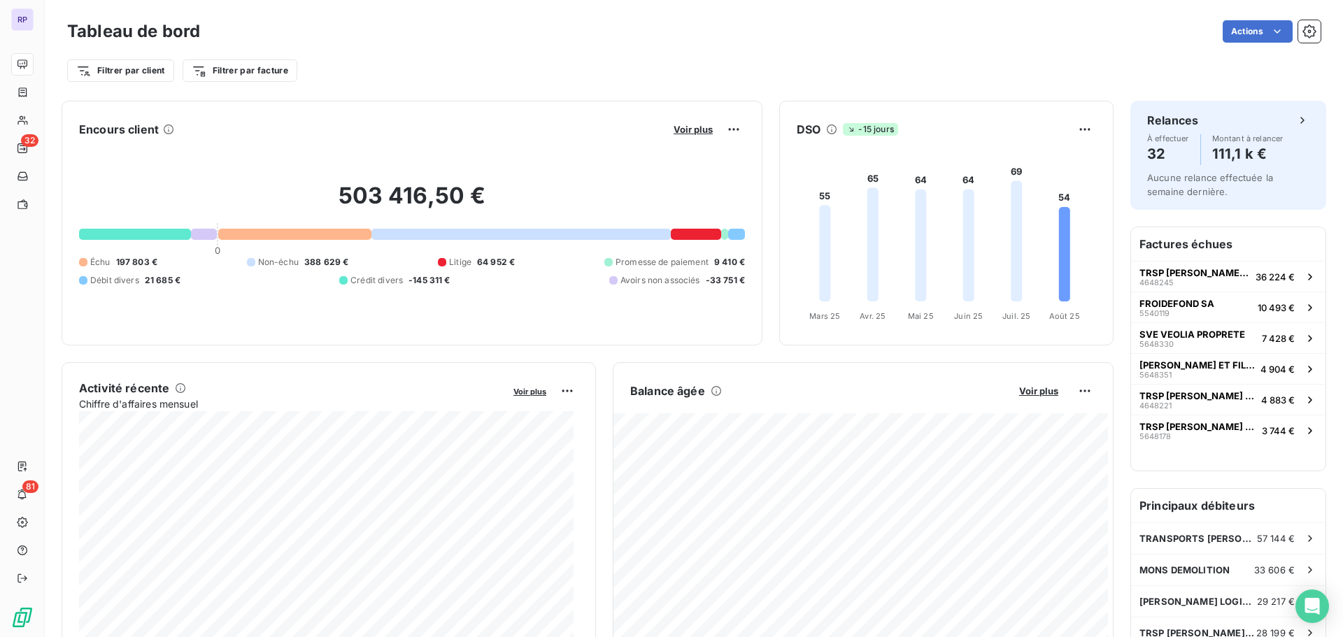
click at [1039, 397] on button "Voir plus" at bounding box center [1039, 391] width 48 height 13
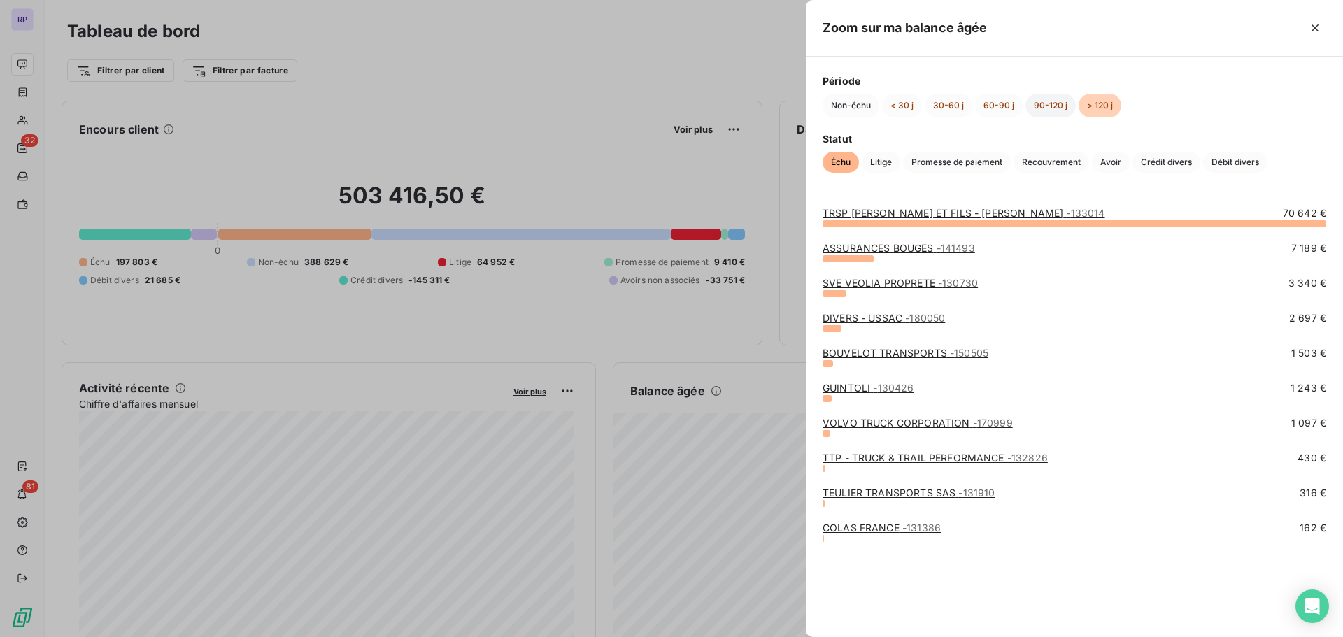
click at [1045, 107] on button "90-120 j" at bounding box center [1050, 106] width 50 height 24
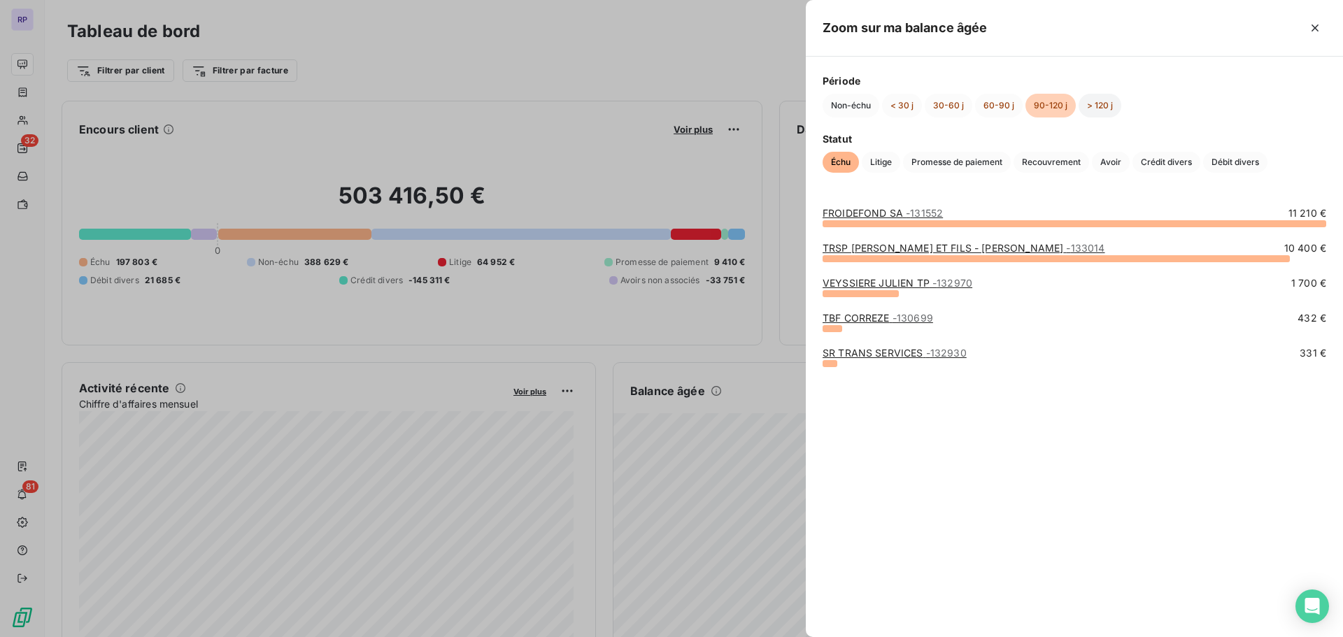
click at [1088, 97] on button "> 120 j" at bounding box center [1100, 106] width 43 height 24
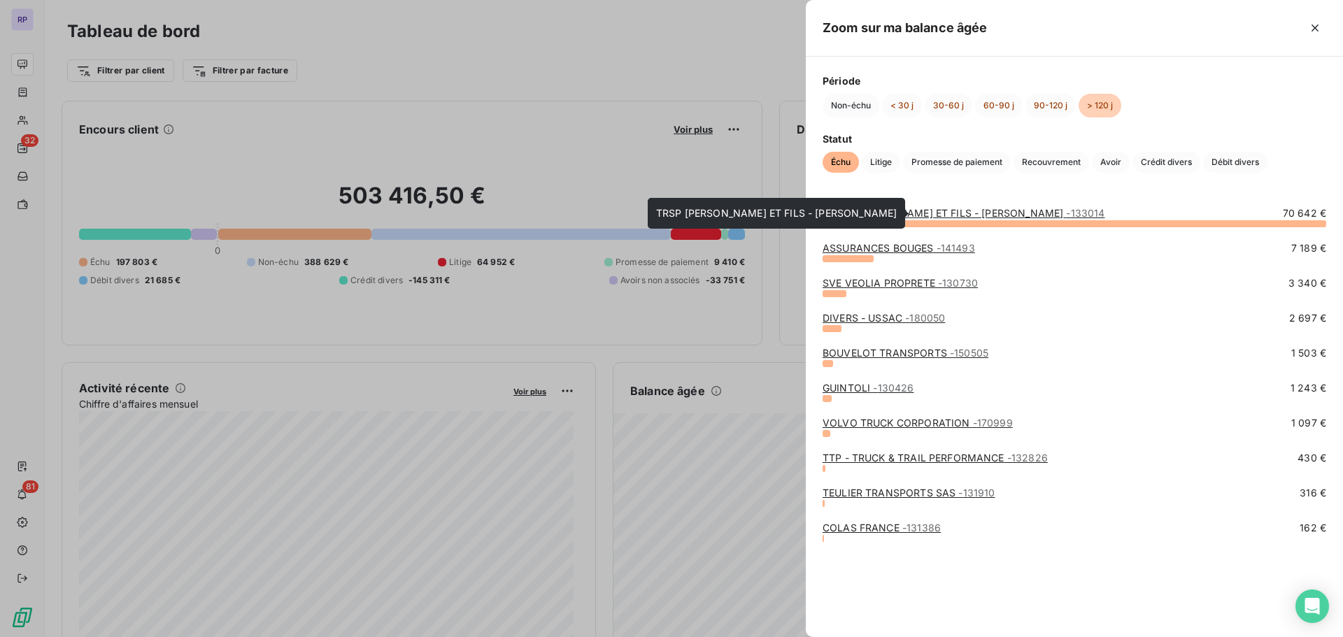
click at [958, 209] on link "TRSP JM ROUGIER ET FILS - RJ - 133014" at bounding box center [964, 213] width 283 height 12
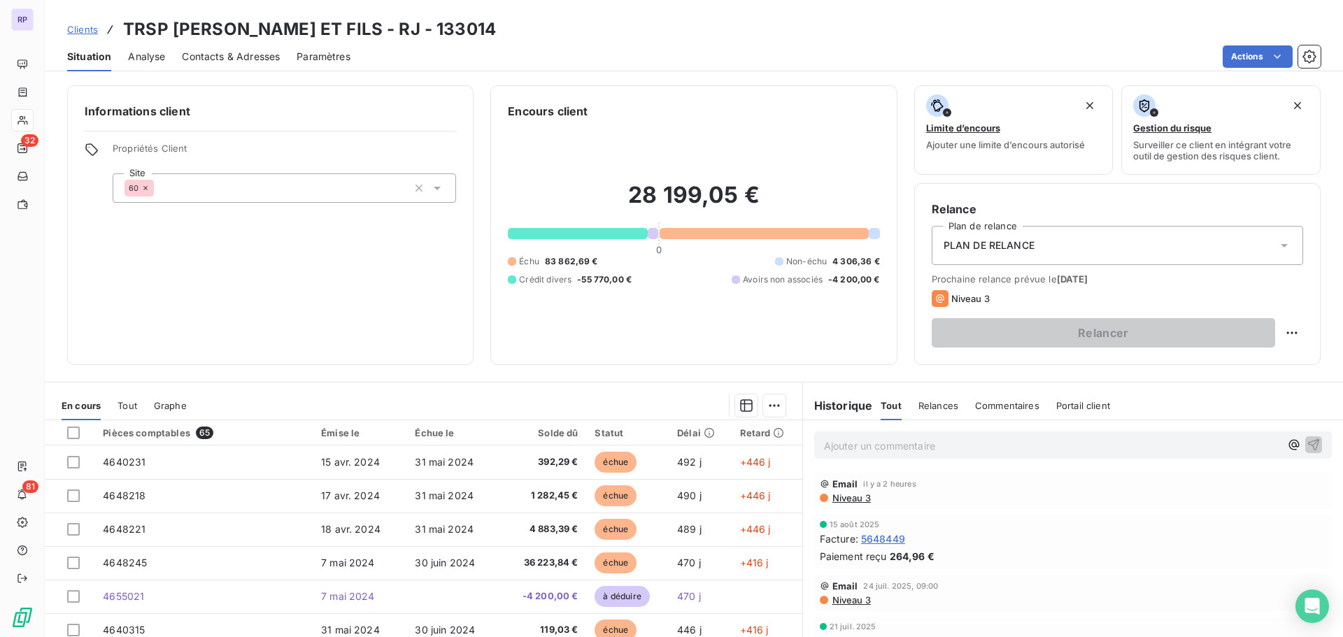
click at [1279, 52] on html "RP 32 81 Clients TRSP JM ROUGIER ET FILS - RJ - 133014 Situation Analyse Contac…" at bounding box center [671, 318] width 1343 height 637
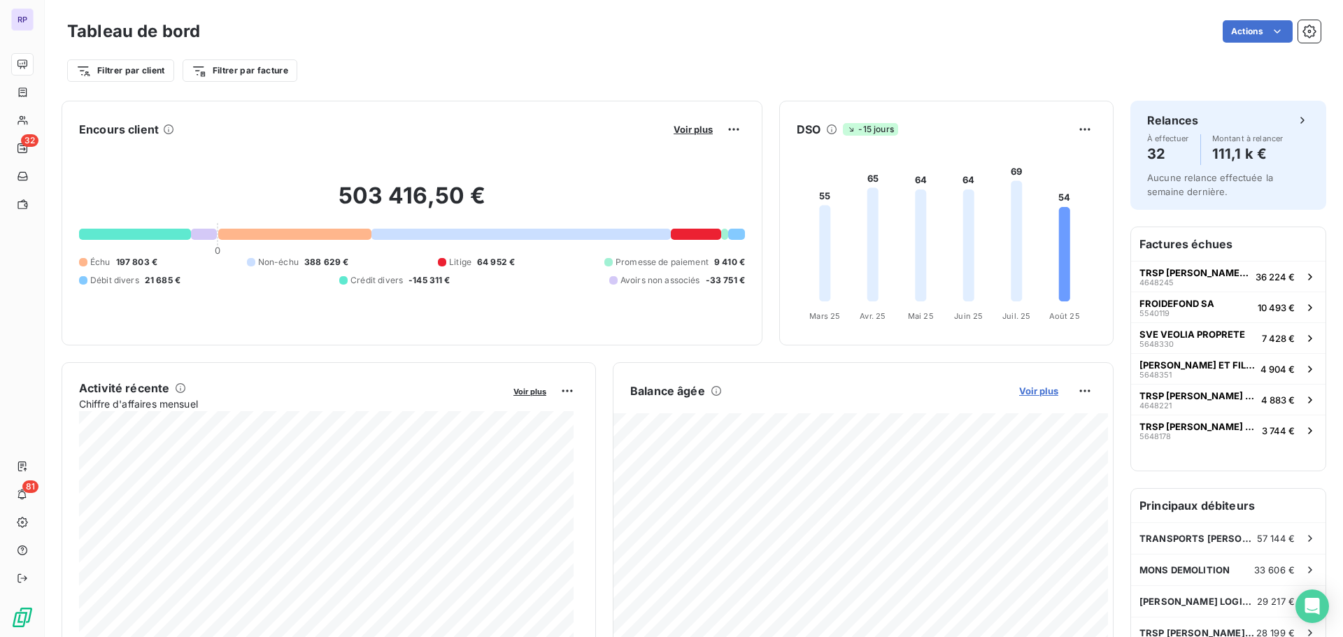
click at [1038, 386] on span "Voir plus" at bounding box center [1038, 390] width 39 height 11
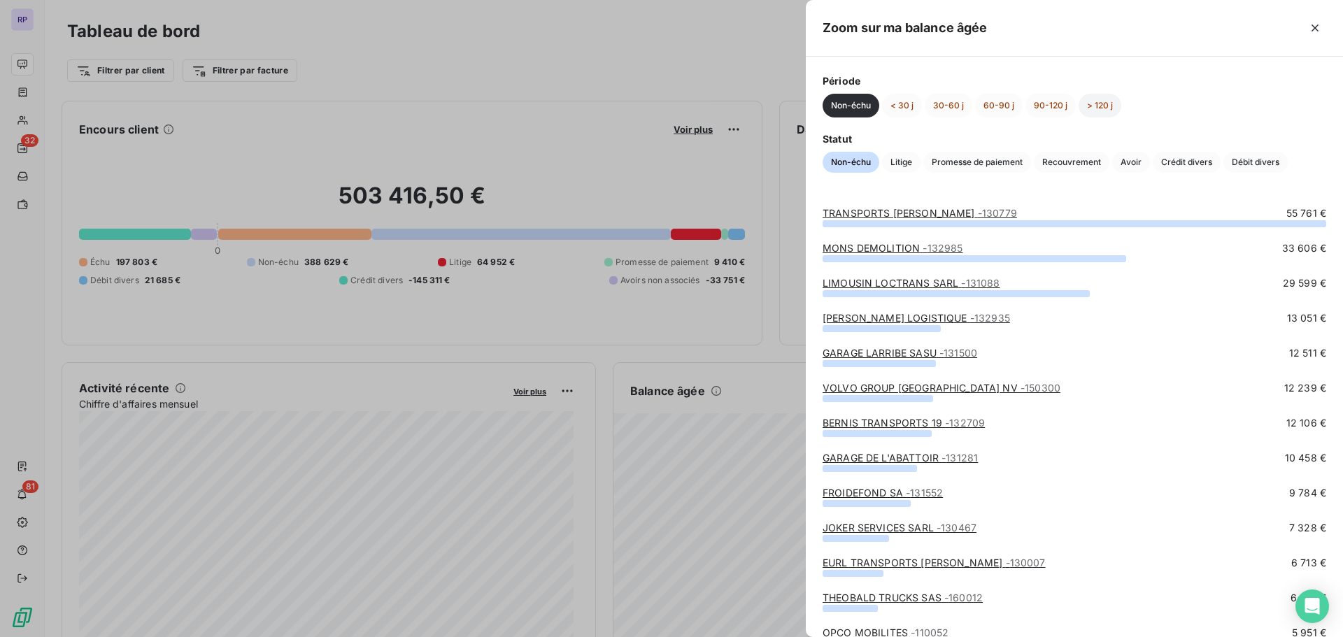
click at [1106, 104] on button "> 120 j" at bounding box center [1100, 106] width 43 height 24
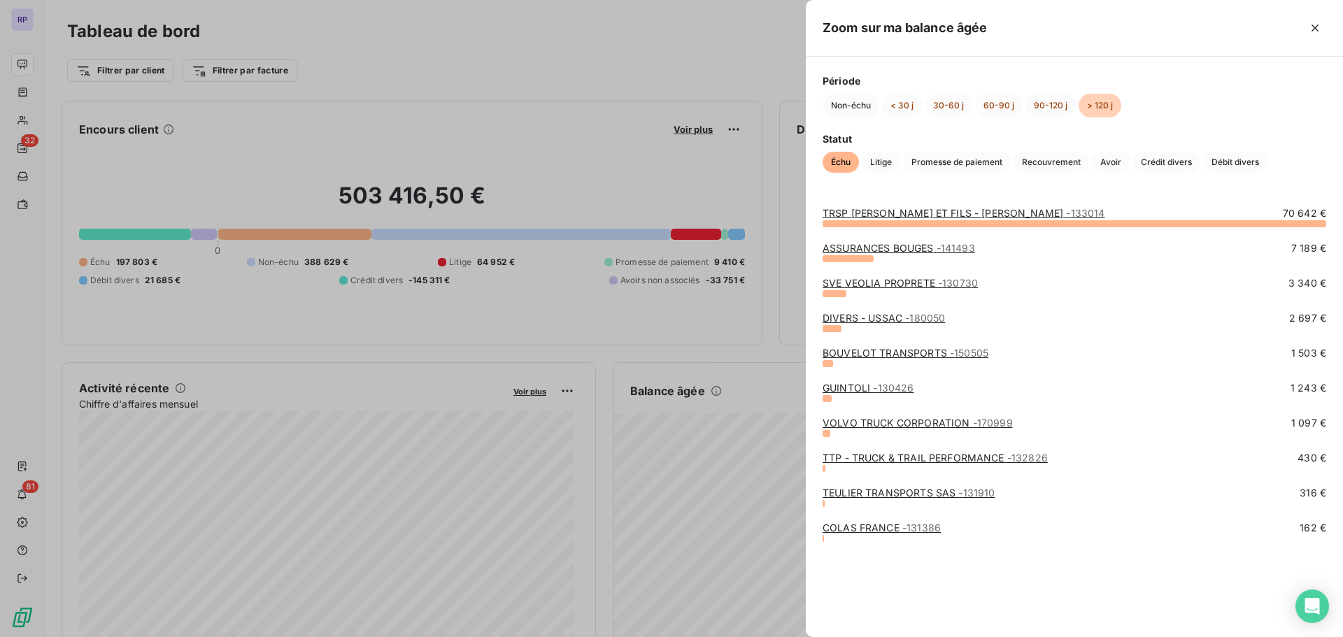
click at [1288, 217] on span "70 642 €" at bounding box center [1304, 213] width 43 height 14
click at [947, 217] on link "TRSP JM ROUGIER ET FILS - RJ - 133014" at bounding box center [964, 213] width 283 height 12
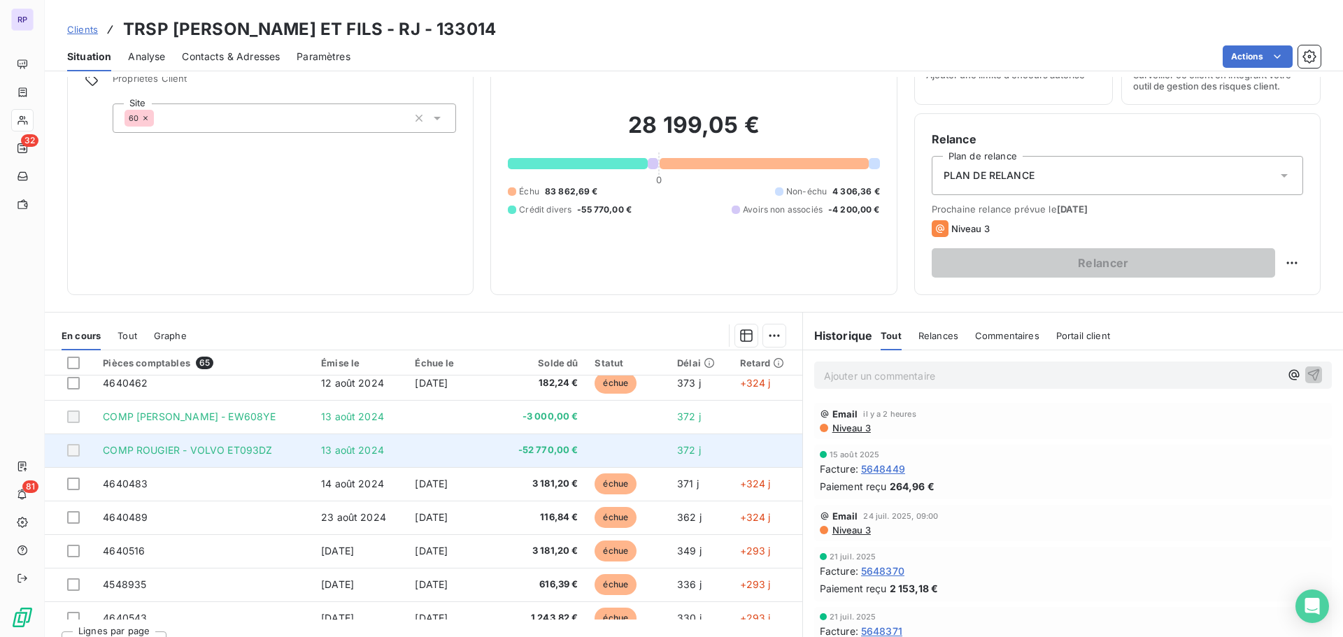
scroll to position [526, 0]
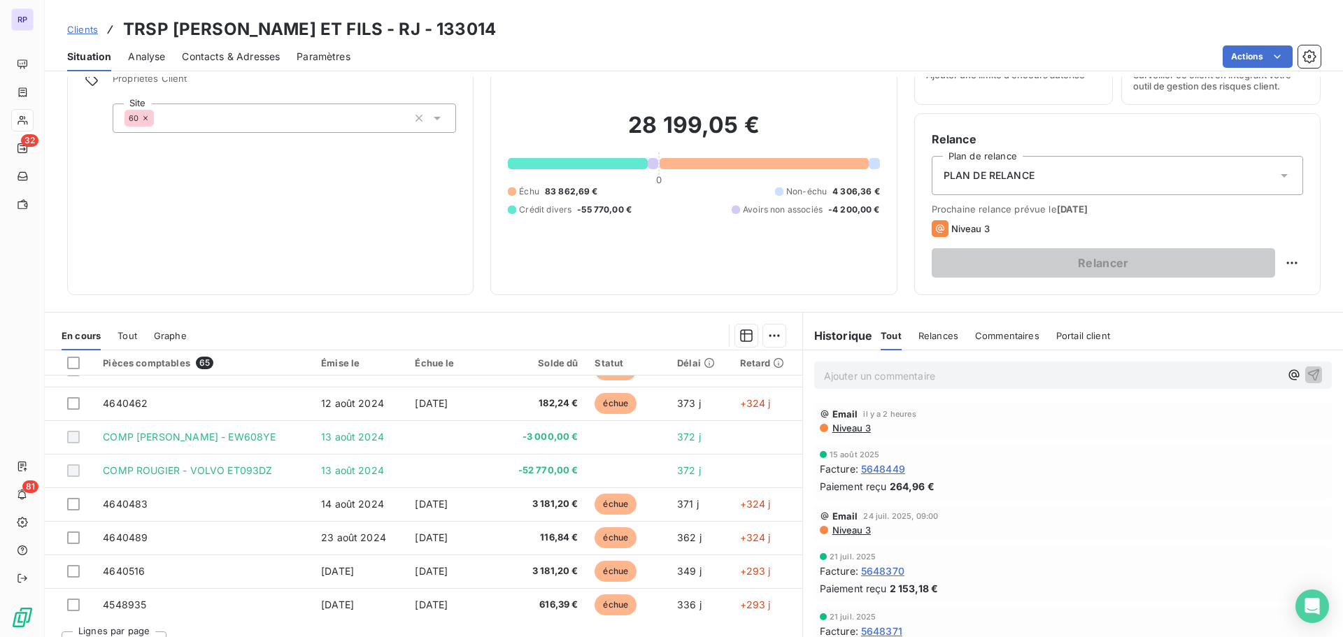
click at [143, 120] on icon at bounding box center [145, 118] width 8 height 8
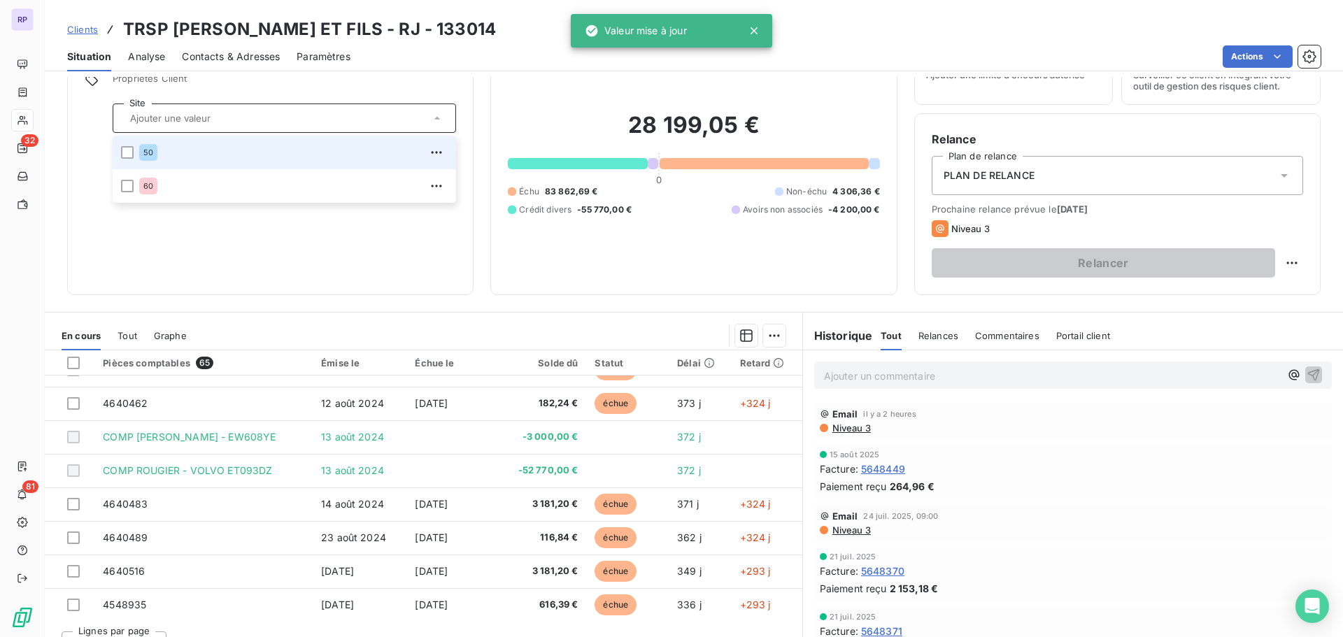
click at [128, 143] on li "50" at bounding box center [284, 153] width 343 height 34
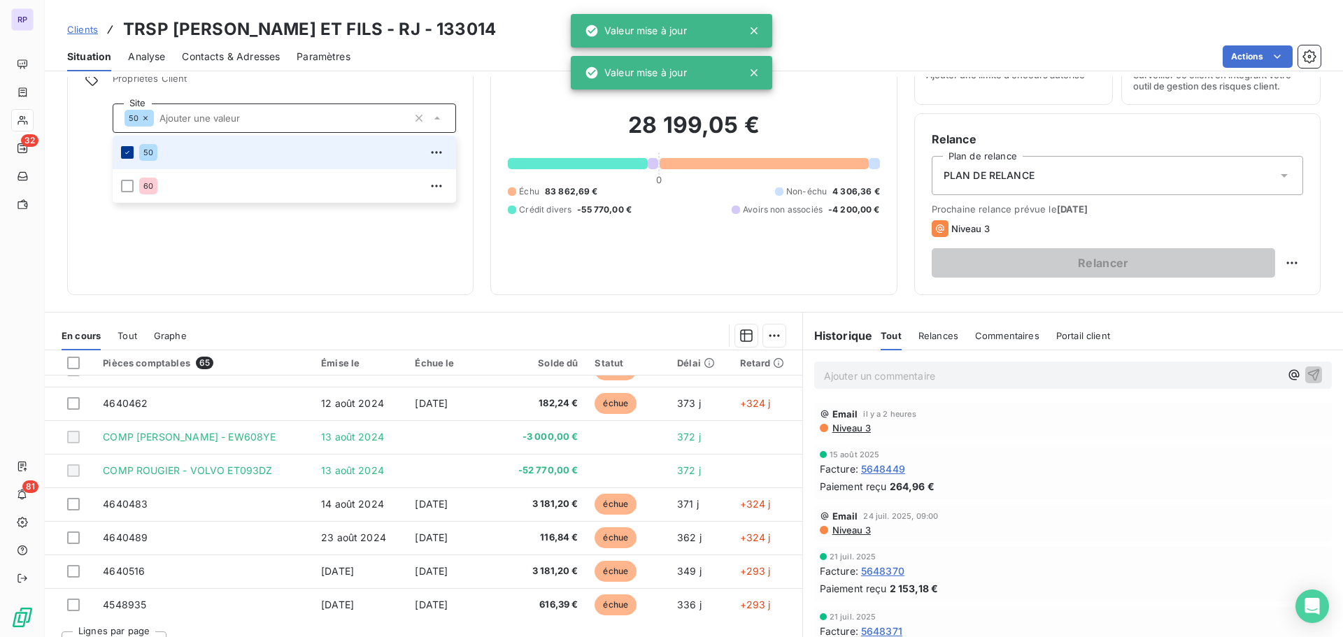
click at [126, 154] on icon at bounding box center [127, 152] width 8 height 8
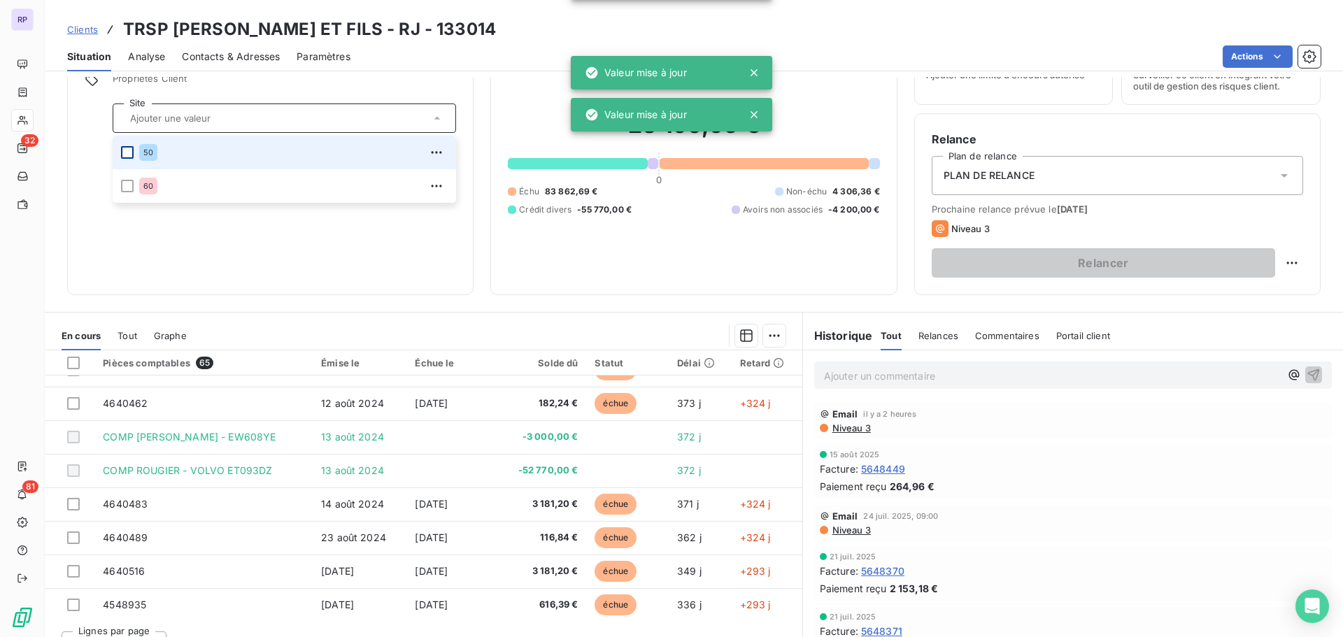
click at [124, 145] on li "50" at bounding box center [284, 153] width 343 height 34
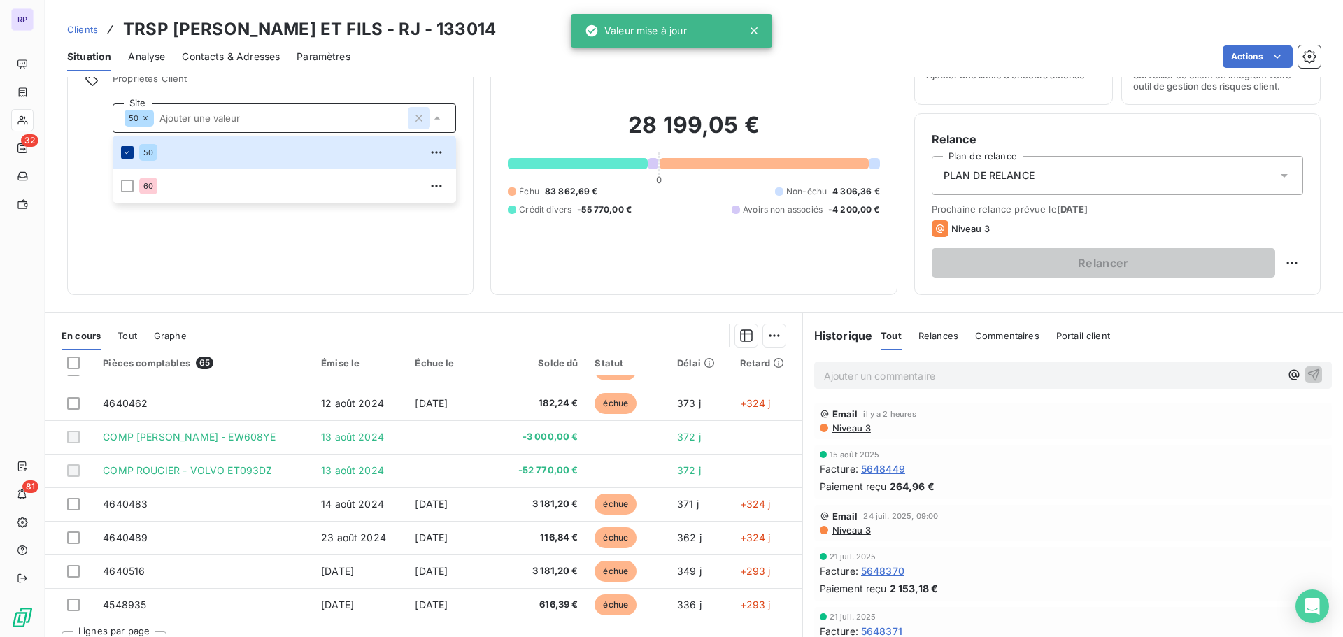
click at [412, 117] on icon "button" at bounding box center [419, 118] width 14 height 14
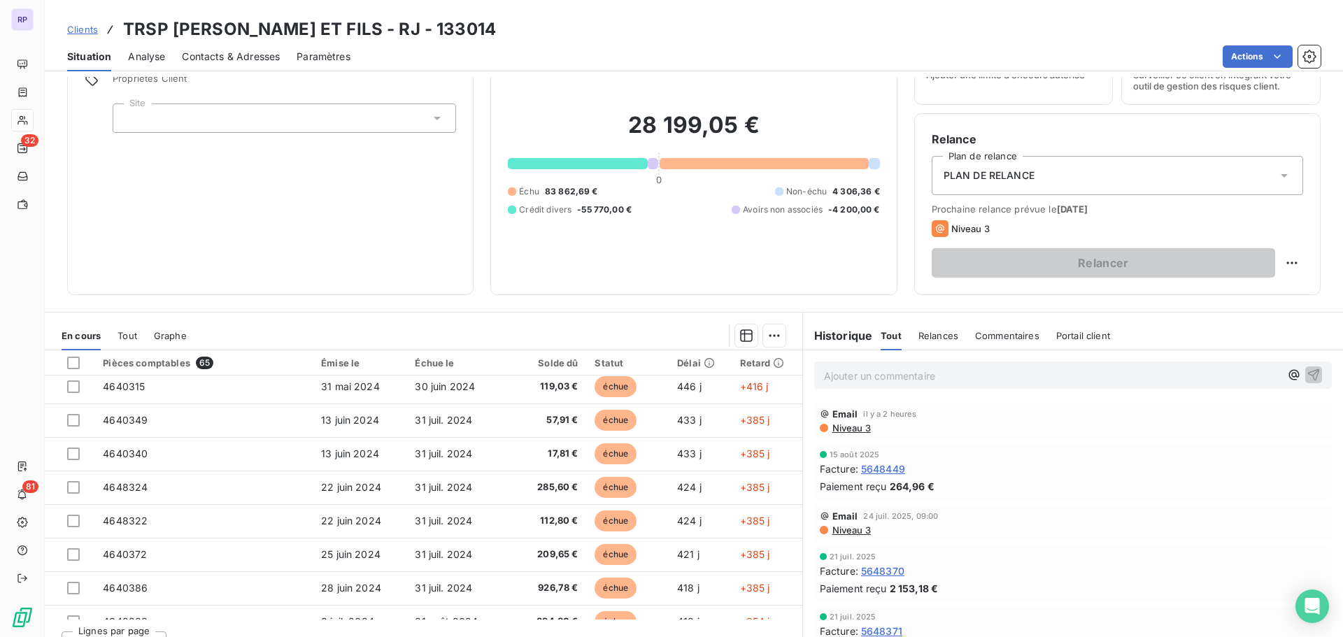
scroll to position [36, 0]
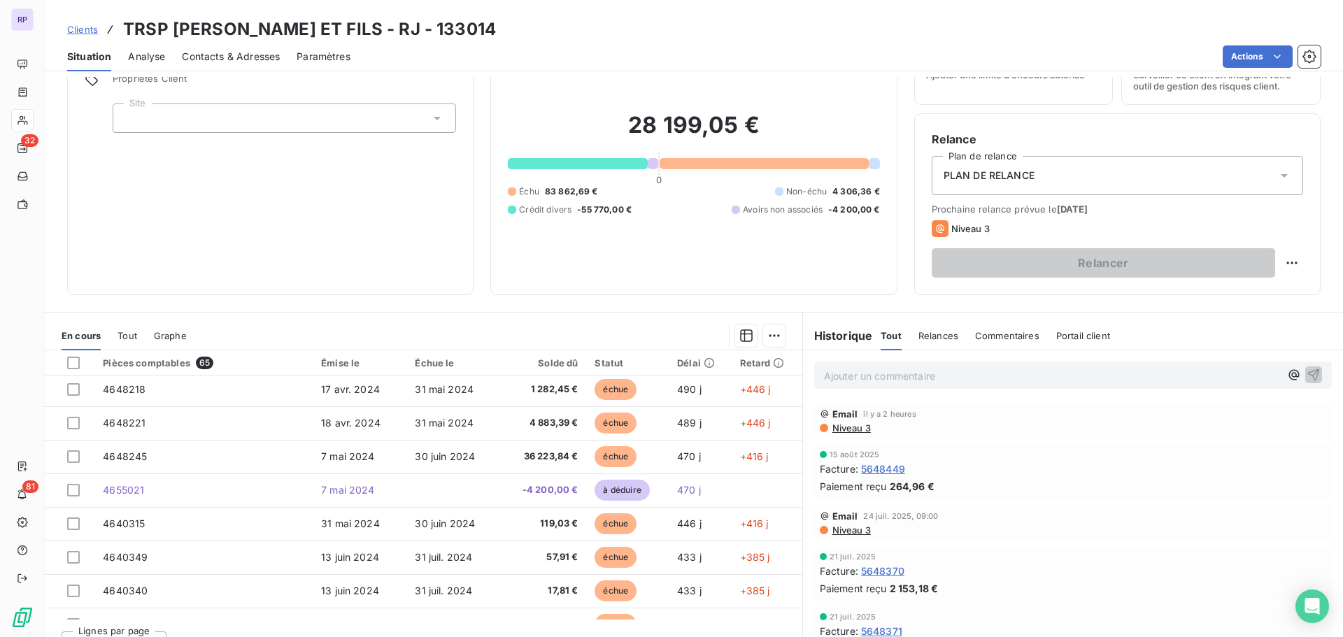
click at [430, 115] on icon at bounding box center [437, 118] width 14 height 14
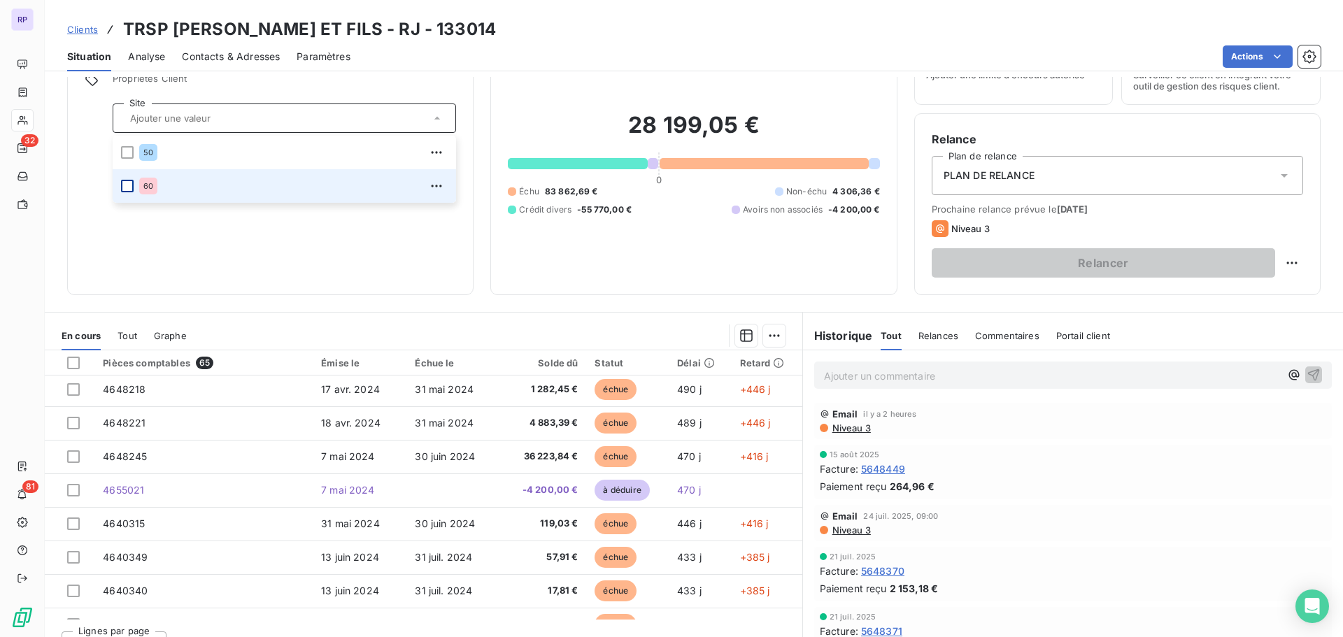
click at [132, 188] on div at bounding box center [127, 186] width 13 height 13
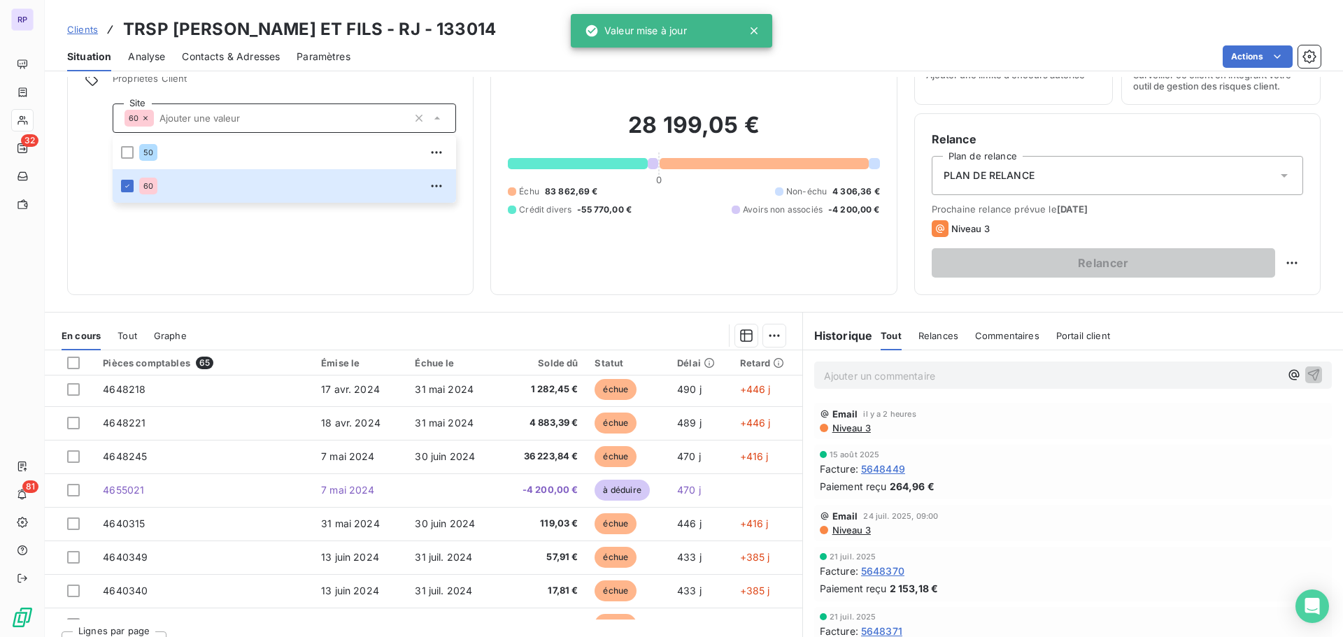
click at [254, 260] on div "Informations client Propriétés Client Site 60 50 60" at bounding box center [270, 155] width 406 height 280
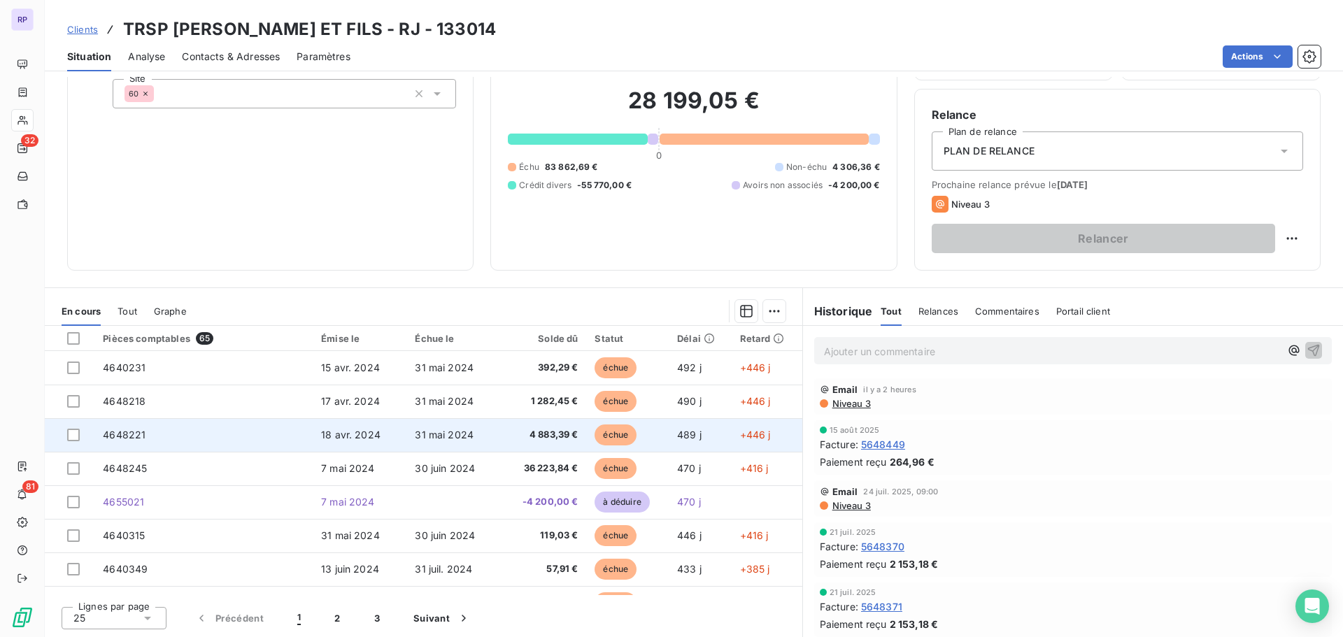
scroll to position [0, 0]
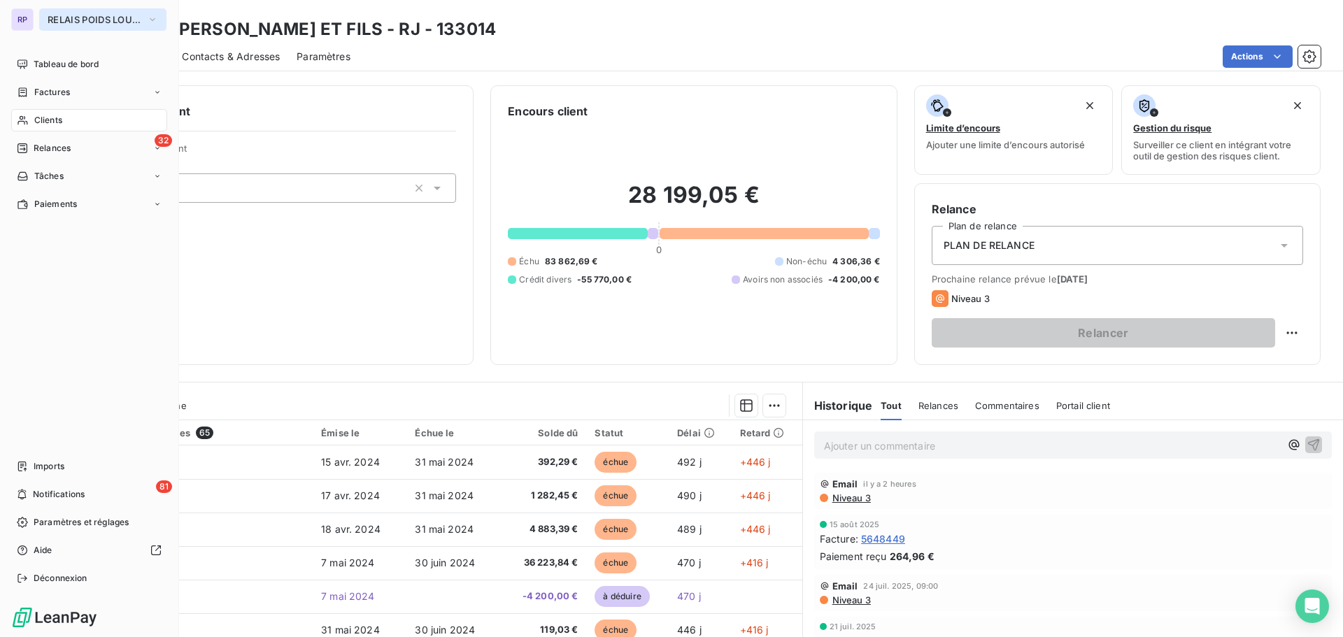
click at [118, 20] on span "RELAIS POIDS LOURDS LIMOUSIN" at bounding box center [95, 19] width 94 height 11
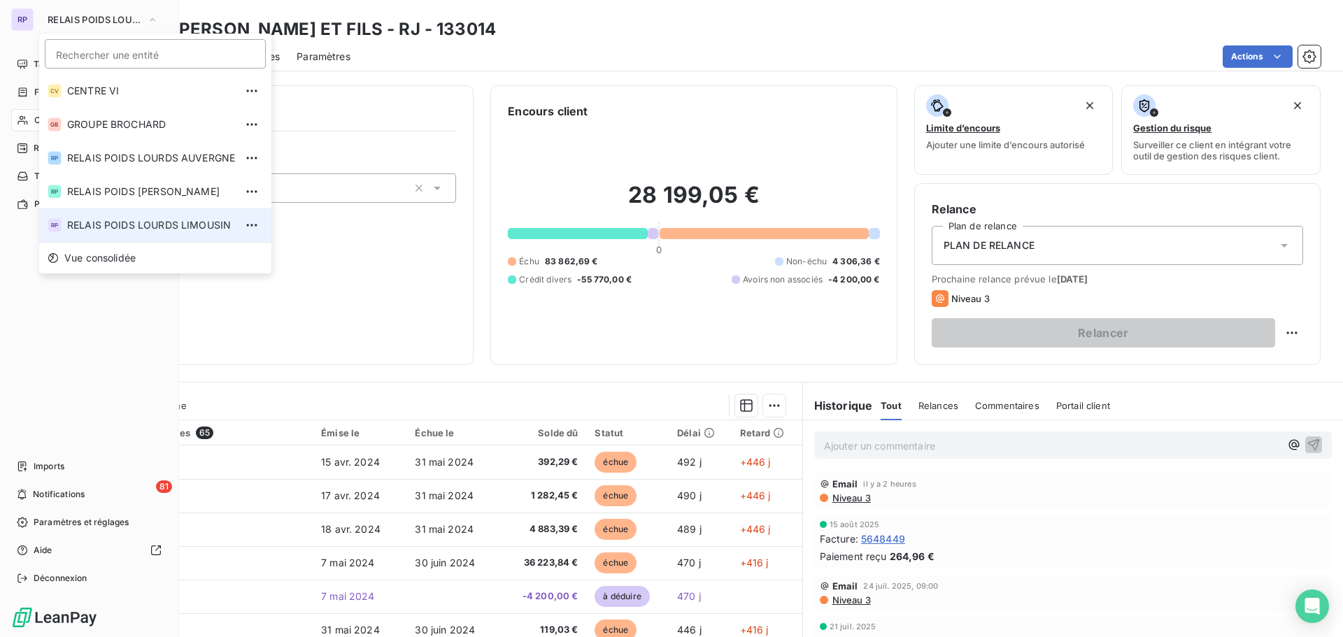
click at [190, 220] on span "RELAIS POIDS LOURDS LIMOUSIN" at bounding box center [151, 225] width 168 height 14
